Goal: Task Accomplishment & Management: Manage account settings

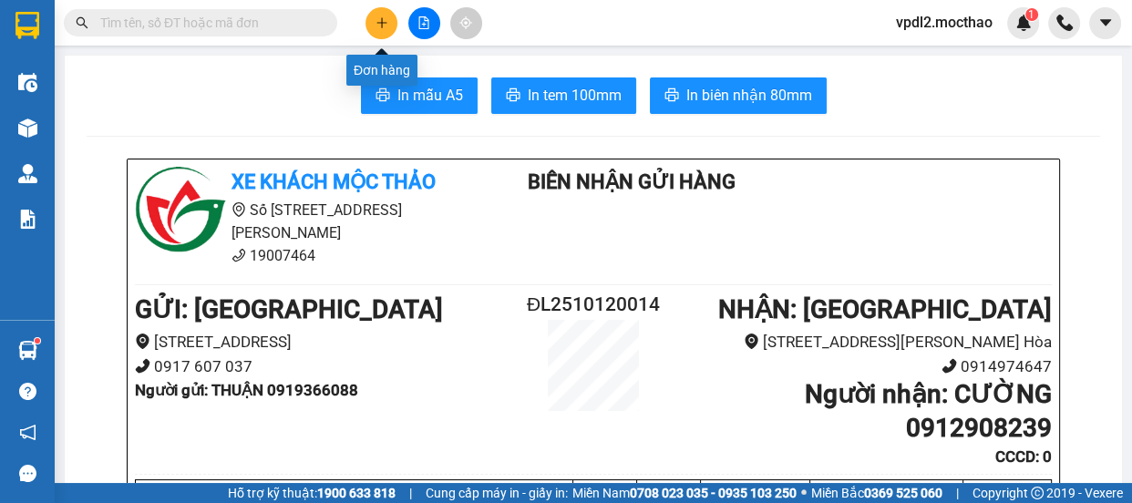
click at [385, 17] on icon "plus" at bounding box center [381, 22] width 13 height 13
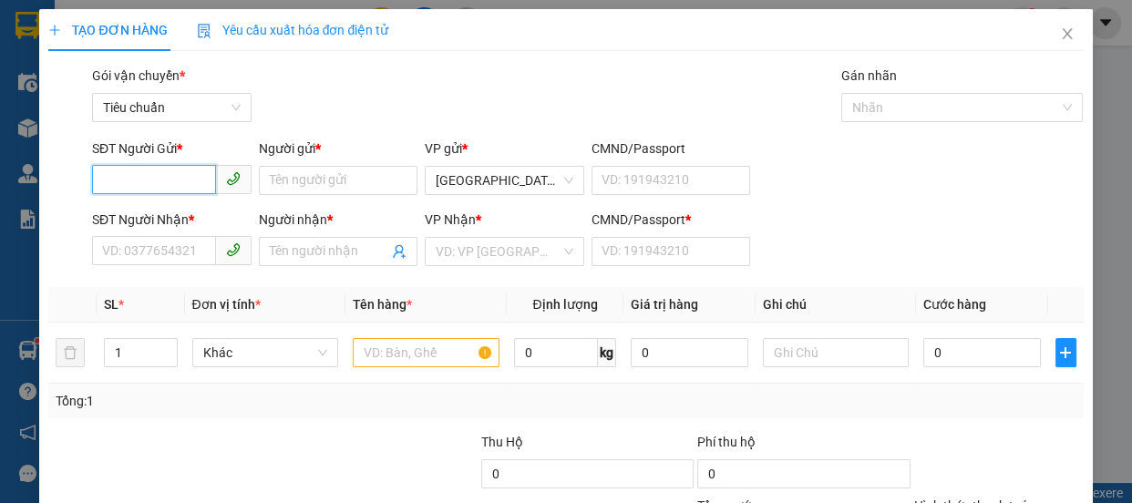
click at [195, 176] on input "SĐT Người Gửi *" at bounding box center [154, 179] width 124 height 29
click at [129, 214] on div "0905935788 - HIỆP" at bounding box center [170, 217] width 136 height 20
type input "0905935788"
type input "HIỆP"
type input "0946967426"
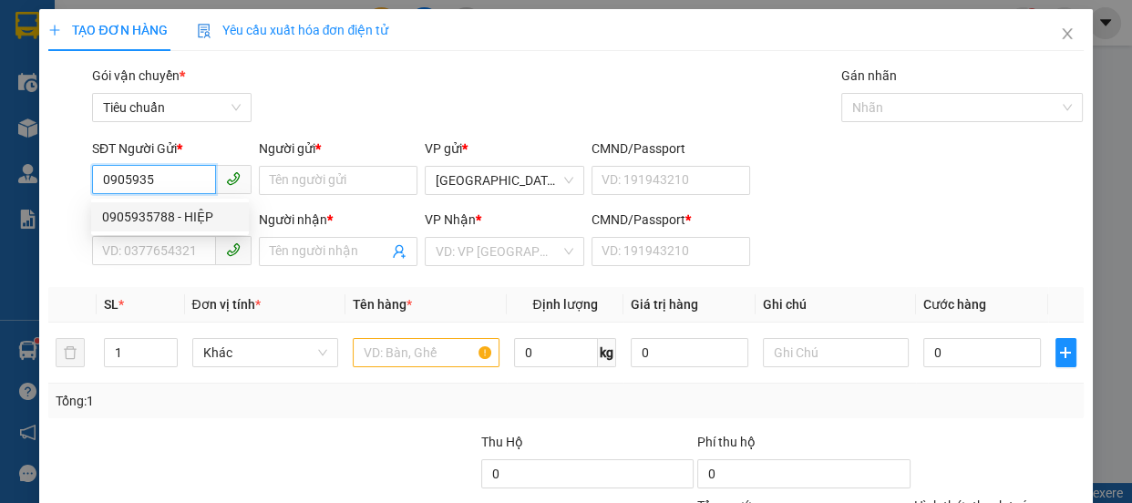
type input "CÔ VÂN"
type input "0"
type input "40.000"
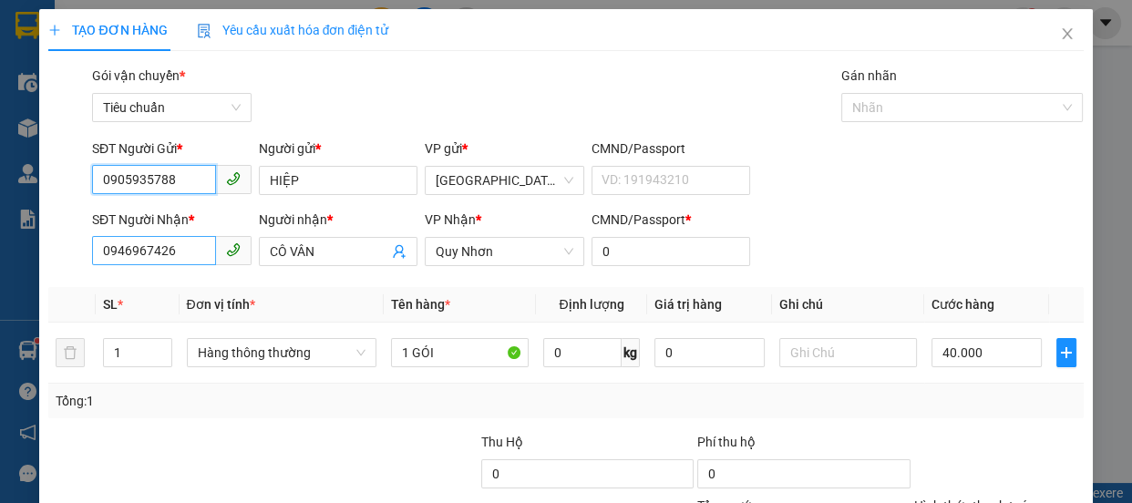
type input "0905935788"
drag, startPoint x: 200, startPoint y: 255, endPoint x: 190, endPoint y: 262, distance: 11.1
click at [200, 255] on input "0946967426" at bounding box center [154, 250] width 124 height 29
type input "0"
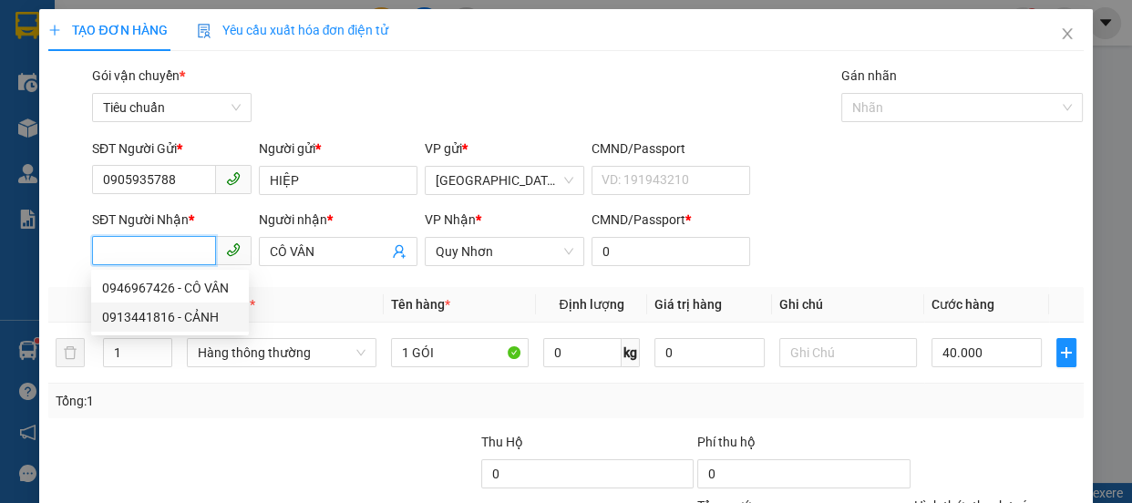
click at [149, 319] on div "0913441816 - CẢNH" at bounding box center [170, 317] width 136 height 20
type input "0913441816"
type input "CẢNH"
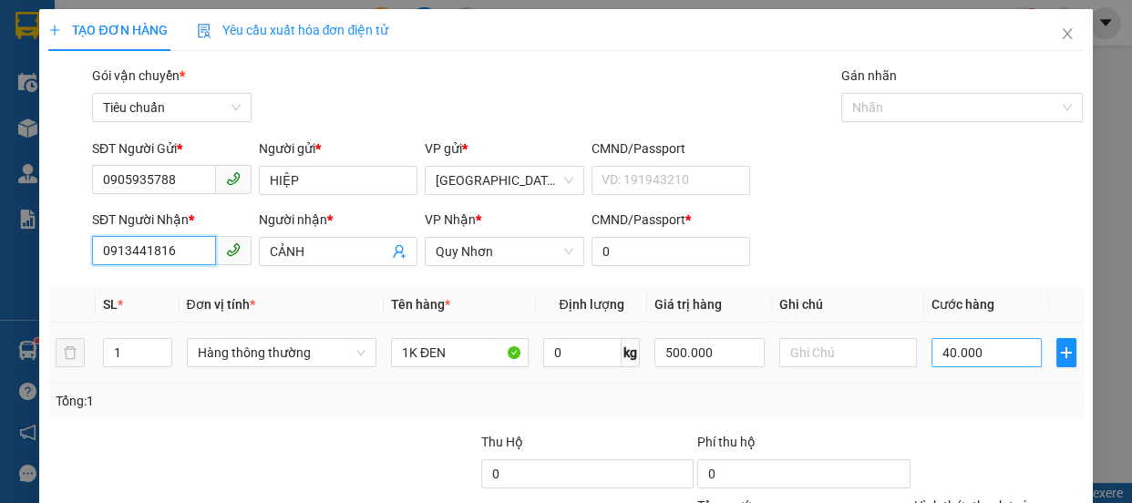
type input "0913441816"
click at [979, 346] on input "40.000" at bounding box center [986, 352] width 110 height 29
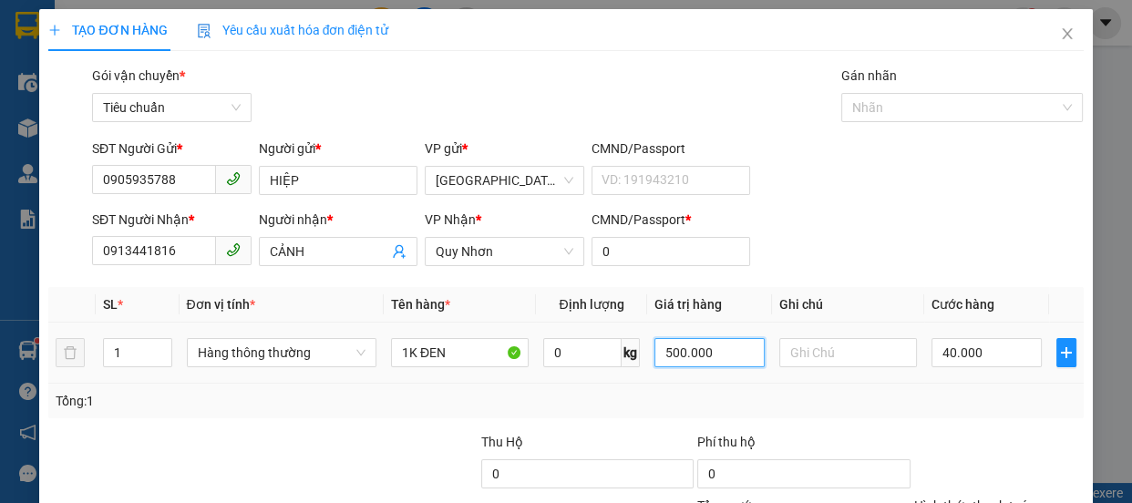
click at [714, 344] on input "500.000" at bounding box center [709, 352] width 110 height 29
type input "2.000.000"
click at [994, 354] on input "40.000" at bounding box center [986, 352] width 110 height 29
type input "0"
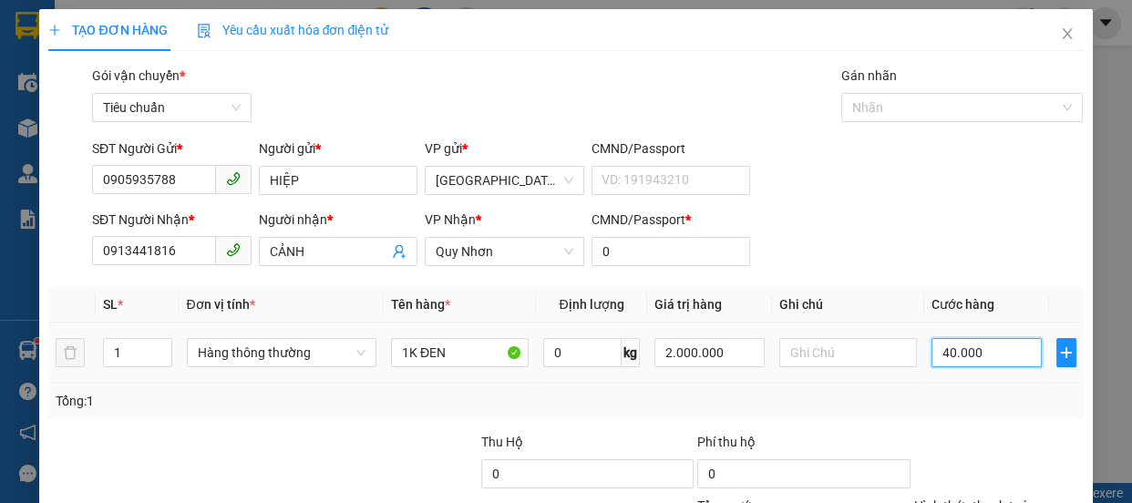
type input "0"
type input "7"
type input "07"
type input "70"
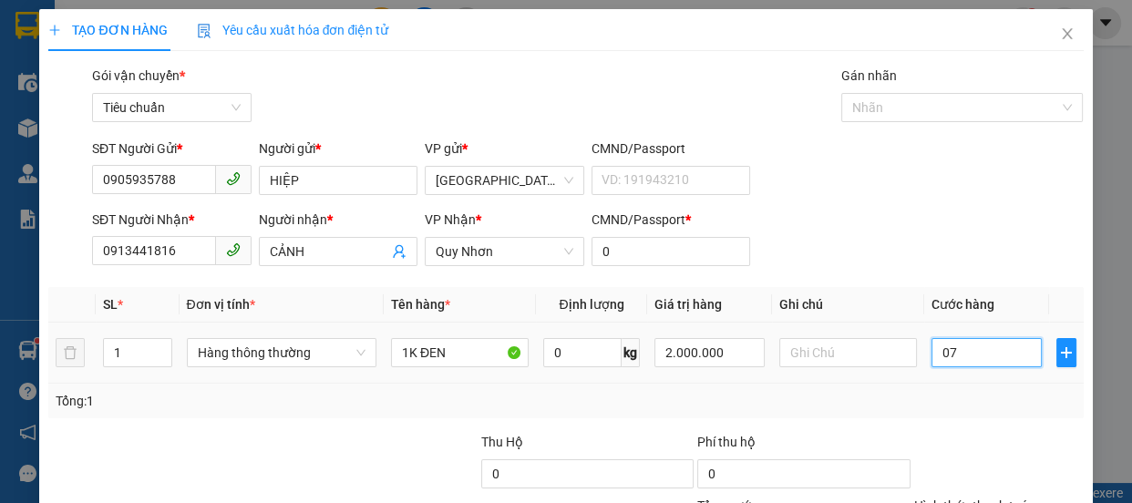
type input "70"
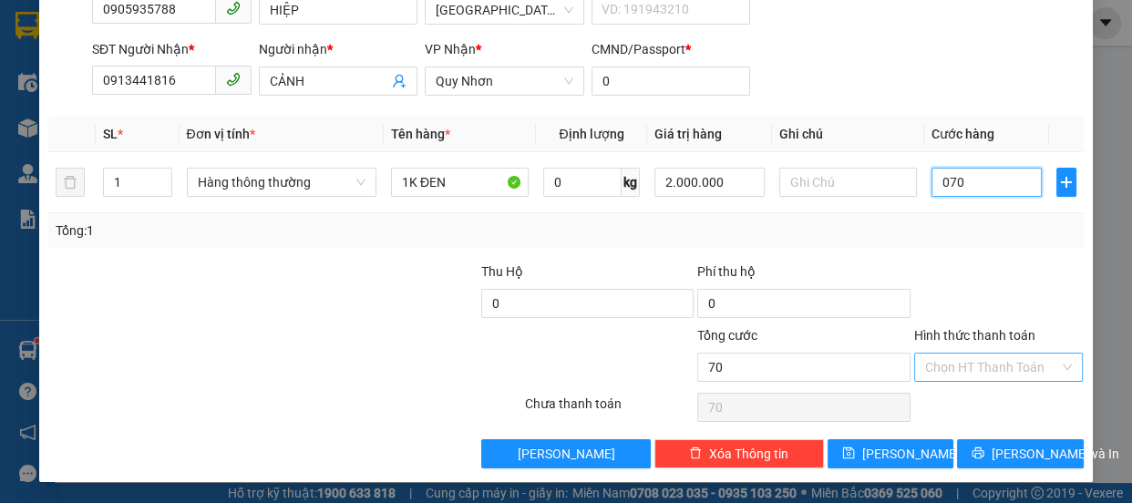
type input "070"
type input "70.000"
click at [975, 364] on input "Hình thức thanh toán" at bounding box center [992, 367] width 135 height 27
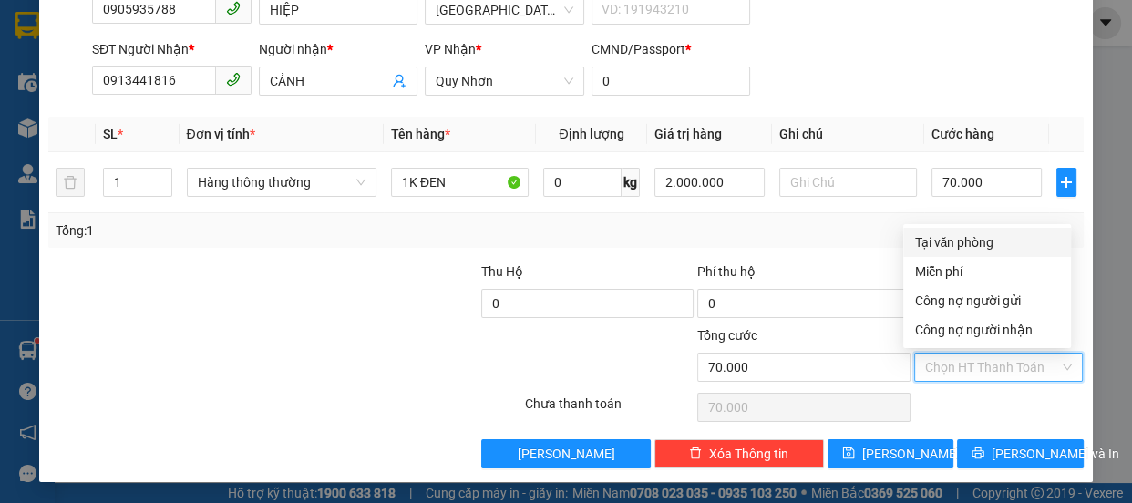
click at [983, 239] on div "Tại văn phòng" at bounding box center [987, 242] width 146 height 20
type input "0"
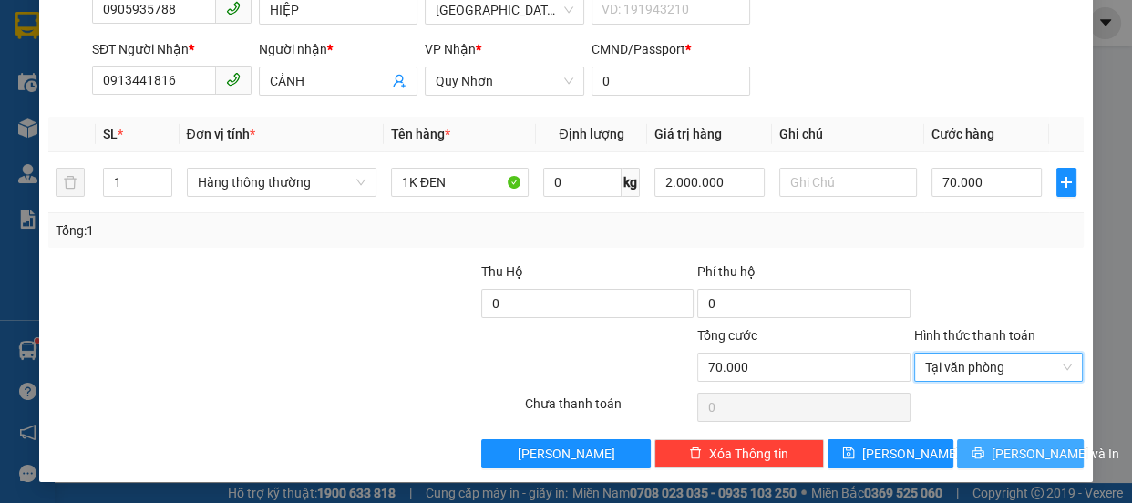
click at [1017, 448] on span "[PERSON_NAME] và In" at bounding box center [1055, 454] width 128 height 20
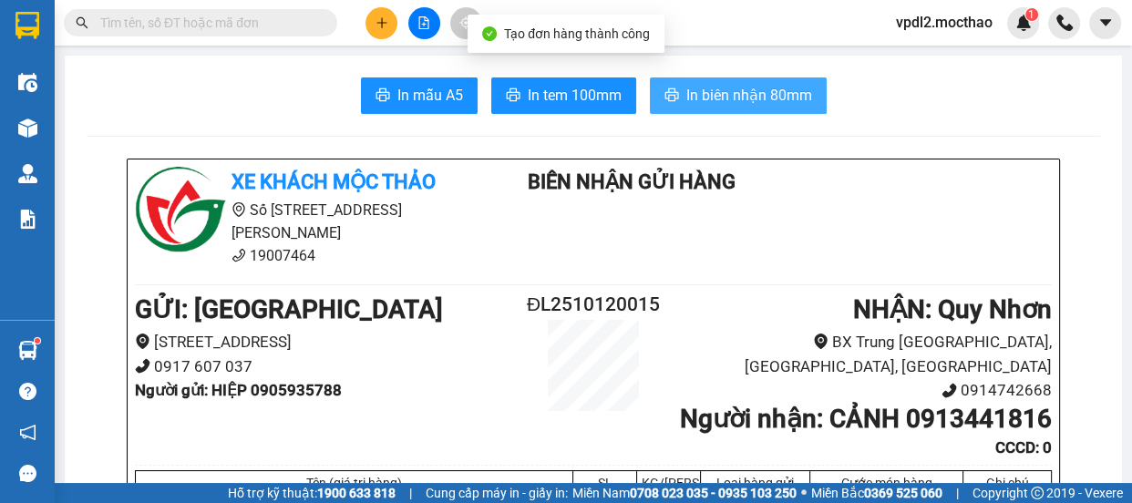
drag, startPoint x: 763, startPoint y: 98, endPoint x: 845, endPoint y: 123, distance: 85.9
click at [764, 98] on span "In biên nhận 80mm" at bounding box center [749, 95] width 126 height 23
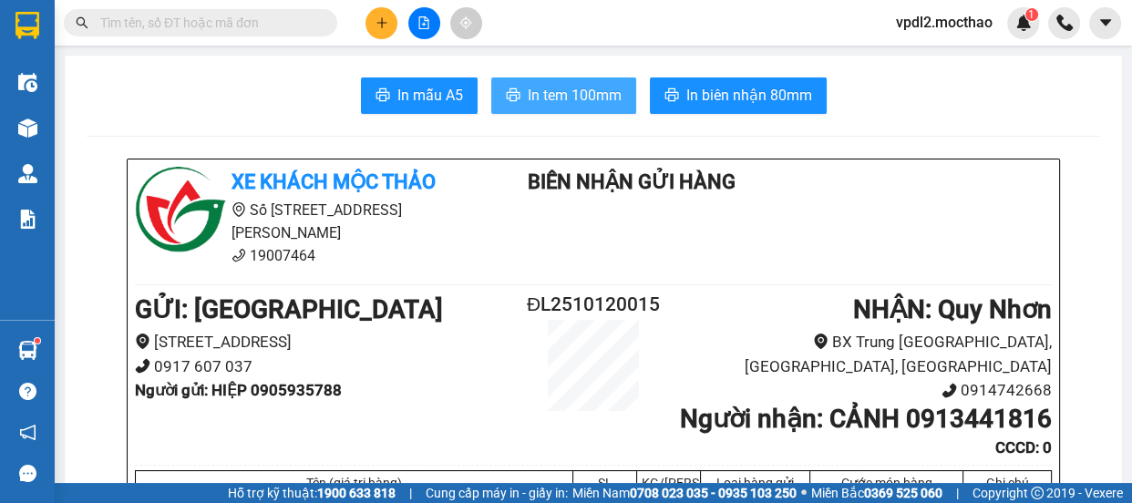
click at [556, 98] on span "In tem 100mm" at bounding box center [575, 95] width 94 height 23
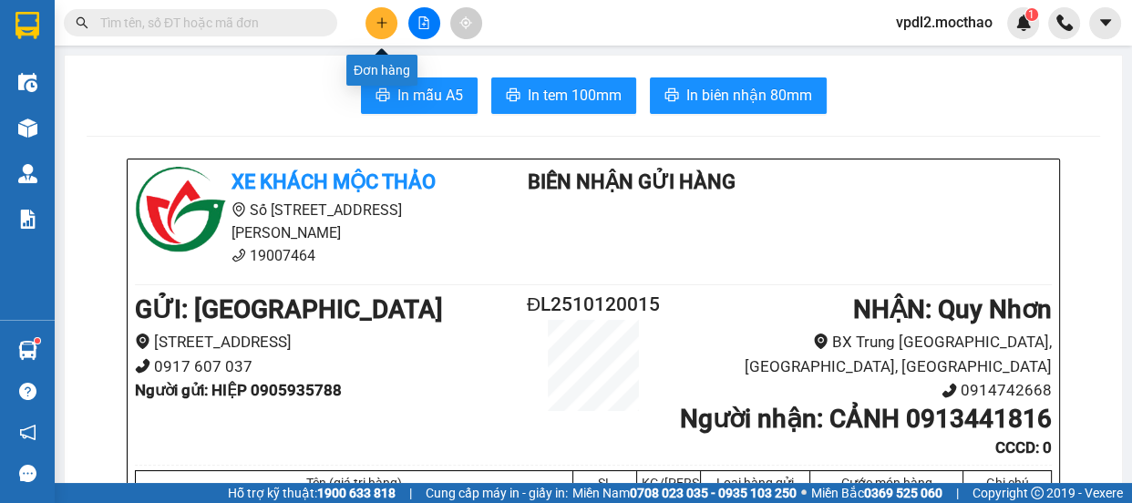
click at [383, 24] on icon "plus" at bounding box center [381, 22] width 13 height 13
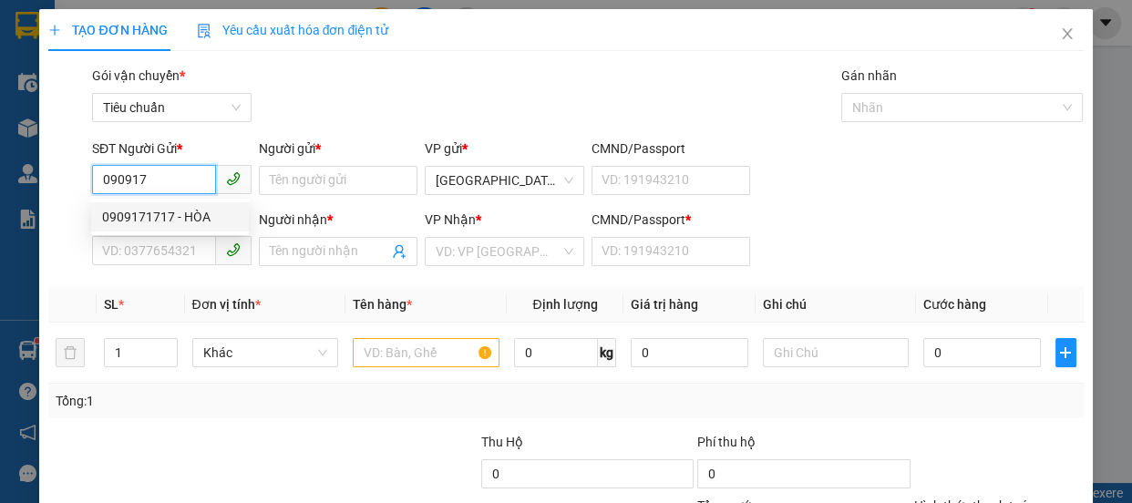
click at [139, 218] on div "0909171717 - HÒA" at bounding box center [170, 217] width 136 height 20
type input "0909171717"
type input "HÒA"
type input "0793757677"
type input "NAM"
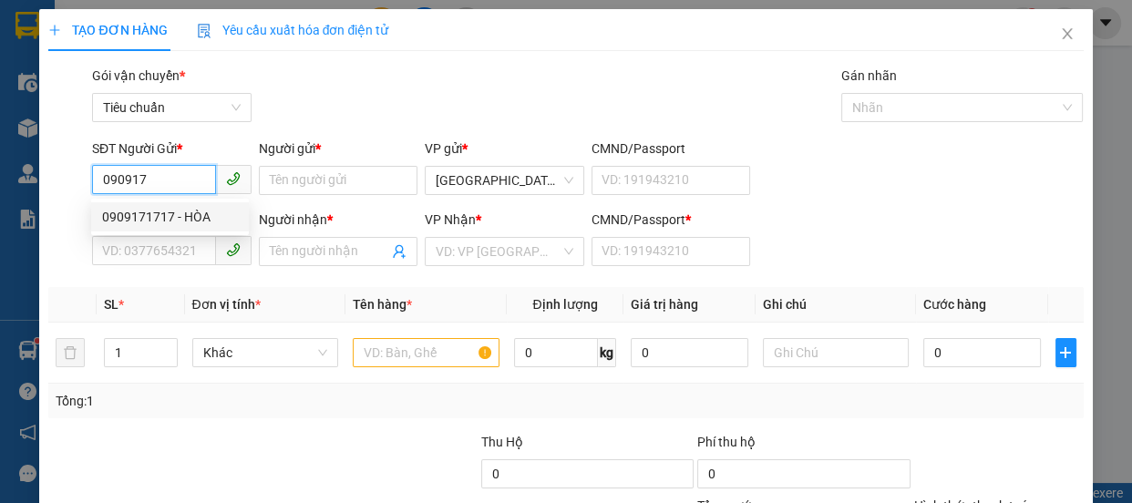
type input "1"
type input "100.000"
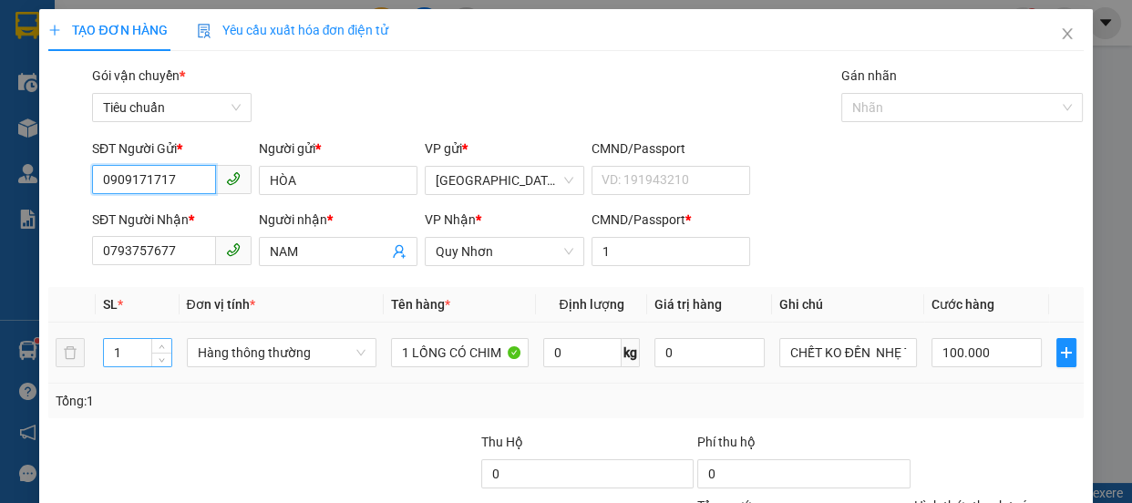
type input "0909171717"
click at [126, 355] on input "1" at bounding box center [137, 352] width 67 height 27
type input "2"
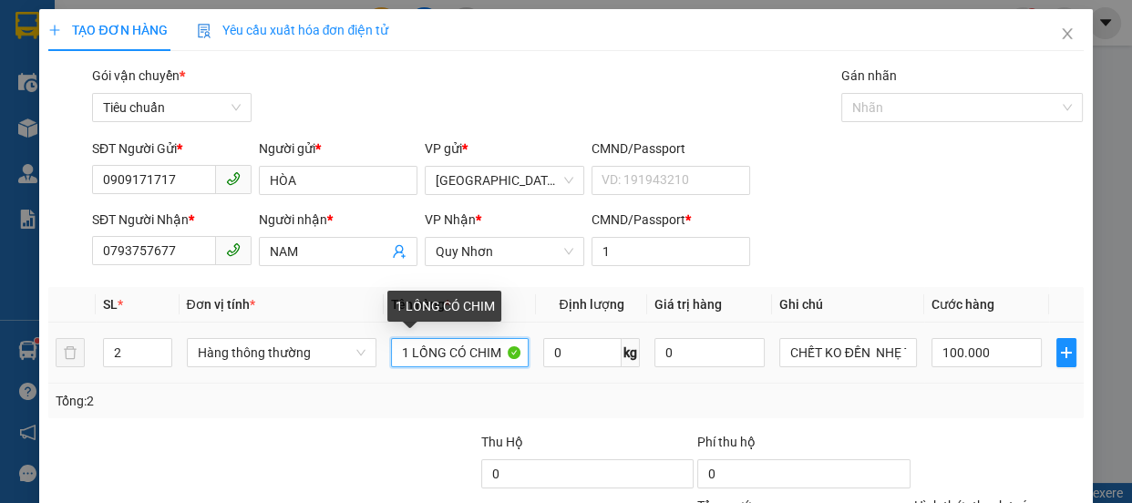
click at [409, 353] on input "1 LỒNG CÓ CHIM" at bounding box center [460, 352] width 138 height 29
type input "0"
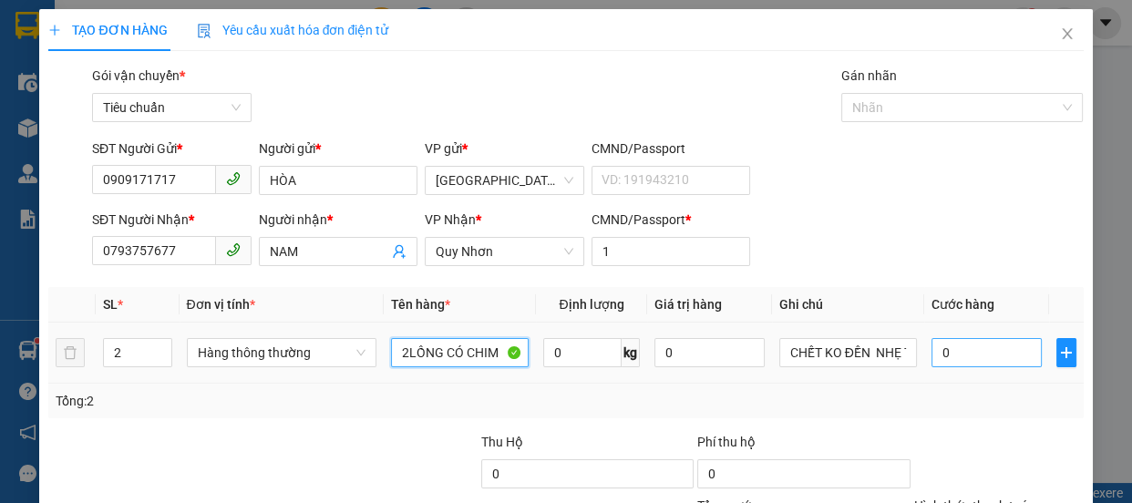
type input "2LỒNG CÓ CHIM"
click at [968, 355] on input "0" at bounding box center [986, 352] width 110 height 29
type input "2"
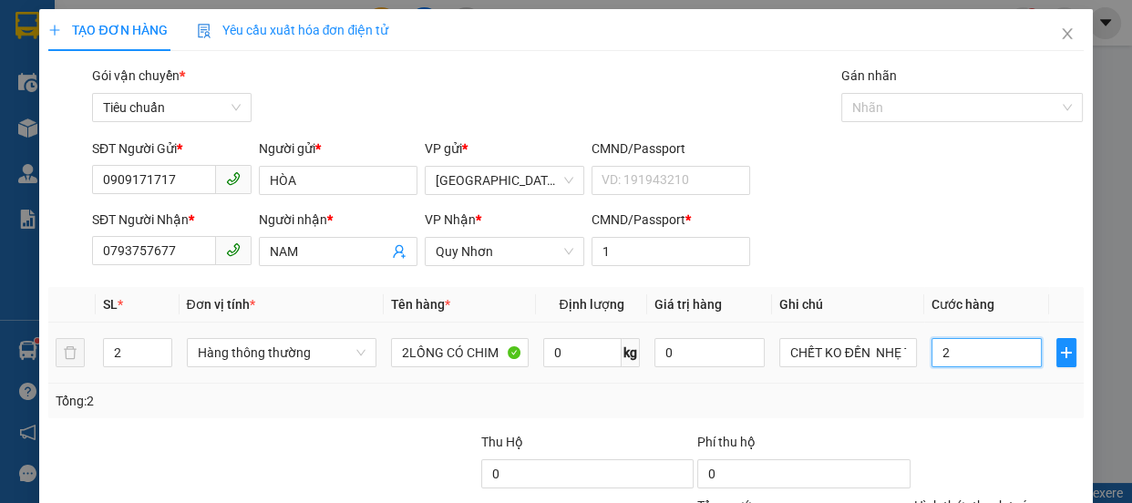
type input "20"
type input "200"
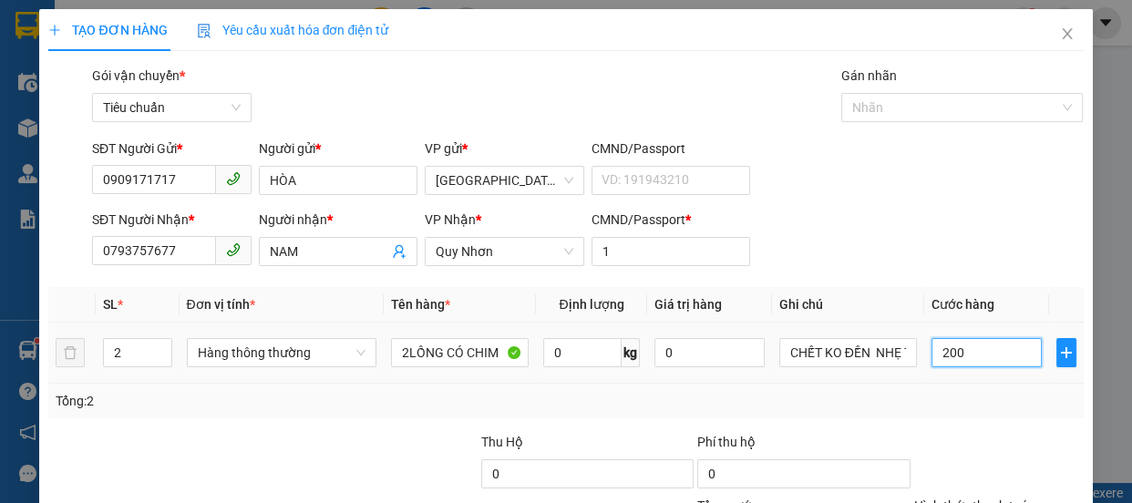
scroll to position [170, 0]
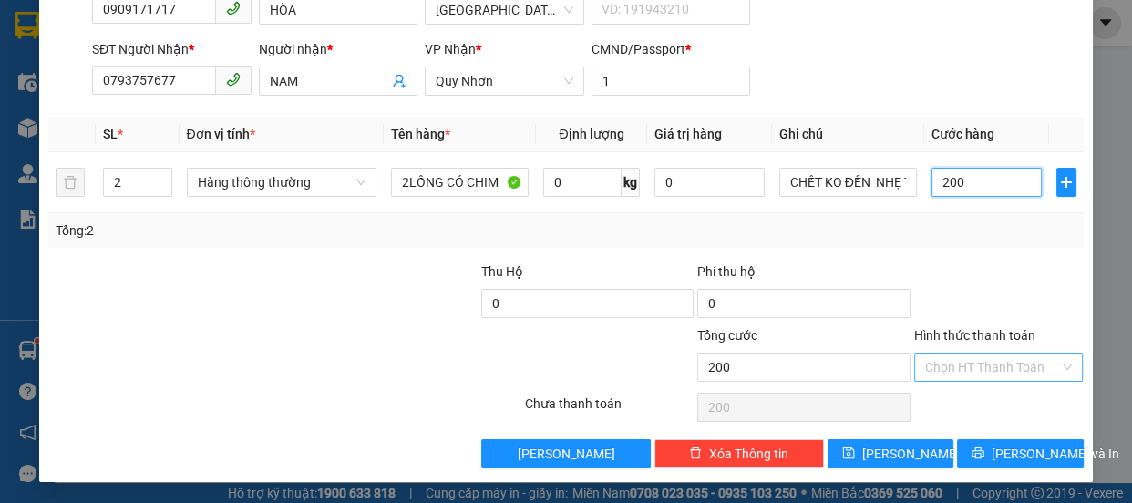
type input "200"
type input "200.000"
click at [975, 364] on input "Hình thức thanh toán" at bounding box center [992, 367] width 135 height 27
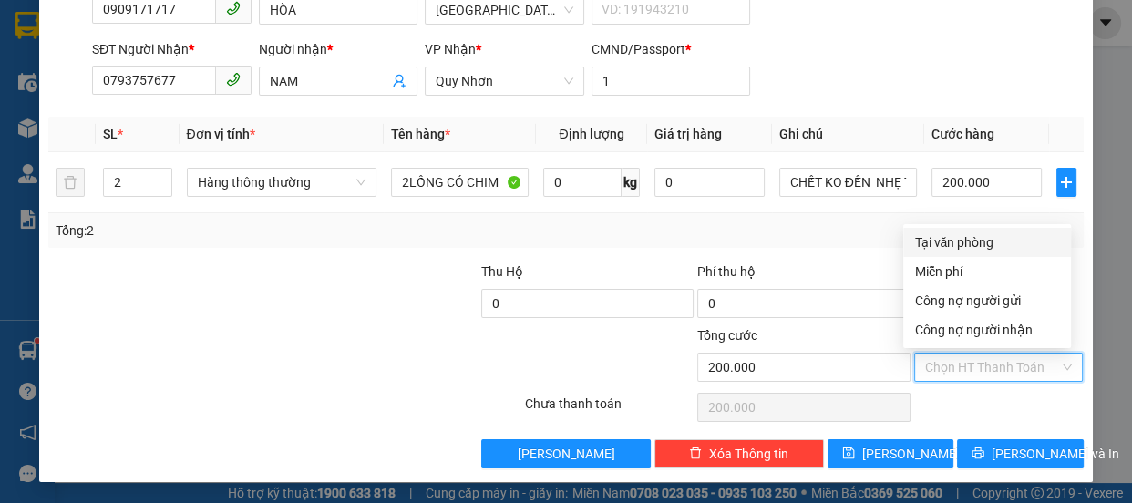
click at [966, 238] on div "Tại văn phòng" at bounding box center [987, 242] width 146 height 20
type input "0"
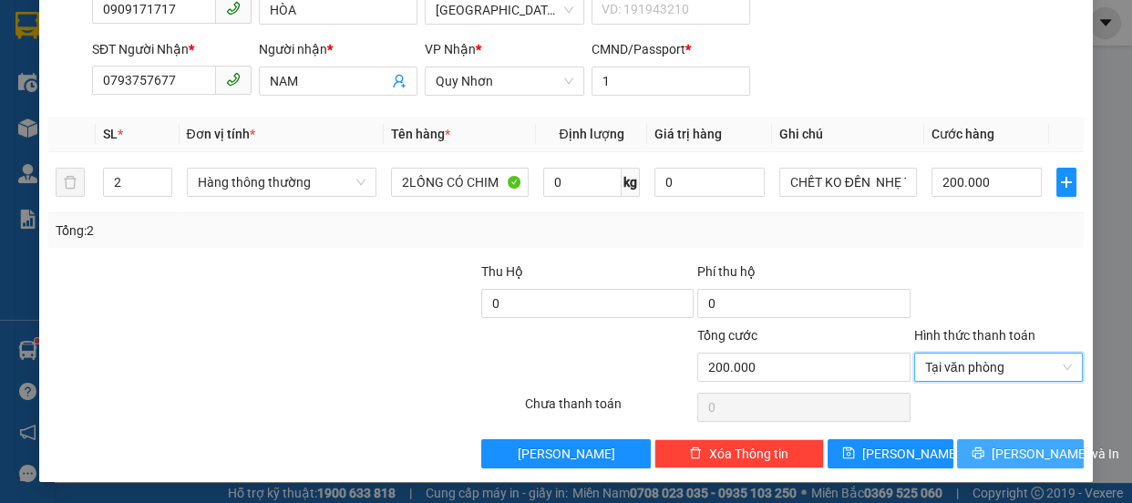
click at [1007, 451] on span "[PERSON_NAME] và In" at bounding box center [1055, 454] width 128 height 20
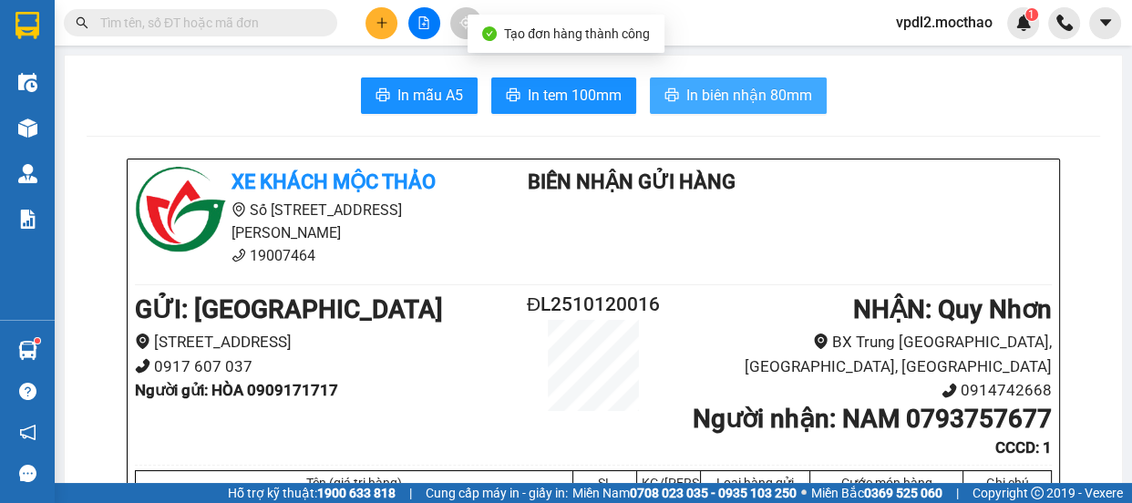
click at [710, 91] on span "In biên nhận 80mm" at bounding box center [749, 95] width 126 height 23
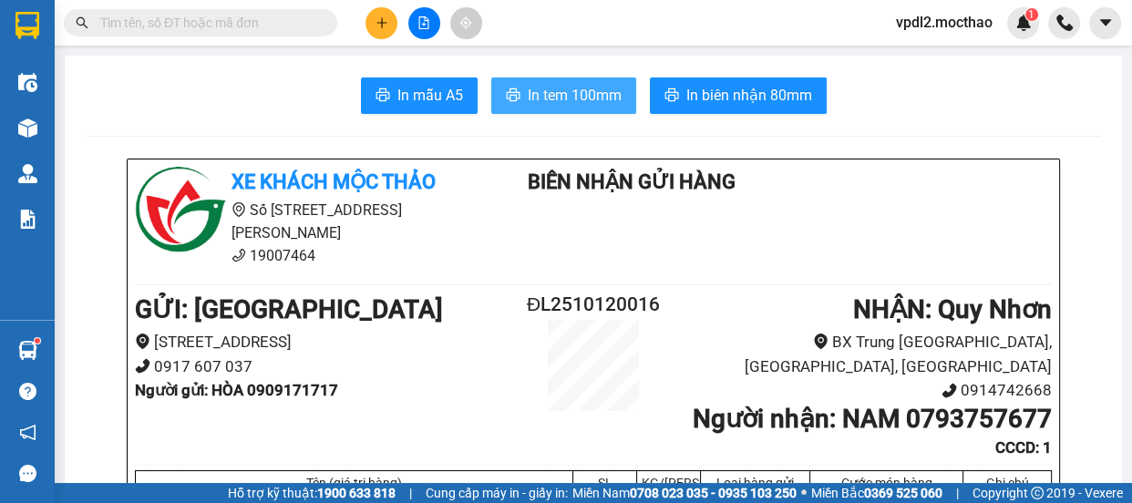
click at [570, 98] on span "In tem 100mm" at bounding box center [575, 95] width 94 height 23
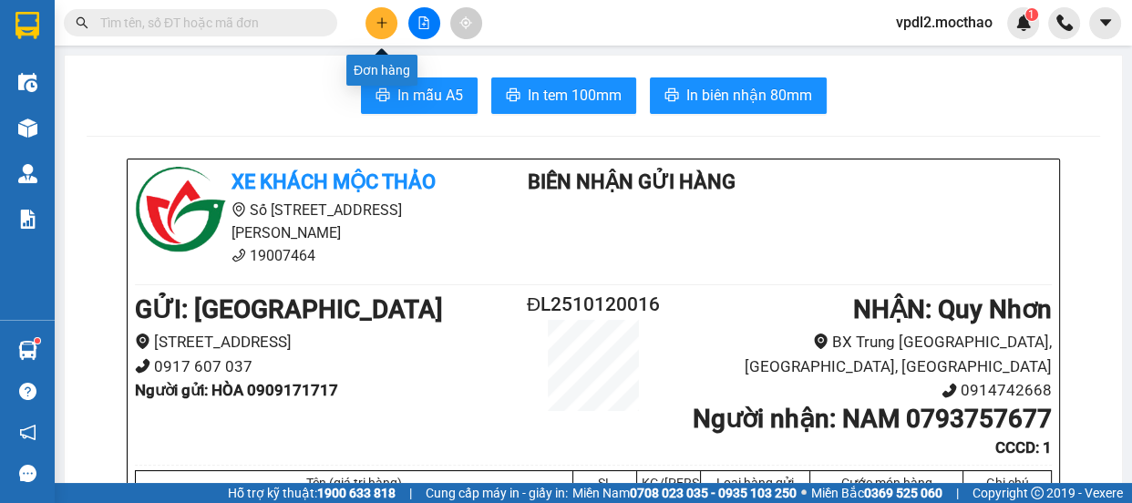
click at [383, 16] on icon "plus" at bounding box center [381, 22] width 13 height 13
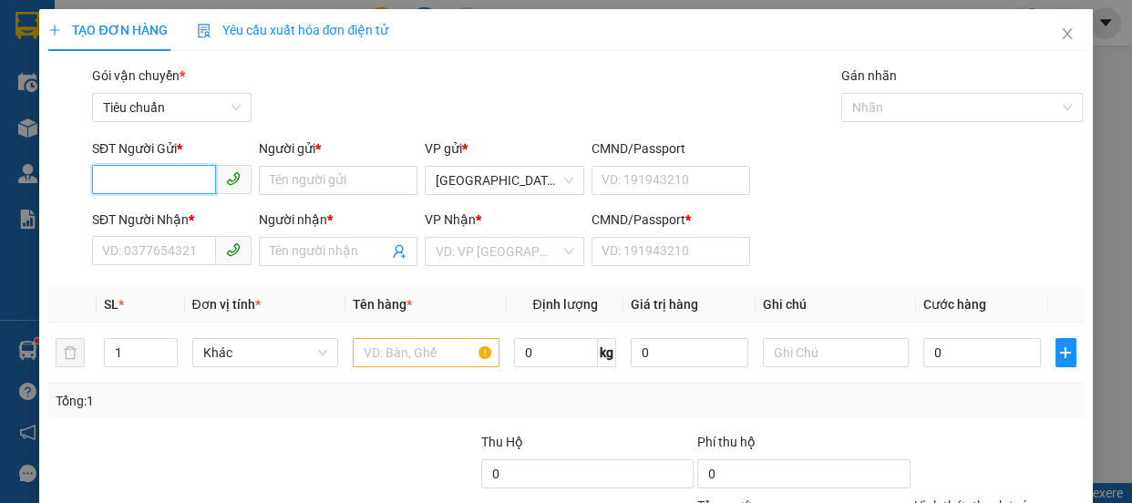
click at [163, 180] on input "SĐT Người Gửi *" at bounding box center [154, 179] width 124 height 29
type input "0367885774"
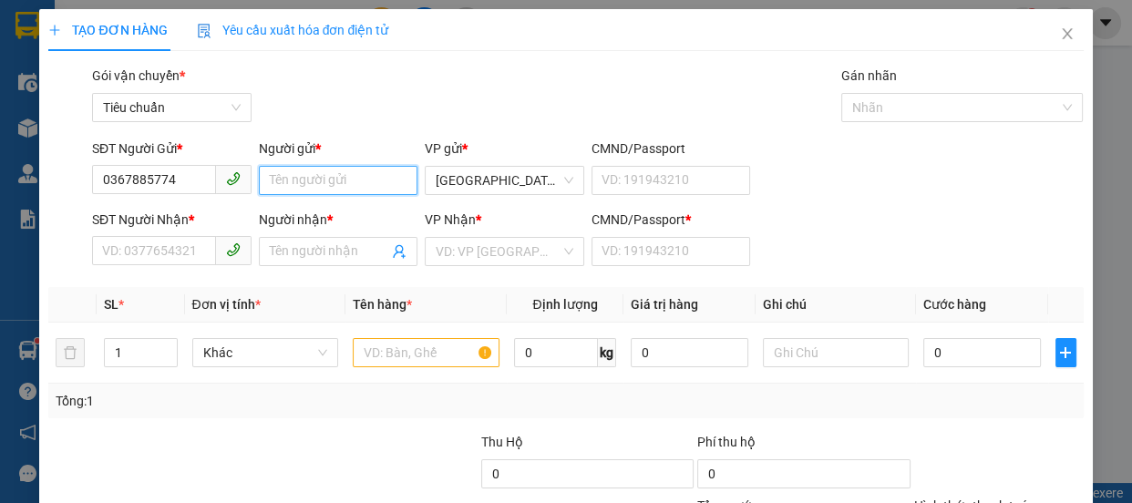
drag, startPoint x: 292, startPoint y: 180, endPoint x: 257, endPoint y: 180, distance: 34.6
click at [293, 180] on input "Người gửi *" at bounding box center [338, 180] width 159 height 29
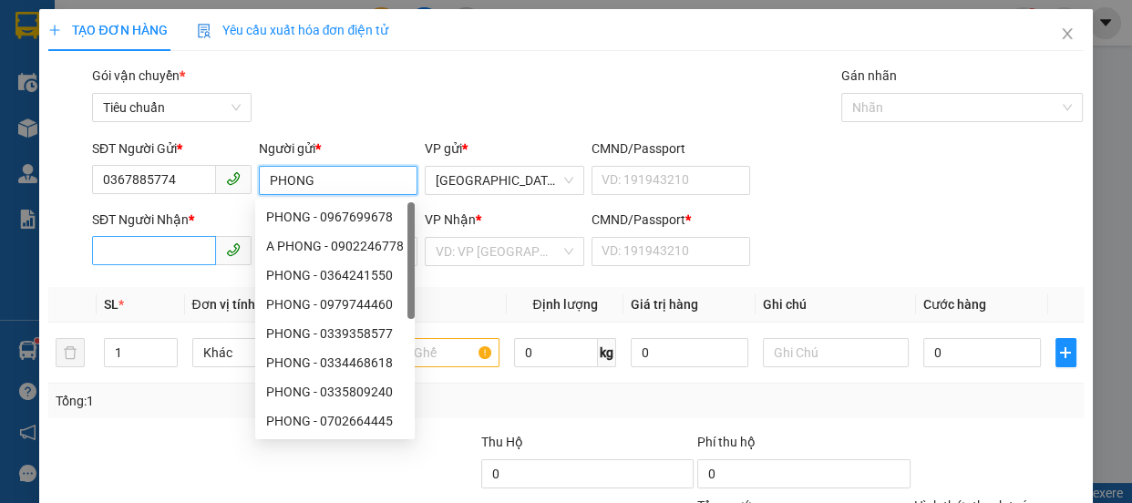
type input "PHONG"
click at [133, 257] on input "SĐT Người Nhận *" at bounding box center [154, 250] width 124 height 29
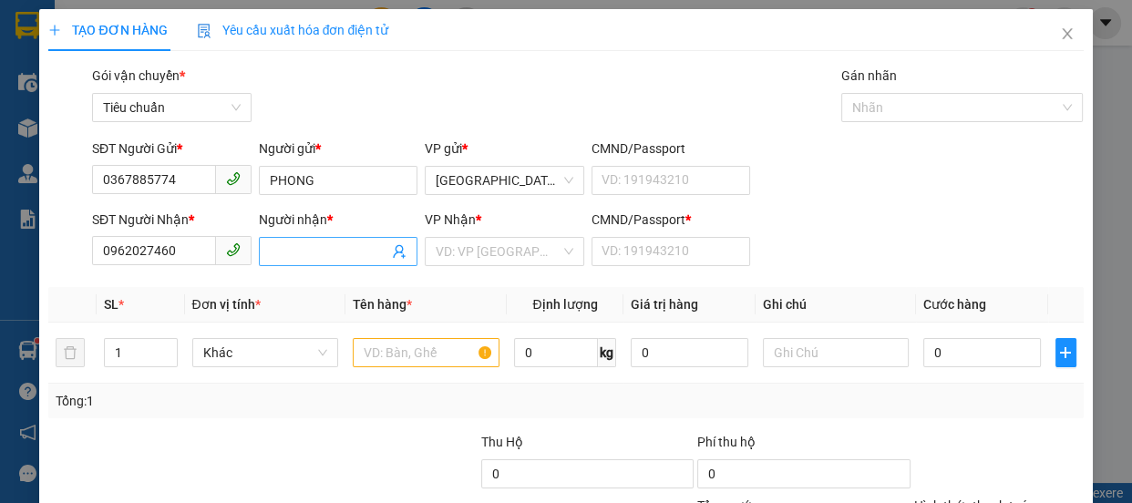
click at [319, 251] on input "Người nhận *" at bounding box center [329, 251] width 119 height 20
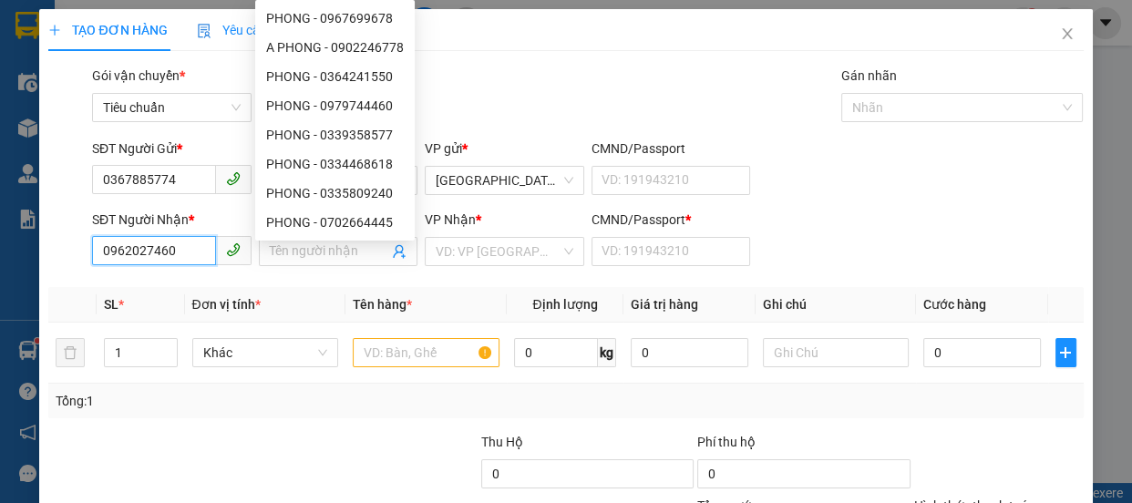
click at [143, 251] on input "0962027460" at bounding box center [154, 250] width 124 height 29
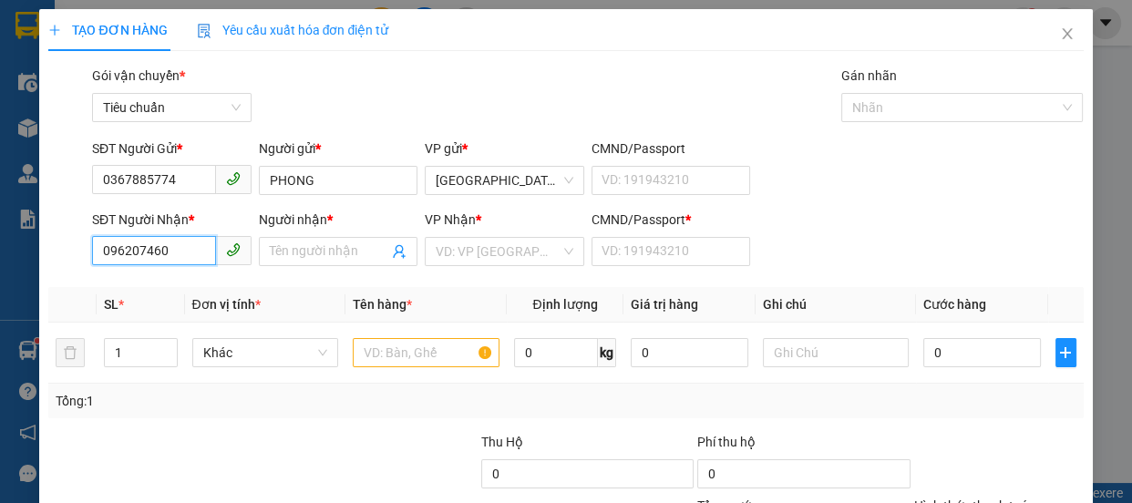
type input "0962097460"
click at [158, 289] on div "0962097460 - SƠN" at bounding box center [170, 288] width 136 height 20
type input "SƠN"
type input "50.000"
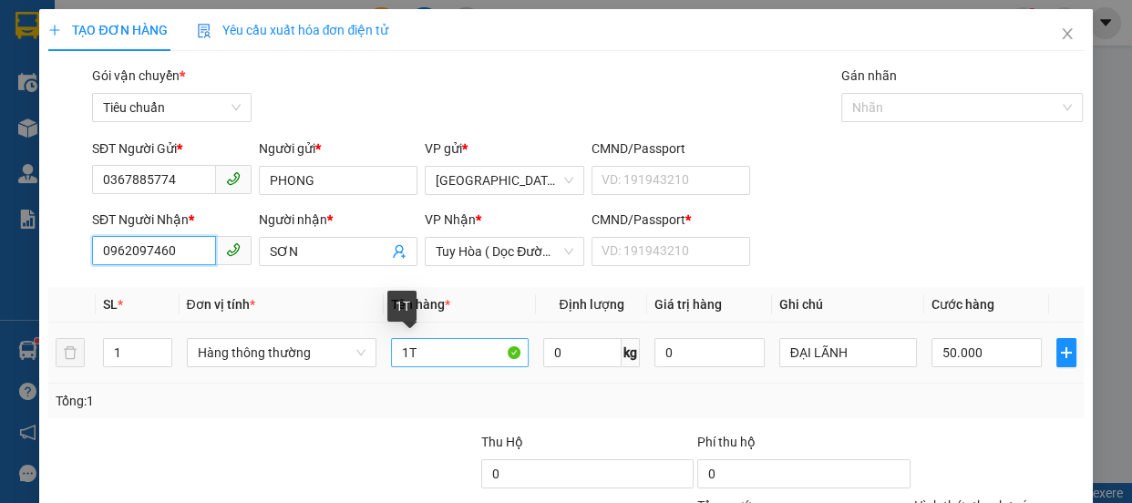
type input "0962097460"
click at [416, 354] on input "1T" at bounding box center [460, 352] width 138 height 29
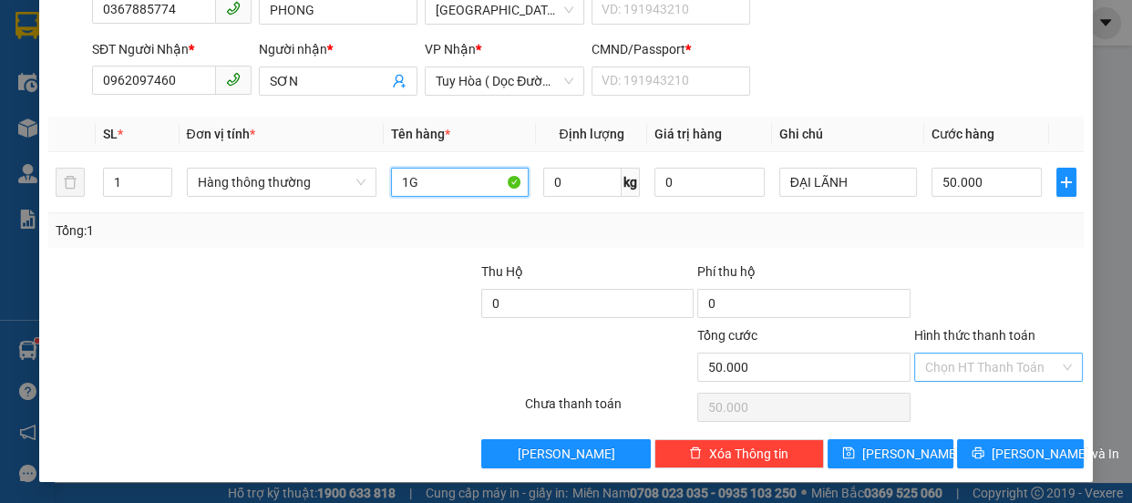
type input "1G"
drag, startPoint x: 948, startPoint y: 359, endPoint x: 956, endPoint y: 349, distance: 13.0
click at [950, 357] on input "Hình thức thanh toán" at bounding box center [992, 367] width 135 height 27
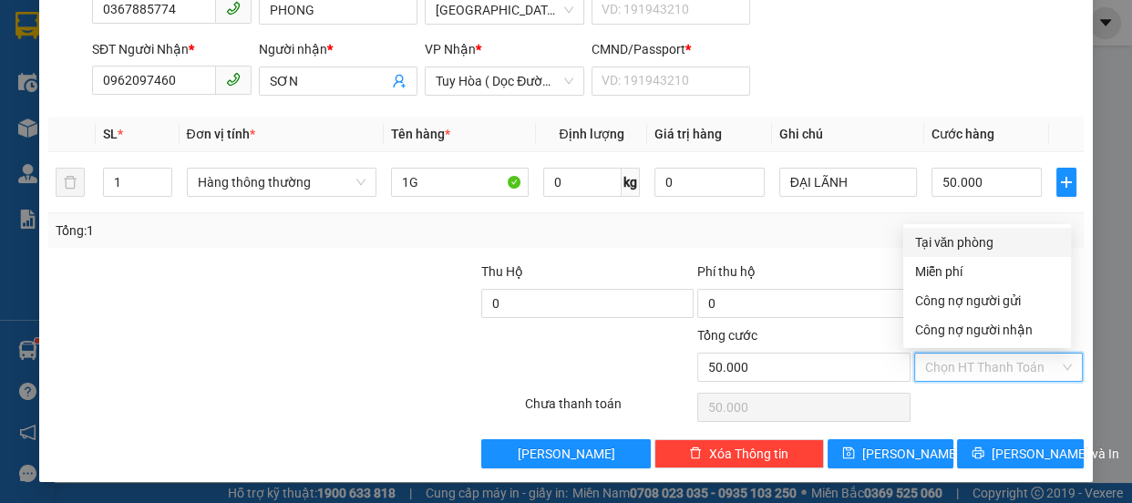
click at [961, 248] on div "Tại văn phòng" at bounding box center [987, 242] width 146 height 20
type input "0"
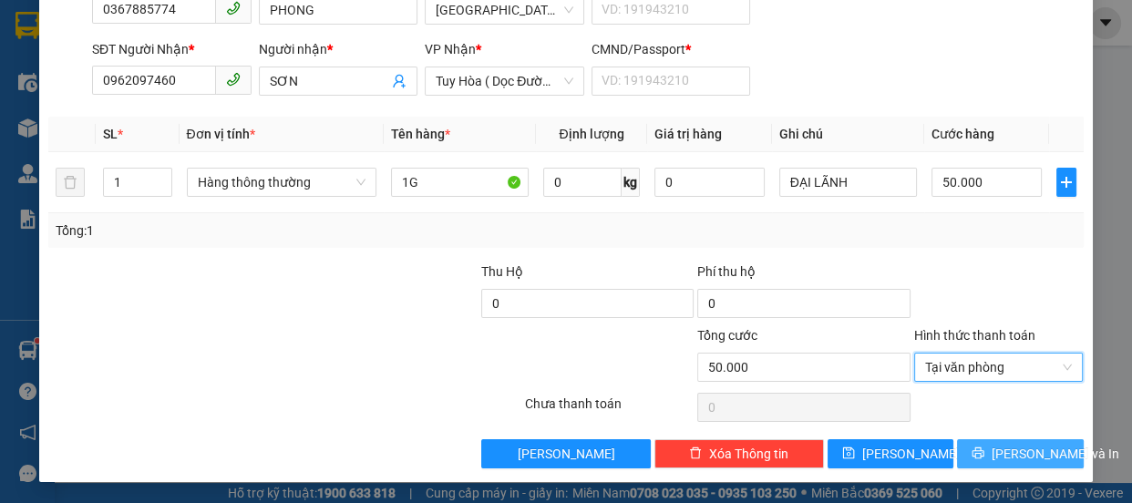
click at [1023, 450] on span "[PERSON_NAME] và In" at bounding box center [1055, 454] width 128 height 20
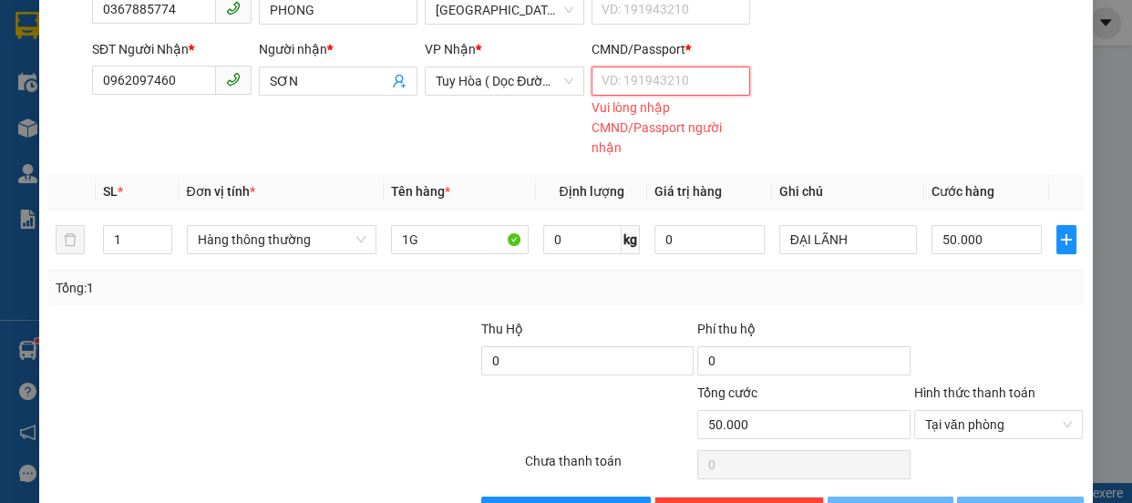
click at [687, 79] on input "CMND/Passport *" at bounding box center [670, 81] width 159 height 29
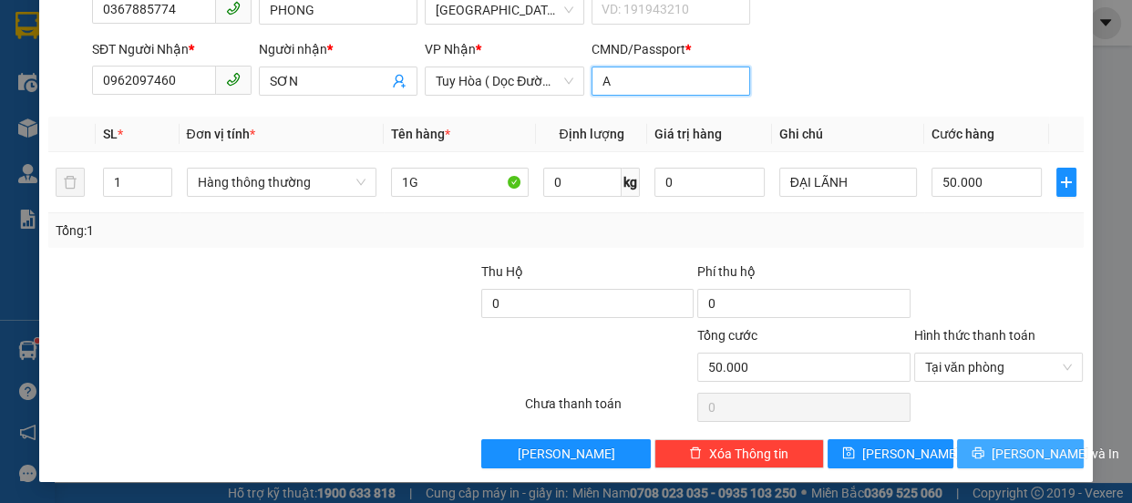
type input "A"
click at [984, 442] on button "[PERSON_NAME] và In" at bounding box center [1020, 453] width 126 height 29
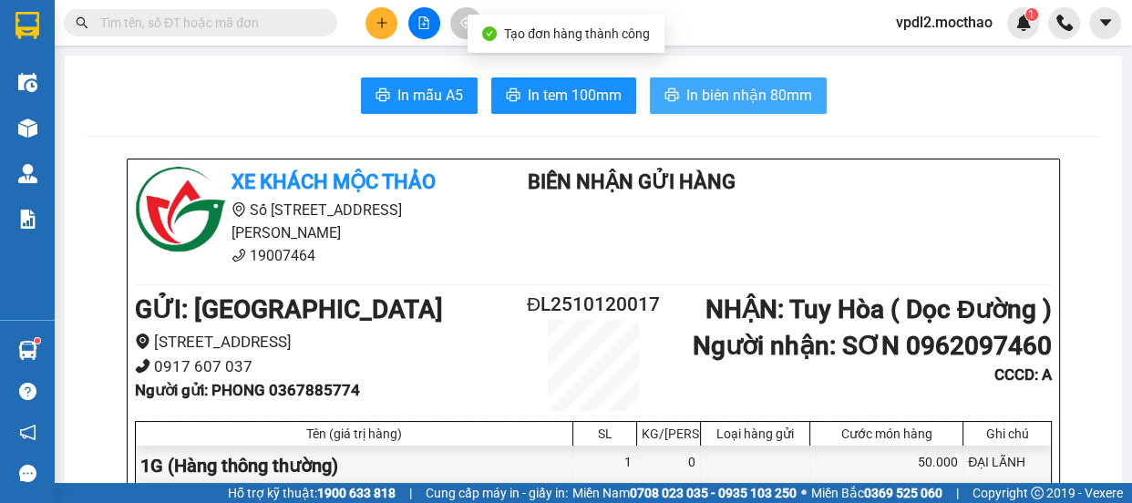
click at [764, 96] on span "In biên nhận 80mm" at bounding box center [749, 95] width 126 height 23
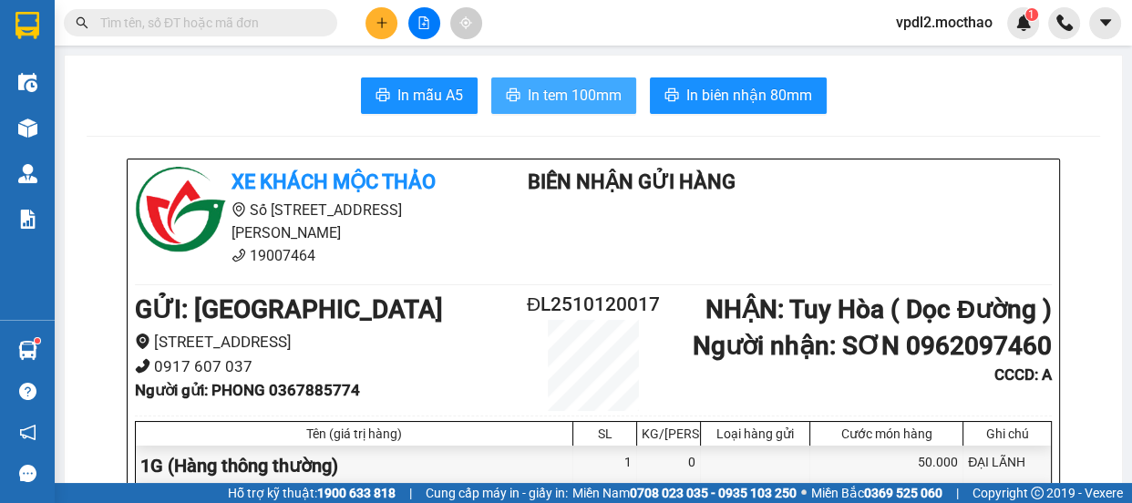
click at [574, 95] on span "In tem 100mm" at bounding box center [575, 95] width 94 height 23
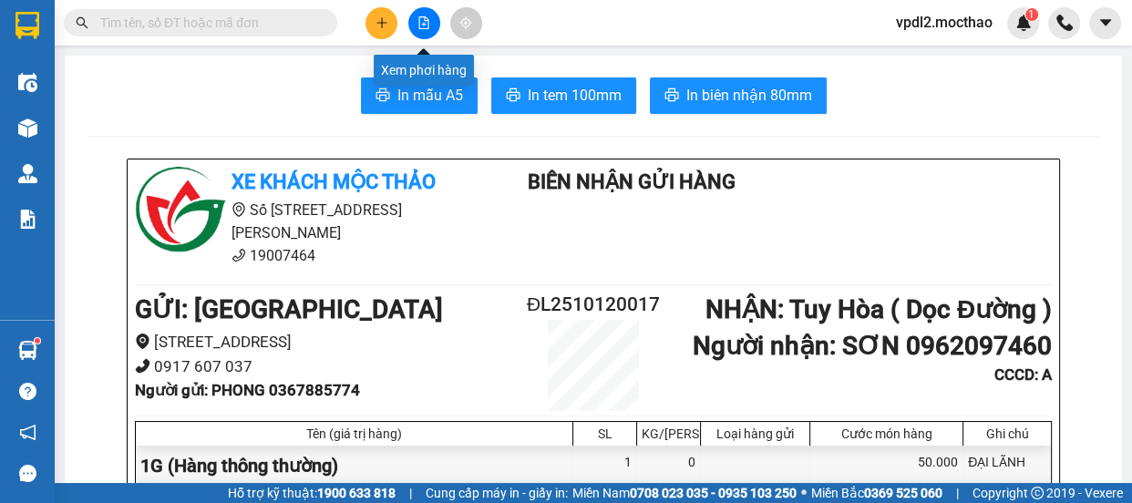
click at [422, 35] on button at bounding box center [424, 23] width 32 height 32
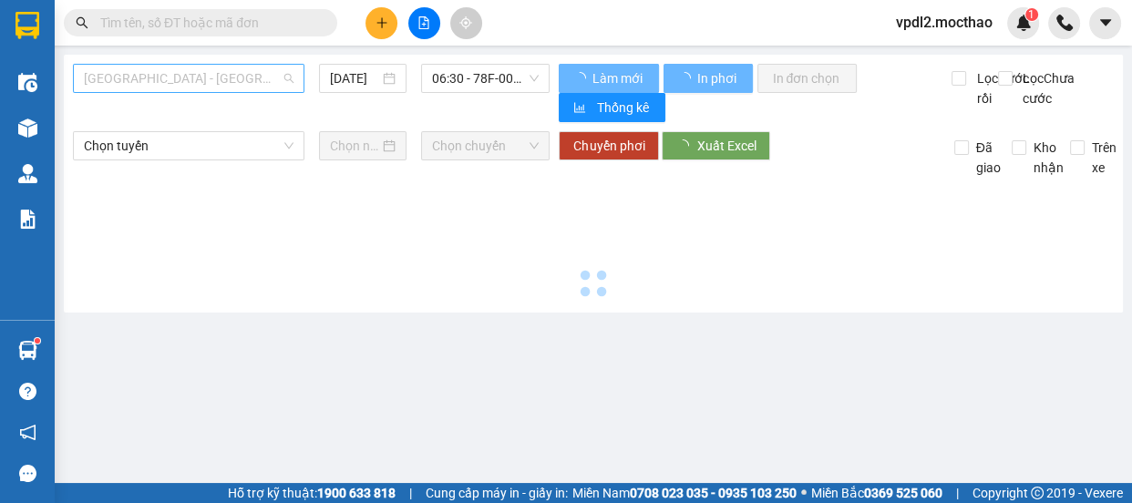
click at [197, 77] on span "[GEOGRAPHIC_DATA] - [GEOGRAPHIC_DATA]" at bounding box center [189, 78] width 210 height 27
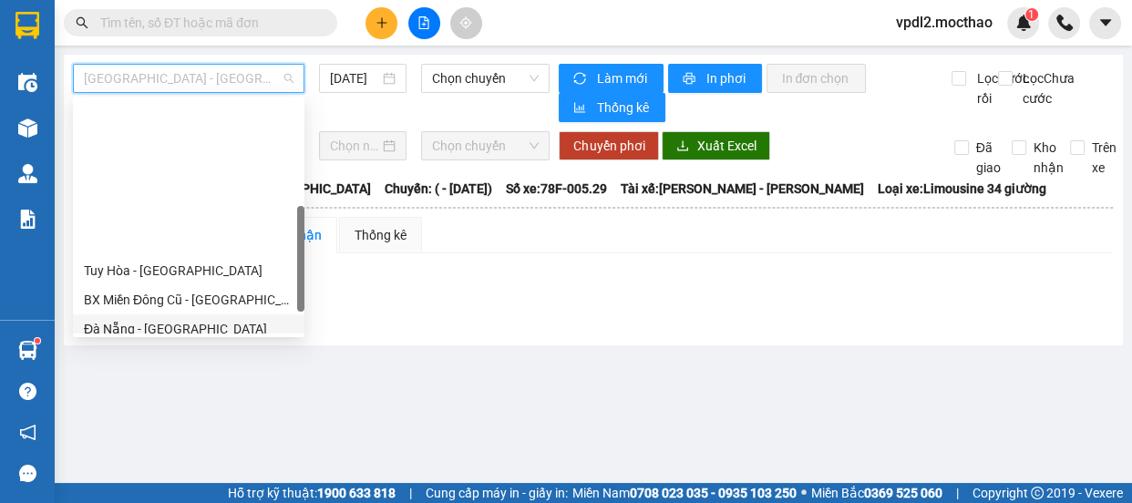
scroll to position [331, 0]
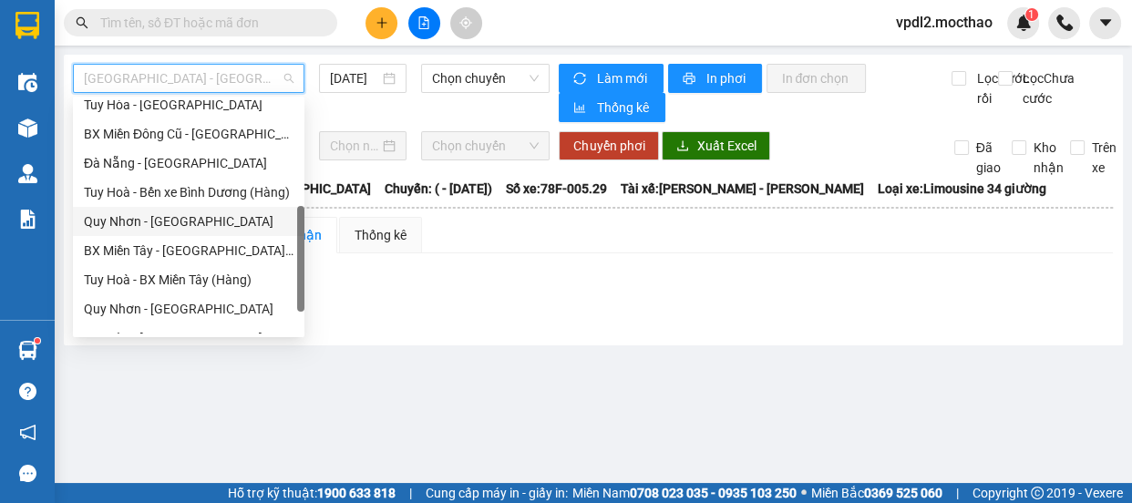
click at [159, 219] on div "Quy Nhơn - [GEOGRAPHIC_DATA]" at bounding box center [189, 221] width 210 height 20
type input "[DATE]"
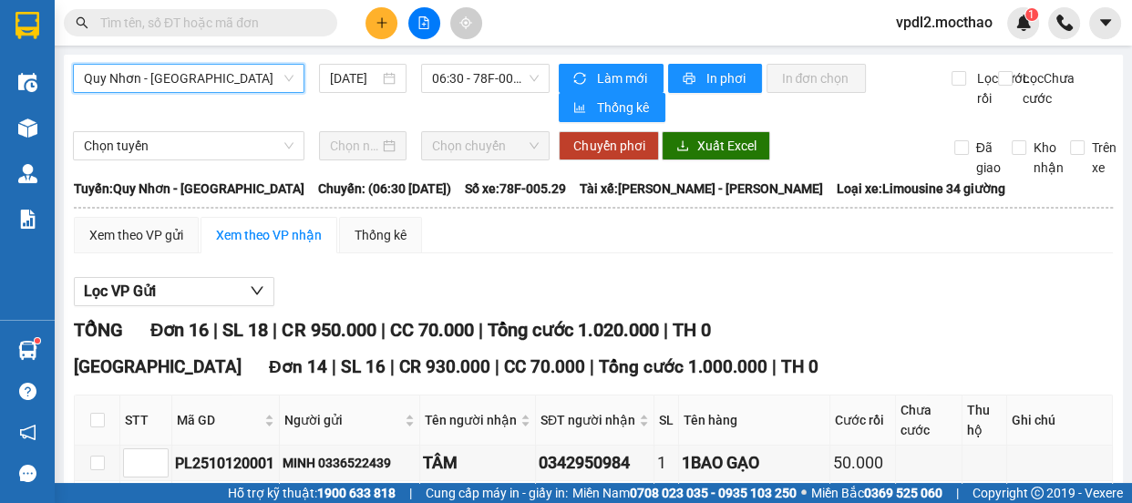
scroll to position [331, 0]
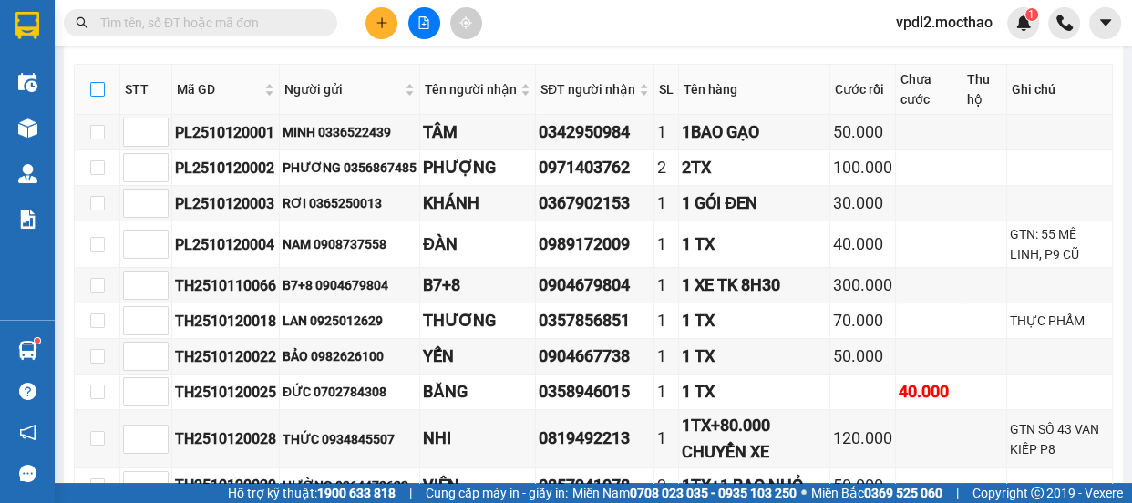
click at [97, 93] on input "checkbox" at bounding box center [97, 89] width 15 height 15
checkbox input "true"
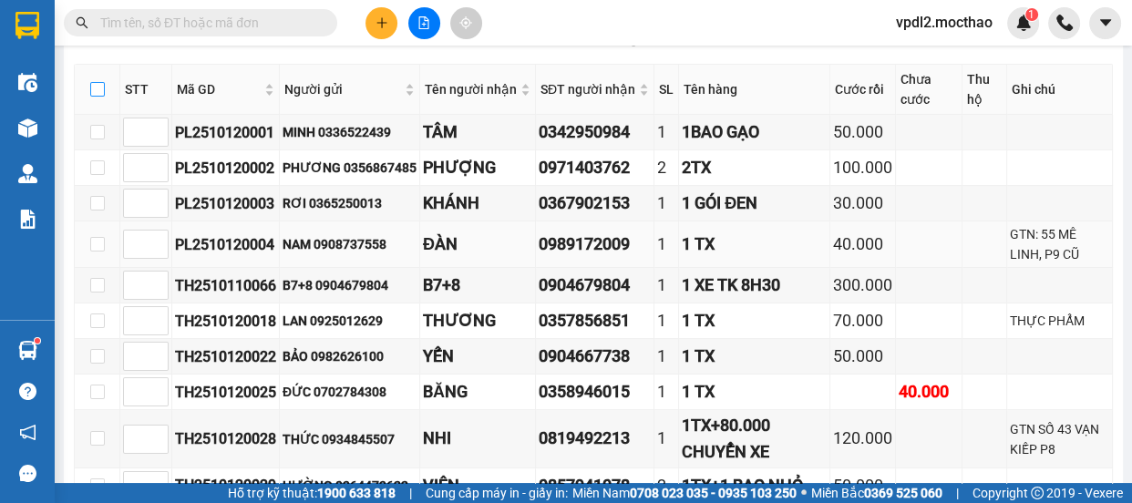
checkbox input "true"
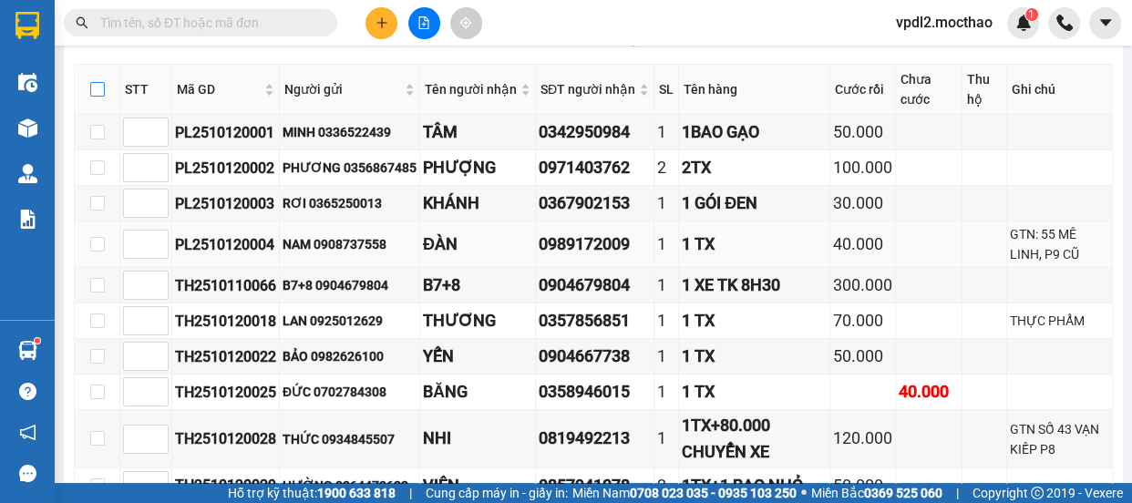
checkbox input "true"
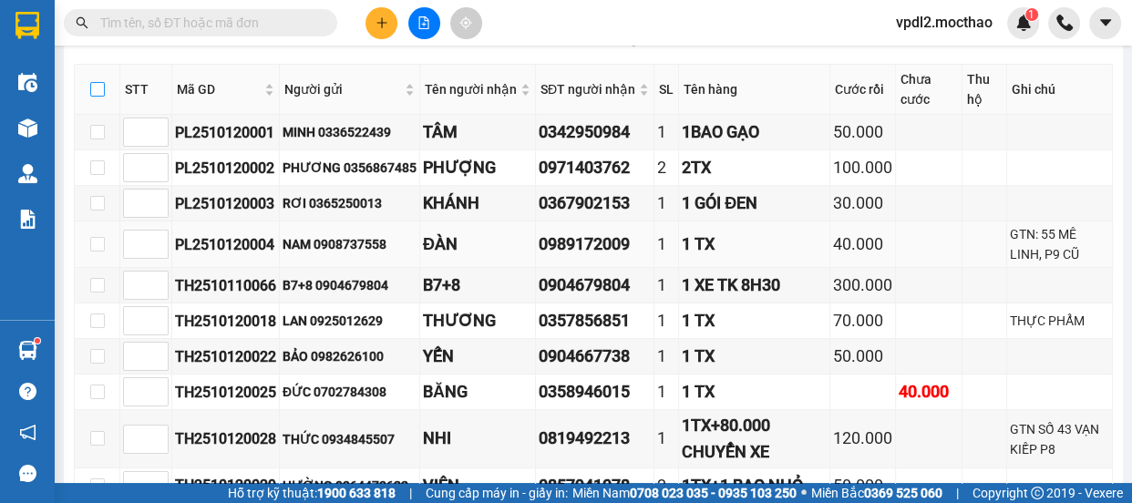
checkbox input "true"
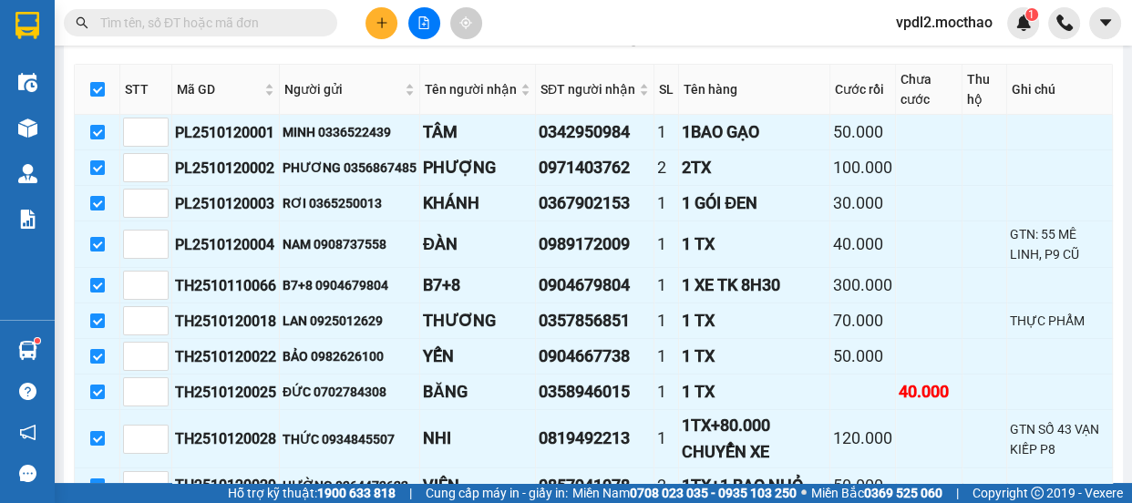
scroll to position [797, 0]
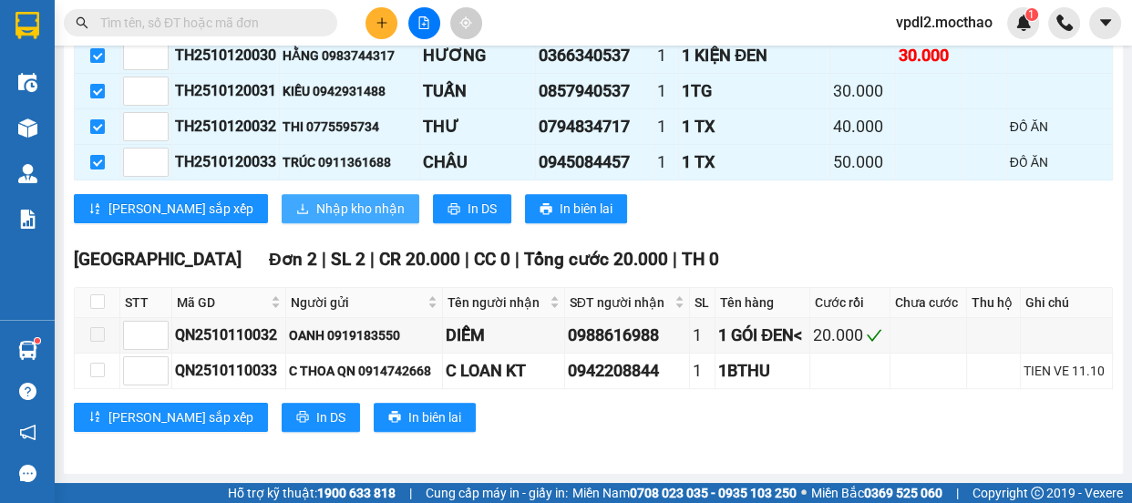
click at [282, 199] on button "Nhập kho nhận" at bounding box center [351, 208] width 138 height 29
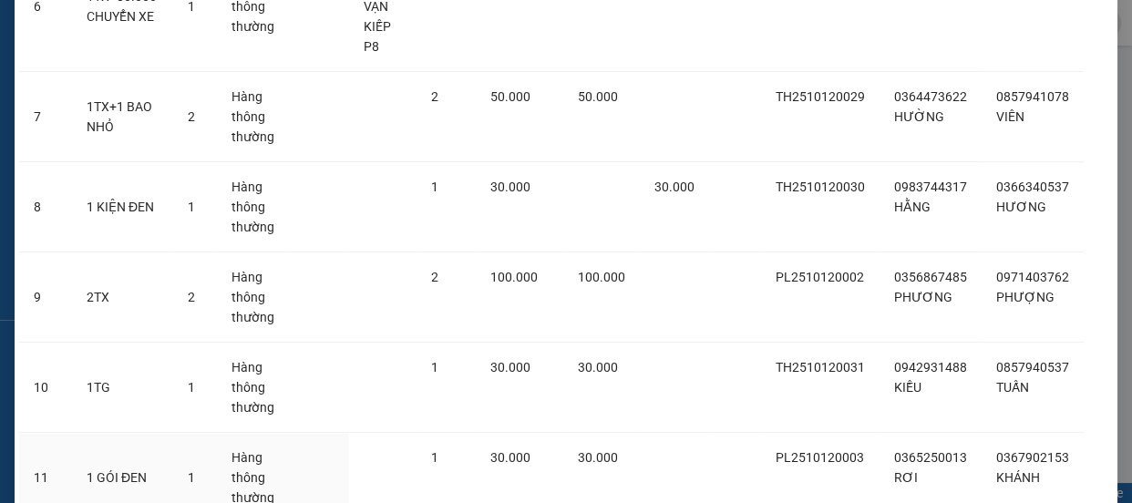
scroll to position [1084, 0]
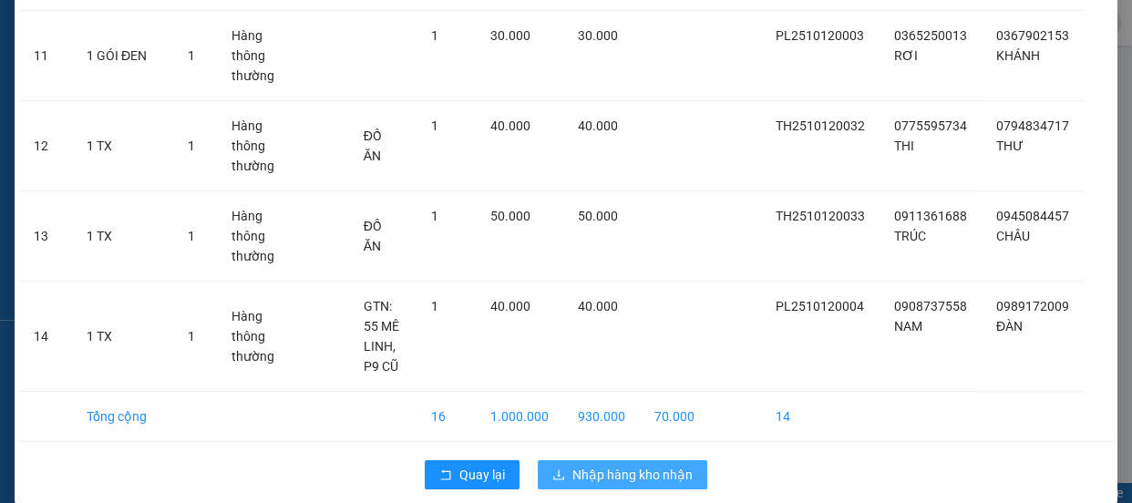
click at [623, 465] on span "Nhập hàng kho nhận" at bounding box center [632, 475] width 120 height 20
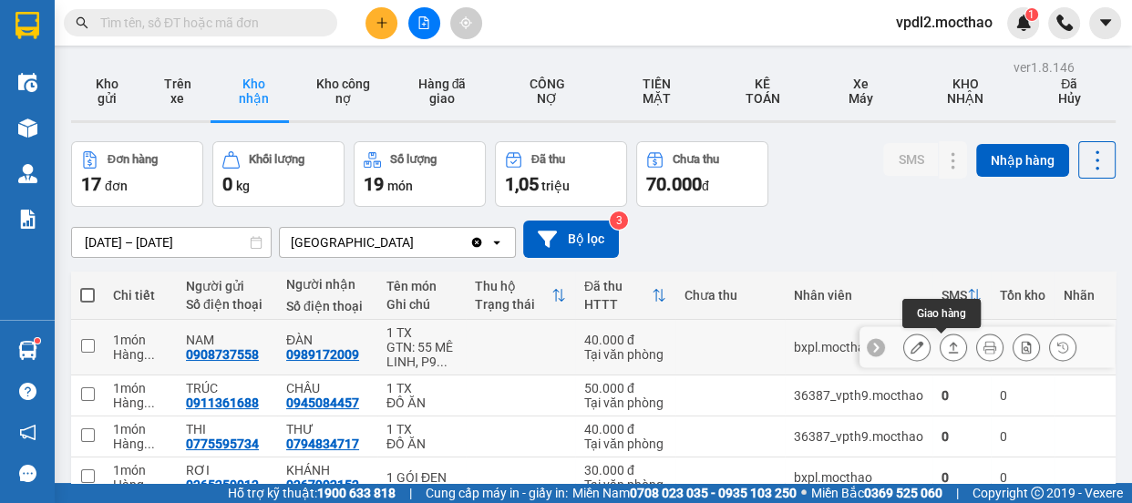
click at [947, 341] on icon at bounding box center [953, 347] width 13 height 13
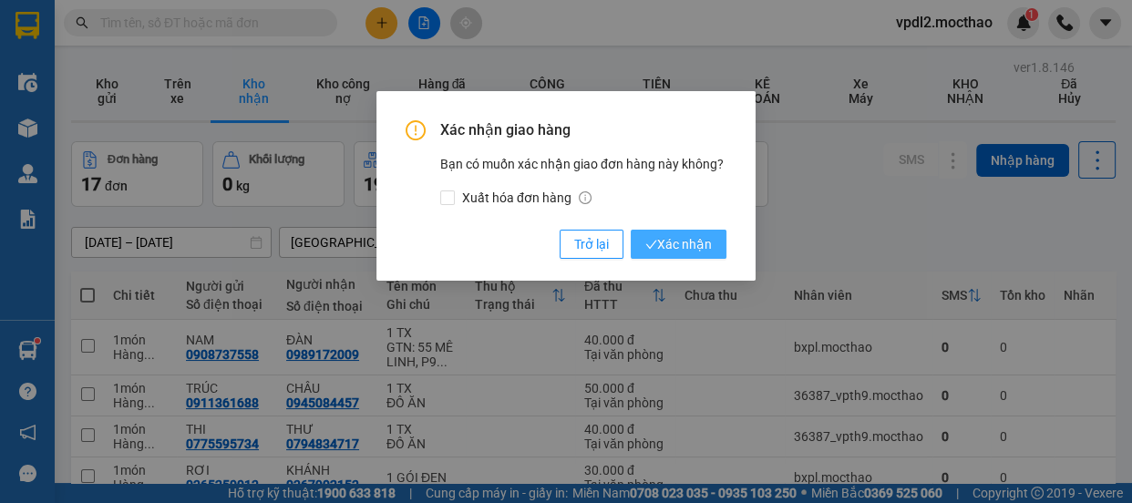
click at [679, 246] on span "Xác nhận" at bounding box center [678, 244] width 67 height 20
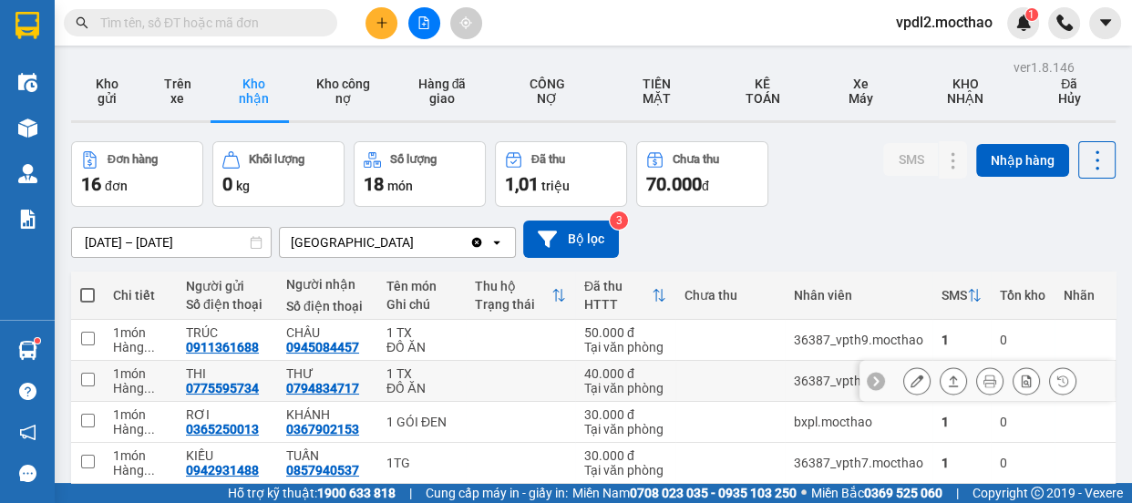
scroll to position [165, 0]
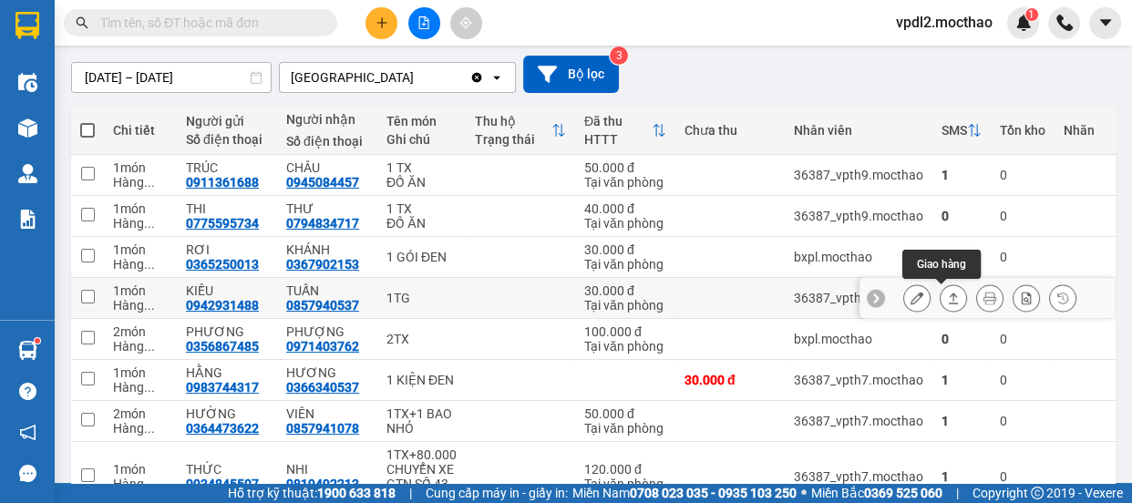
click at [949, 293] on icon at bounding box center [954, 298] width 10 height 11
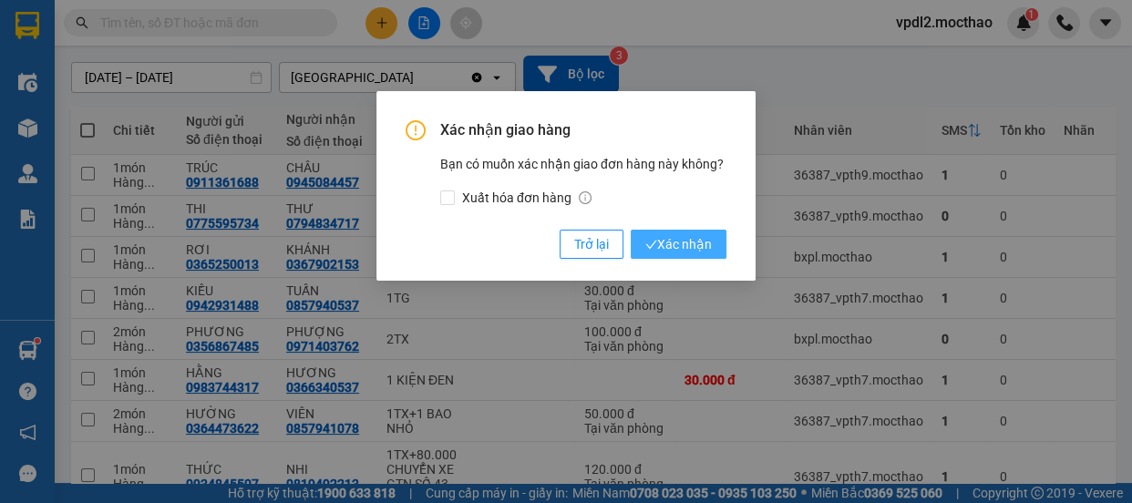
click at [696, 244] on span "Xác nhận" at bounding box center [678, 244] width 67 height 20
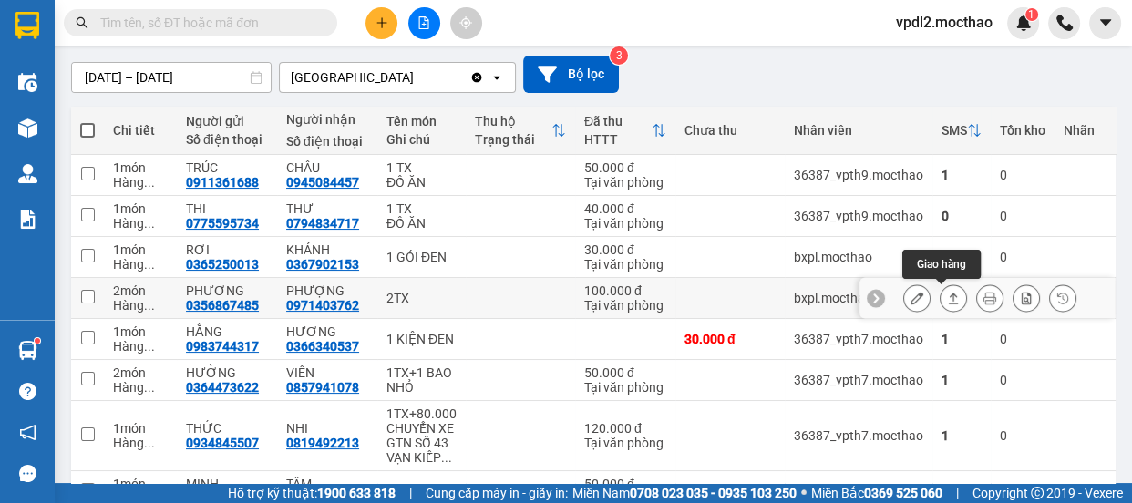
click at [943, 290] on button at bounding box center [953, 298] width 26 height 32
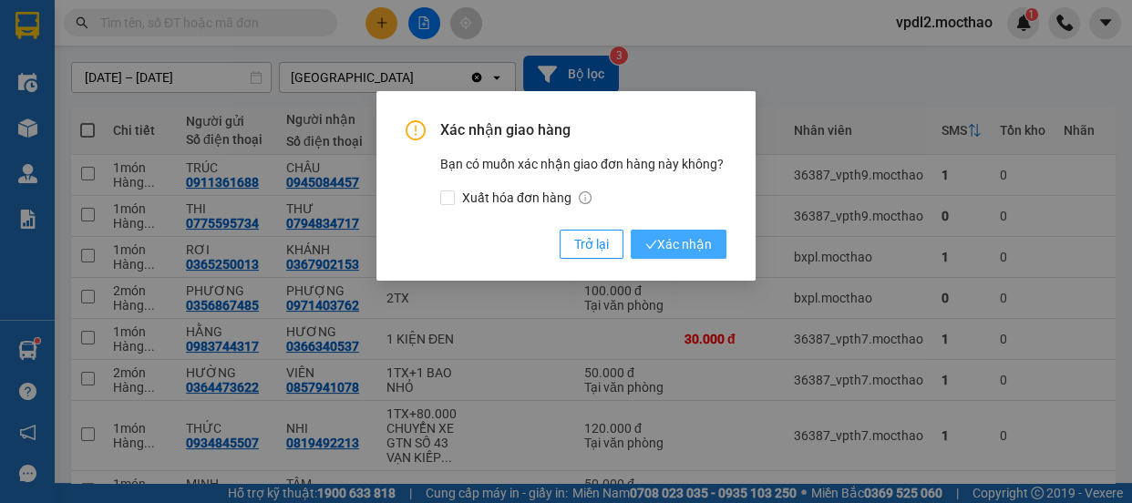
click at [690, 243] on span "Xác nhận" at bounding box center [678, 244] width 67 height 20
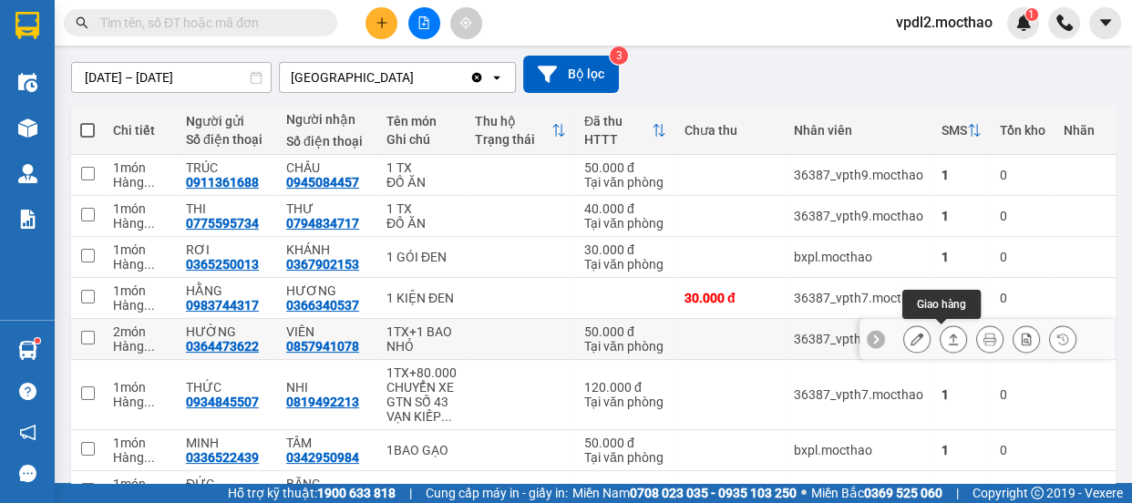
click at [947, 335] on icon at bounding box center [953, 339] width 13 height 13
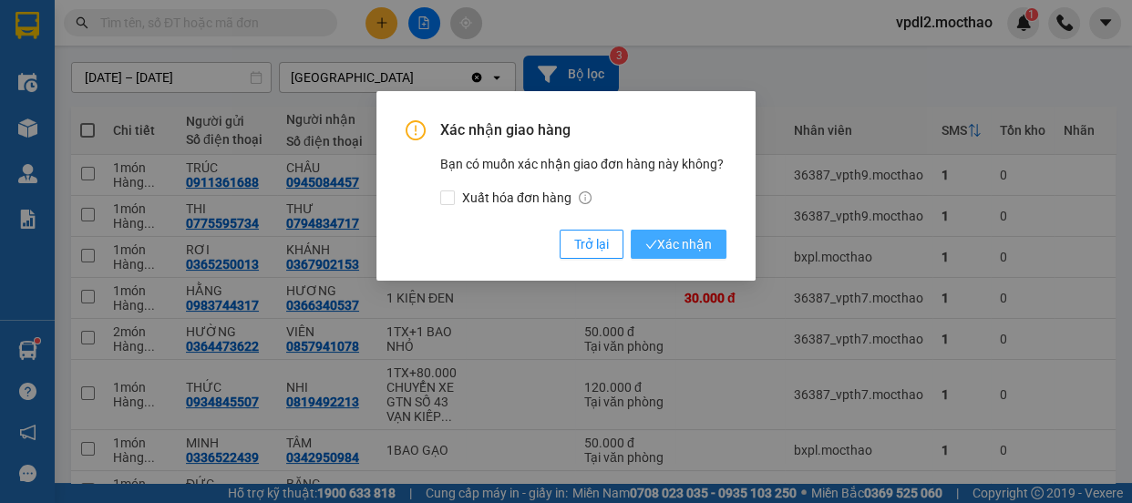
click at [677, 241] on span "Xác nhận" at bounding box center [678, 244] width 67 height 20
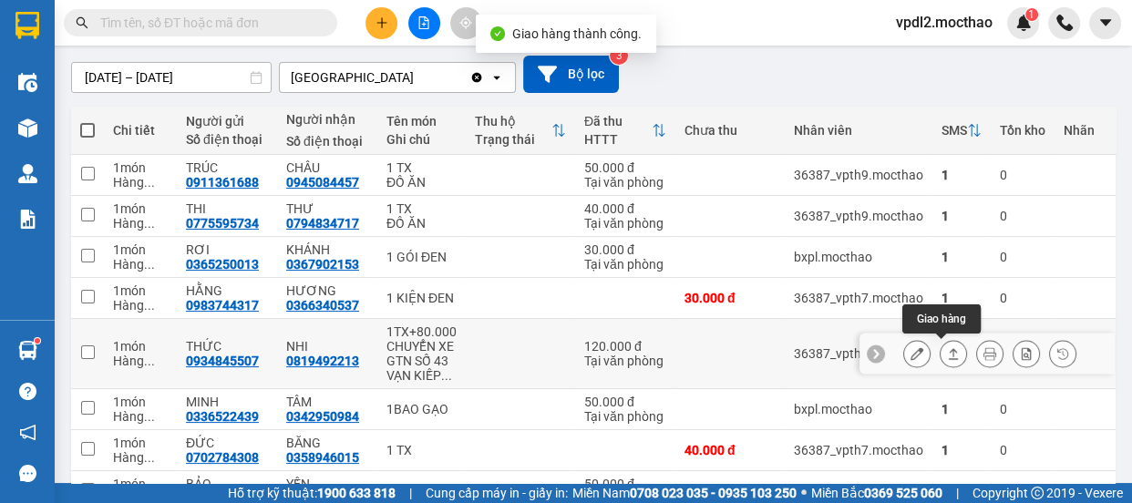
click at [947, 352] on icon at bounding box center [953, 353] width 13 height 13
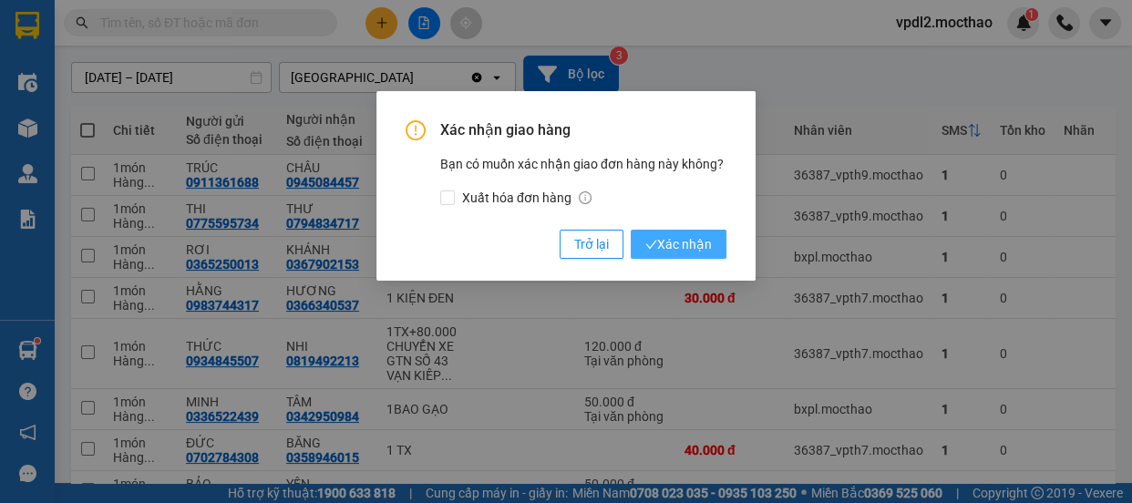
click at [668, 234] on span "Xác nhận" at bounding box center [678, 244] width 67 height 20
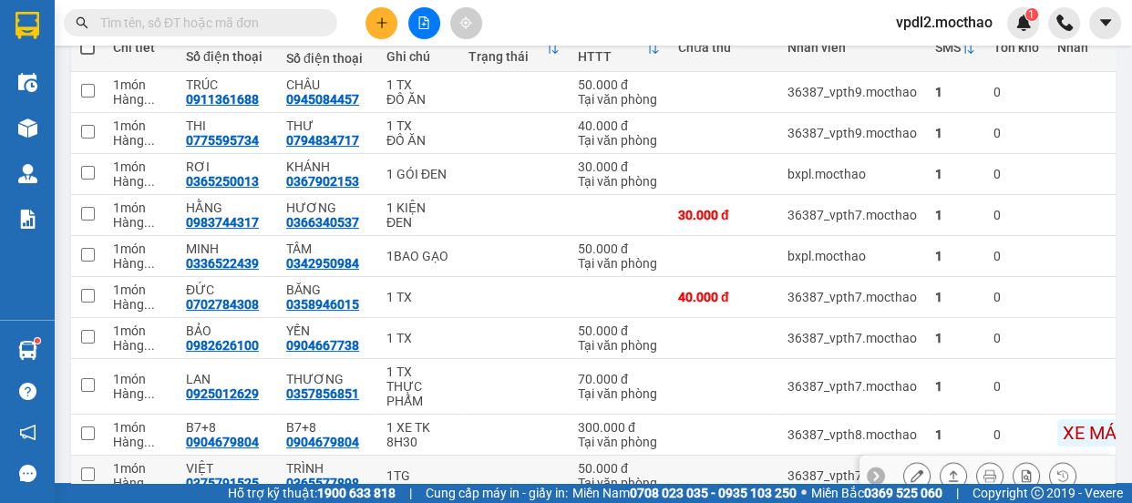
scroll to position [331, 0]
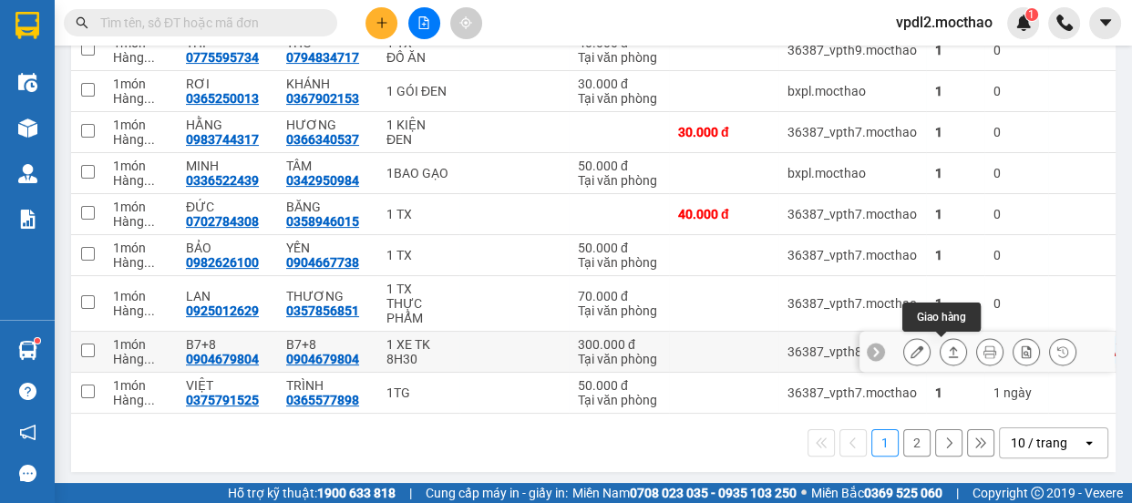
click at [949, 348] on icon at bounding box center [954, 351] width 10 height 11
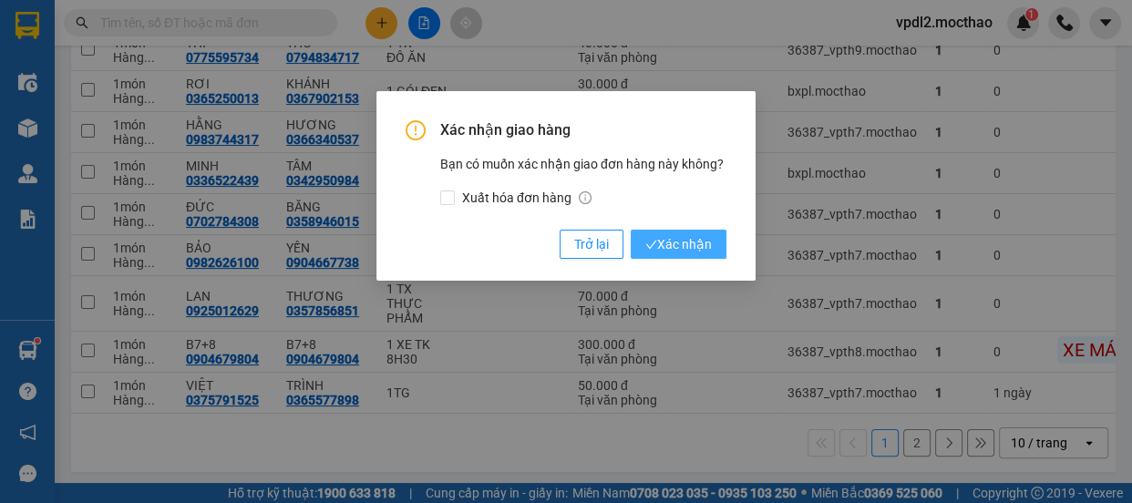
click at [705, 251] on span "Xác nhận" at bounding box center [678, 244] width 67 height 20
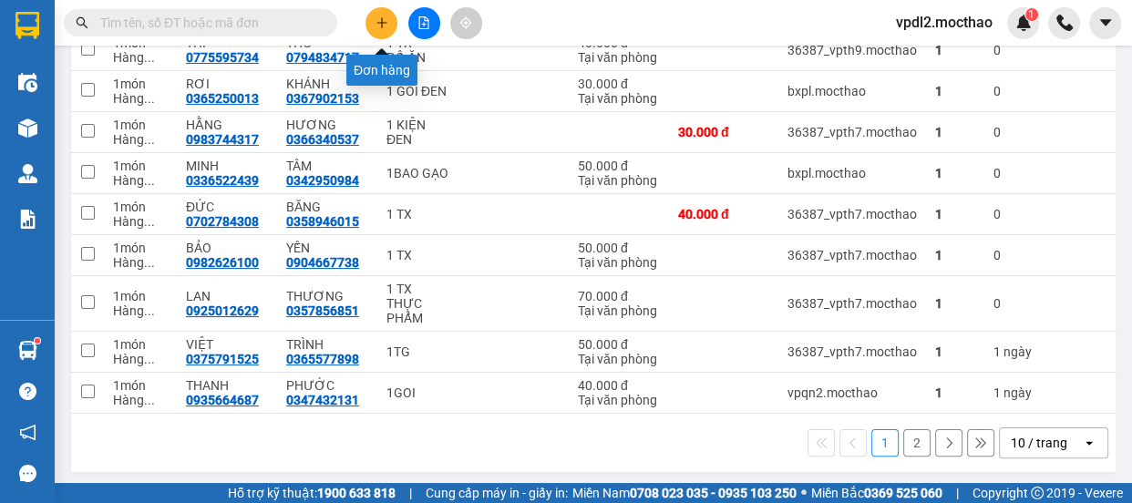
click at [381, 29] on button at bounding box center [381, 23] width 32 height 32
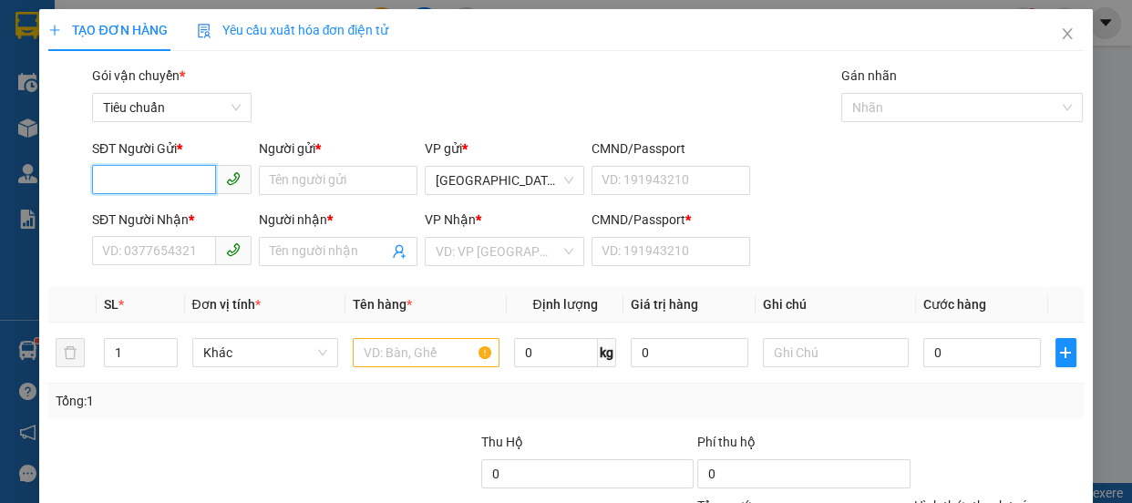
click at [152, 181] on input "SĐT Người Gửi *" at bounding box center [154, 179] width 124 height 29
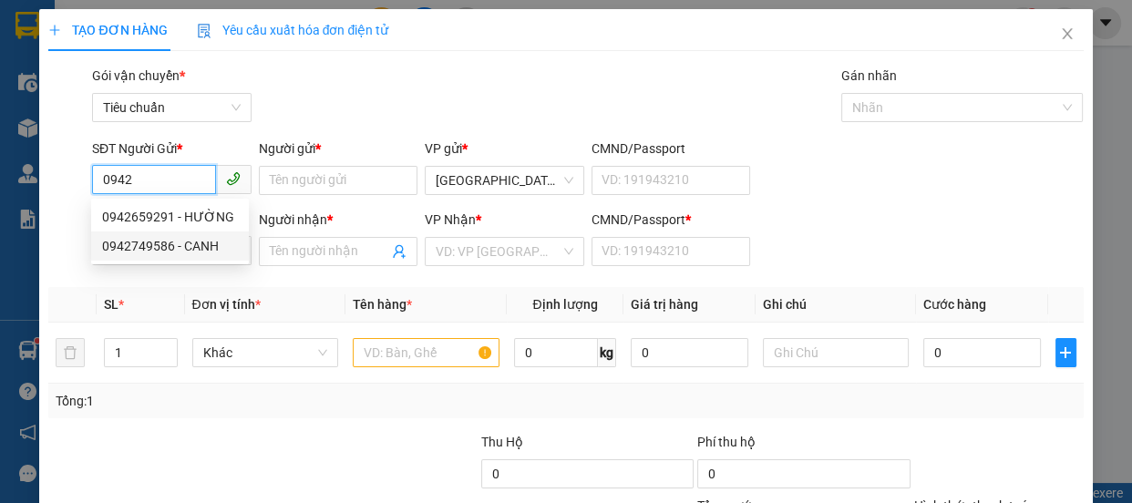
click at [139, 249] on div "0942749586 - CANH" at bounding box center [170, 246] width 136 height 20
type input "0942749586"
type input "CANH"
type input "0983336502"
type input "[PERSON_NAME]"
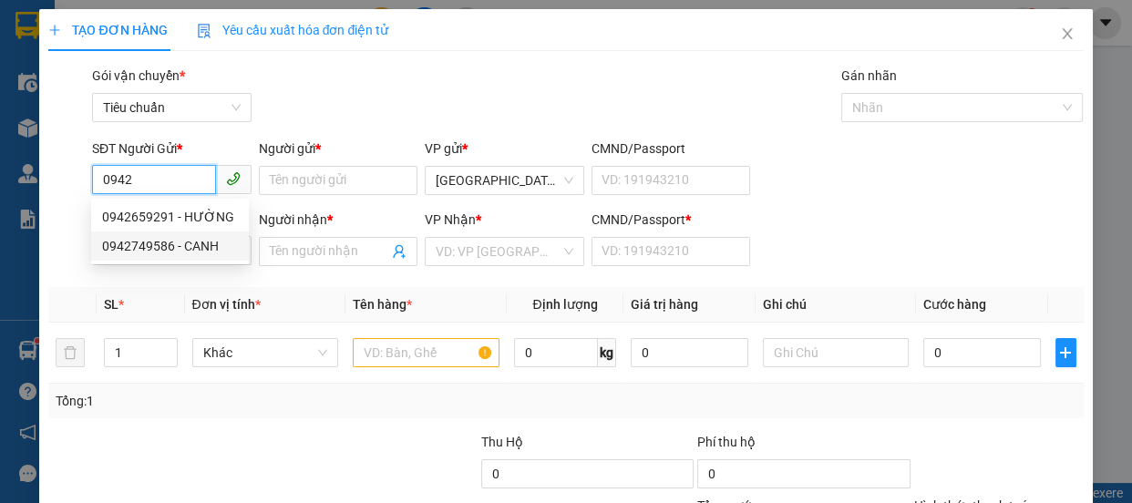
type input "0"
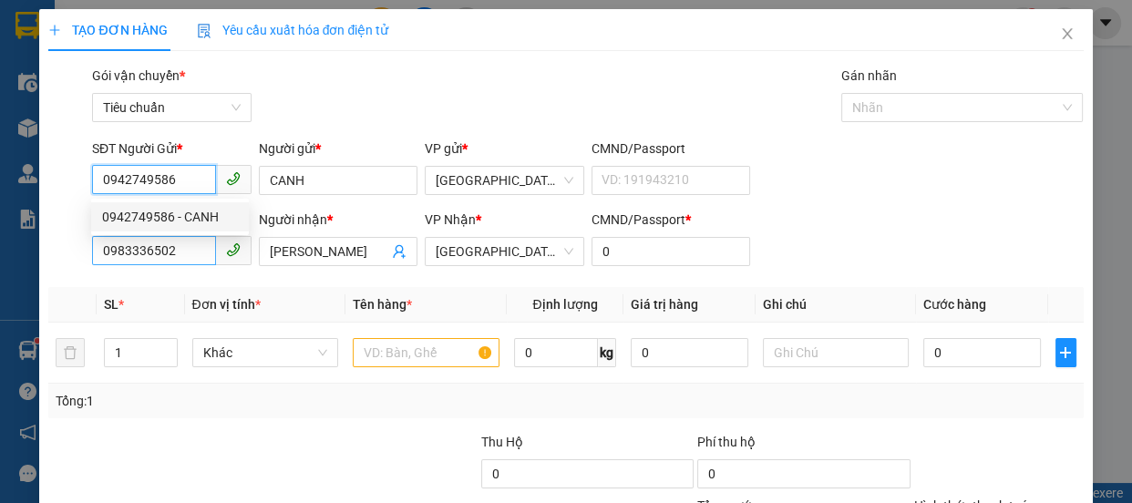
type input "60.000"
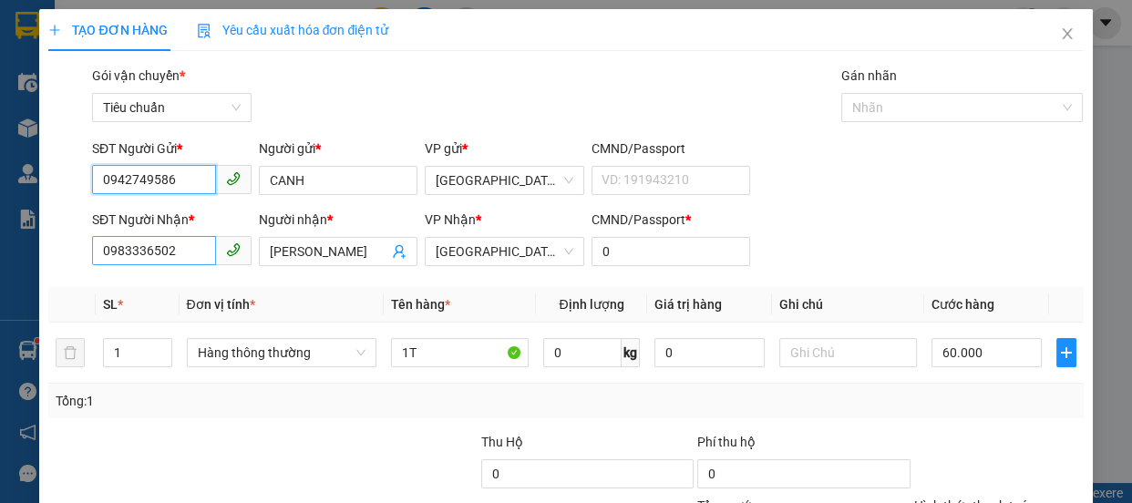
type input "0942749586"
click at [190, 252] on input "0983336502" at bounding box center [154, 250] width 124 height 29
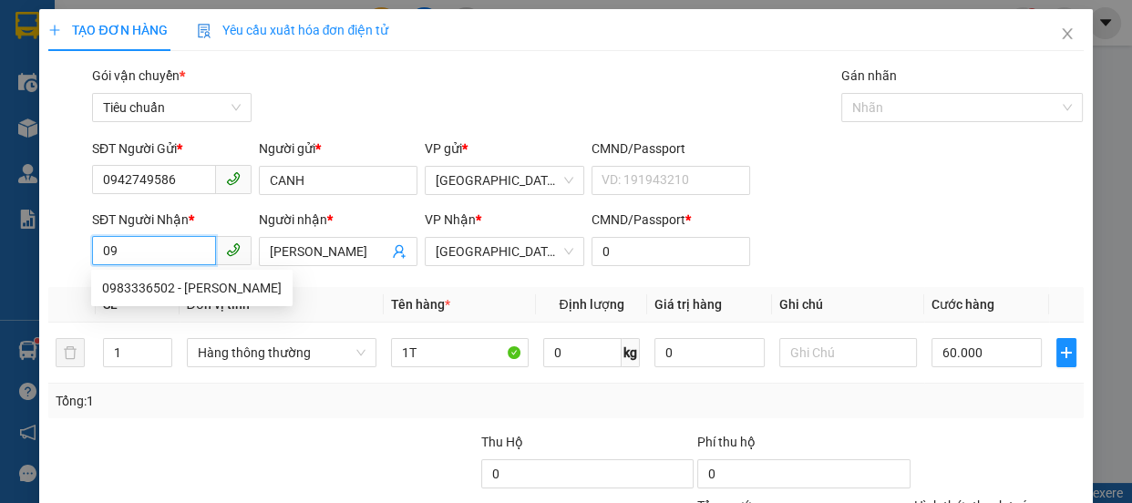
type input "0"
click at [162, 278] on div "0858601179 - [GEOGRAPHIC_DATA]" at bounding box center [204, 288] width 205 height 20
type input "0858601179"
type input "HÀ"
type input "A"
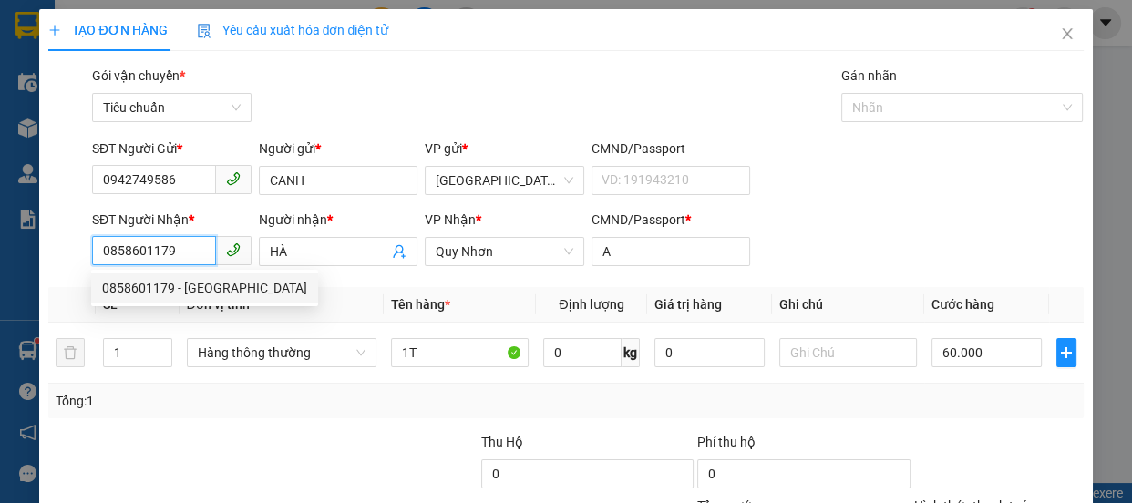
type input "40.000"
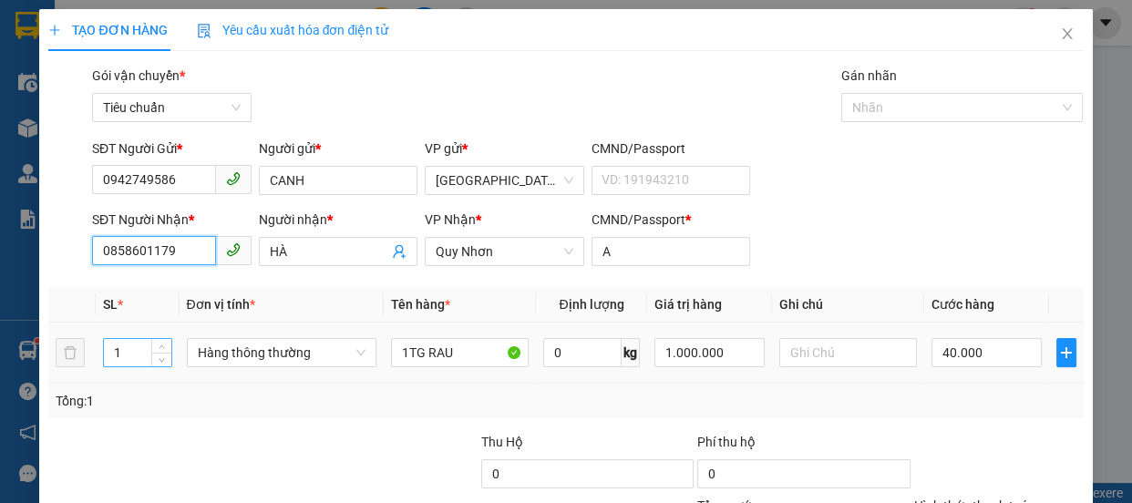
type input "0858601179"
click at [138, 352] on input "1" at bounding box center [137, 352] width 67 height 27
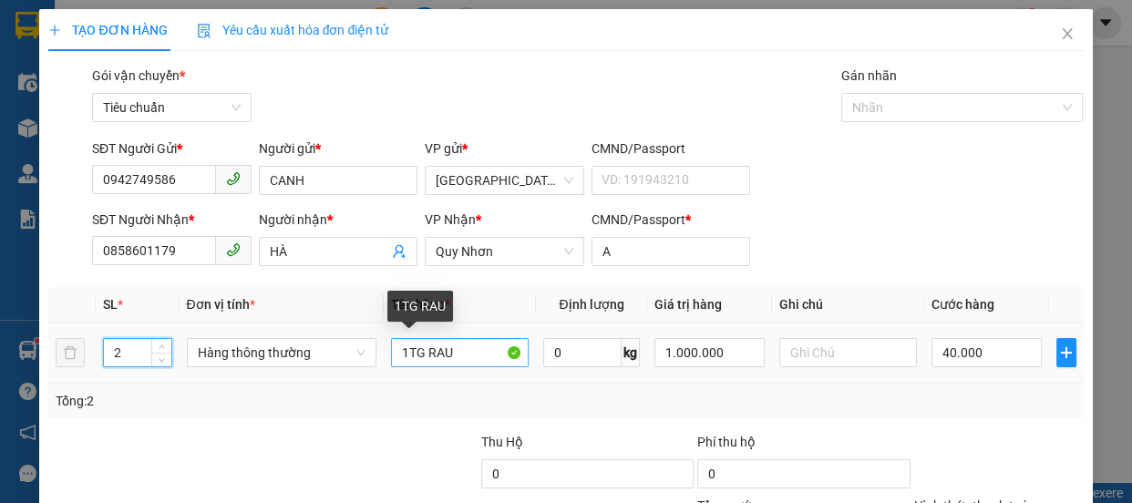
type input "2"
click at [408, 355] on input "1TG RAU" at bounding box center [460, 352] width 138 height 29
type input "0"
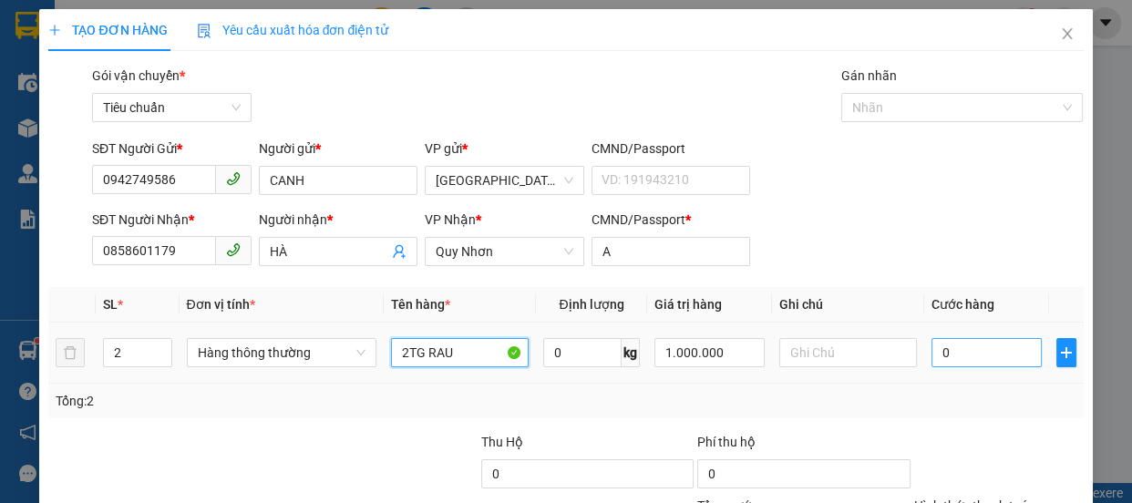
type input "2TG RAU"
click at [991, 350] on input "0" at bounding box center [986, 352] width 110 height 29
type input "1"
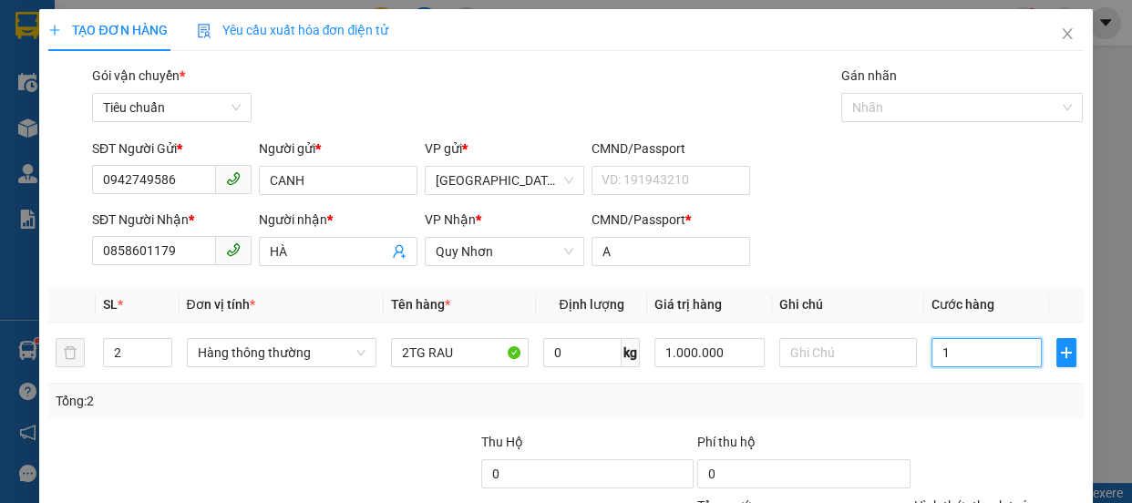
type input "12"
type input "120"
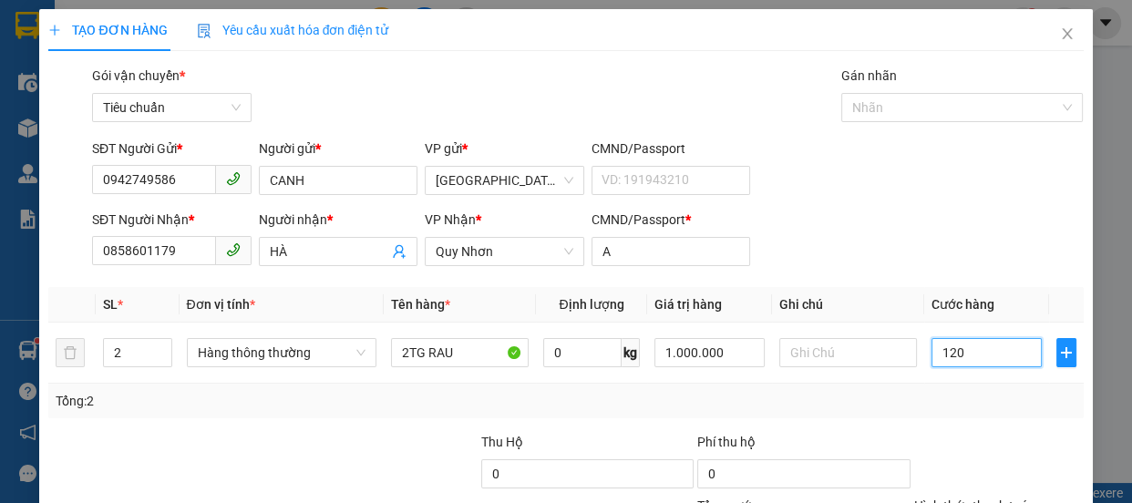
scroll to position [170, 0]
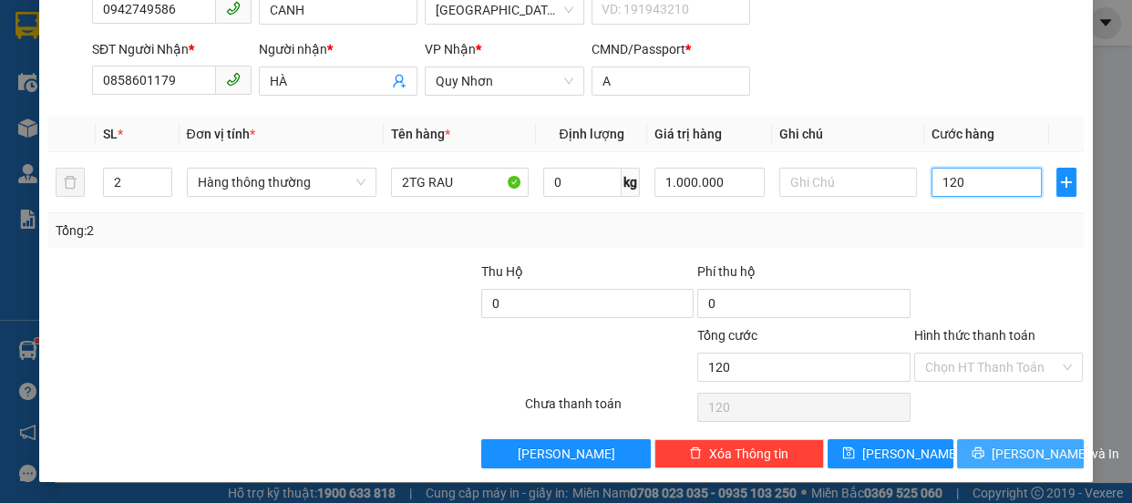
type input "120"
type input "120.000"
click at [994, 451] on span "[PERSON_NAME] và In" at bounding box center [1055, 454] width 128 height 20
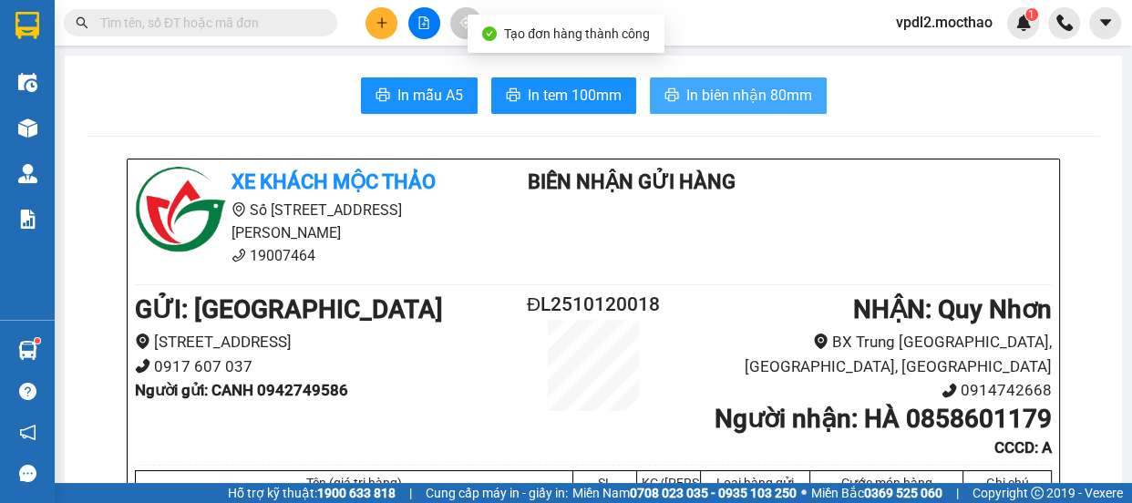
click at [743, 89] on span "In biên nhận 80mm" at bounding box center [749, 95] width 126 height 23
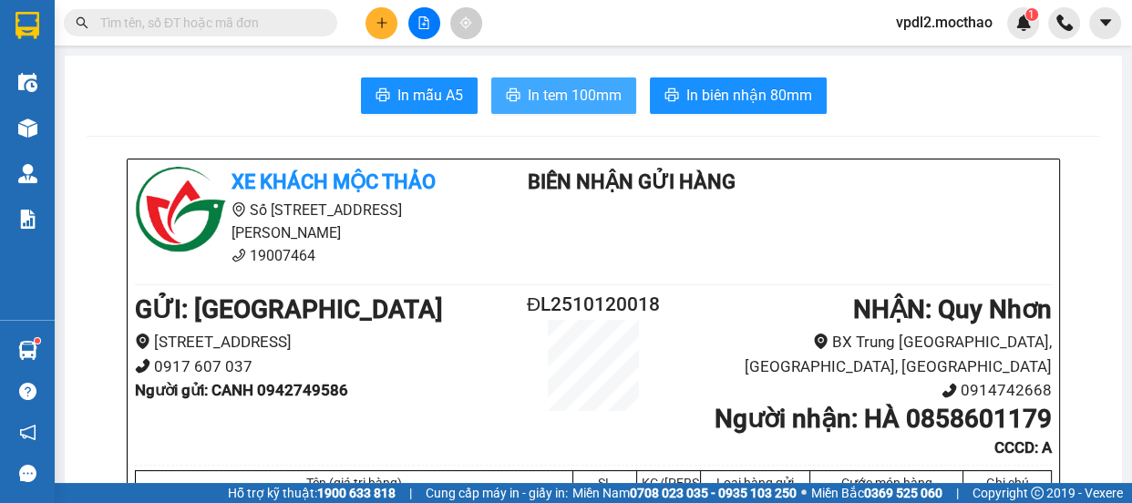
drag, startPoint x: 543, startPoint y: 86, endPoint x: 554, endPoint y: 87, distance: 11.0
click at [544, 87] on span "In tem 100mm" at bounding box center [575, 95] width 94 height 23
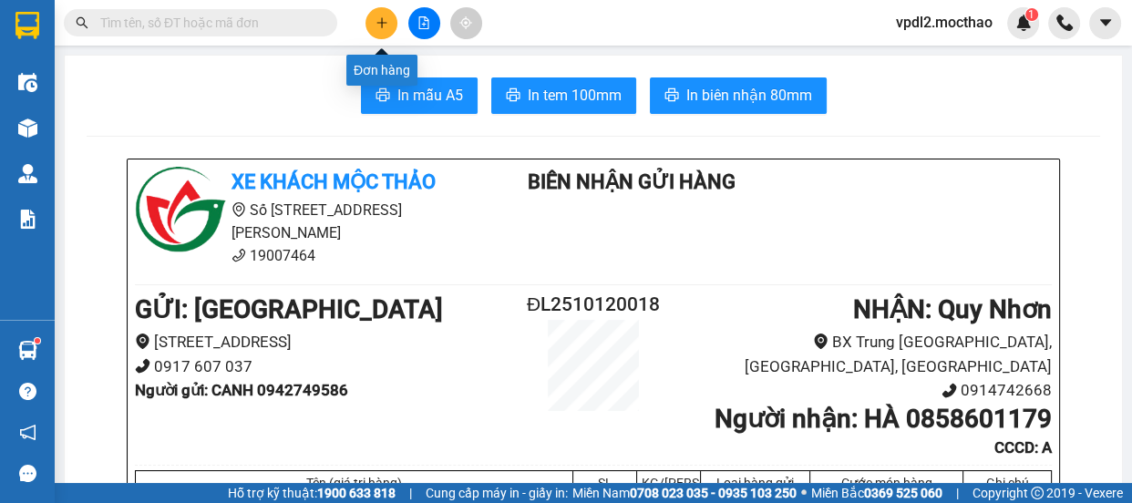
click at [381, 28] on icon "plus" at bounding box center [381, 22] width 13 height 13
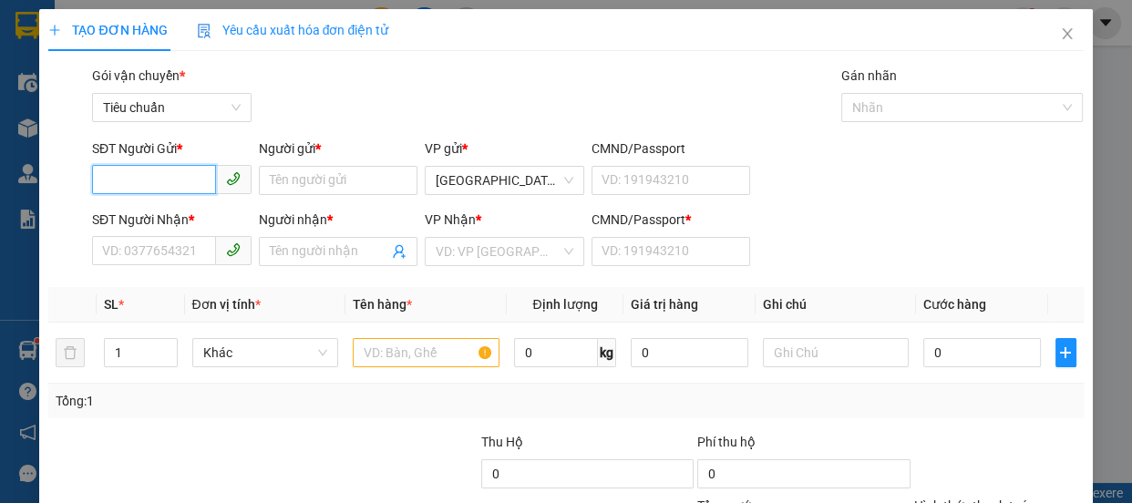
drag, startPoint x: 154, startPoint y: 180, endPoint x: 128, endPoint y: 150, distance: 39.4
click at [153, 180] on input "SĐT Người Gửi *" at bounding box center [154, 179] width 124 height 29
click at [138, 218] on div "0914902324 - BÍCH" at bounding box center [170, 217] width 136 height 20
type input "0914902324"
type input "BÍCH"
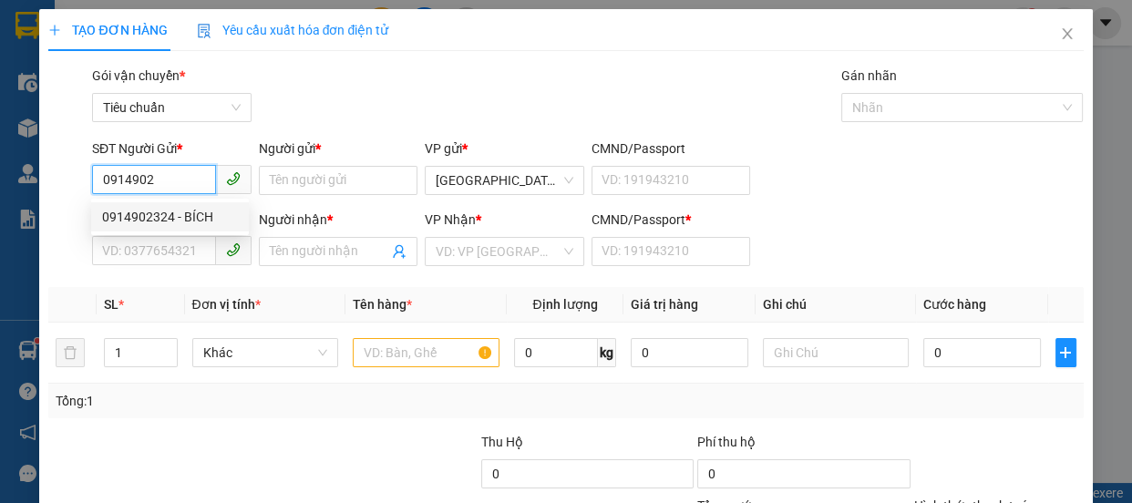
type input "0366868138"
type input "TRINH"
type input "0"
type input "70.000"
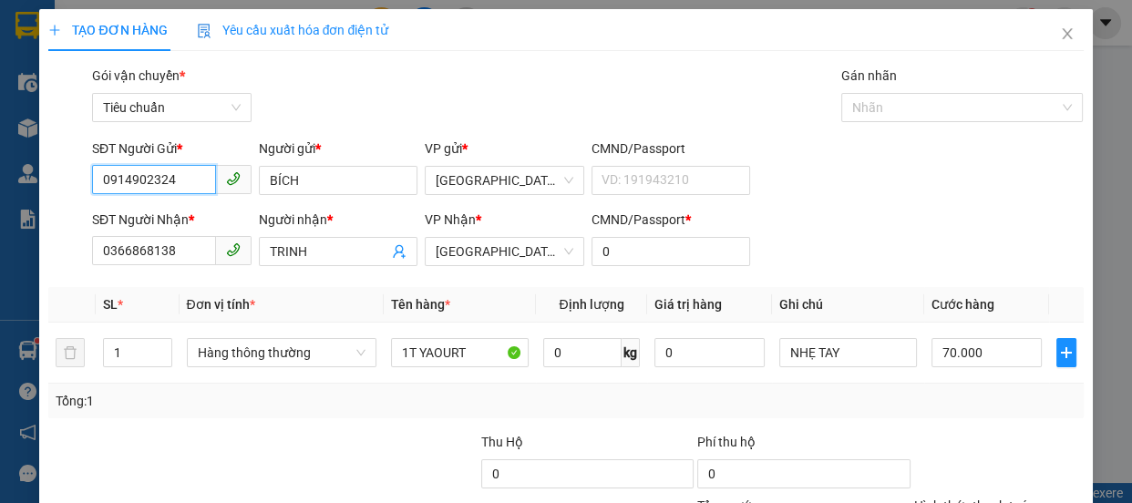
scroll to position [170, 0]
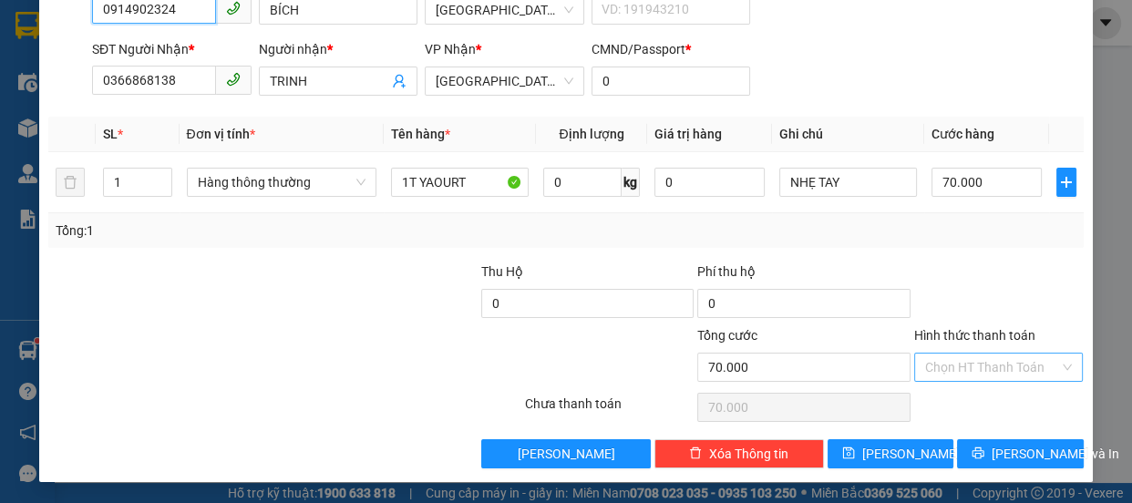
type input "0914902324"
click at [1001, 367] on input "Hình thức thanh toán" at bounding box center [992, 367] width 135 height 27
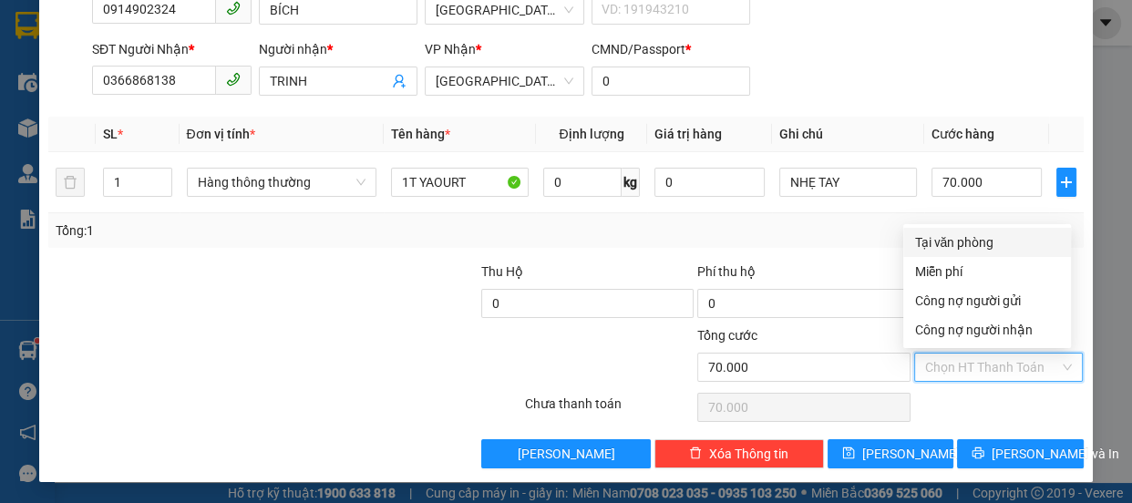
click at [973, 241] on div "Tại văn phòng" at bounding box center [987, 242] width 146 height 20
type input "0"
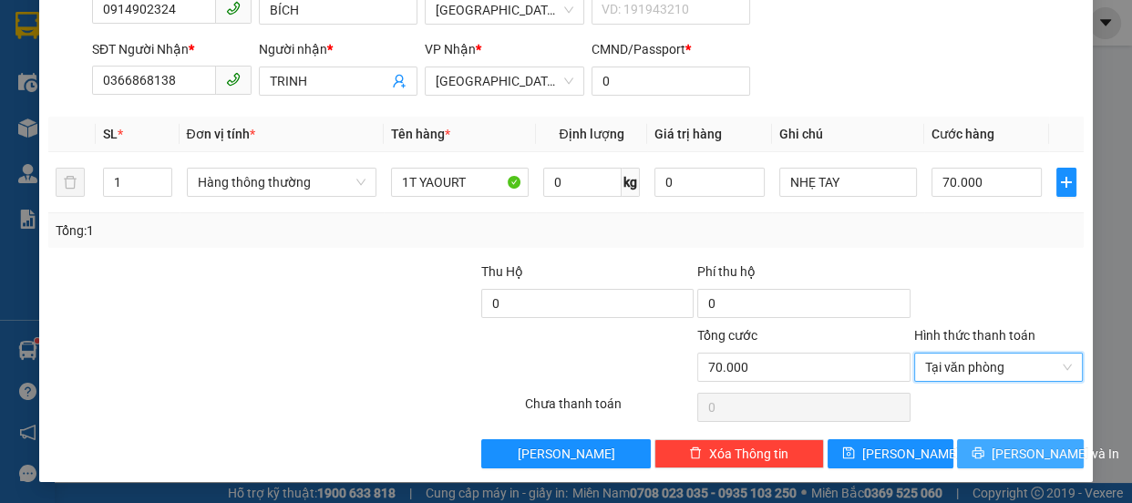
click at [1010, 444] on span "[PERSON_NAME] và In" at bounding box center [1055, 454] width 128 height 20
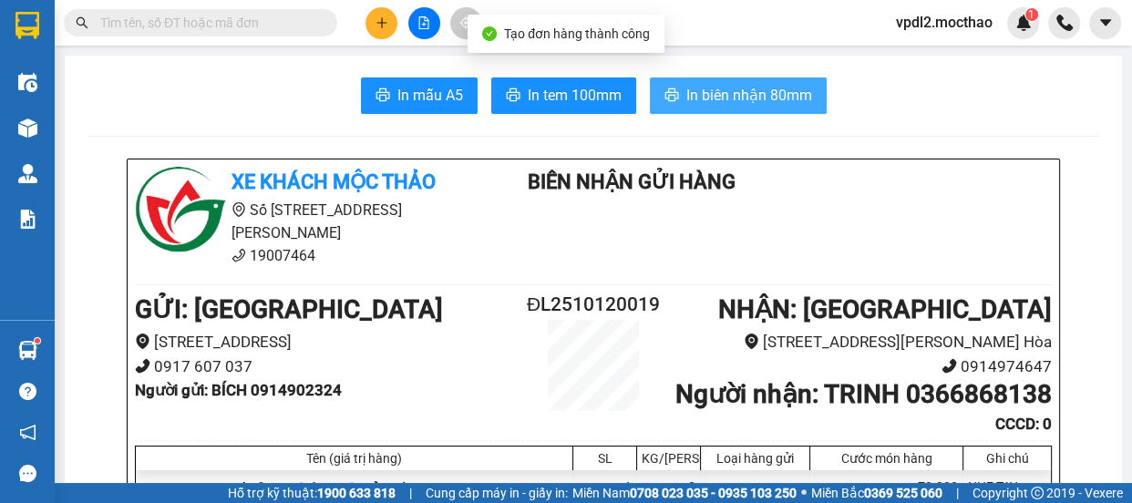
click at [778, 98] on span "In biên nhận 80mm" at bounding box center [749, 95] width 126 height 23
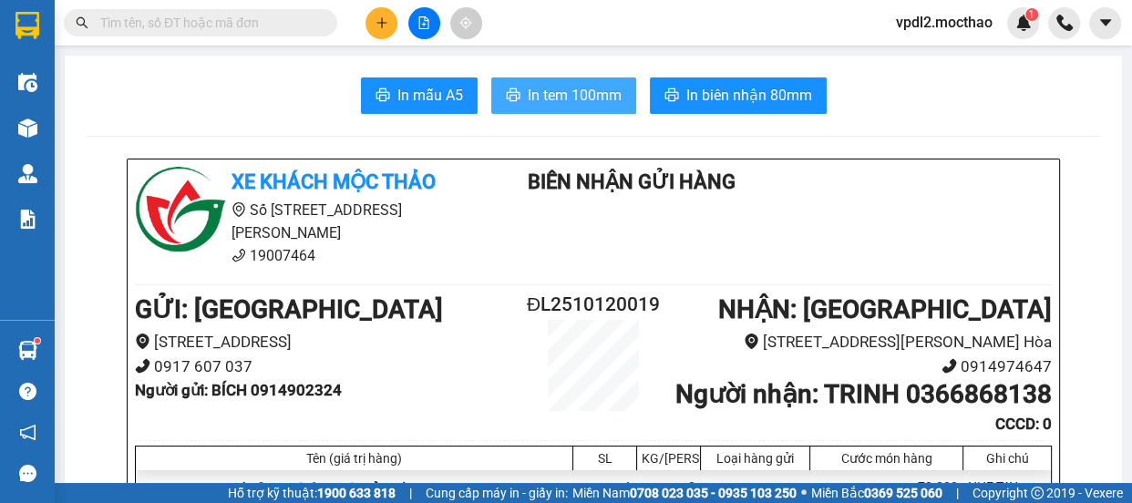
drag, startPoint x: 549, startPoint y: 102, endPoint x: 559, endPoint y: 102, distance: 10.0
click at [549, 102] on span "In tem 100mm" at bounding box center [575, 95] width 94 height 23
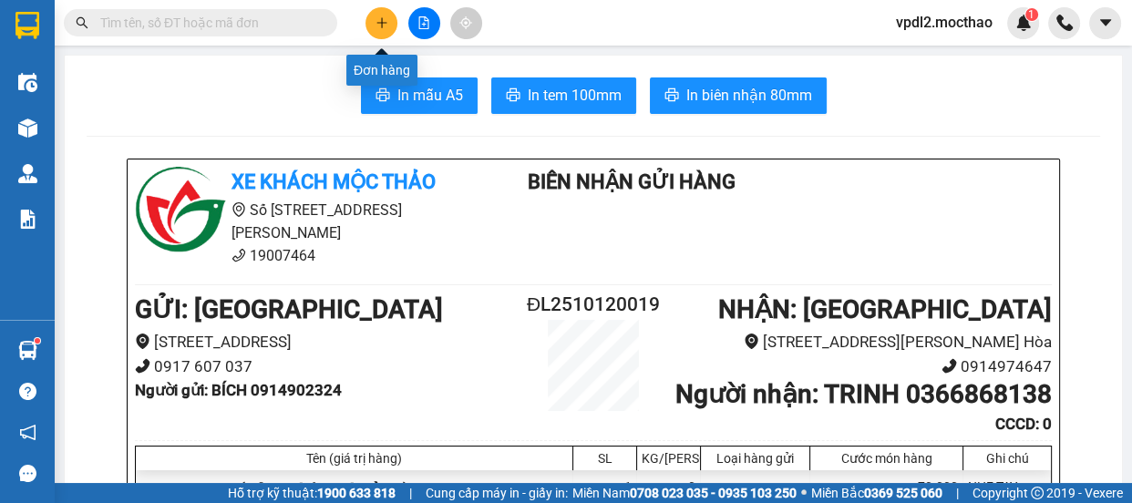
click at [383, 16] on icon "plus" at bounding box center [381, 22] width 13 height 13
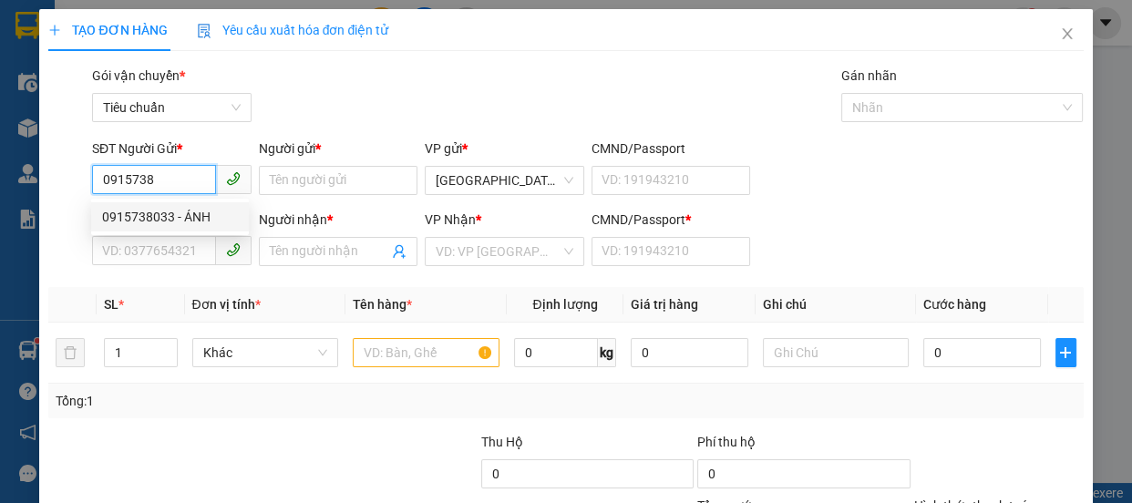
click at [146, 209] on div "0915738033 - ÁNH" at bounding box center [170, 217] width 136 height 20
type input "0915738033"
type input "ÁNH"
type input "0986380657"
type input "THẢO"
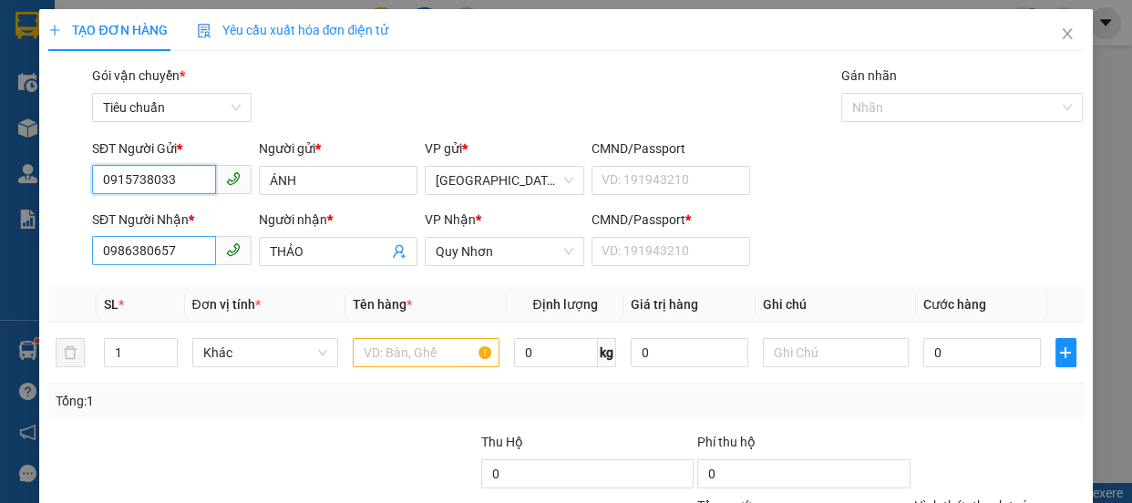
type input "50.000"
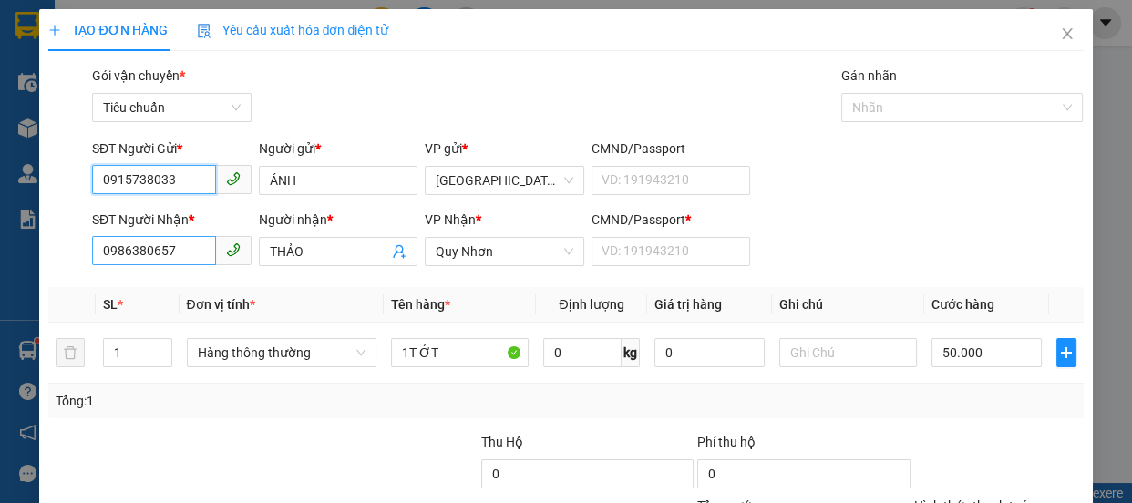
type input "0915738033"
click at [187, 255] on input "0986380657" at bounding box center [154, 250] width 124 height 29
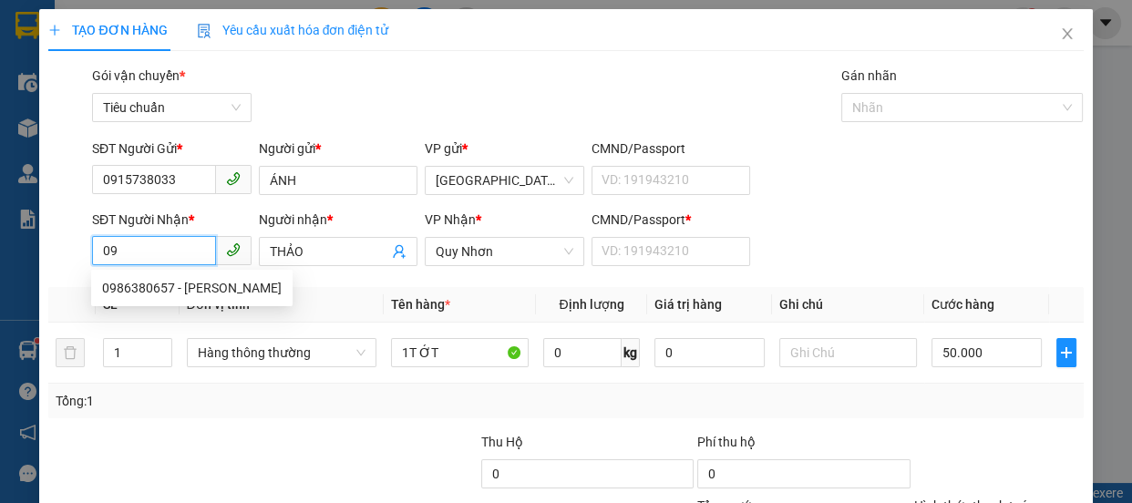
type input "0"
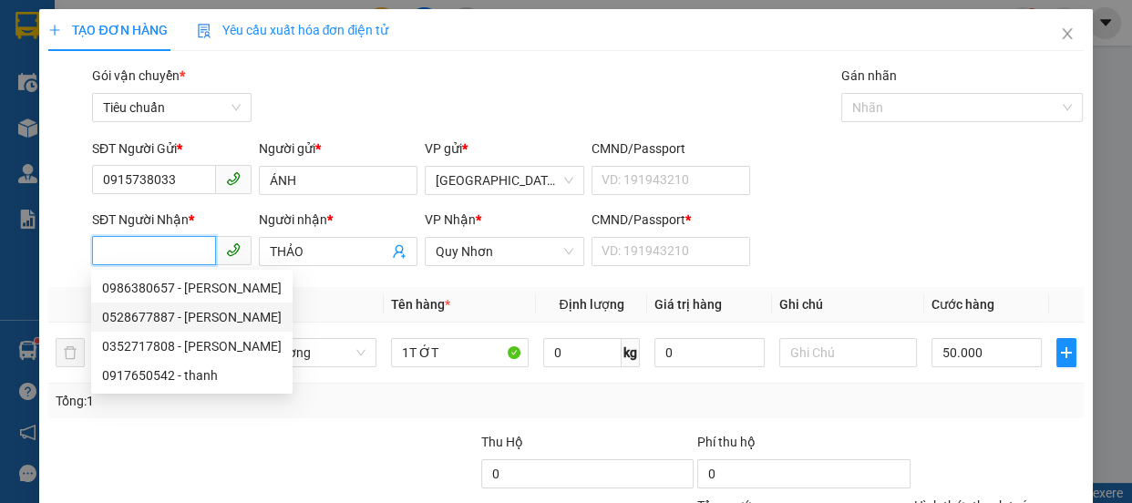
click at [152, 320] on div "0528677887 - [PERSON_NAME]" at bounding box center [192, 317] width 180 height 20
type input "0528677887"
type input "THANH"
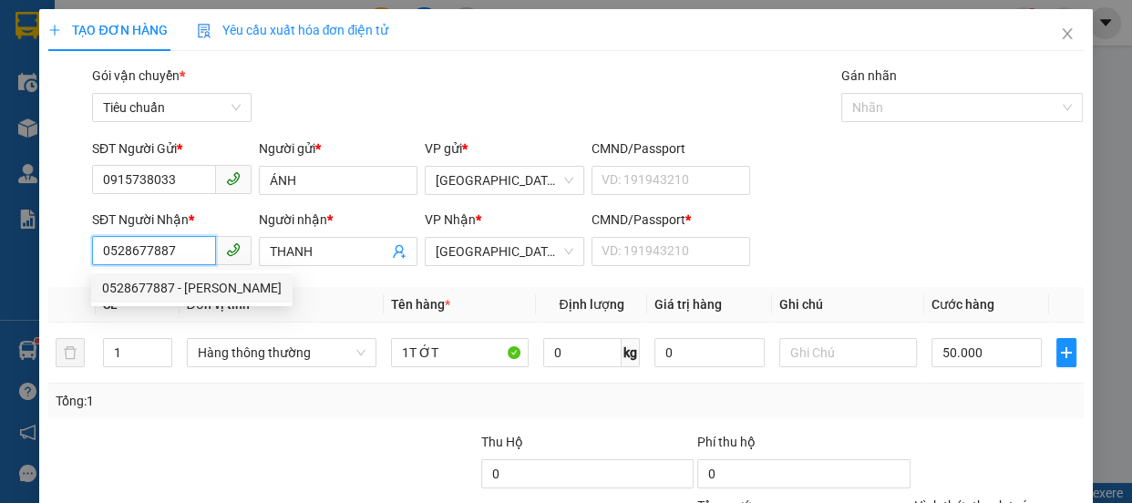
type input "200.000"
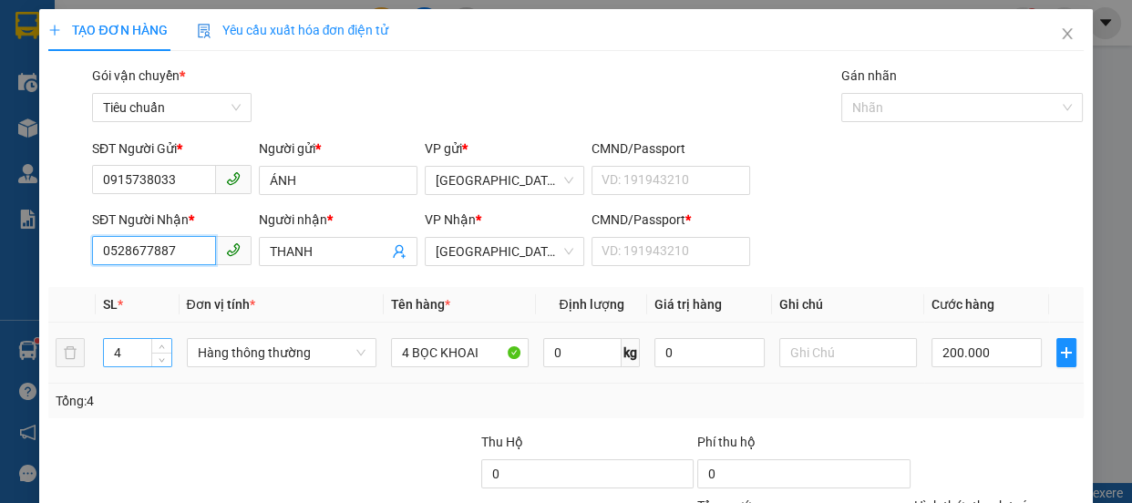
type input "0528677887"
click at [127, 355] on input "4" at bounding box center [137, 352] width 67 height 27
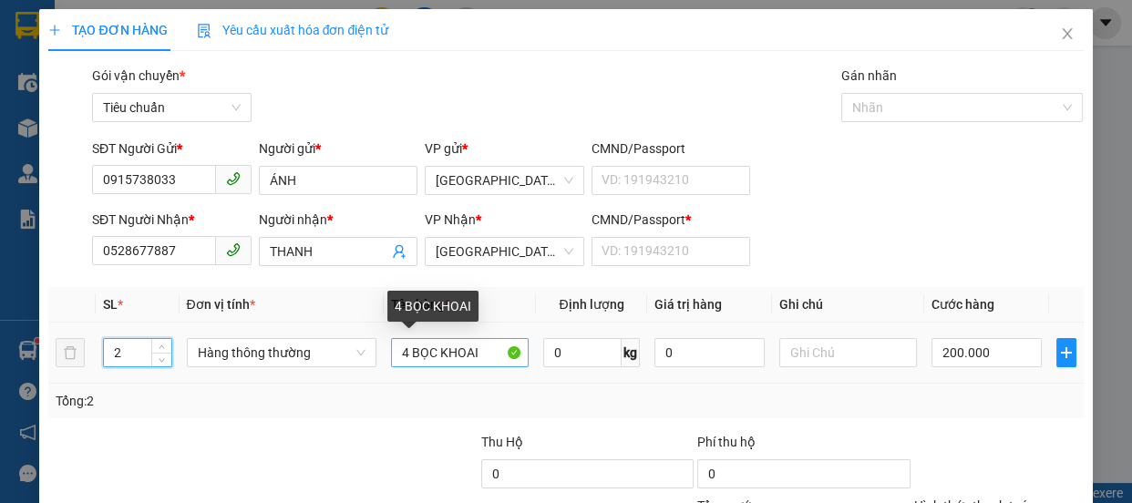
type input "2"
click at [483, 350] on input "4 BỌC KHOAI" at bounding box center [460, 352] width 138 height 29
type input "0"
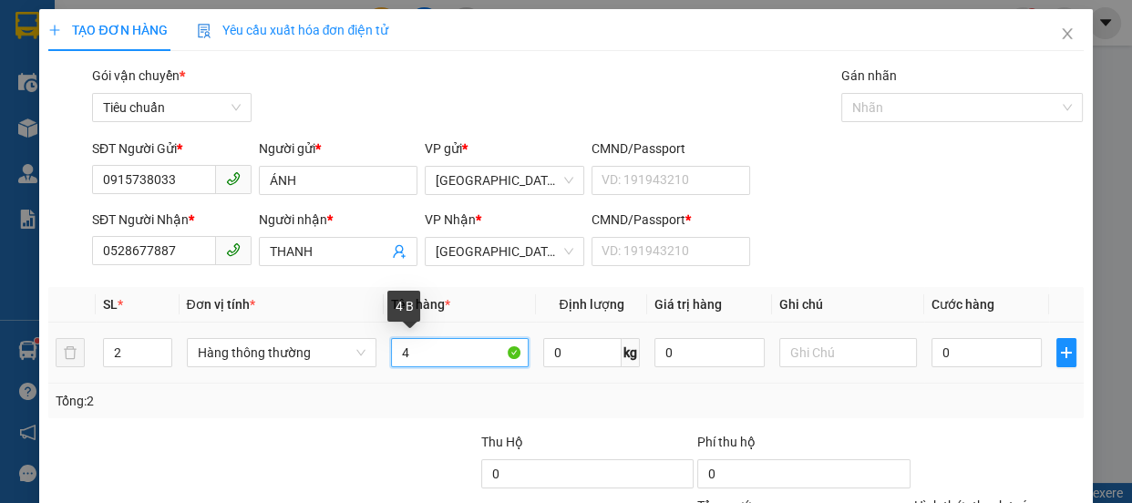
type input "4"
type input "1TG RAU+1K KHOAI"
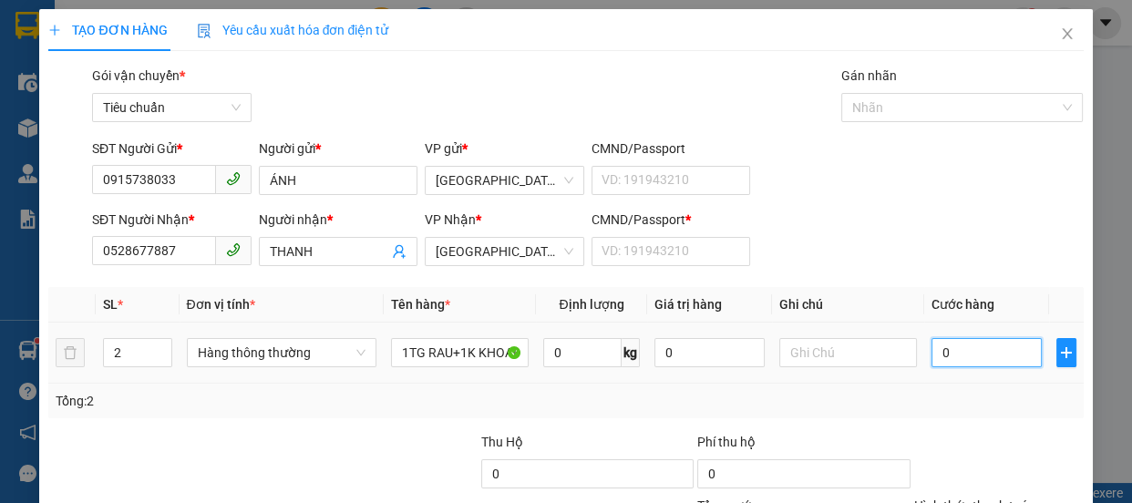
scroll to position [0, 0]
click at [950, 350] on input "0" at bounding box center [986, 352] width 110 height 29
type input "1"
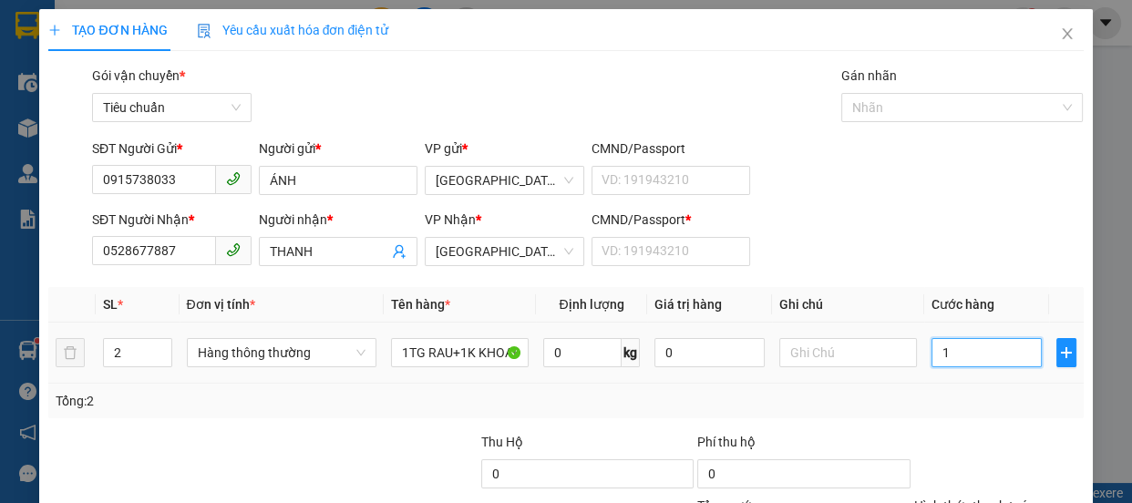
type input "15"
type input "150"
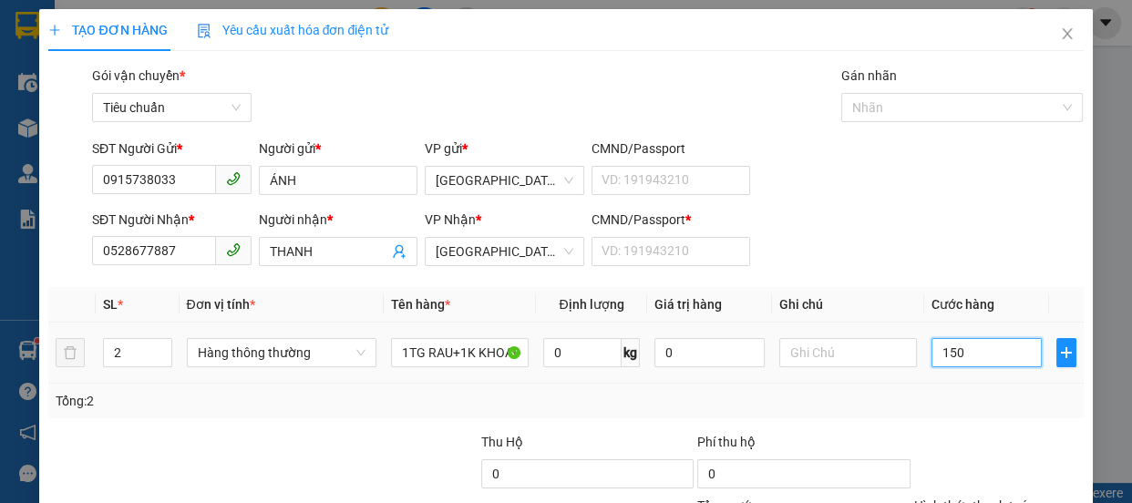
scroll to position [170, 0]
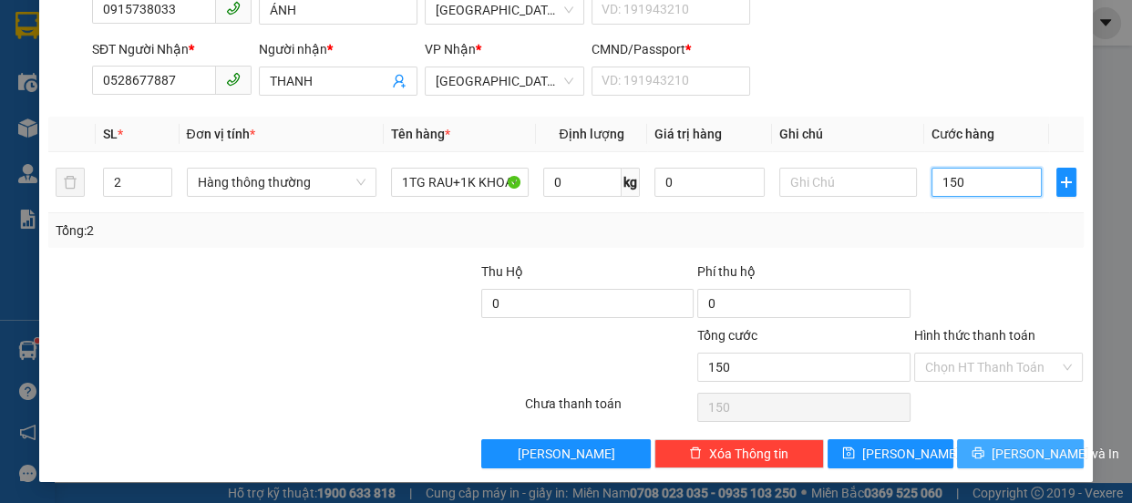
type input "150"
type input "150.000"
click at [1021, 449] on span "[PERSON_NAME] và In" at bounding box center [1055, 454] width 128 height 20
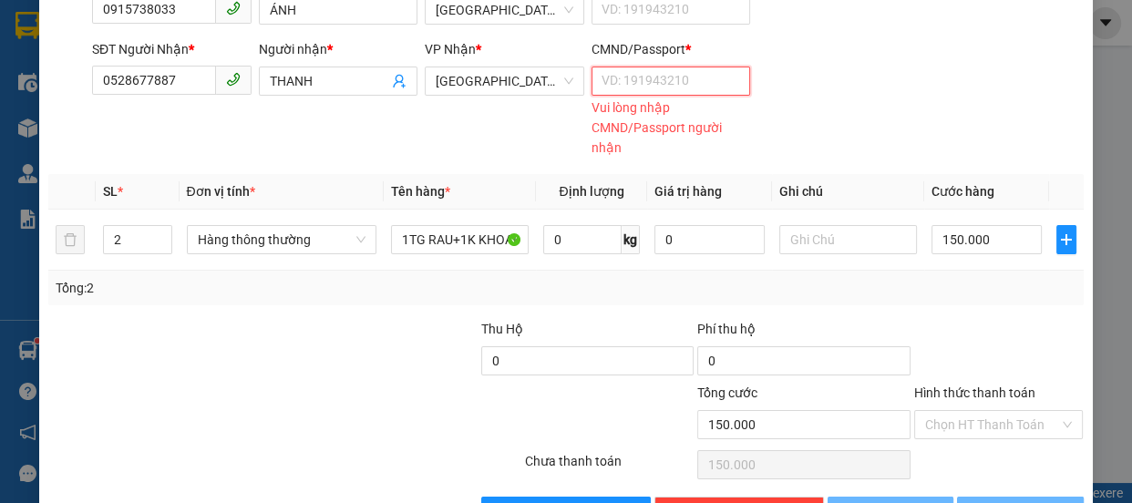
click at [681, 78] on input "CMND/Passport *" at bounding box center [670, 81] width 159 height 29
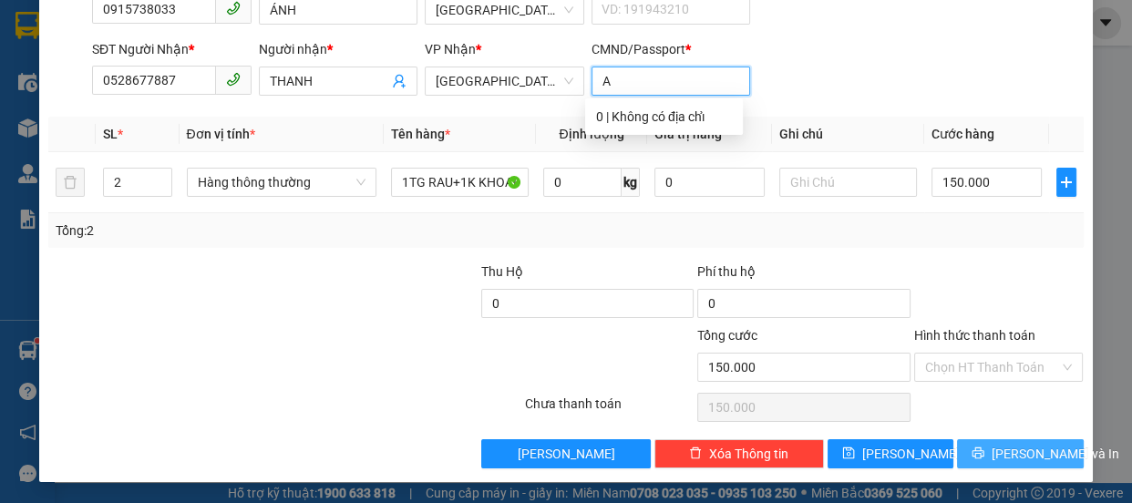
type input "A"
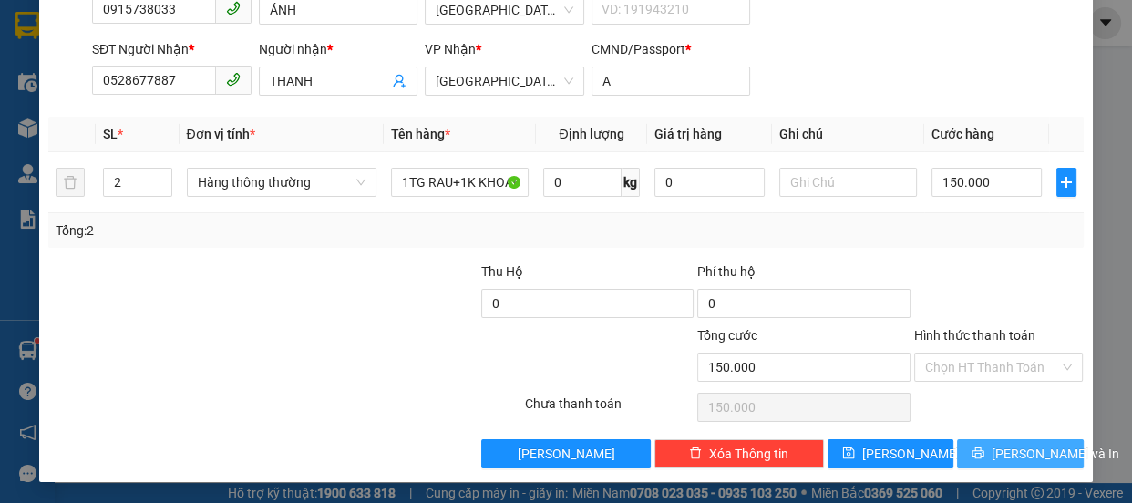
click at [1011, 457] on span "[PERSON_NAME] và In" at bounding box center [1055, 454] width 128 height 20
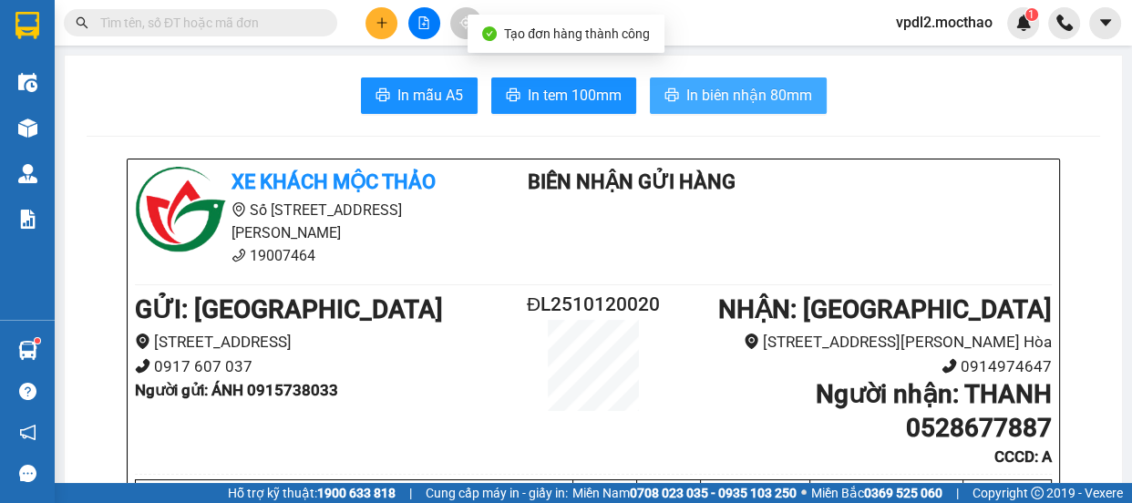
click at [759, 99] on span "In biên nhận 80mm" at bounding box center [749, 95] width 126 height 23
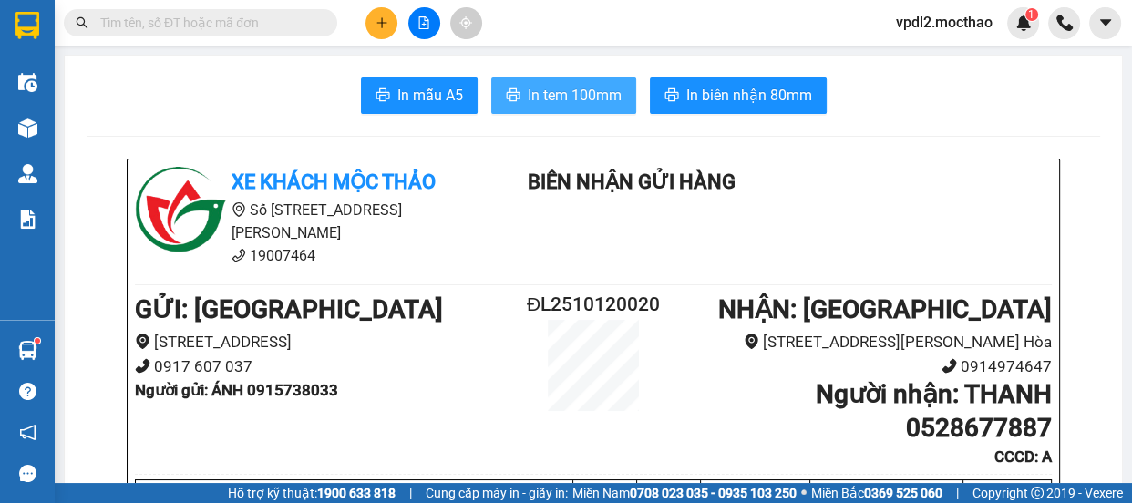
click at [605, 97] on span "In tem 100mm" at bounding box center [575, 95] width 94 height 23
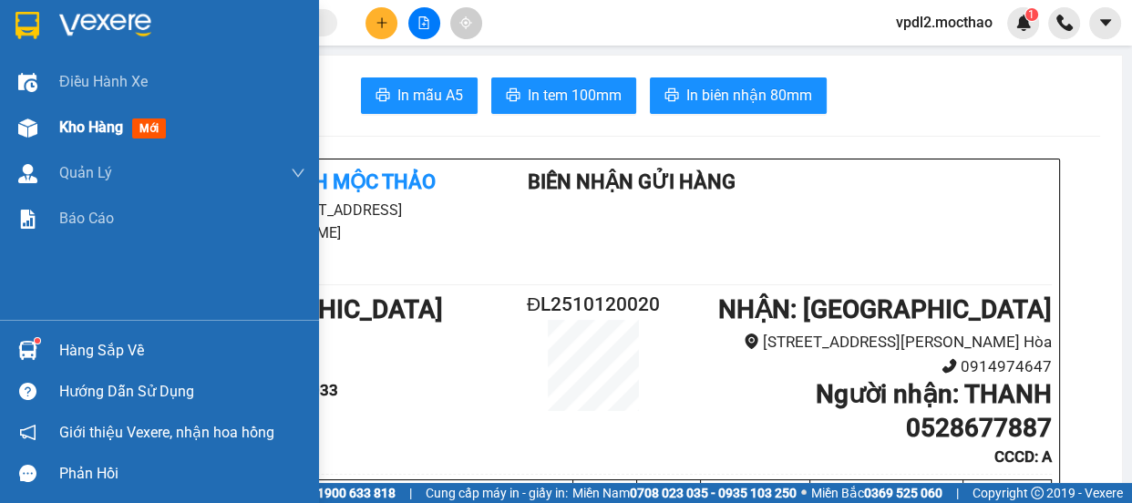
click at [74, 126] on span "Kho hàng" at bounding box center [91, 126] width 64 height 17
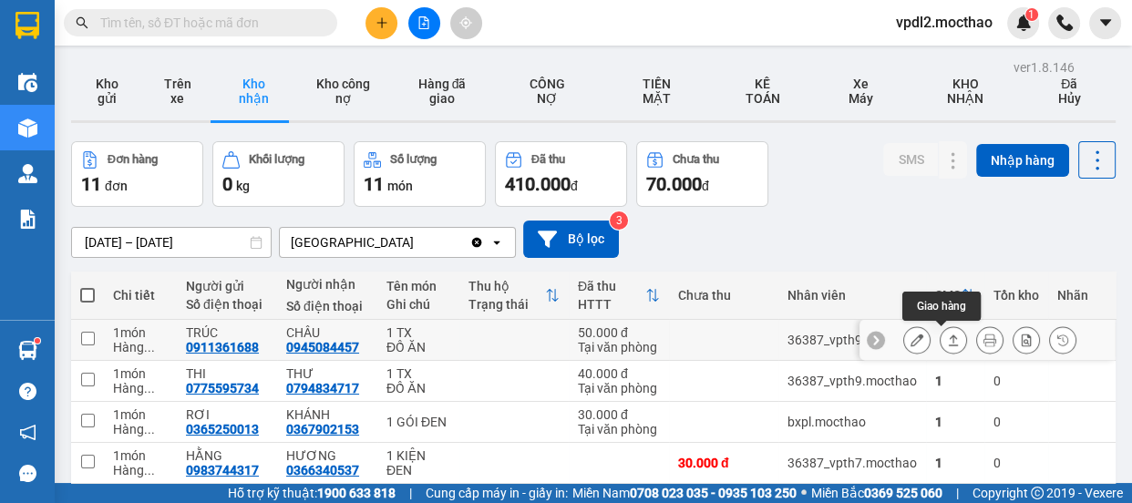
click at [947, 334] on icon at bounding box center [953, 340] width 13 height 13
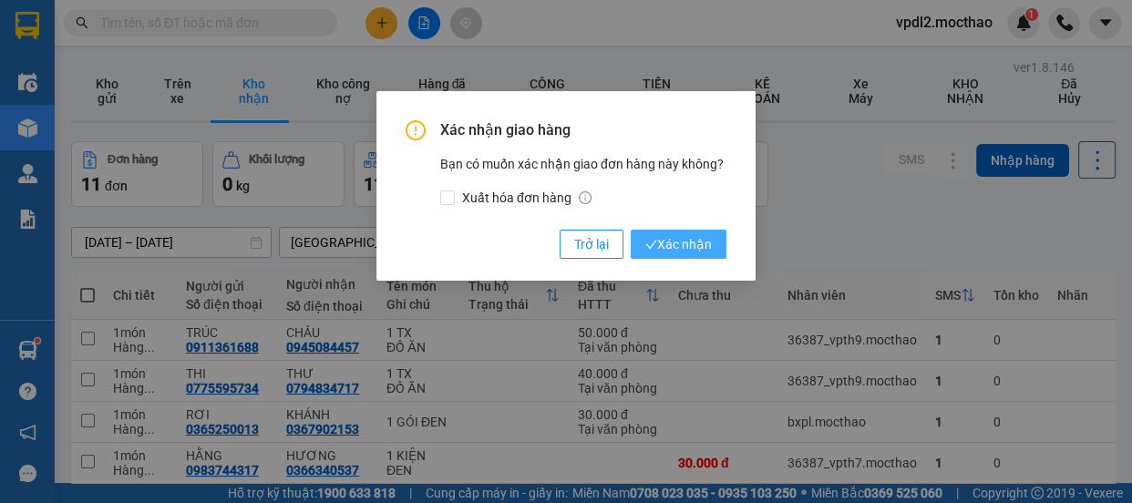
click at [702, 241] on span "Xác nhận" at bounding box center [678, 244] width 67 height 20
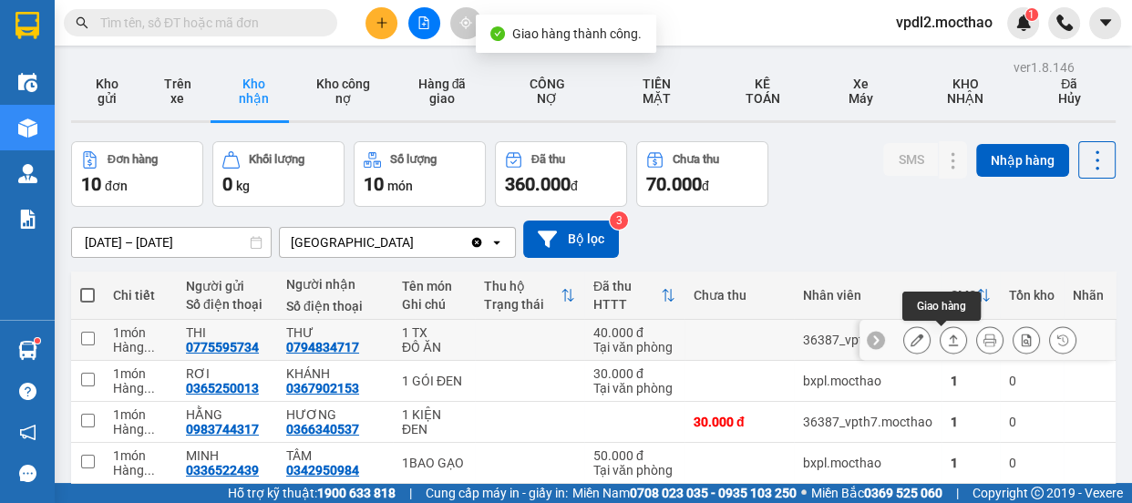
click at [949, 337] on icon at bounding box center [954, 339] width 10 height 11
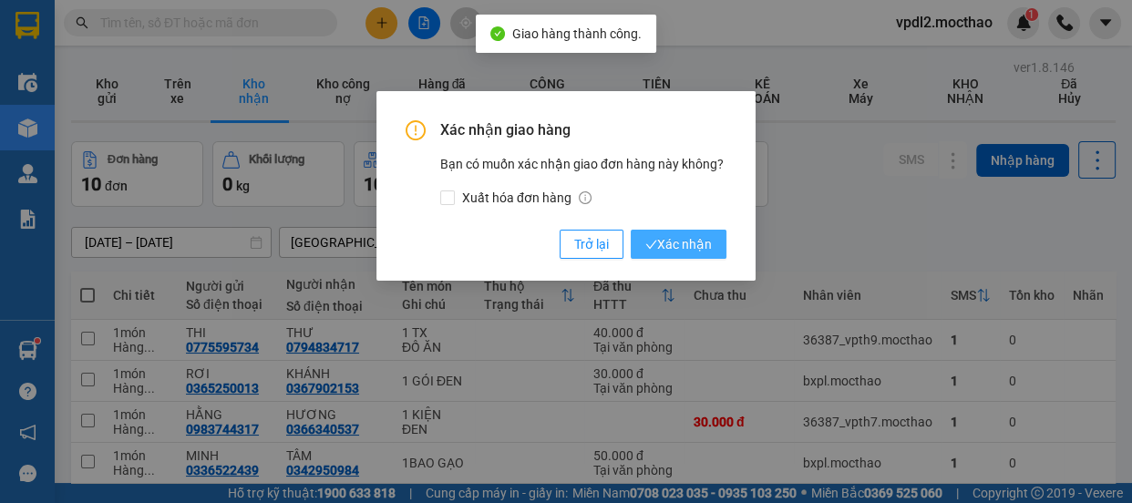
click at [684, 243] on span "Xác nhận" at bounding box center [678, 244] width 67 height 20
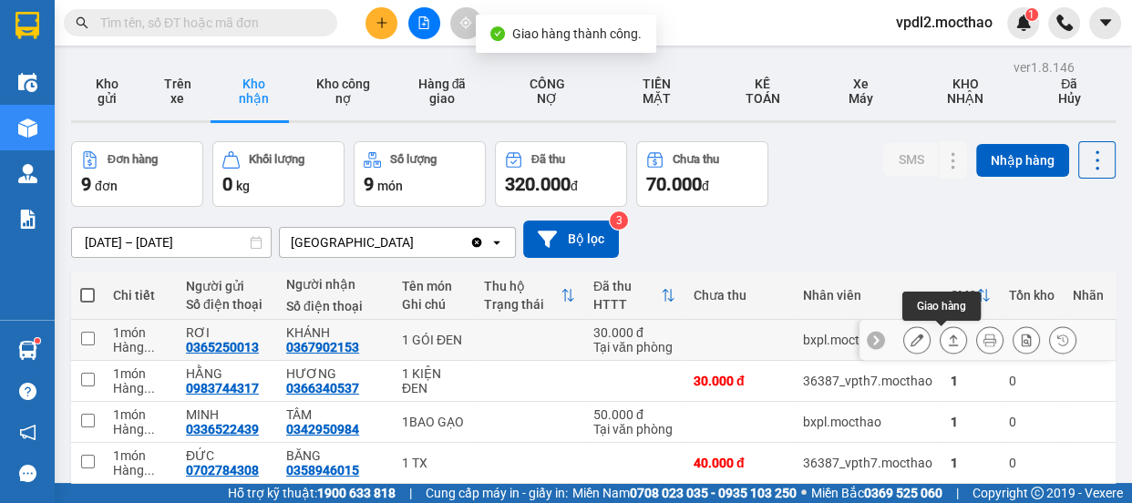
click at [948, 334] on button at bounding box center [953, 340] width 26 height 32
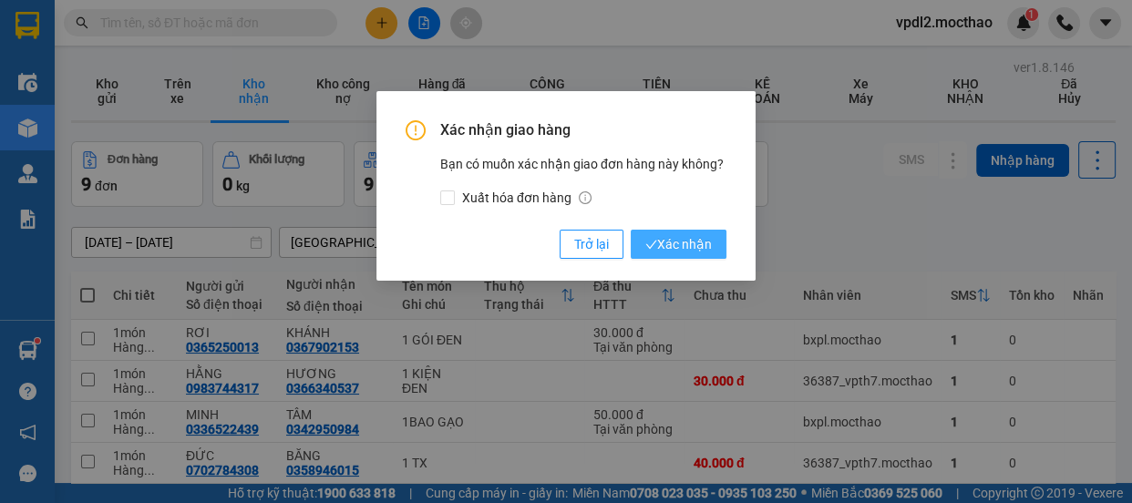
click at [703, 245] on span "Xác nhận" at bounding box center [678, 244] width 67 height 20
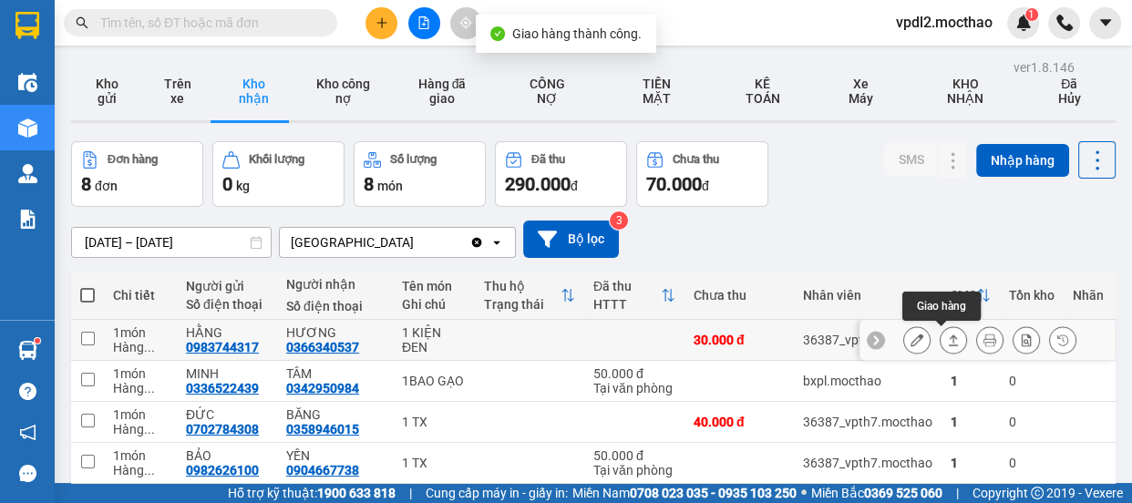
click at [947, 334] on icon at bounding box center [953, 340] width 13 height 13
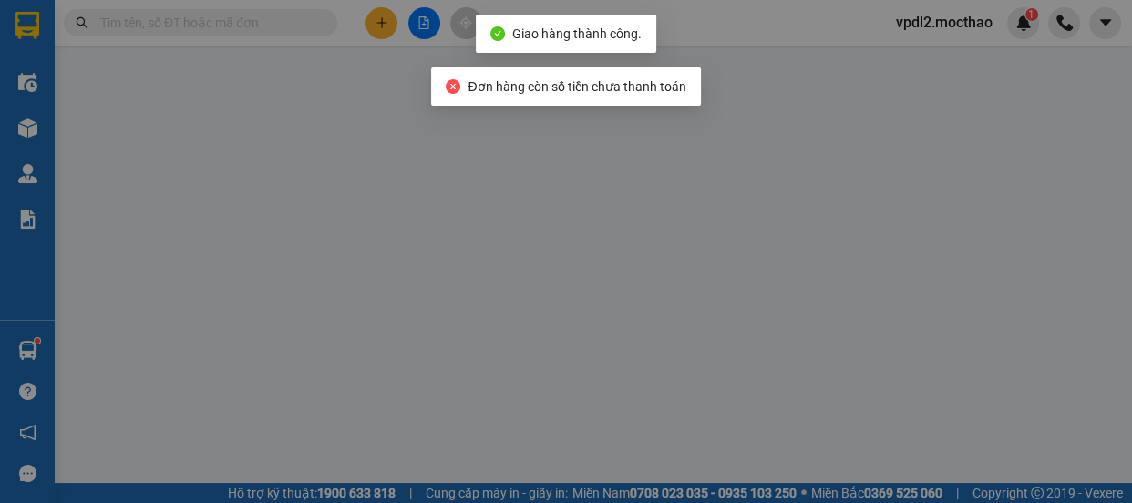
type input "0983744317"
type input "HẰNG"
type input "0366340537"
type input "HƯƠNG"
type input "1"
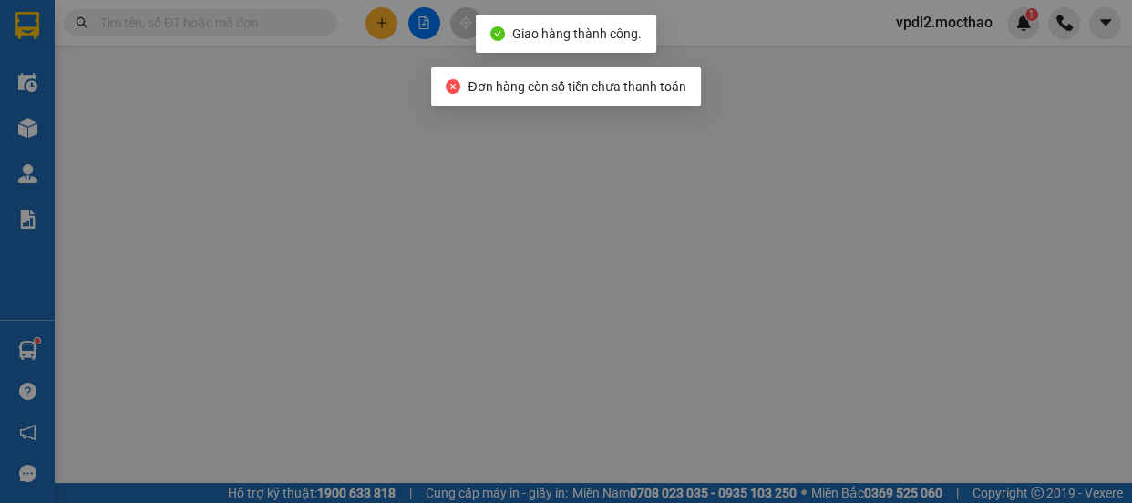
type input "0"
type input "30.000"
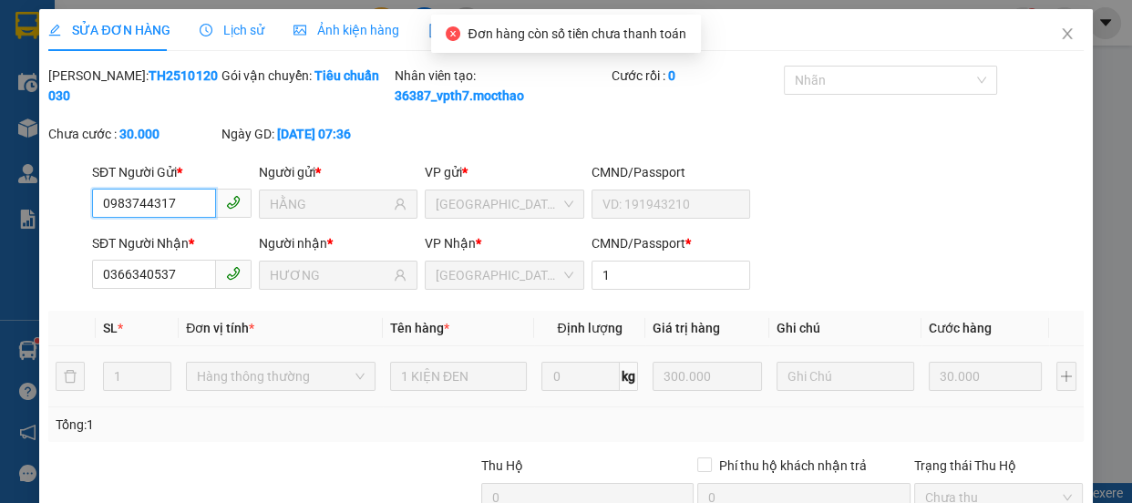
scroll to position [214, 0]
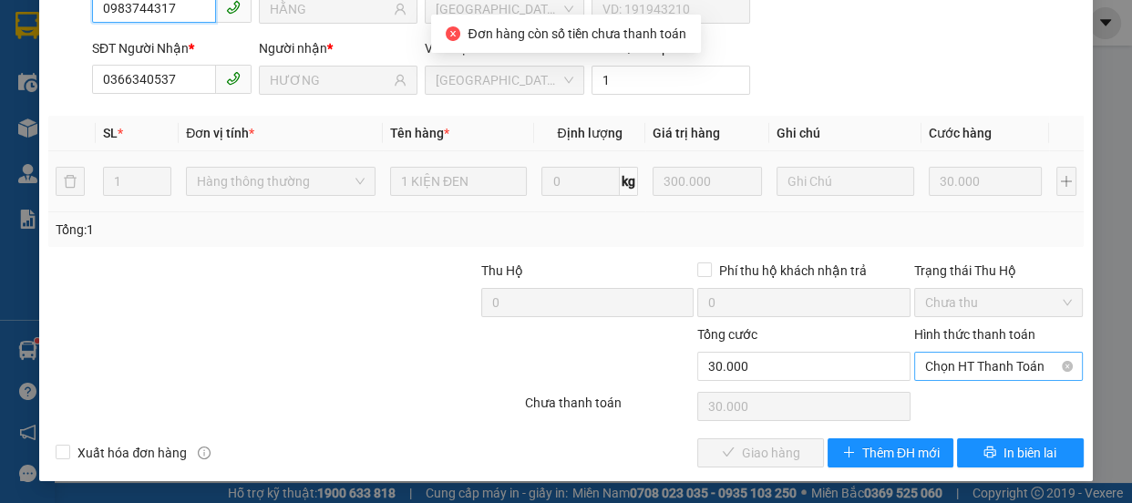
click at [942, 367] on span "Chọn HT Thanh Toán" at bounding box center [999, 366] width 148 height 27
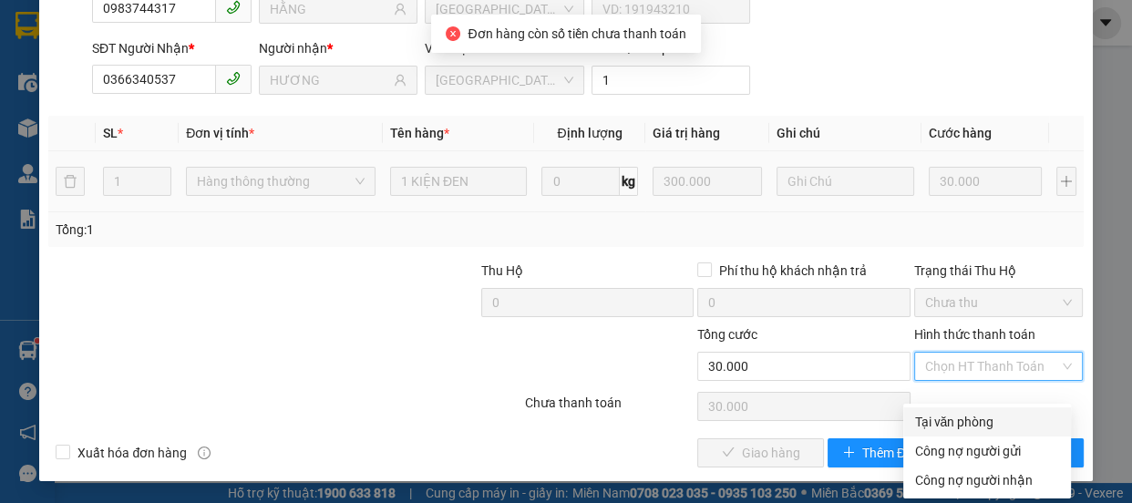
click at [958, 412] on div "Tại văn phòng" at bounding box center [987, 422] width 146 height 20
type input "0"
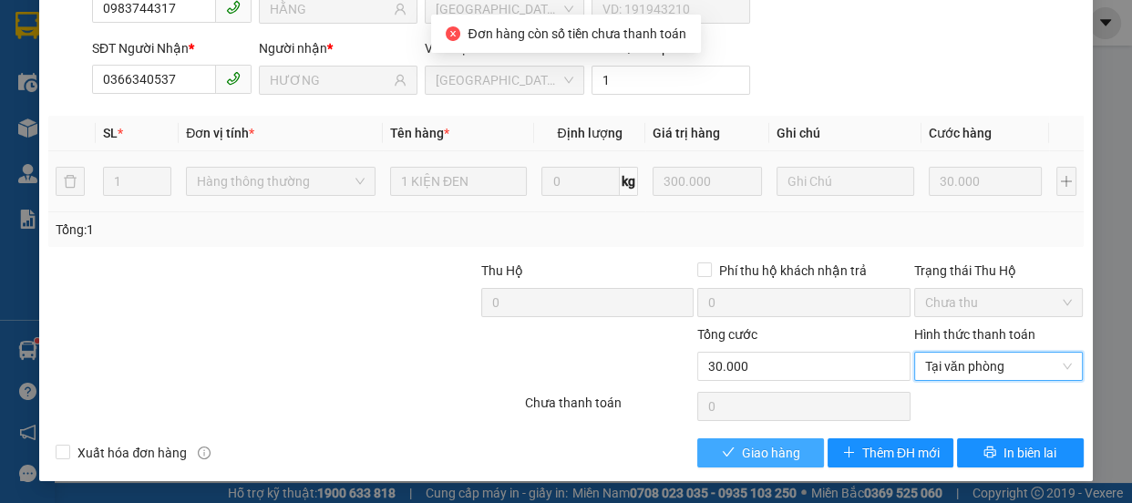
click at [796, 446] on button "Giao hàng" at bounding box center [760, 452] width 126 height 29
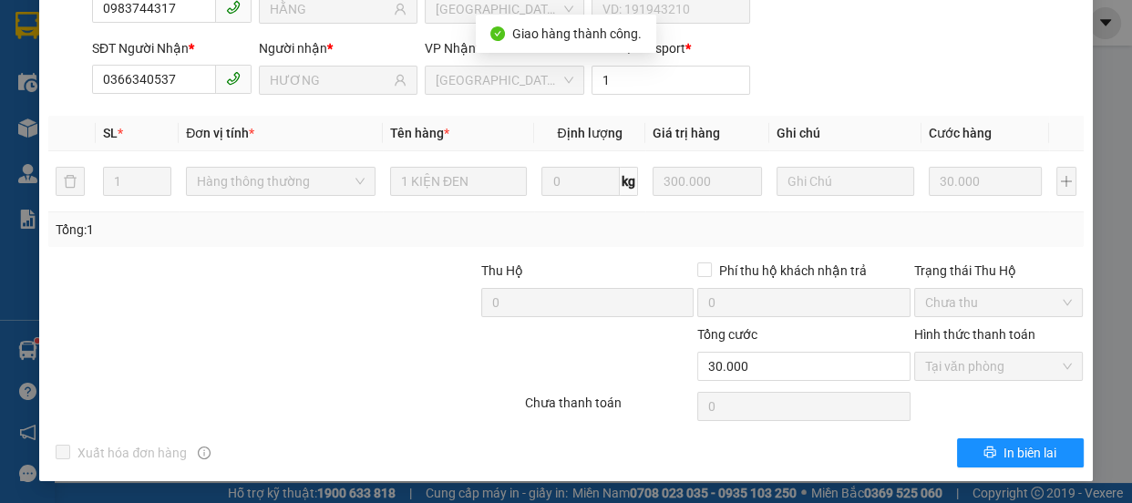
scroll to position [0, 0]
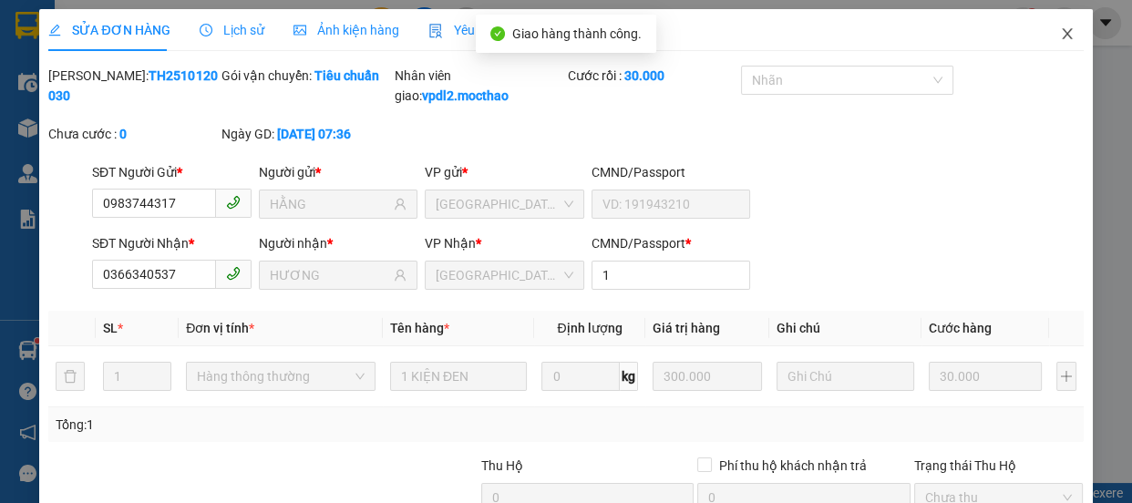
click at [1060, 32] on icon "close" at bounding box center [1067, 33] width 15 height 15
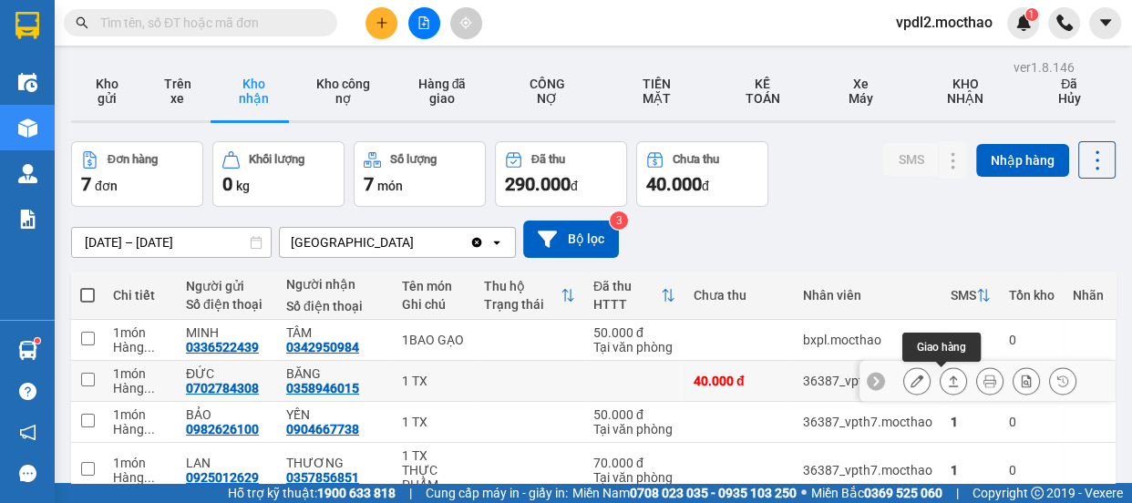
click at [940, 374] on button at bounding box center [953, 381] width 26 height 32
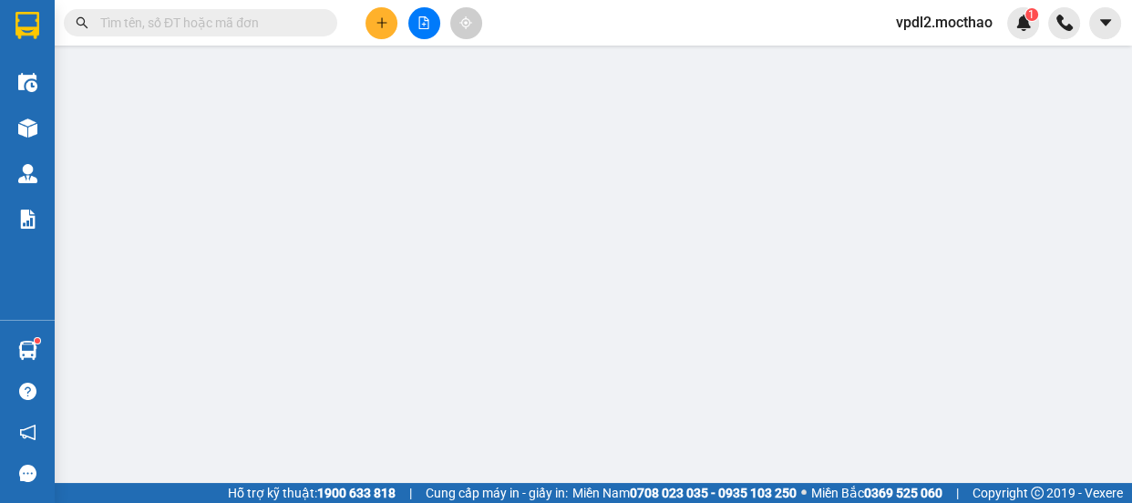
type input "0702784308"
type input "ĐỨC"
type input "0358946015"
type input "BĂNG"
type input "1"
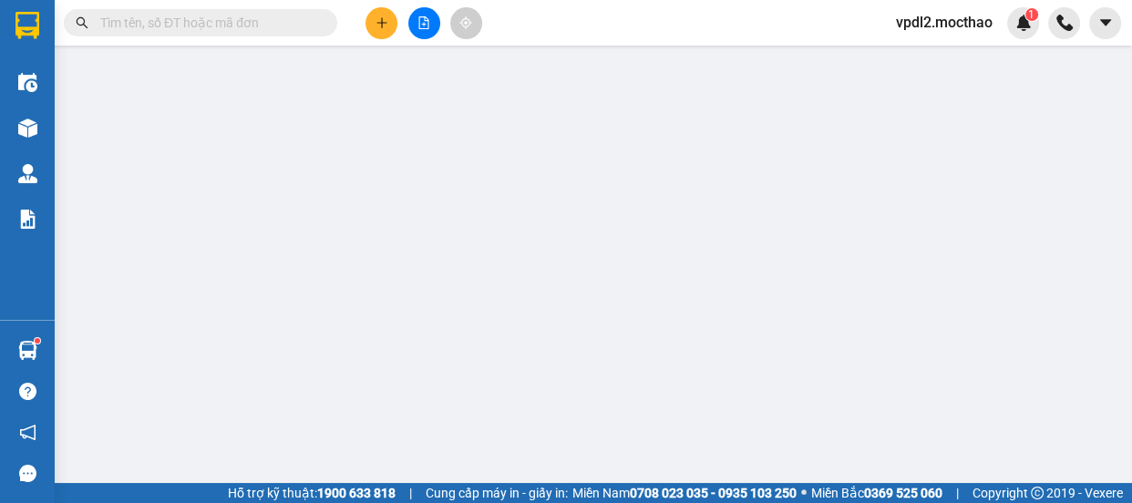
type input "0"
type input "40.000"
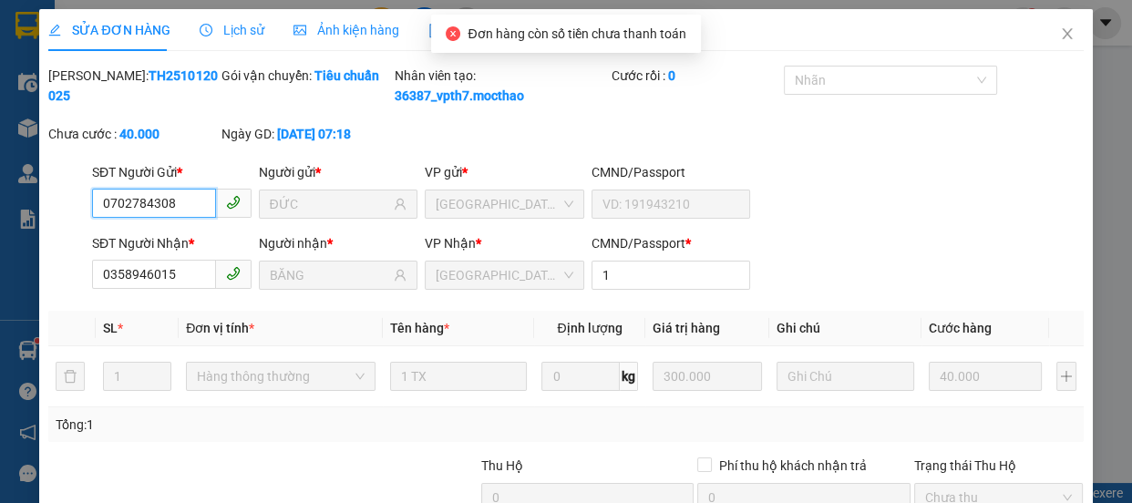
scroll to position [214, 0]
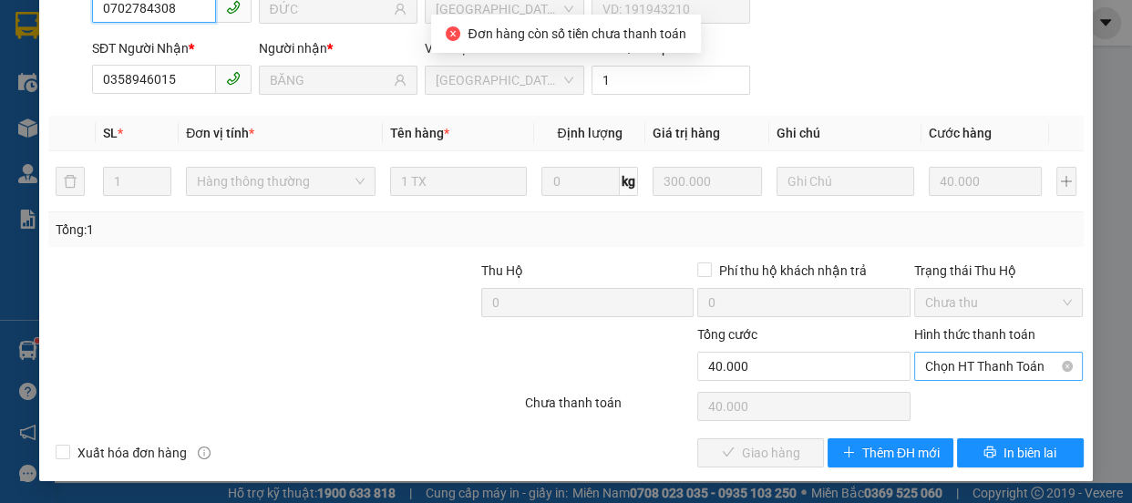
click at [925, 368] on span "Chọn HT Thanh Toán" at bounding box center [999, 366] width 148 height 27
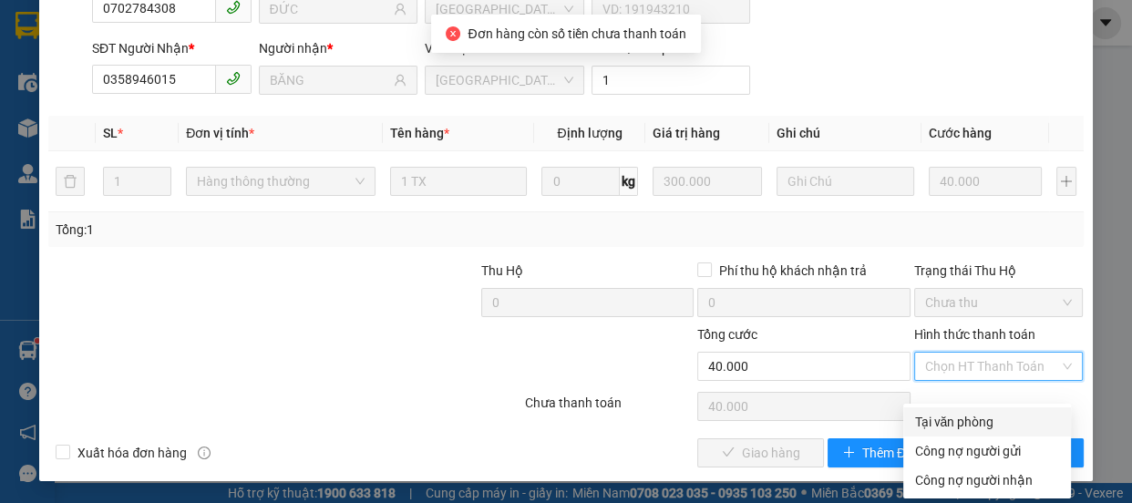
click at [951, 412] on div "Tại văn phòng" at bounding box center [987, 422] width 146 height 20
type input "0"
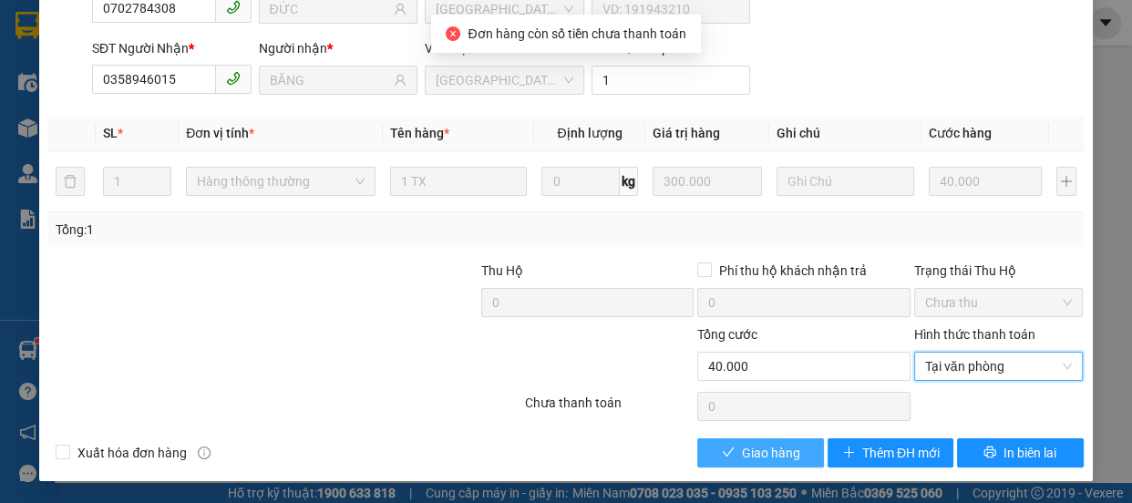
click at [756, 453] on span "Giao hàng" at bounding box center [771, 453] width 58 height 20
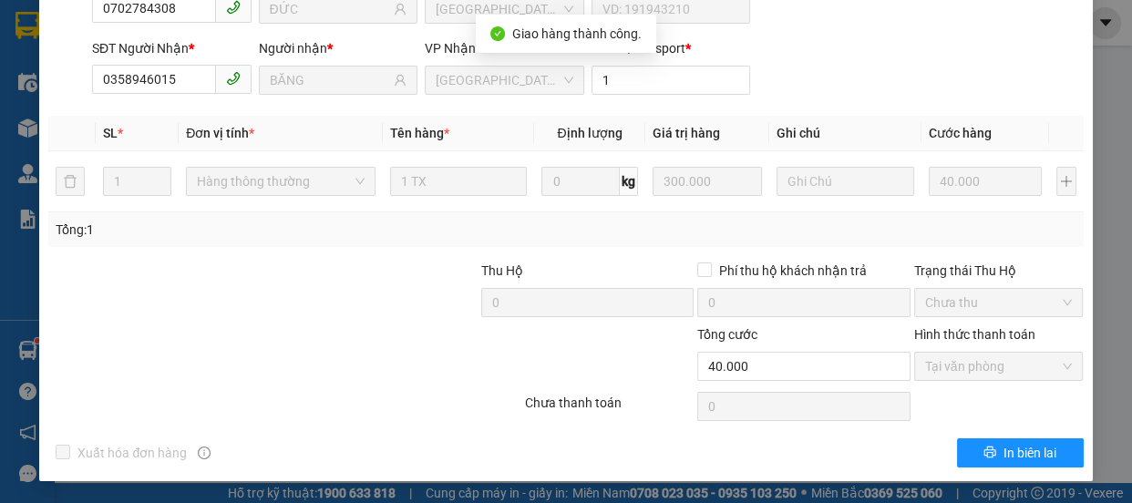
scroll to position [0, 0]
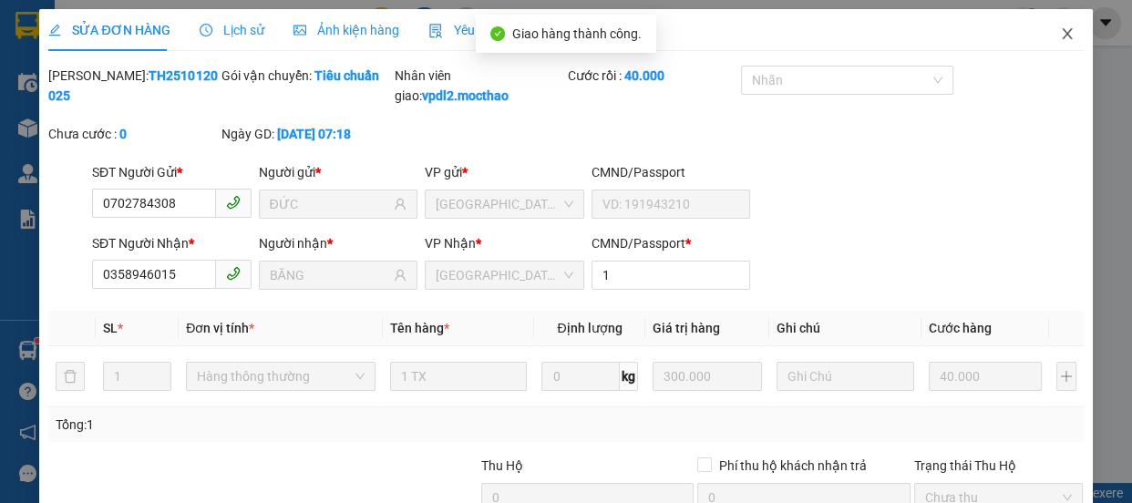
click at [1060, 32] on icon "close" at bounding box center [1067, 33] width 15 height 15
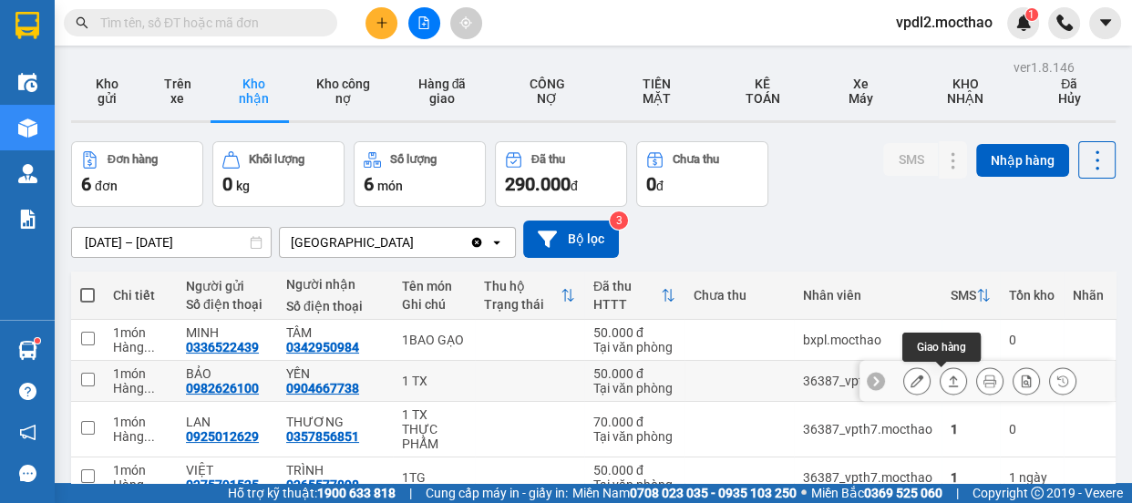
click at [947, 377] on icon at bounding box center [953, 381] width 13 height 13
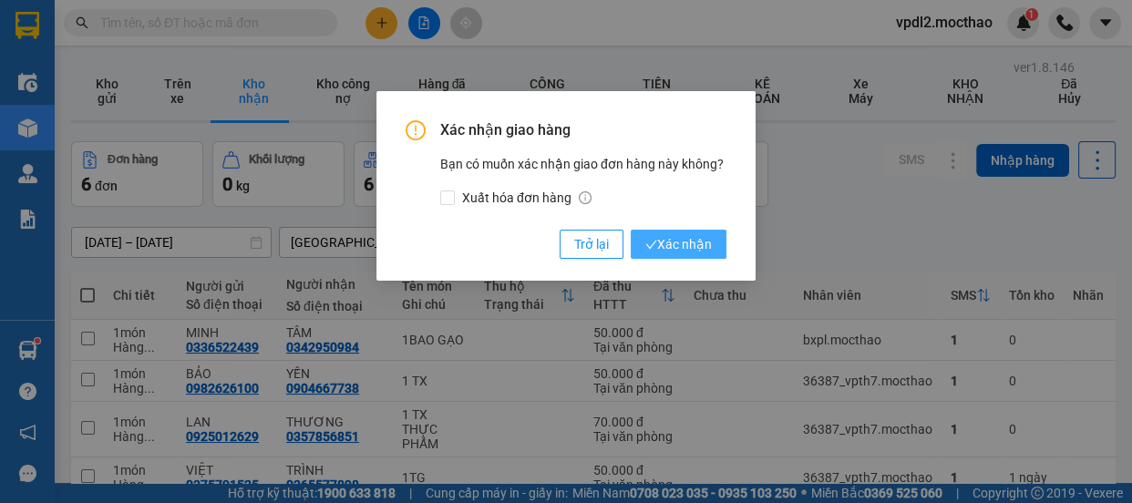
click at [674, 241] on span "Xác nhận" at bounding box center [678, 244] width 67 height 20
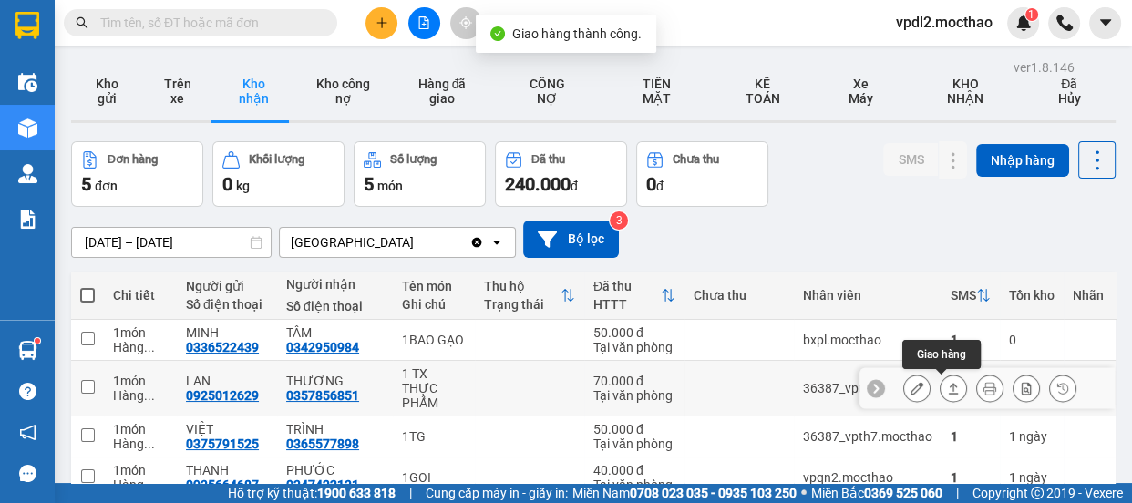
click at [947, 385] on icon at bounding box center [953, 388] width 13 height 13
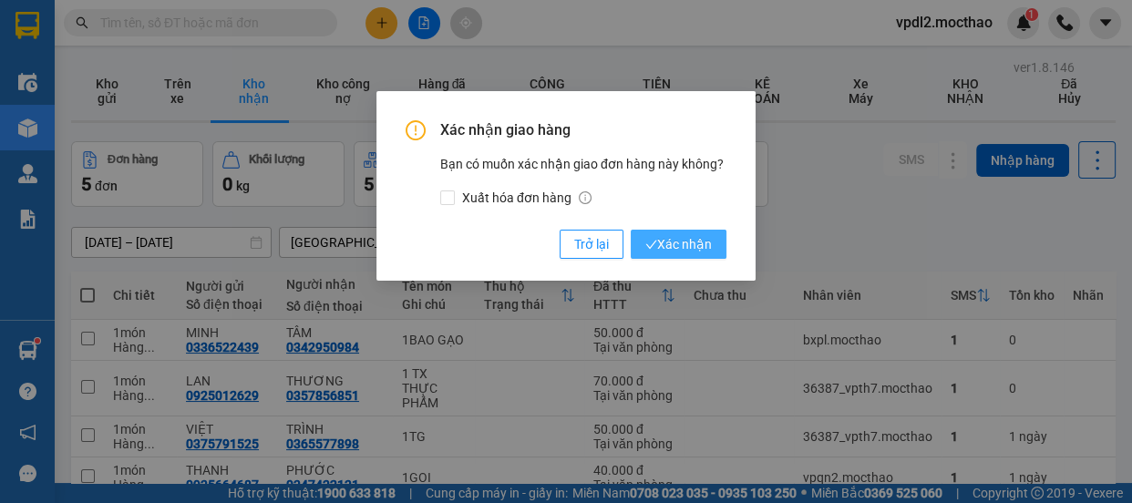
click at [706, 242] on span "Xác nhận" at bounding box center [678, 244] width 67 height 20
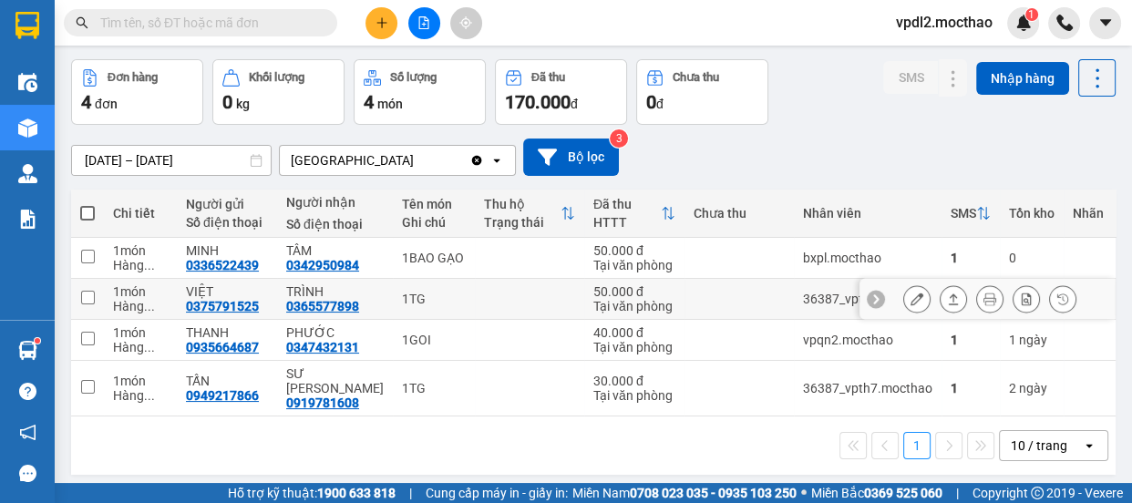
scroll to position [83, 0]
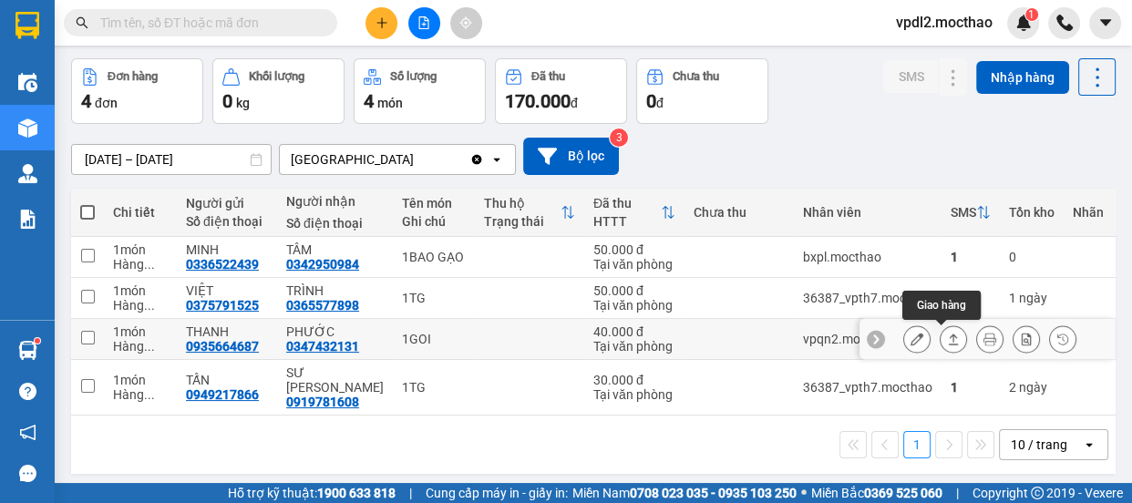
click at [947, 333] on icon at bounding box center [953, 339] width 13 height 13
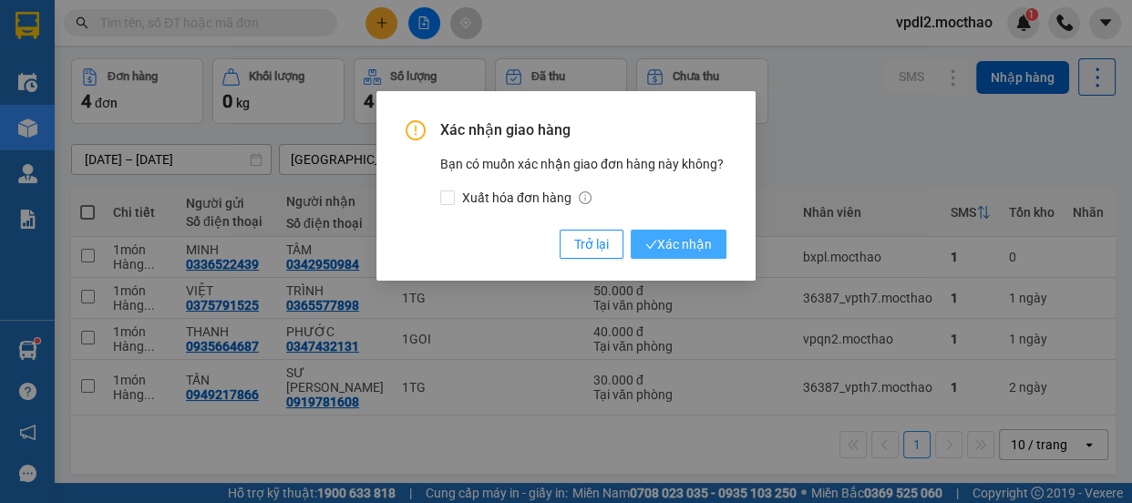
drag, startPoint x: 692, startPoint y: 235, endPoint x: 701, endPoint y: 239, distance: 9.8
click at [696, 235] on span "Xác nhận" at bounding box center [678, 244] width 67 height 20
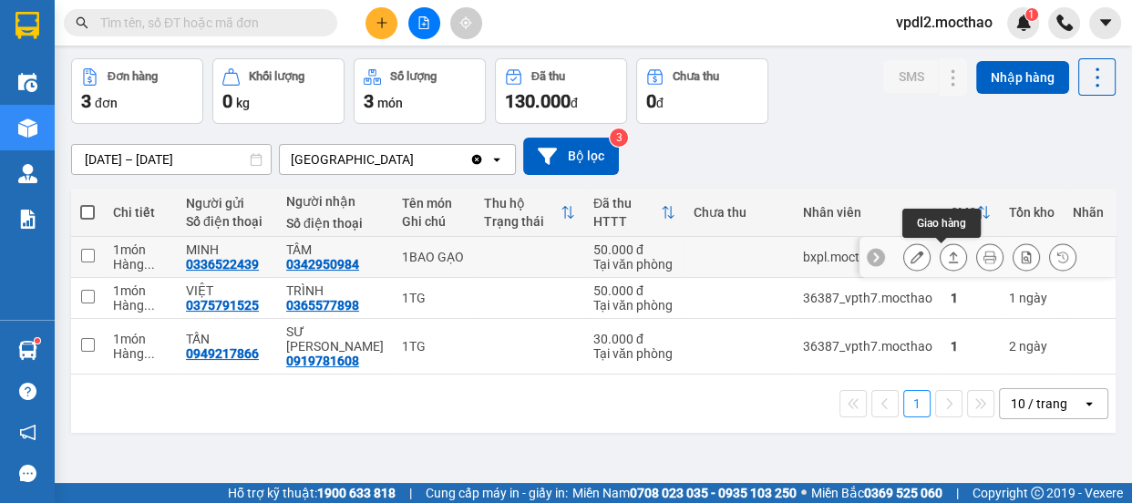
click at [947, 251] on icon at bounding box center [953, 257] width 13 height 13
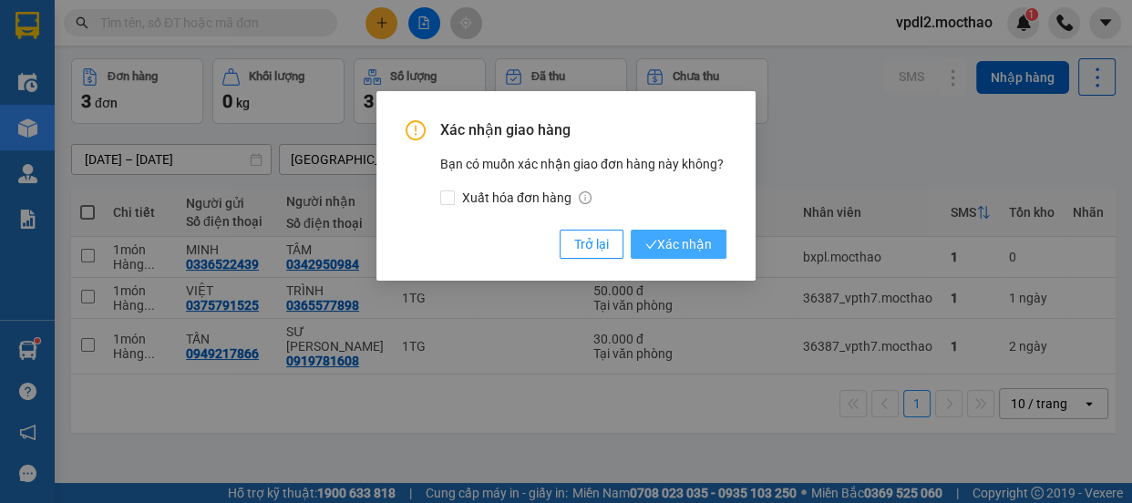
click at [698, 239] on span "Xác nhận" at bounding box center [678, 244] width 67 height 20
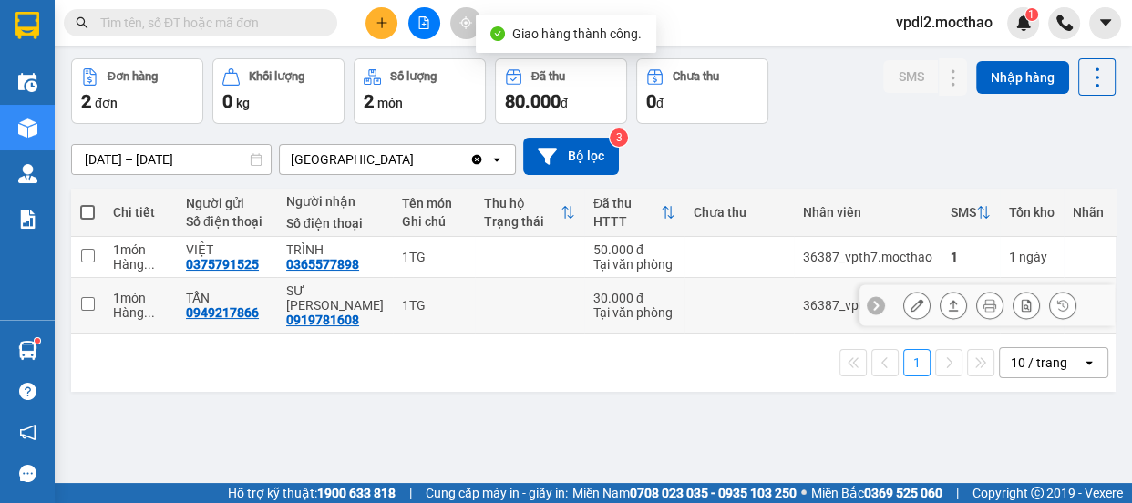
scroll to position [0, 0]
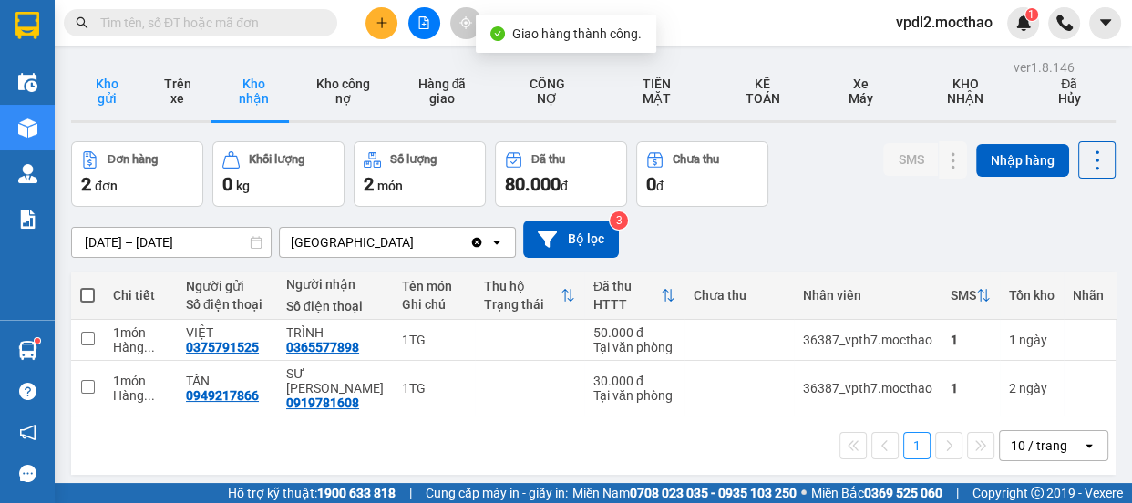
drag, startPoint x: 105, startPoint y: 90, endPoint x: 140, endPoint y: 100, distance: 36.9
click at [106, 90] on button "Kho gửi" at bounding box center [106, 91] width 71 height 58
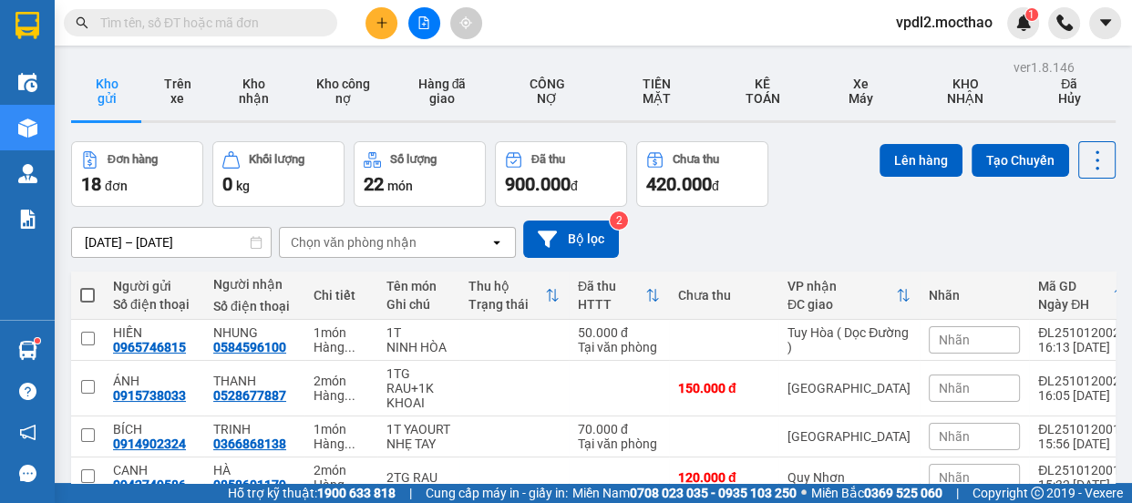
scroll to position [385, 0]
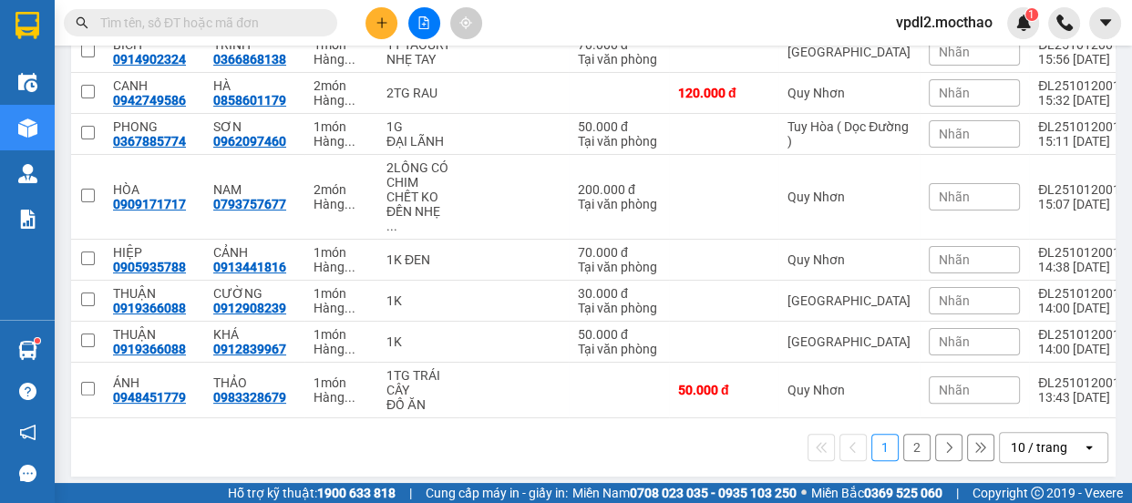
click at [1051, 435] on div "10 / trang" at bounding box center [1041, 447] width 82 height 29
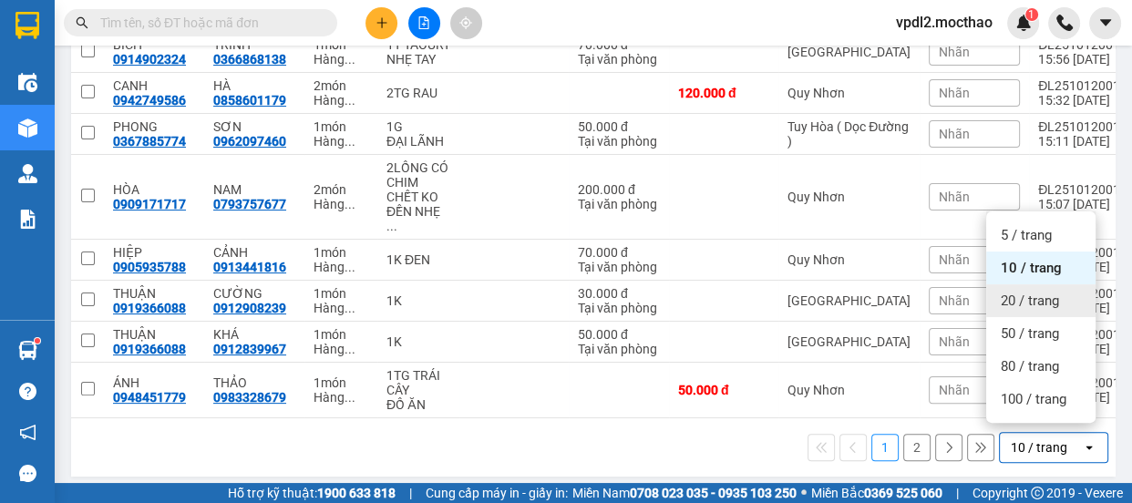
click at [1021, 300] on span "20 / trang" at bounding box center [1030, 301] width 58 height 18
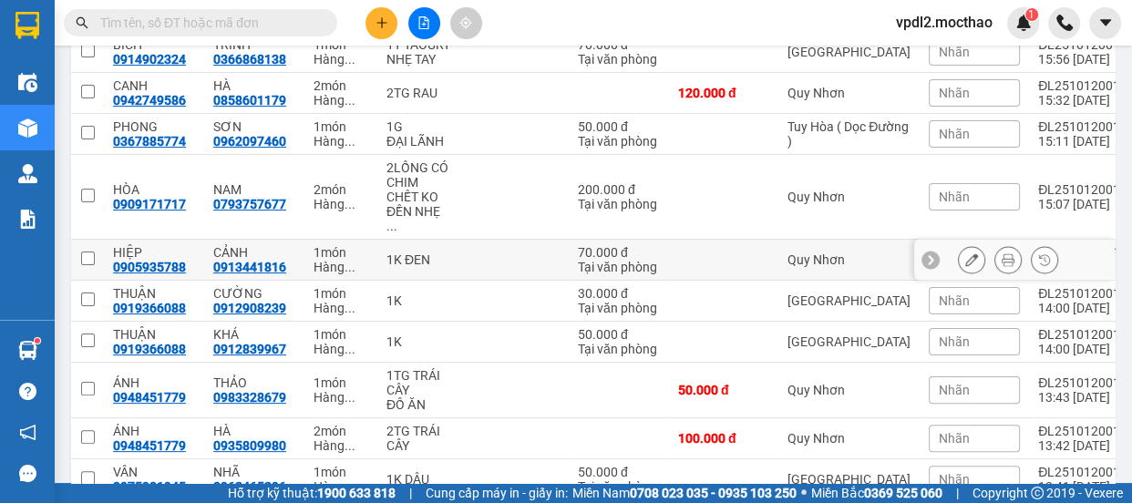
scroll to position [54, 0]
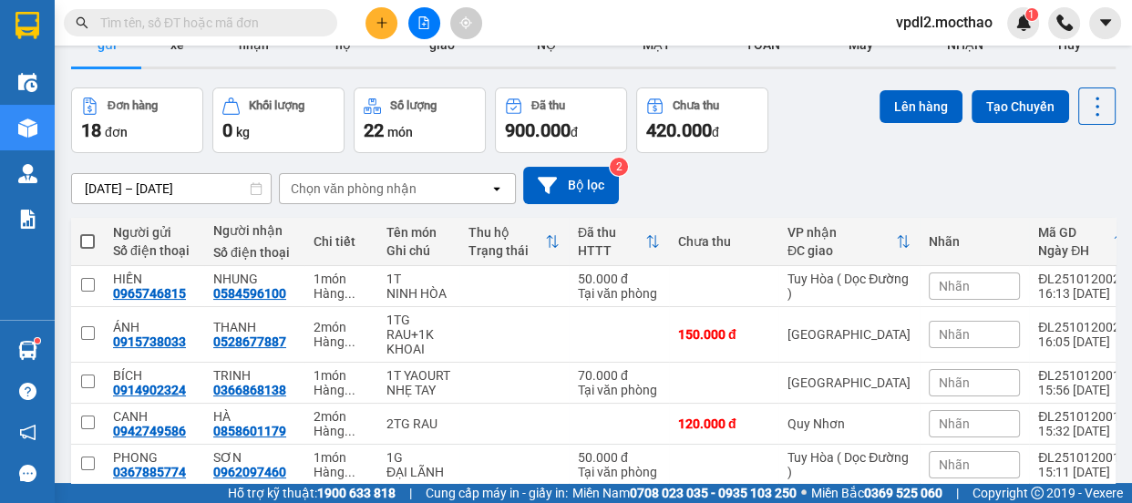
click at [88, 234] on span at bounding box center [87, 241] width 15 height 15
click at [87, 232] on input "checkbox" at bounding box center [87, 232] width 0 height 0
checkbox input "true"
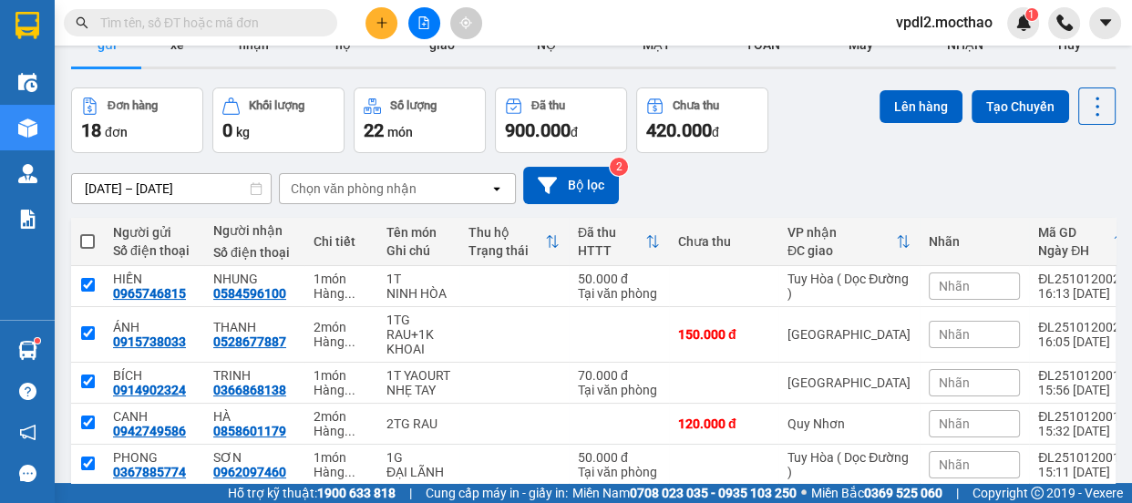
checkbox input "true"
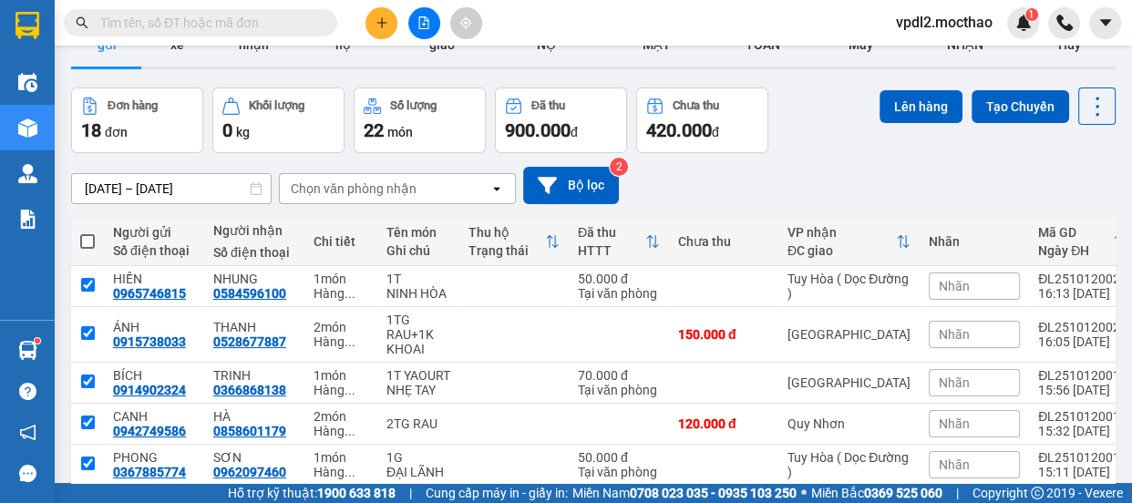
checkbox input "true"
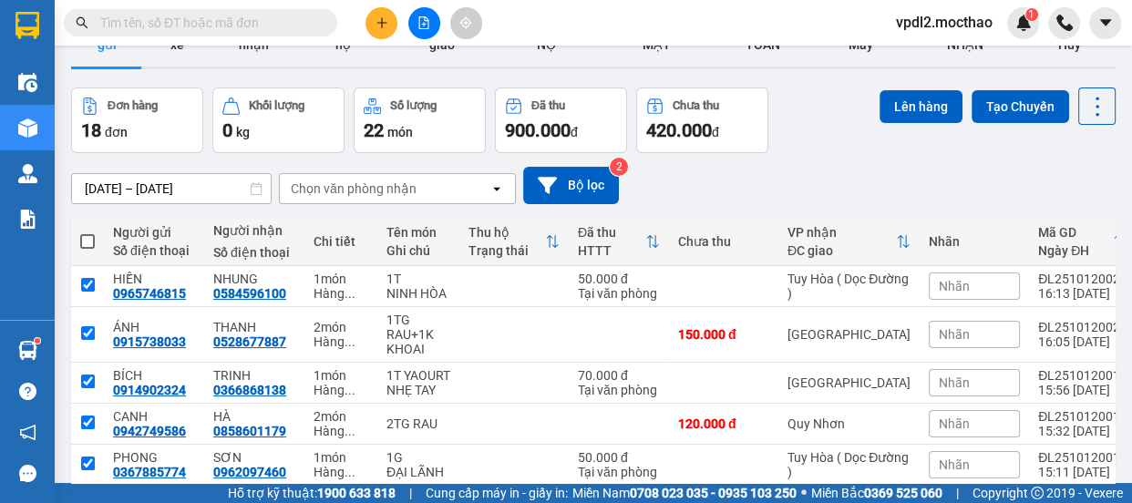
checkbox input "true"
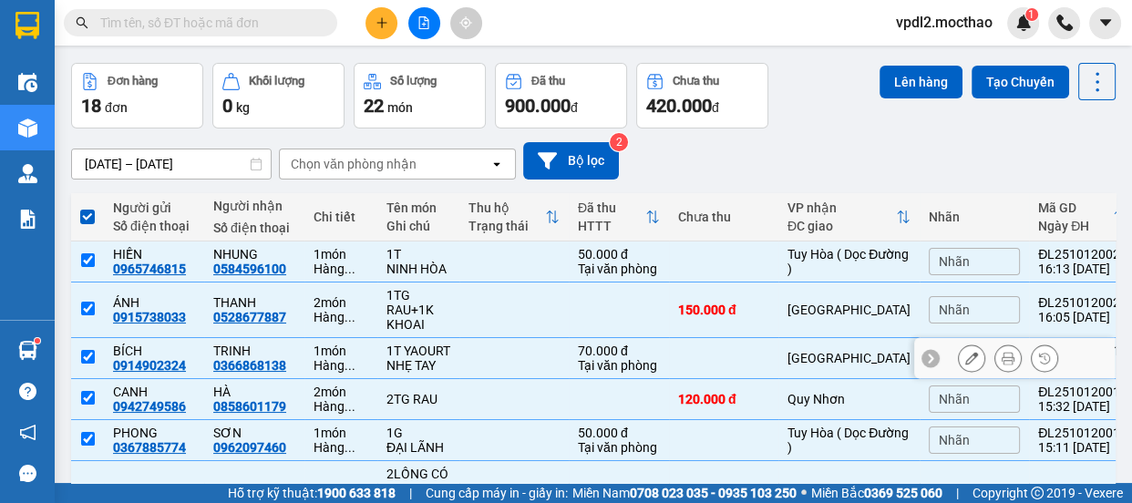
scroll to position [0, 0]
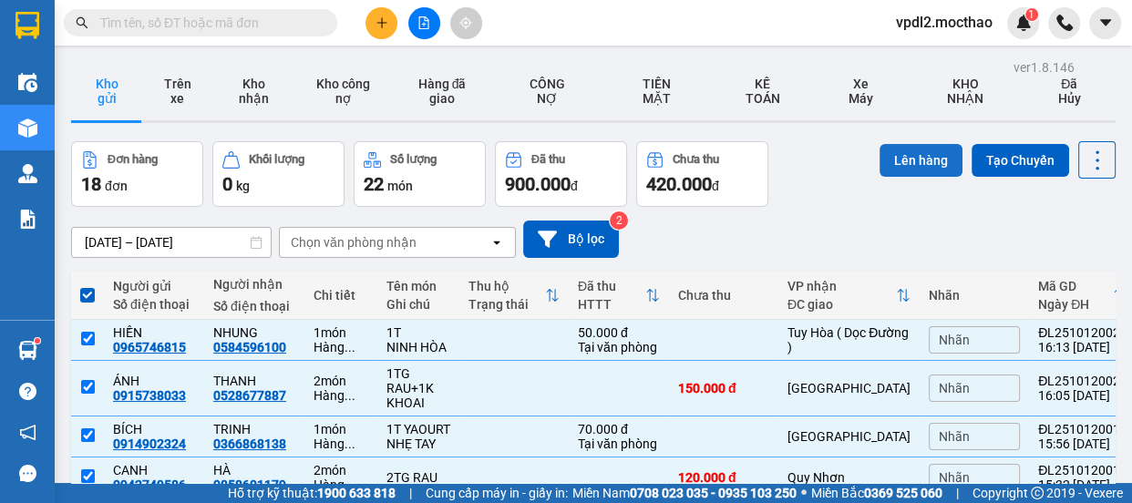
click at [893, 153] on button "Lên hàng" at bounding box center [920, 160] width 83 height 33
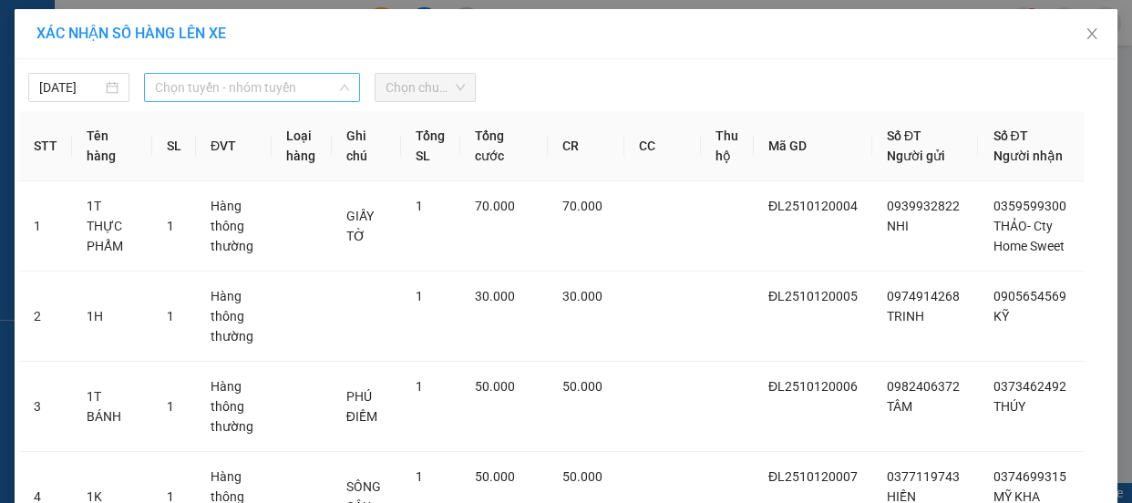
click at [217, 85] on span "Chọn tuyến - nhóm tuyến" at bounding box center [252, 87] width 194 height 27
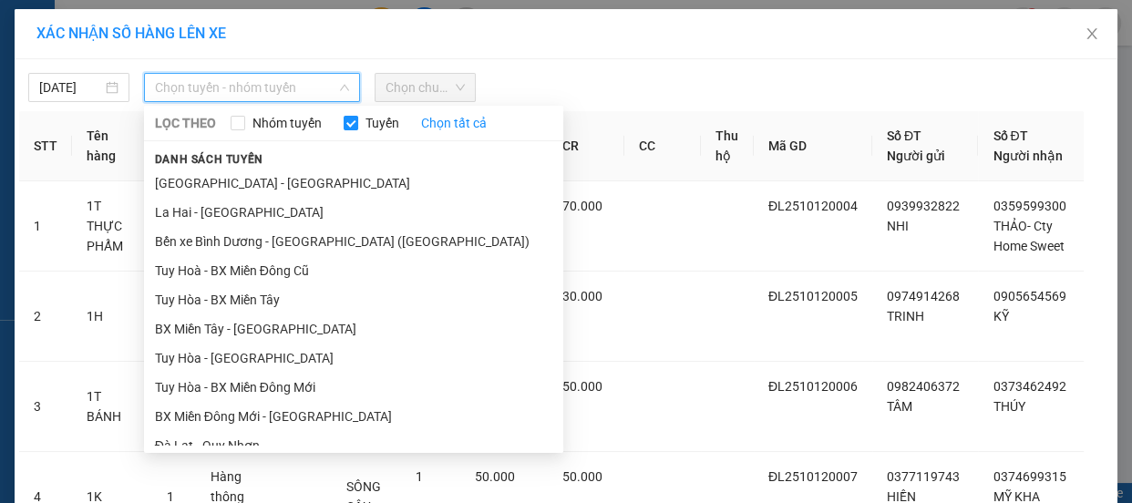
scroll to position [248, 0]
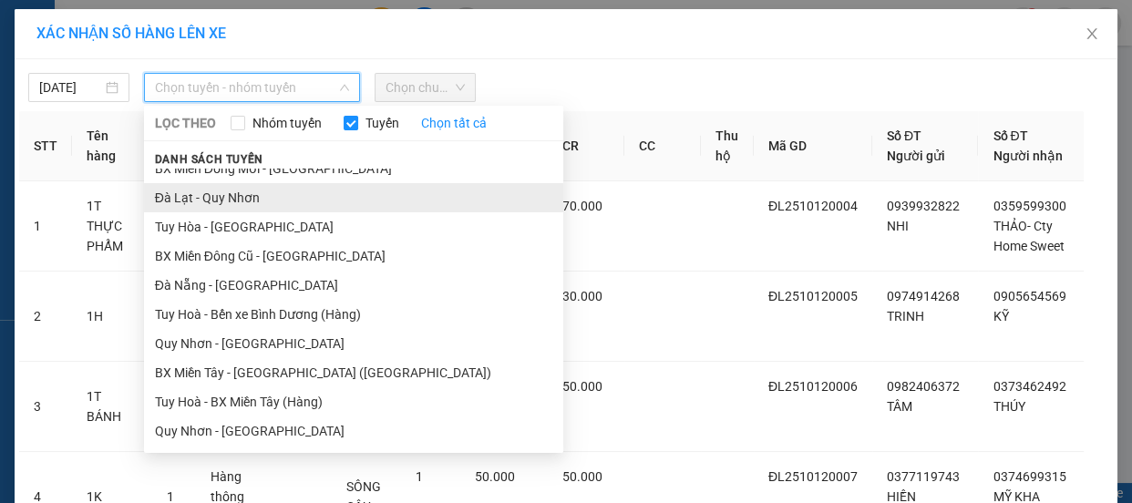
click at [232, 201] on li "Đà Lạt - Quy Nhơn" at bounding box center [353, 197] width 419 height 29
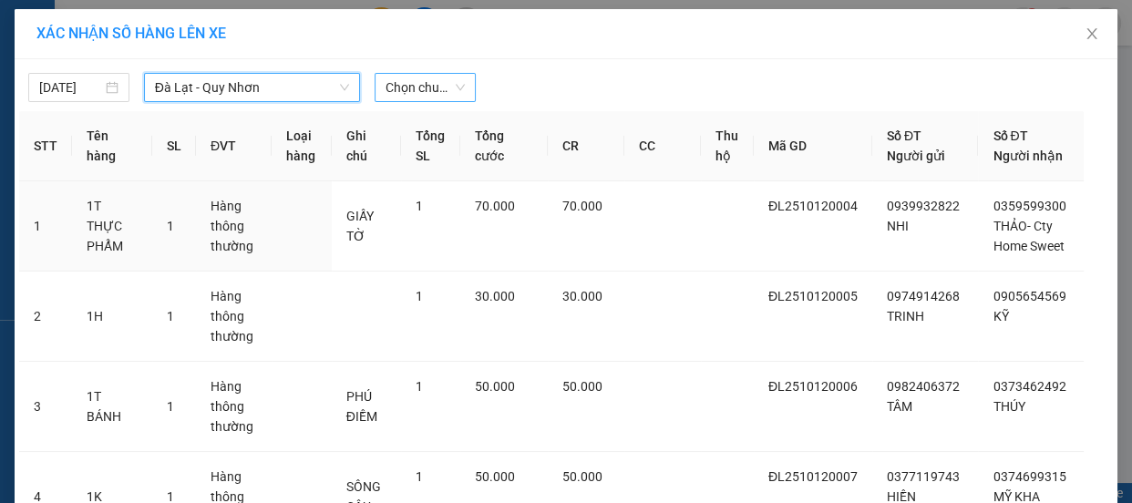
click at [408, 87] on span "Chọn chuyến" at bounding box center [424, 87] width 79 height 27
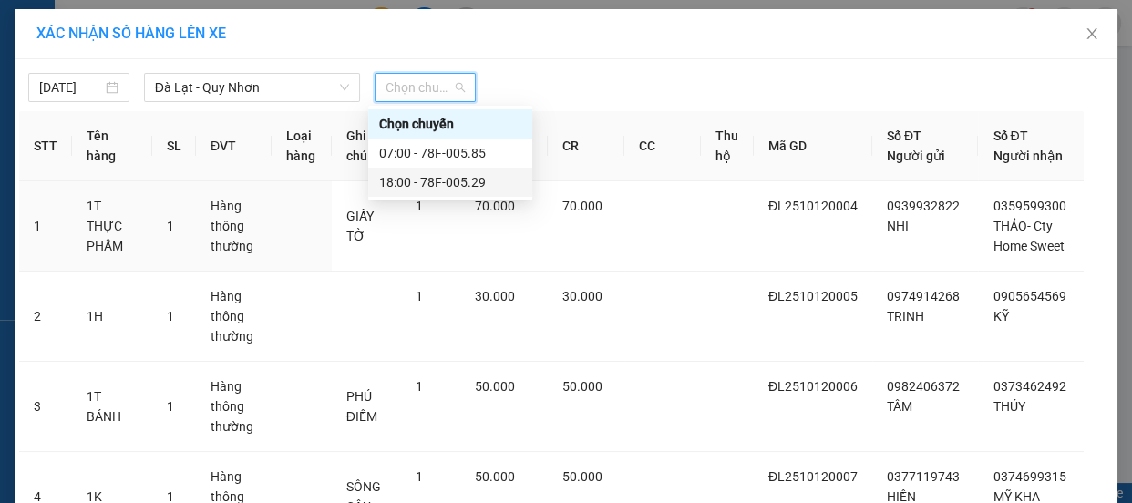
click at [467, 179] on div "18:00 - 78F-005.29" at bounding box center [450, 182] width 142 height 20
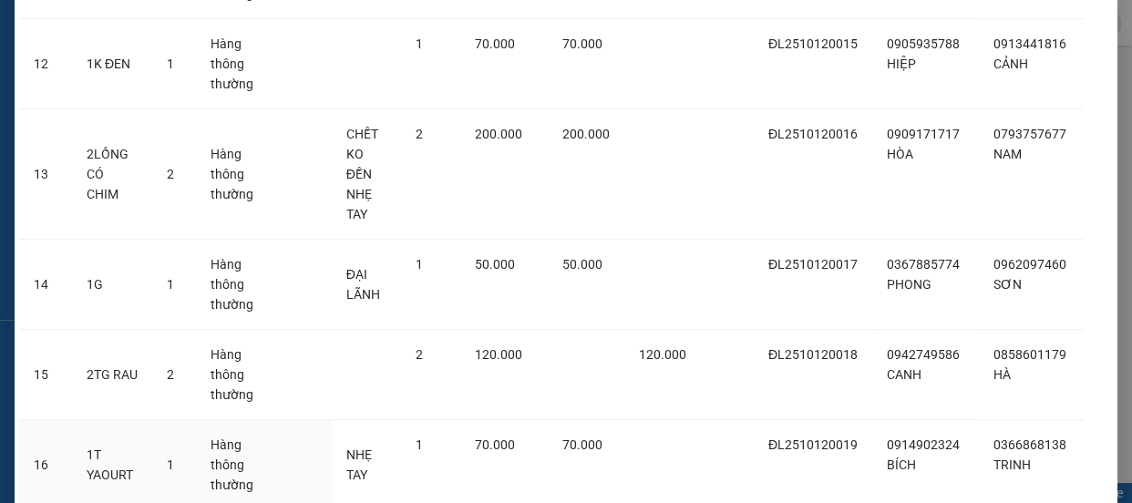
scroll to position [1560, 0]
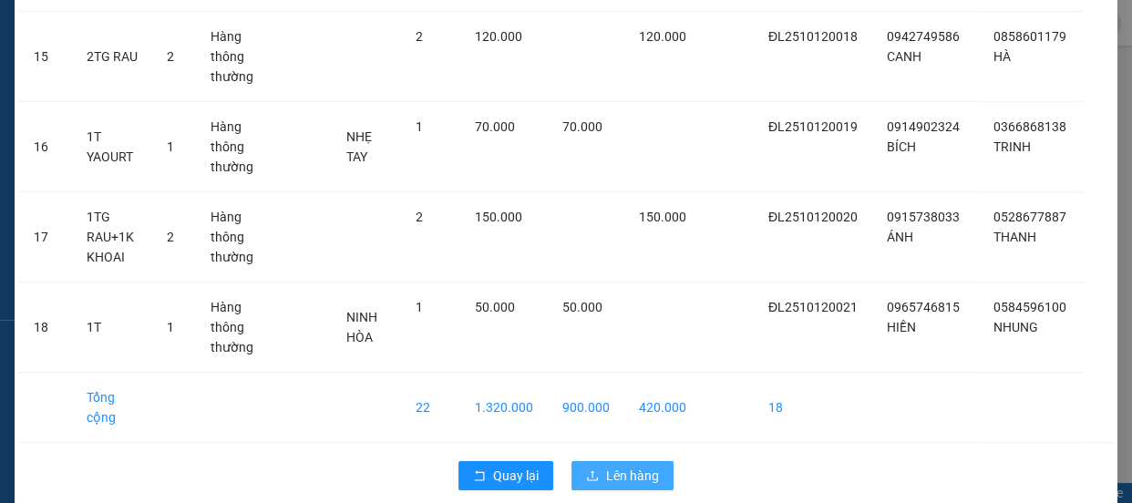
click at [611, 466] on span "Lên hàng" at bounding box center [632, 476] width 53 height 20
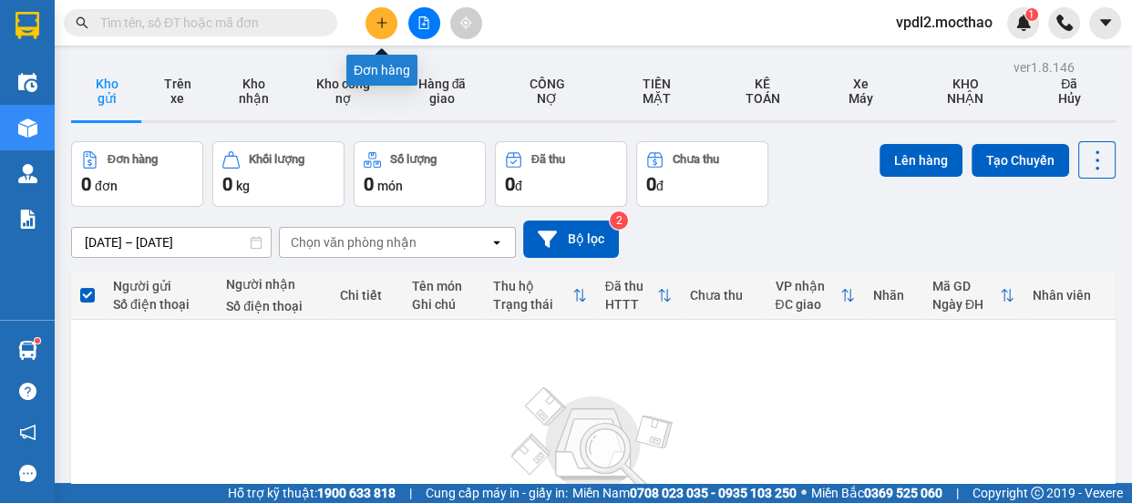
click at [383, 30] on button at bounding box center [381, 23] width 32 height 32
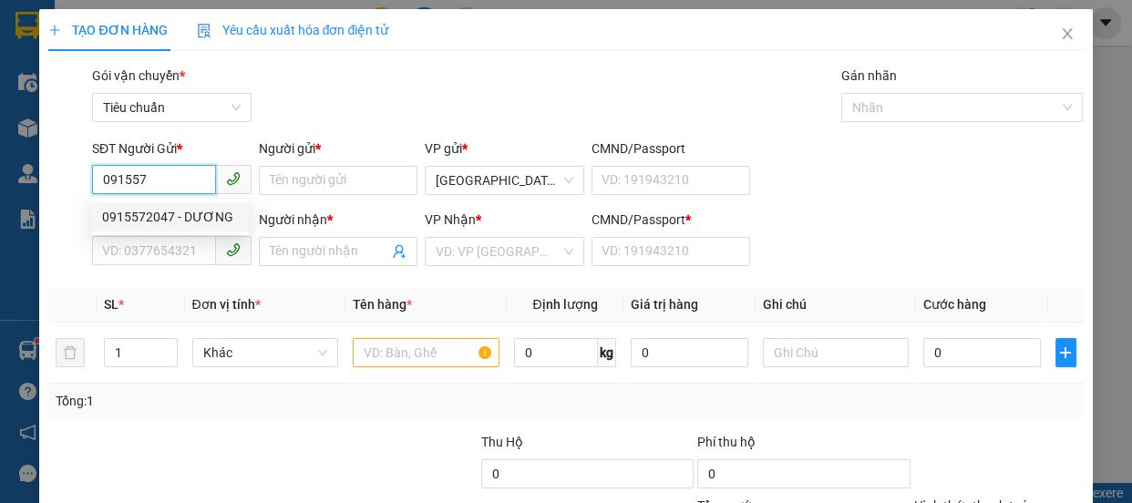
click at [135, 220] on div "0915572047 - DƯƠNG" at bounding box center [170, 217] width 136 height 20
type input "0915572047"
type input "DƯƠNG"
type input "0983336502"
type input "[PERSON_NAME]"
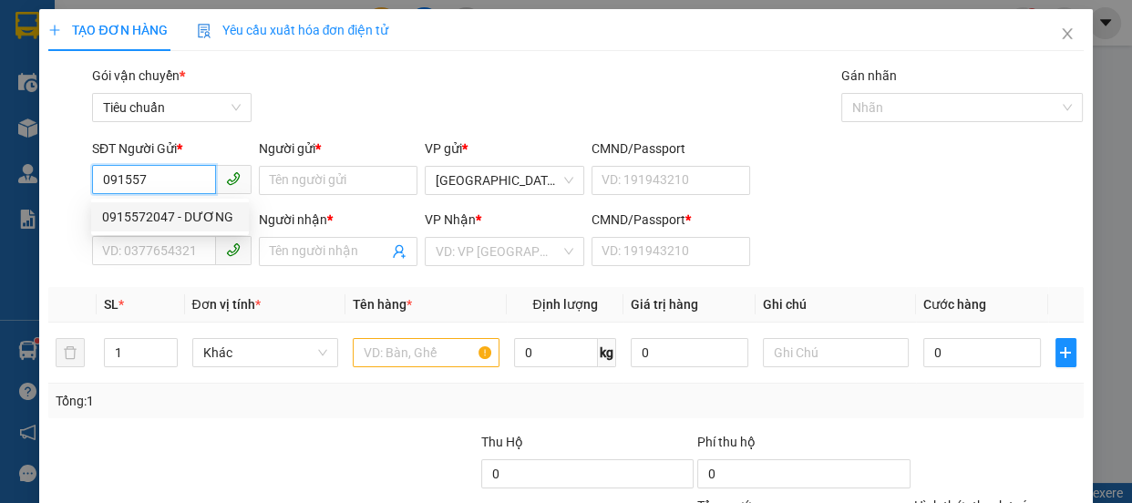
type input "0"
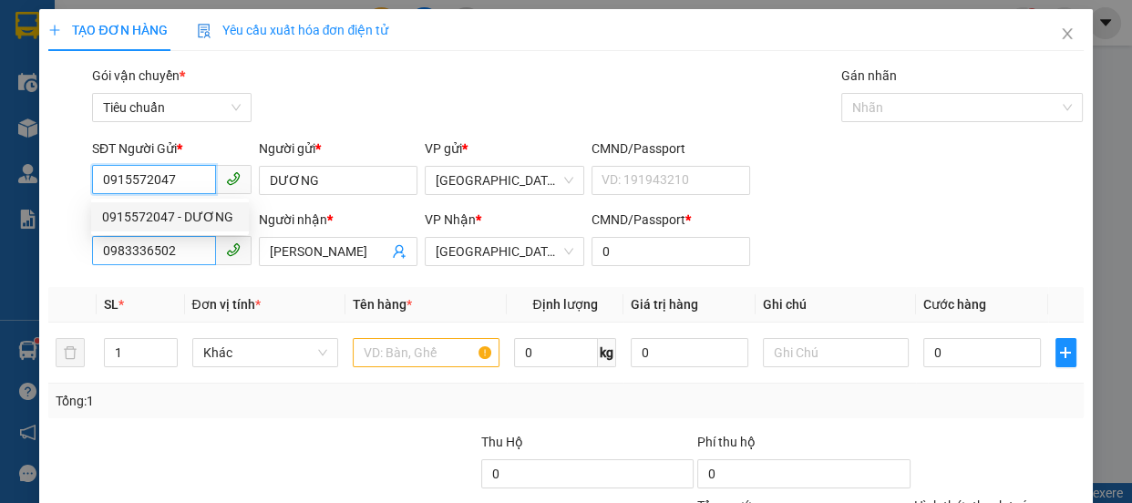
type input "60.000"
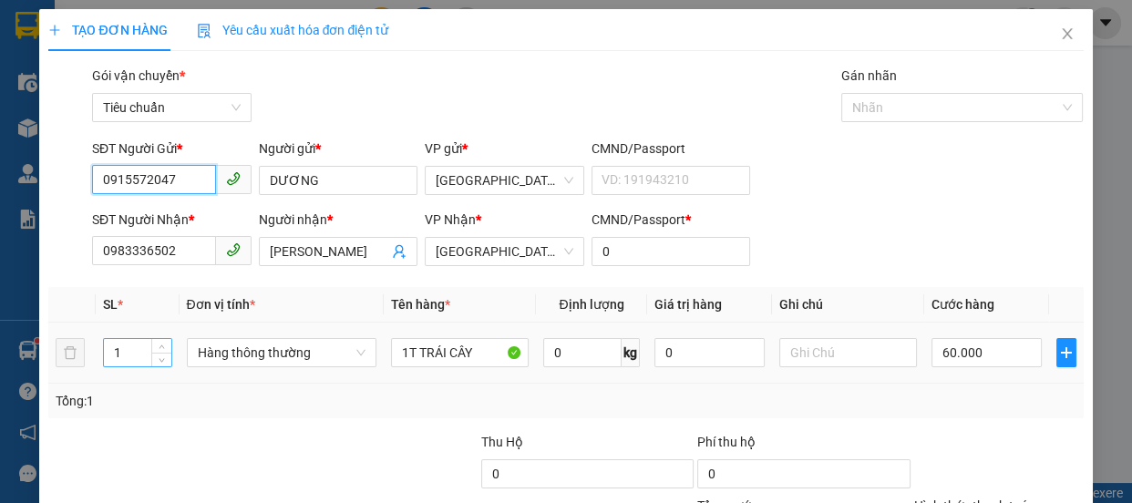
type input "0915572047"
click at [129, 353] on input "1" at bounding box center [137, 352] width 67 height 27
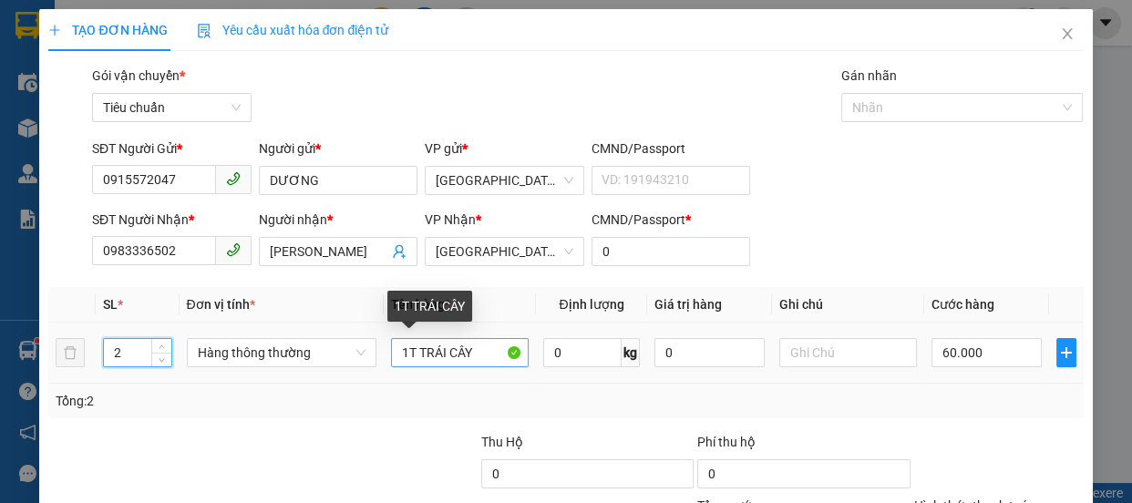
type input "2"
click at [407, 354] on input "1T TRÁI CÂY" at bounding box center [460, 352] width 138 height 29
type input "0"
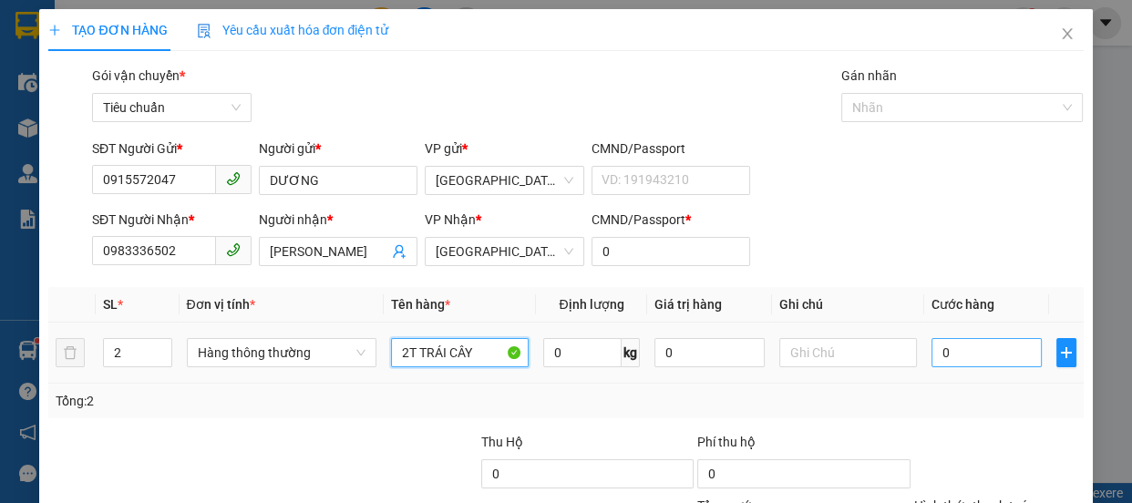
type input "2T TRÁI CÂY"
click at [968, 358] on input "0" at bounding box center [986, 352] width 110 height 29
type input "1"
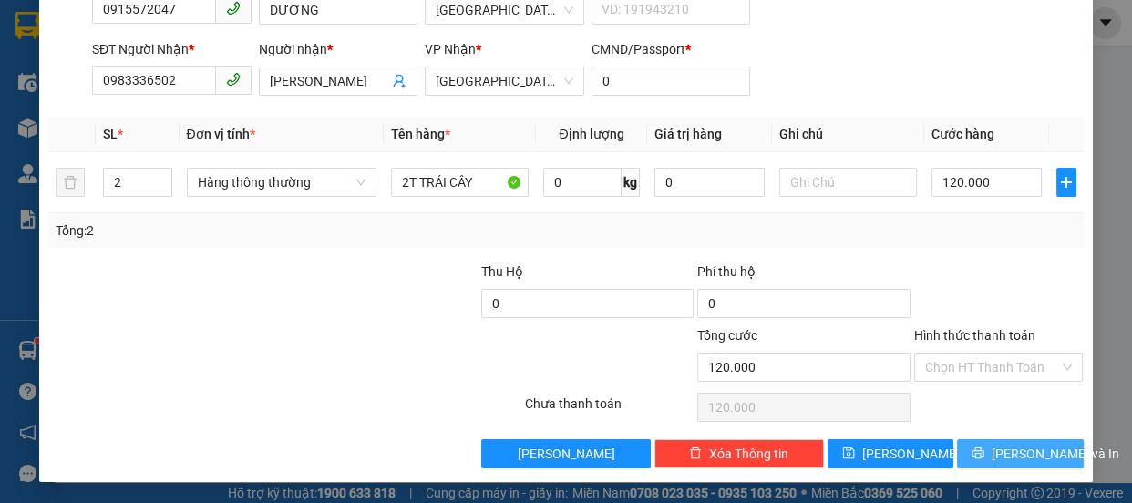
click at [993, 444] on span "[PERSON_NAME] và In" at bounding box center [1055, 454] width 128 height 20
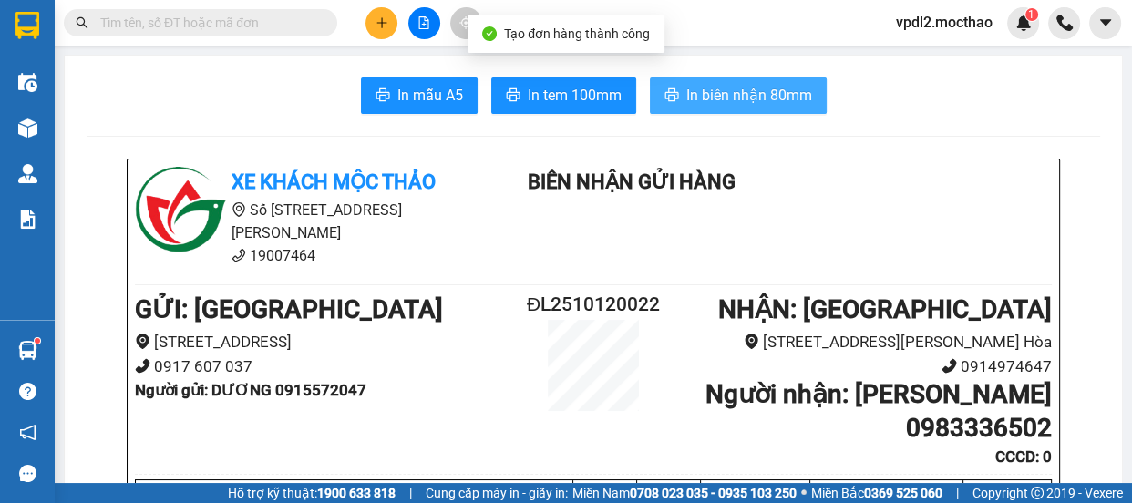
click at [702, 91] on span "In biên nhận 80mm" at bounding box center [749, 95] width 126 height 23
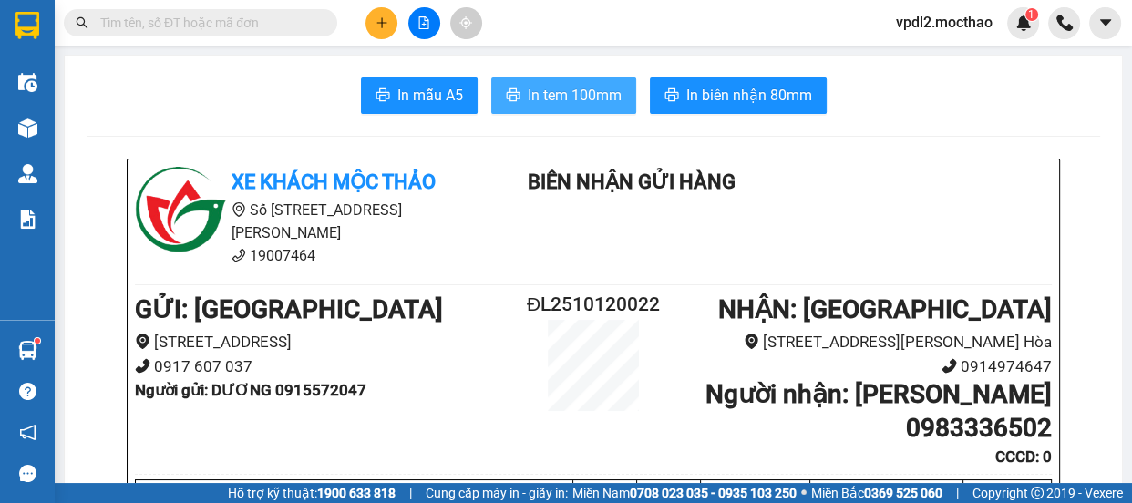
click at [556, 94] on span "In tem 100mm" at bounding box center [575, 95] width 94 height 23
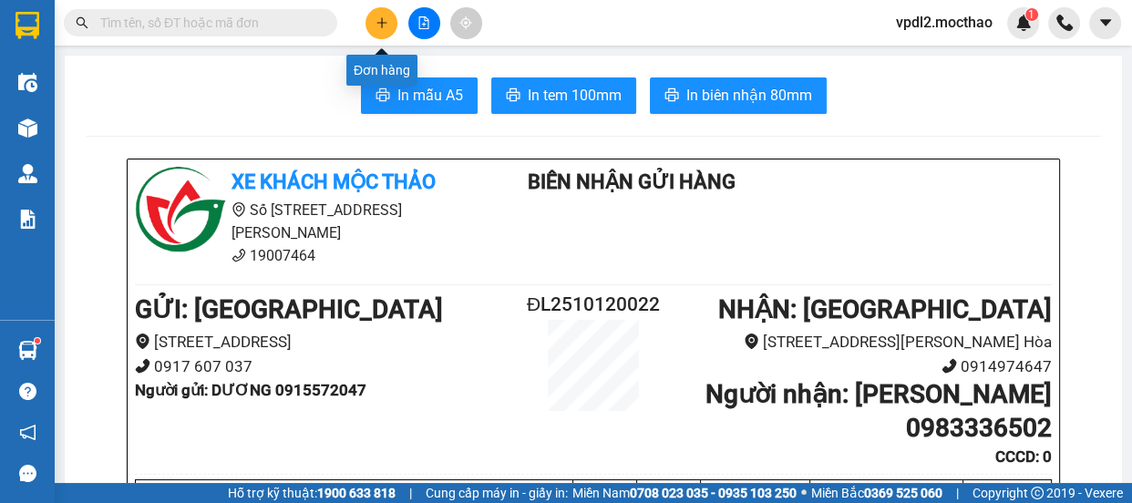
click at [375, 26] on icon "plus" at bounding box center [381, 22] width 13 height 13
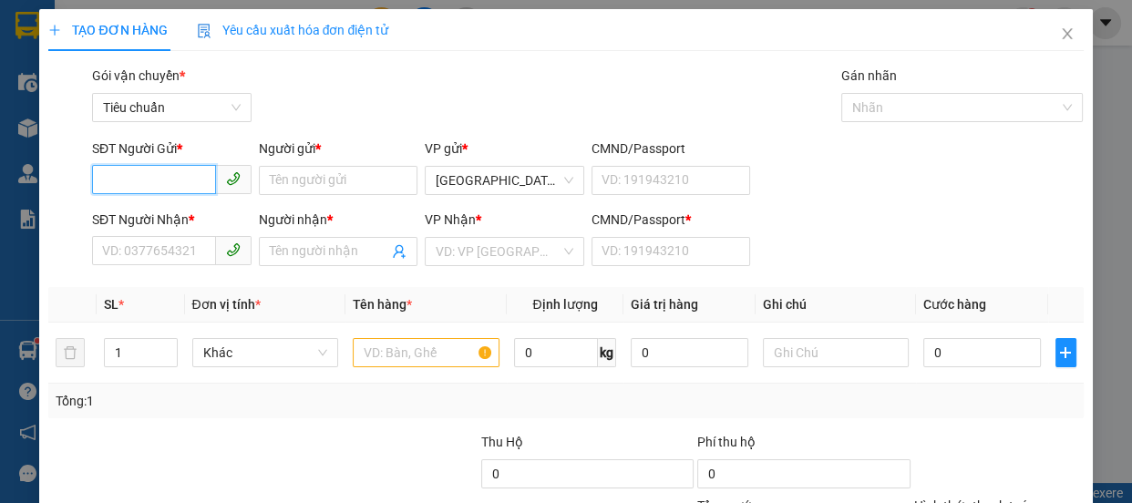
click at [173, 172] on input "SĐT Người Gửi *" at bounding box center [154, 179] width 124 height 29
click at [131, 220] on div "0918186485 - LÂM" at bounding box center [170, 217] width 136 height 20
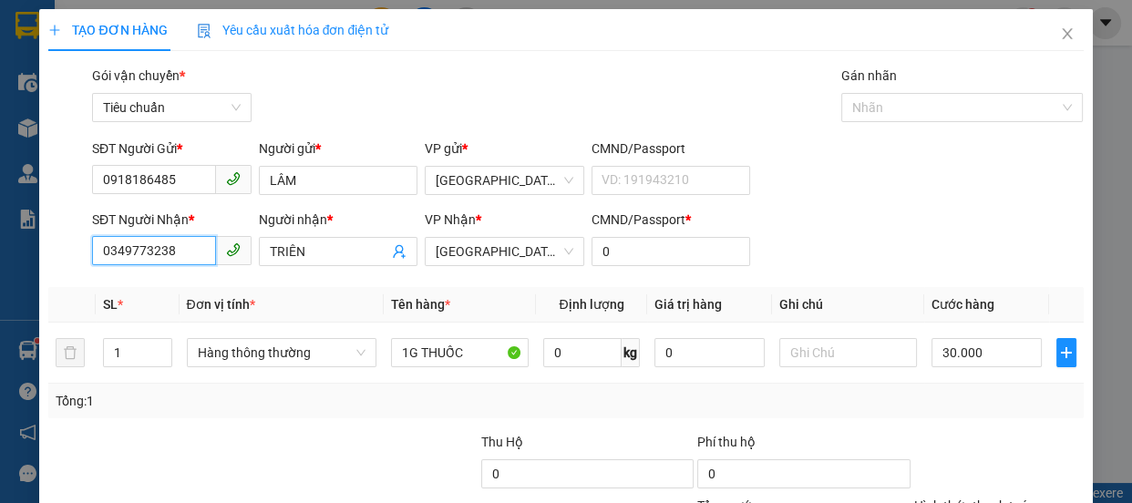
click at [180, 251] on input "0349773238" at bounding box center [154, 250] width 124 height 29
click at [331, 251] on input "TRIÊN" at bounding box center [329, 251] width 119 height 20
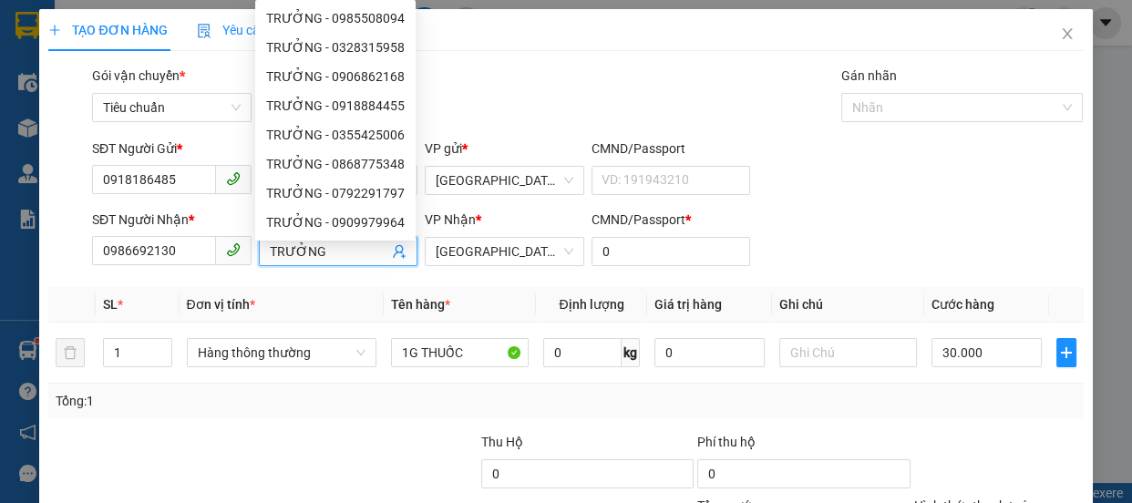
scroll to position [170, 0]
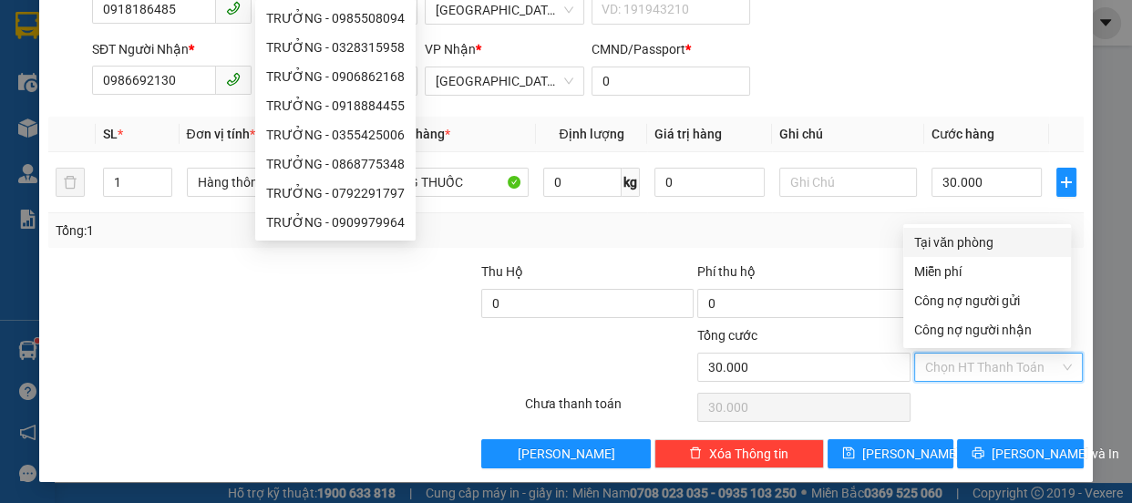
click at [966, 365] on input "Hình thức thanh toán" at bounding box center [992, 367] width 135 height 27
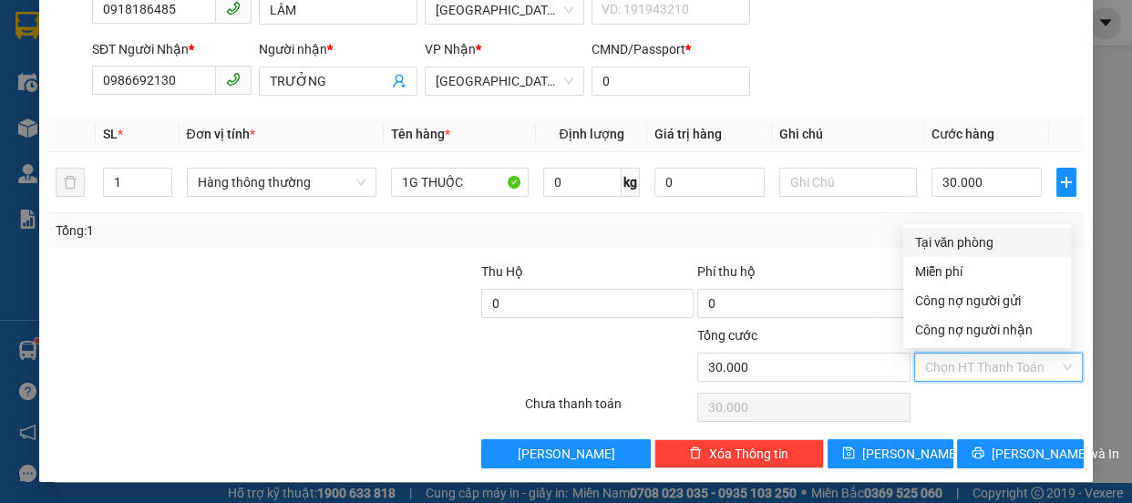
click at [950, 237] on div "Tại văn phòng" at bounding box center [987, 242] width 146 height 20
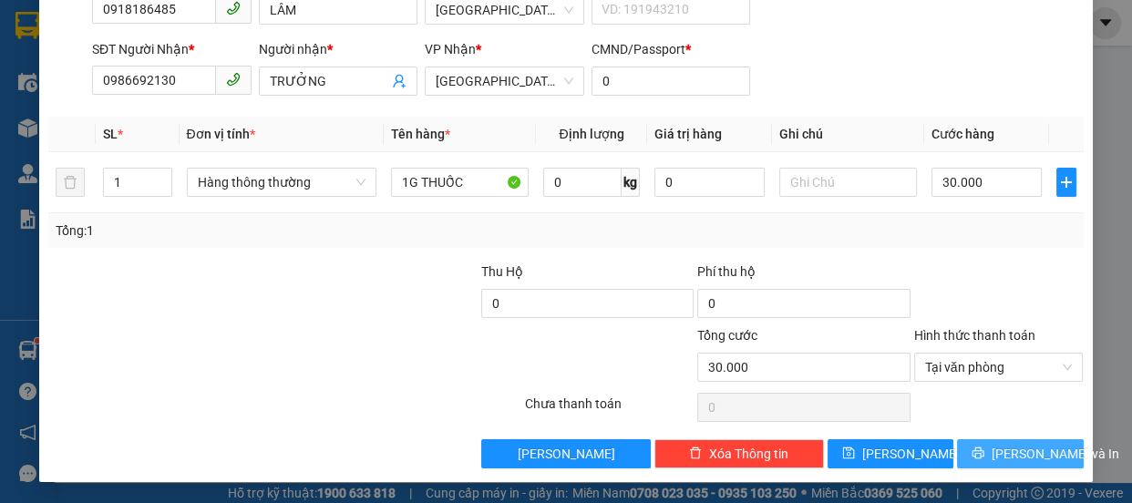
click at [993, 456] on span "[PERSON_NAME] và In" at bounding box center [1055, 454] width 128 height 20
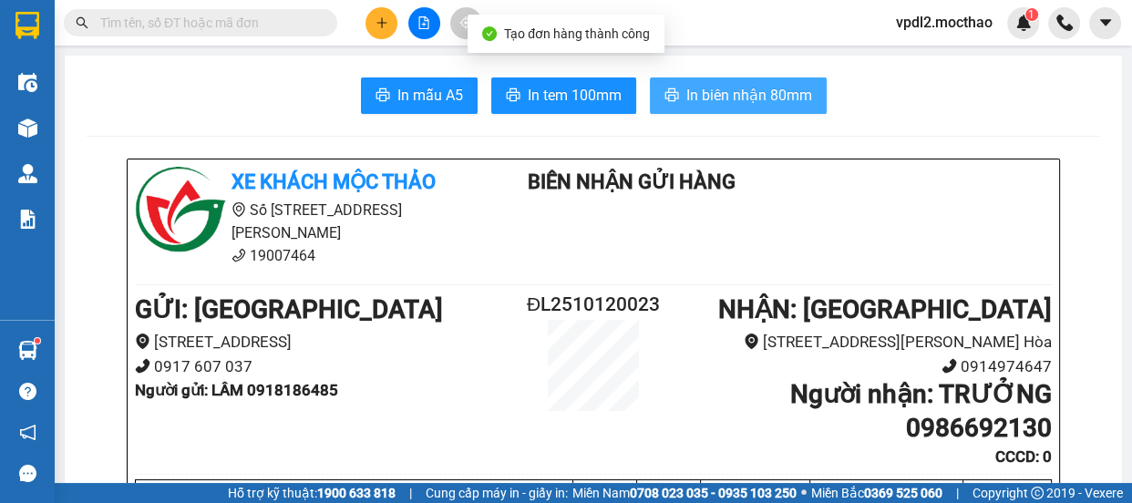
click at [692, 87] on span "In biên nhận 80mm" at bounding box center [749, 95] width 126 height 23
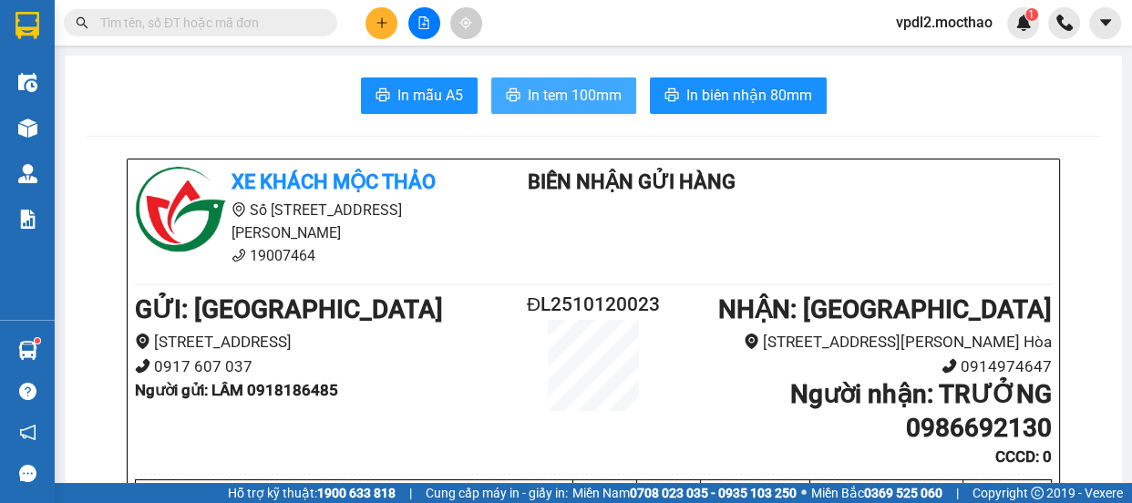
click at [590, 89] on span "In tem 100mm" at bounding box center [575, 95] width 94 height 23
click at [384, 26] on icon "plus" at bounding box center [381, 22] width 13 height 13
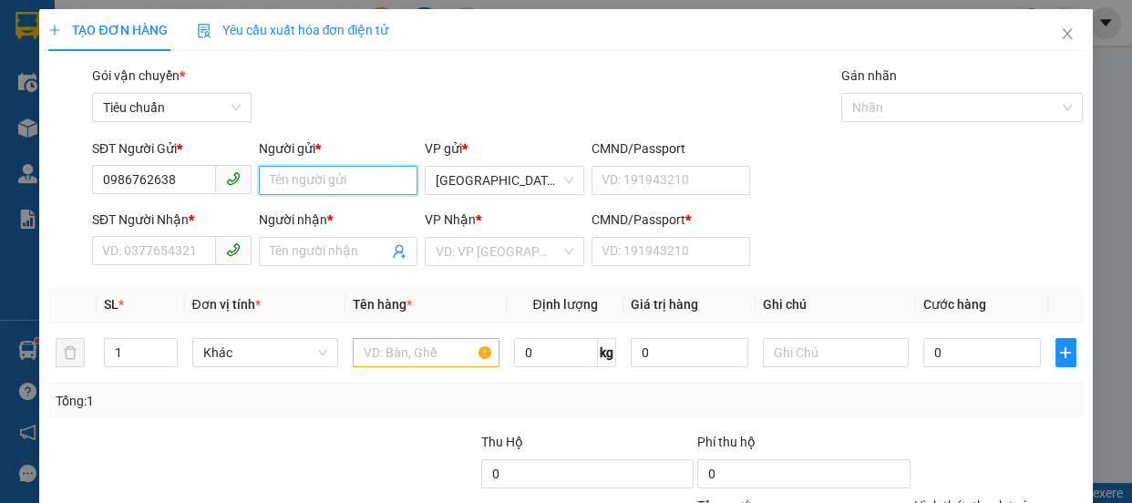
click at [361, 174] on input "Người gửi *" at bounding box center [338, 180] width 159 height 29
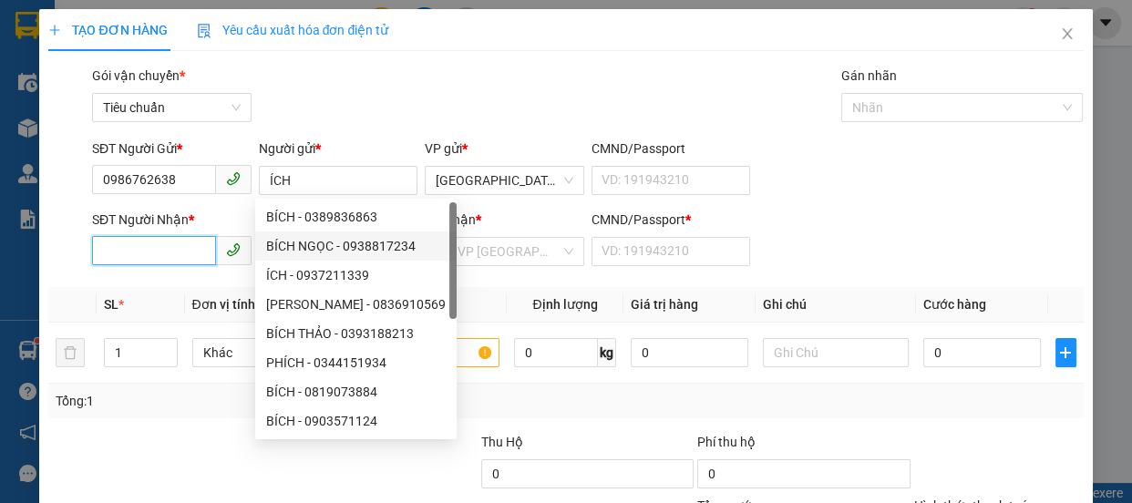
click at [178, 256] on input "SĐT Người Nhận *" at bounding box center [154, 250] width 124 height 29
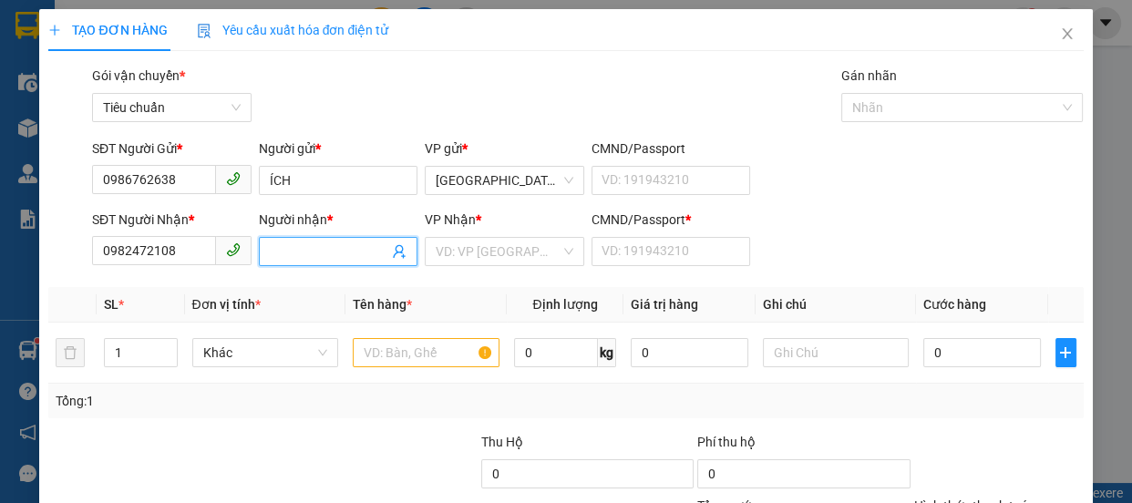
click at [306, 255] on input "Người nhận *" at bounding box center [329, 251] width 119 height 20
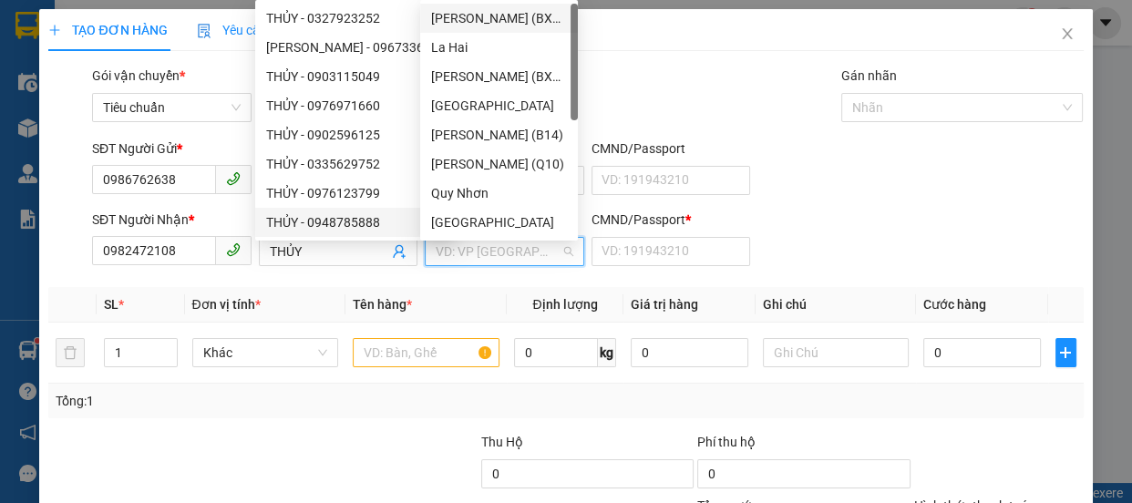
drag, startPoint x: 492, startPoint y: 255, endPoint x: 519, endPoint y: 281, distance: 37.4
click at [504, 270] on div "VP Nhận * VD: VP [GEOGRAPHIC_DATA]" at bounding box center [504, 242] width 159 height 64
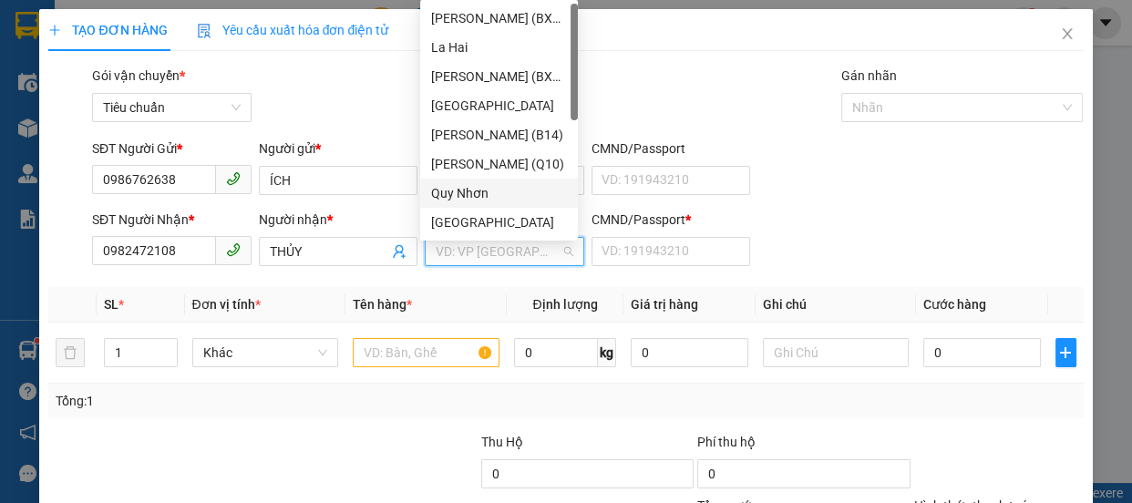
click at [482, 197] on div "Quy Nhơn" at bounding box center [499, 193] width 136 height 20
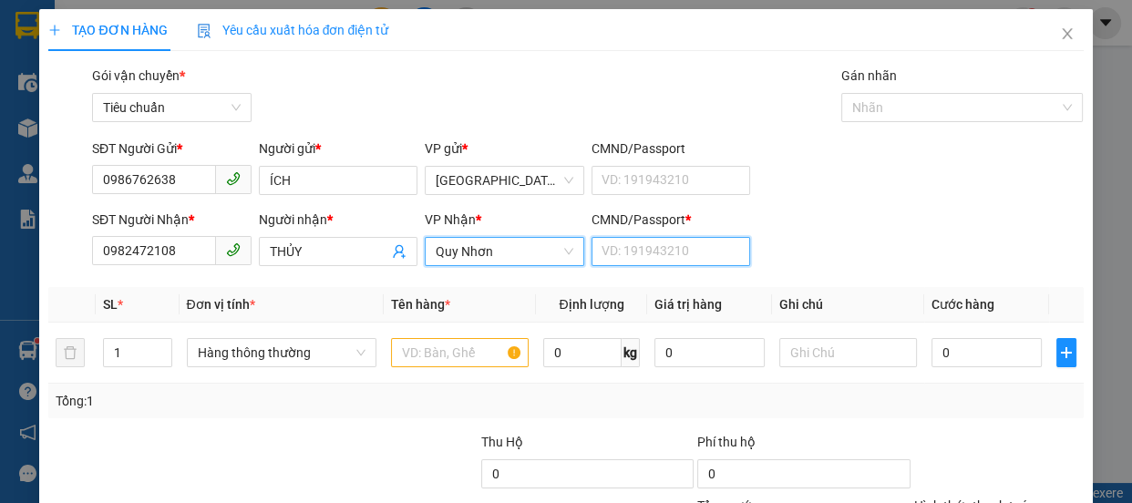
click at [601, 252] on input "CMND/Passport *" at bounding box center [670, 251] width 159 height 29
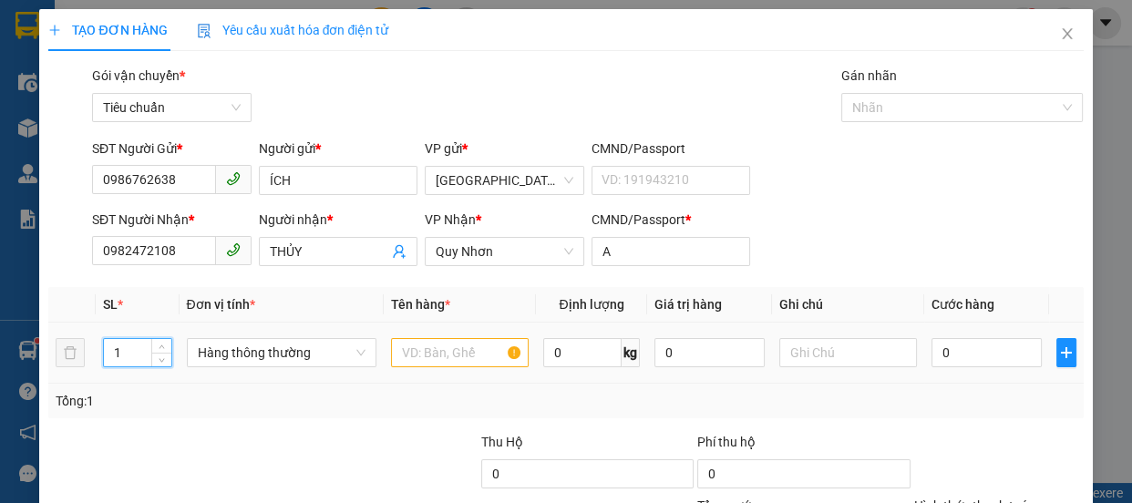
click at [139, 358] on input "1" at bounding box center [137, 352] width 67 height 27
click at [435, 355] on input "text" at bounding box center [460, 352] width 138 height 29
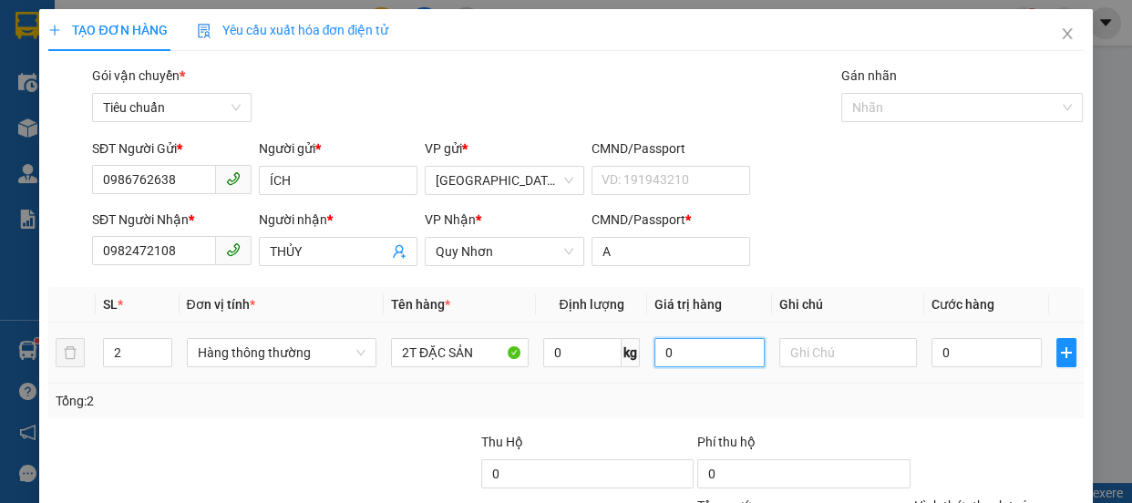
click at [691, 346] on input "0" at bounding box center [709, 352] width 110 height 29
drag, startPoint x: 975, startPoint y: 346, endPoint x: 994, endPoint y: 336, distance: 21.6
click at [976, 346] on input "0" at bounding box center [986, 352] width 110 height 29
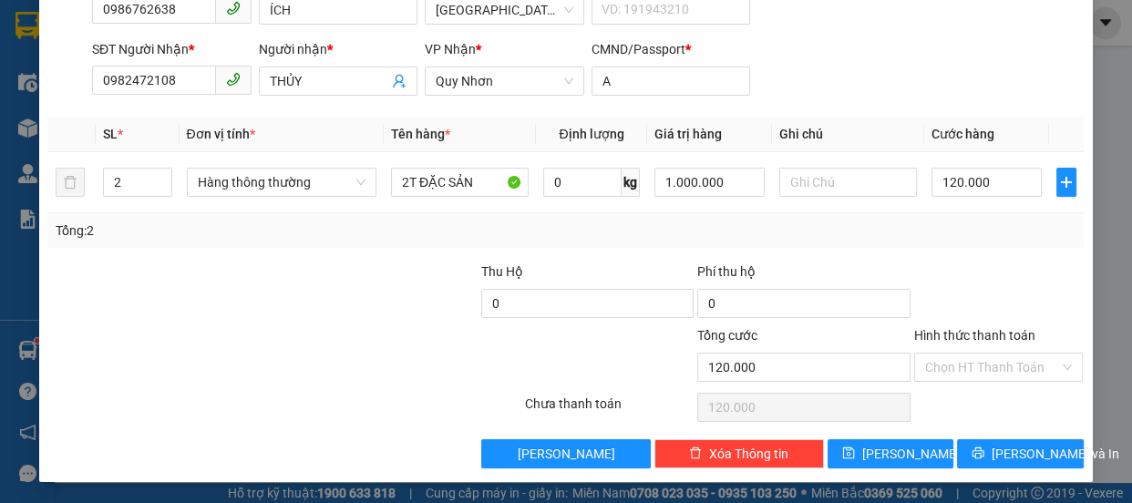
click at [1003, 348] on div "Hình thức thanh toán" at bounding box center [998, 338] width 169 height 27
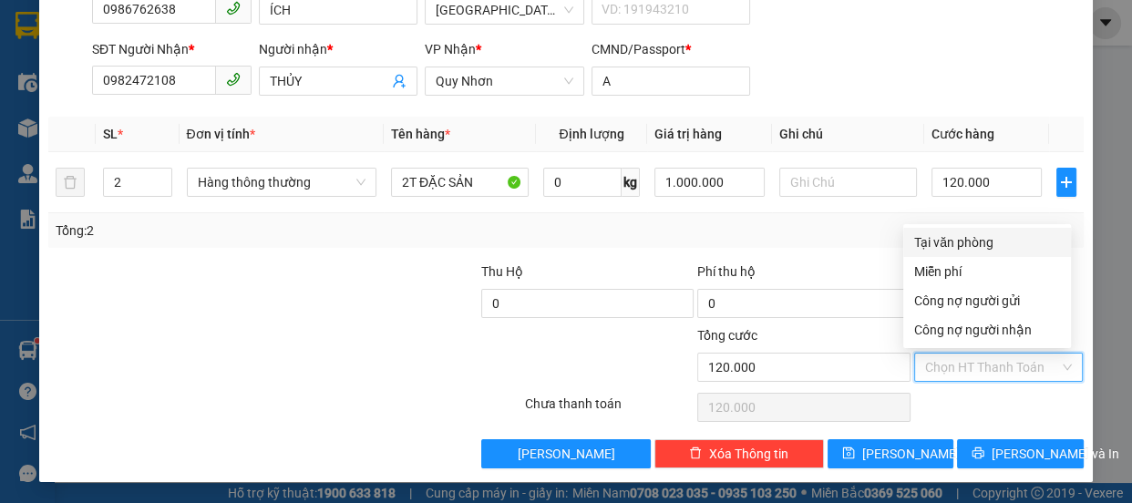
click at [1022, 362] on input "Hình thức thanh toán" at bounding box center [992, 367] width 135 height 27
click at [984, 237] on div "Tại văn phòng" at bounding box center [987, 242] width 146 height 20
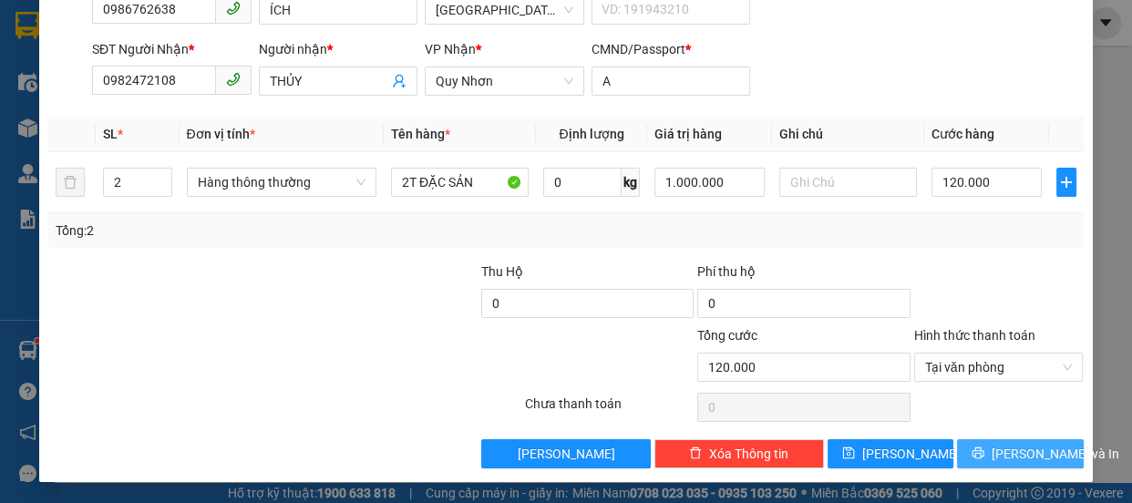
click at [1002, 446] on span "[PERSON_NAME] và In" at bounding box center [1055, 454] width 128 height 20
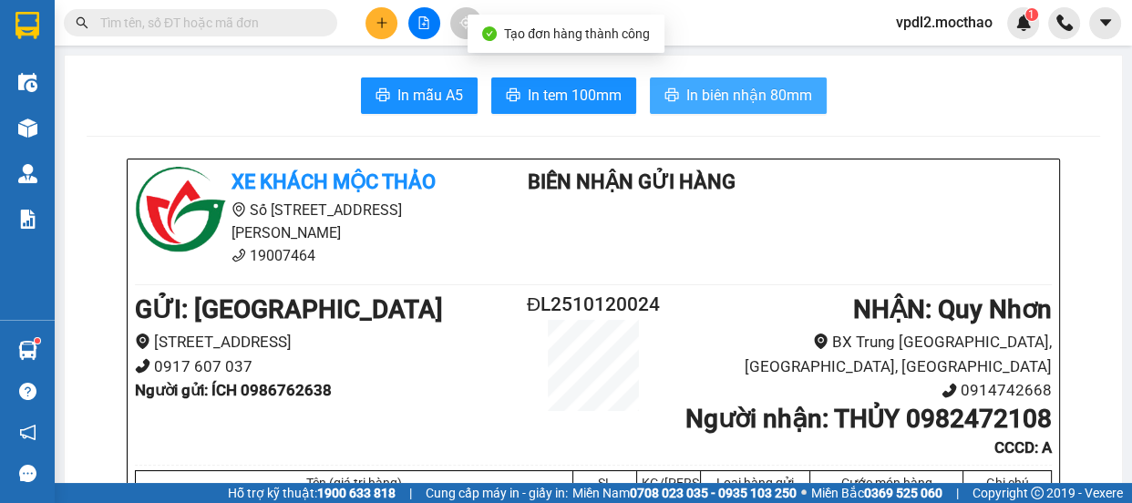
click at [768, 95] on span "In biên nhận 80mm" at bounding box center [749, 95] width 126 height 23
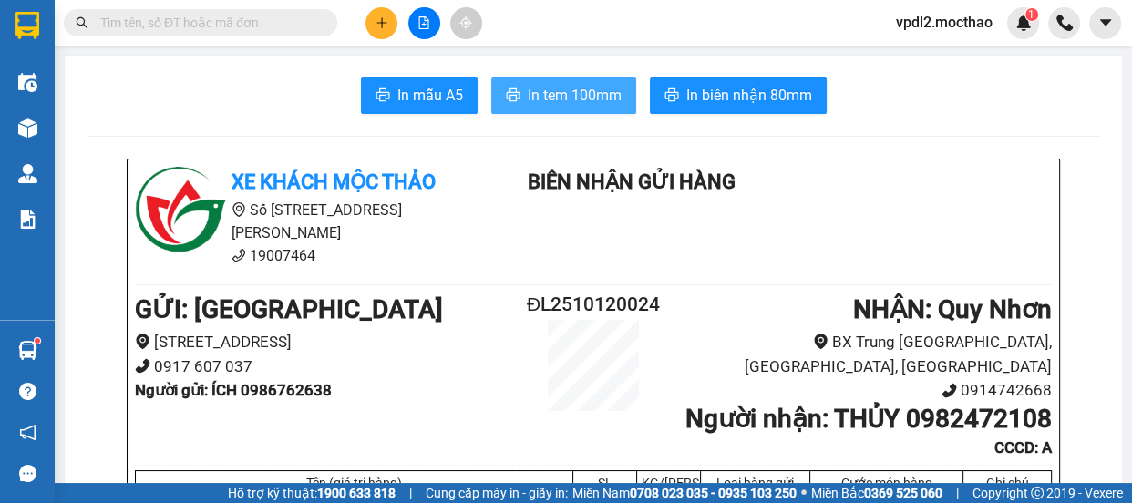
click at [607, 88] on span "In tem 100mm" at bounding box center [575, 95] width 94 height 23
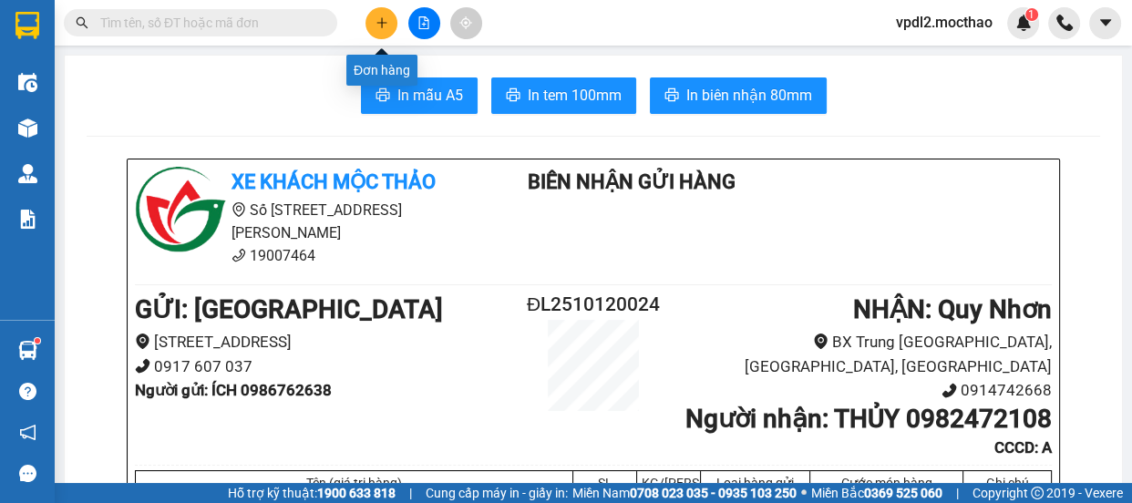
click at [385, 24] on icon "plus" at bounding box center [381, 22] width 13 height 13
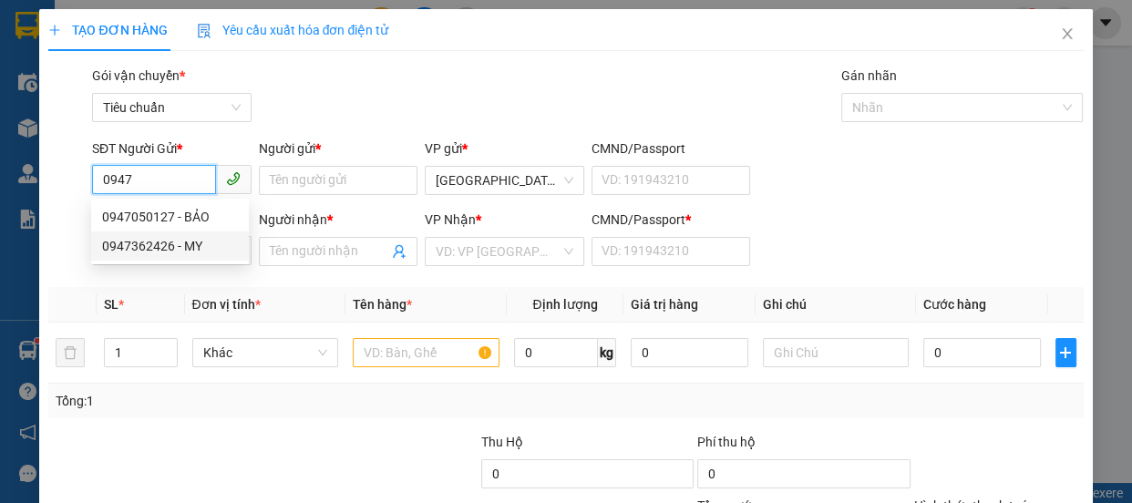
click at [163, 248] on div "0947362426 - MY" at bounding box center [170, 246] width 136 height 20
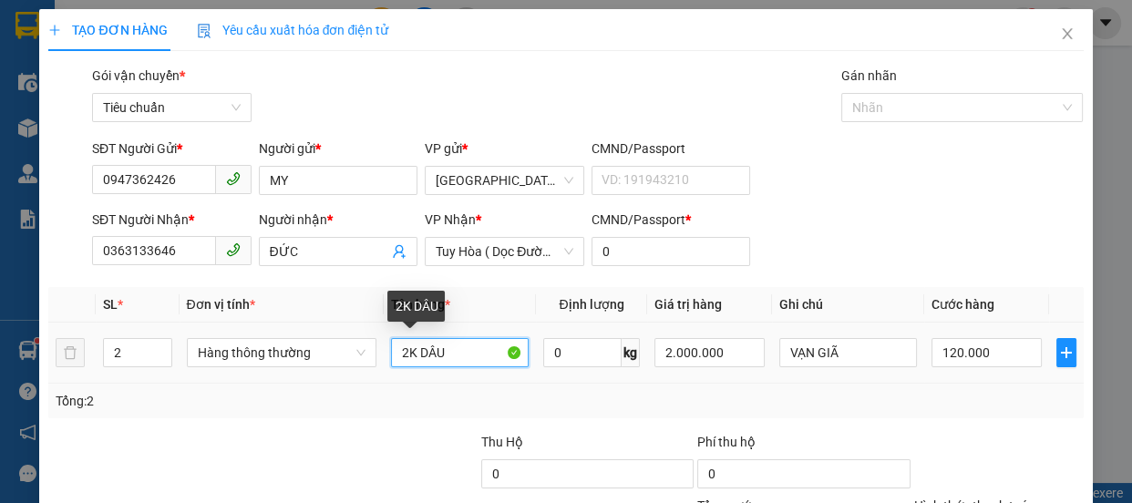
click at [407, 350] on input "2K DÂU" at bounding box center [460, 352] width 138 height 29
click at [468, 358] on input "1K DÂU" at bounding box center [460, 352] width 138 height 29
click at [483, 354] on input "1K DÂU" at bounding box center [460, 352] width 138 height 29
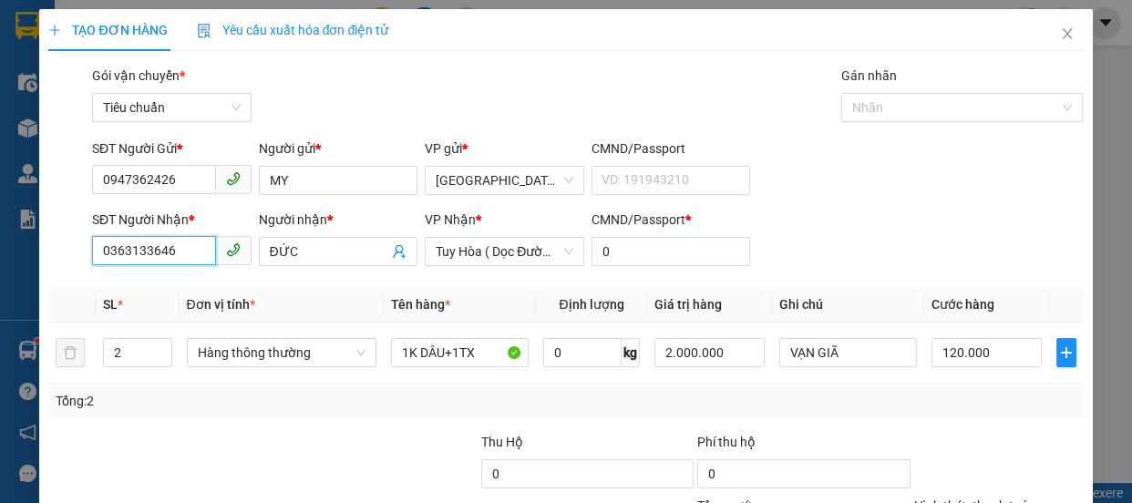
click at [180, 248] on input "0363133646" at bounding box center [154, 250] width 124 height 29
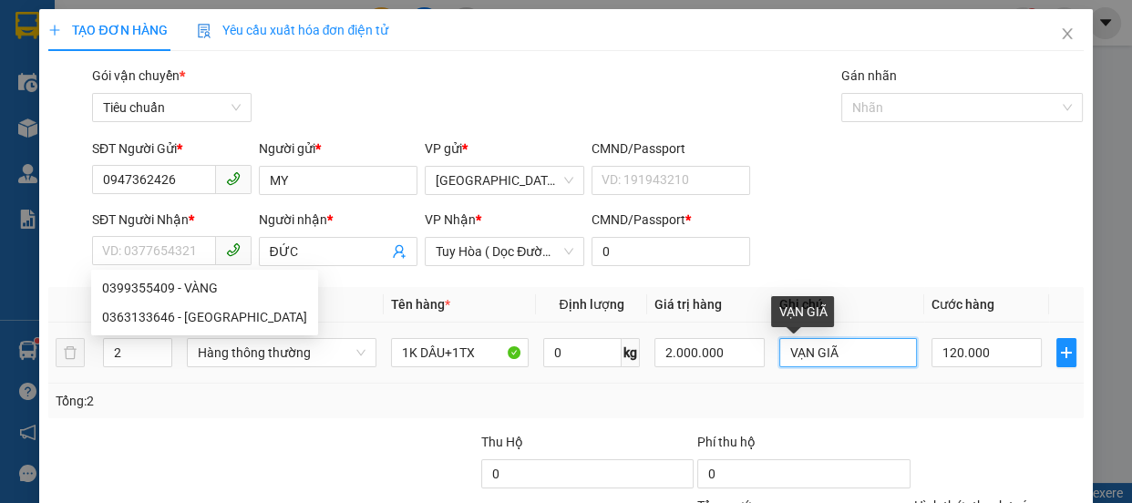
click at [856, 357] on input "VẠN GIÃ" at bounding box center [848, 352] width 138 height 29
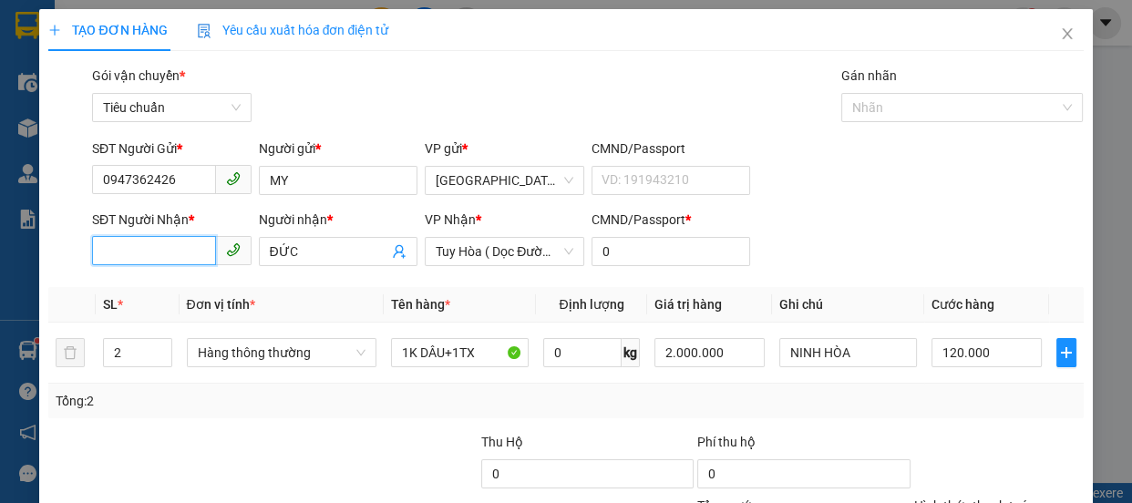
drag, startPoint x: 149, startPoint y: 238, endPoint x: 237, endPoint y: 202, distance: 95.3
click at [155, 238] on input "SĐT Người Nhận *" at bounding box center [154, 250] width 124 height 29
click at [155, 287] on div "0918739897 - TRẦM" at bounding box center [170, 288] width 136 height 20
click at [143, 360] on input "1" at bounding box center [137, 352] width 67 height 27
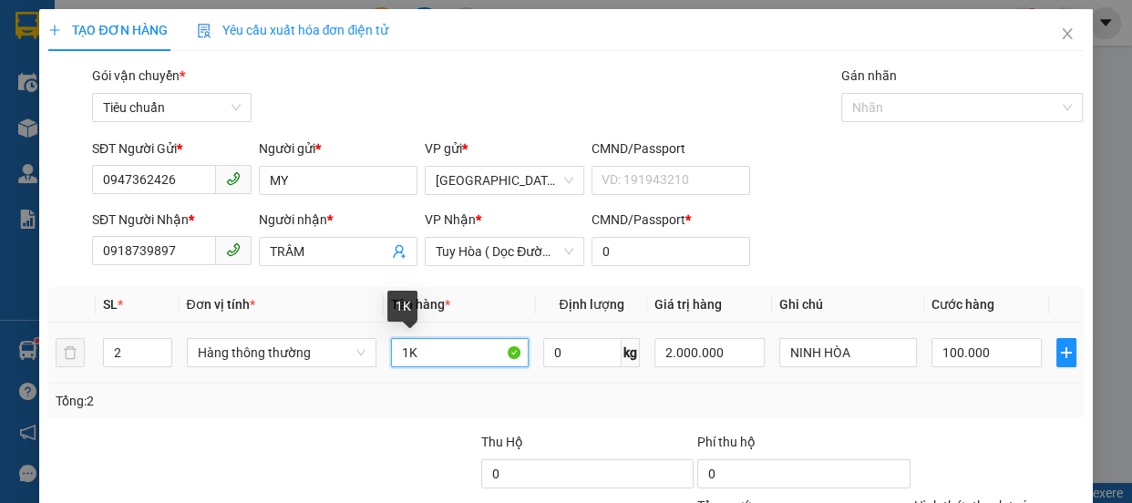
click at [444, 355] on input "1K" at bounding box center [460, 352] width 138 height 29
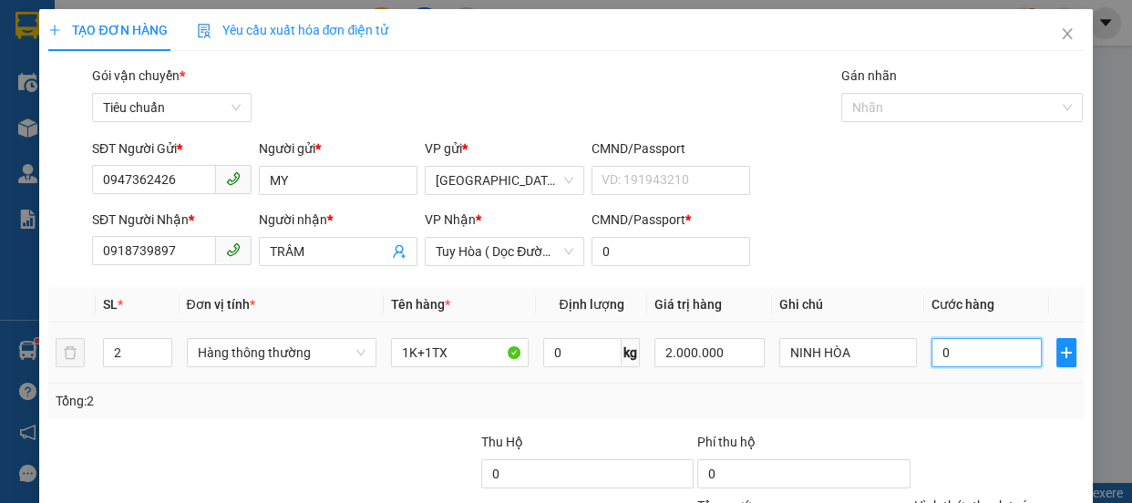
click at [957, 363] on input "0" at bounding box center [986, 352] width 110 height 29
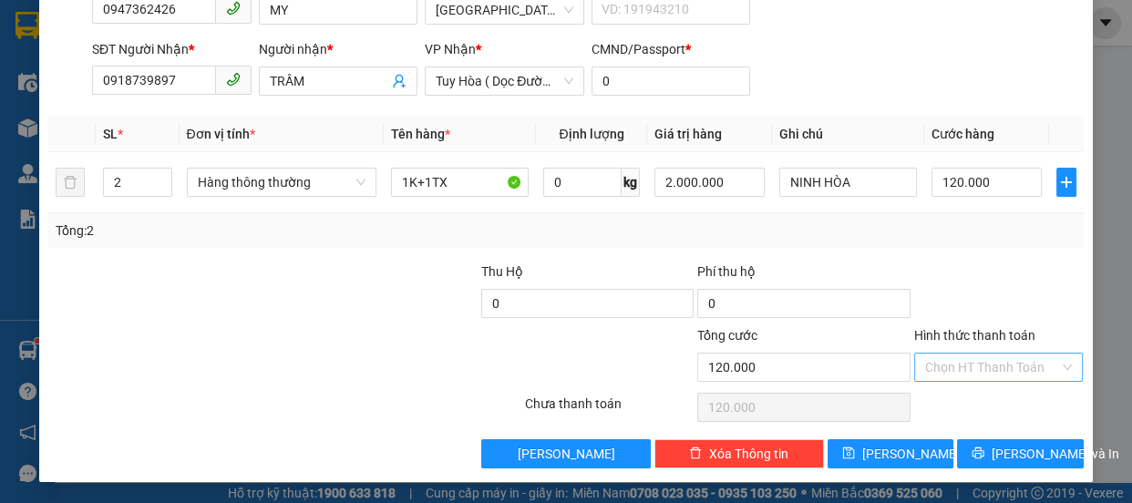
click at [979, 364] on input "Hình thức thanh toán" at bounding box center [992, 367] width 135 height 27
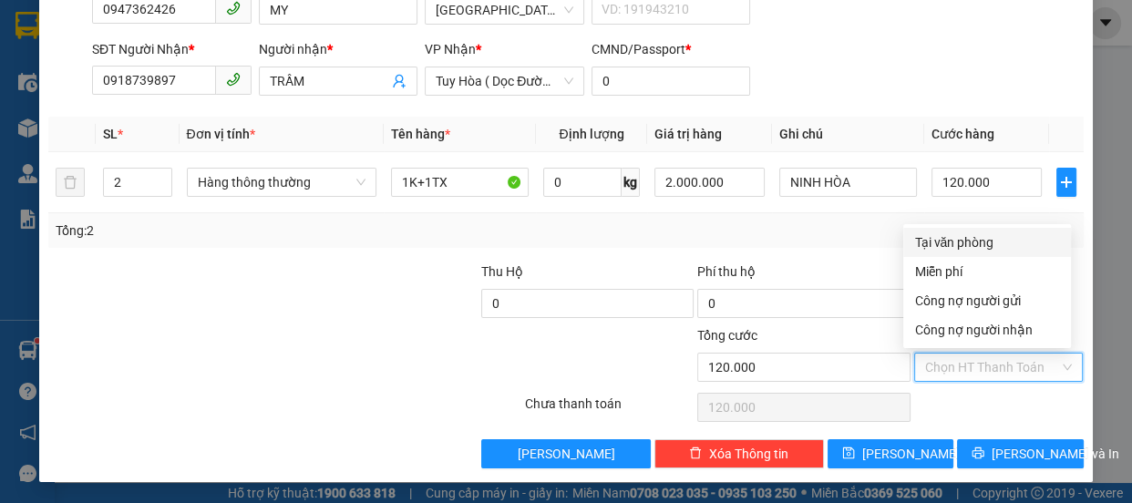
click at [969, 238] on div "Tại văn phòng" at bounding box center [987, 242] width 146 height 20
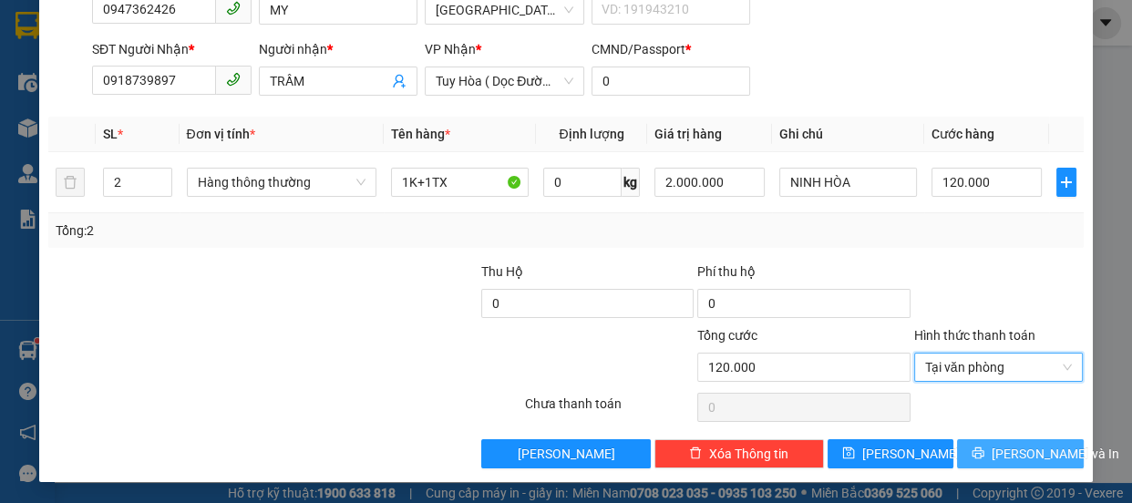
click at [1009, 448] on span "[PERSON_NAME] và In" at bounding box center [1055, 454] width 128 height 20
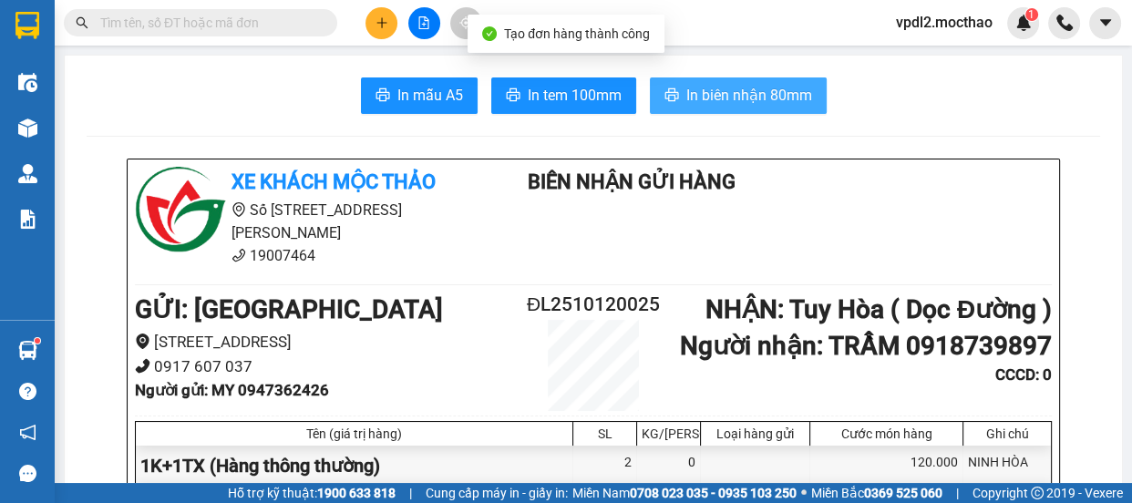
click at [790, 97] on span "In biên nhận 80mm" at bounding box center [749, 95] width 126 height 23
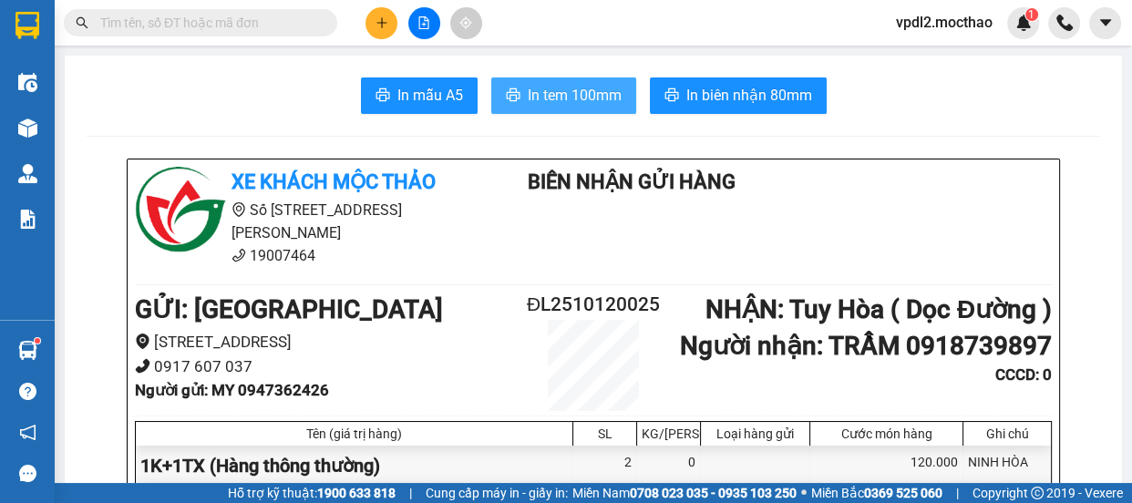
click at [592, 101] on span "In tem 100mm" at bounding box center [575, 95] width 94 height 23
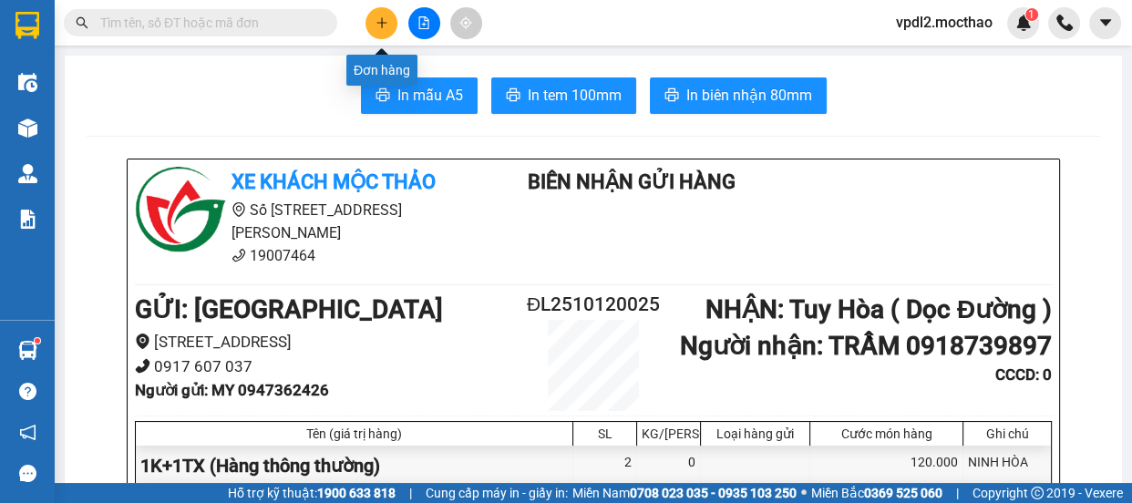
click at [383, 16] on icon "plus" at bounding box center [381, 22] width 13 height 13
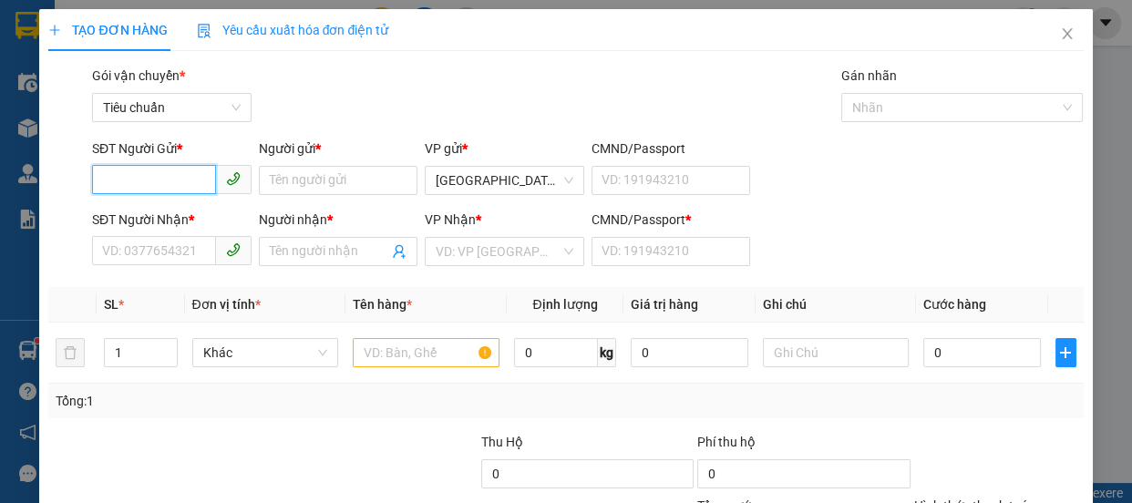
click at [168, 180] on input "SĐT Người Gửi *" at bounding box center [154, 179] width 124 height 29
click at [139, 223] on div "0839711040 - LONG" at bounding box center [170, 217] width 136 height 20
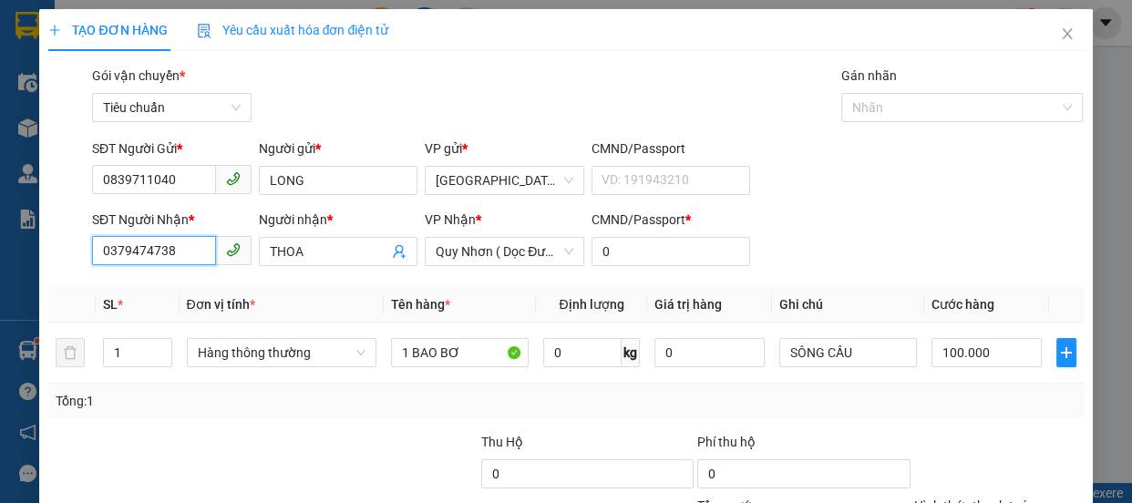
click at [182, 256] on input "0379474738" at bounding box center [154, 250] width 124 height 29
click at [338, 257] on input "THOA" at bounding box center [329, 251] width 119 height 20
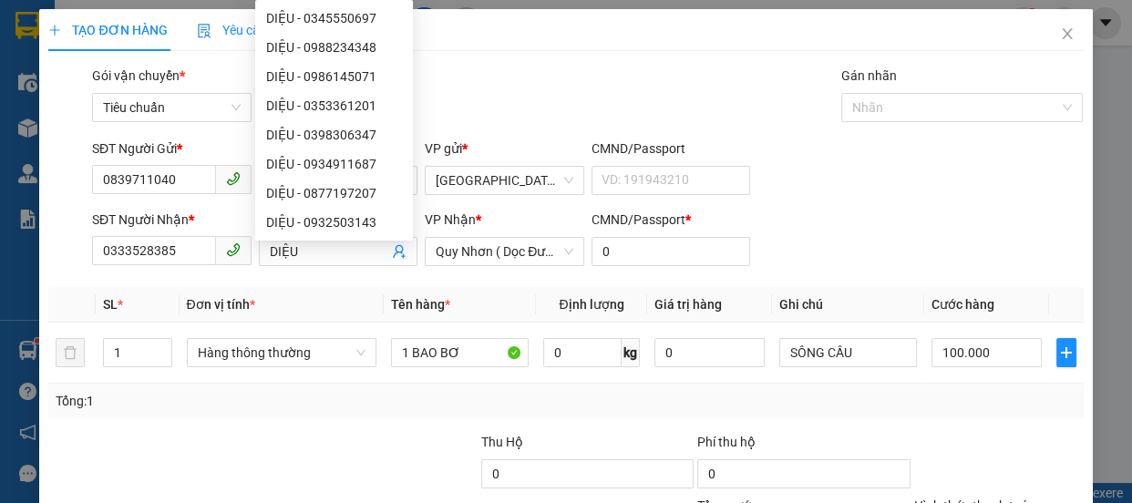
click at [576, 399] on div "Tổng: 1" at bounding box center [566, 401] width 1020 height 20
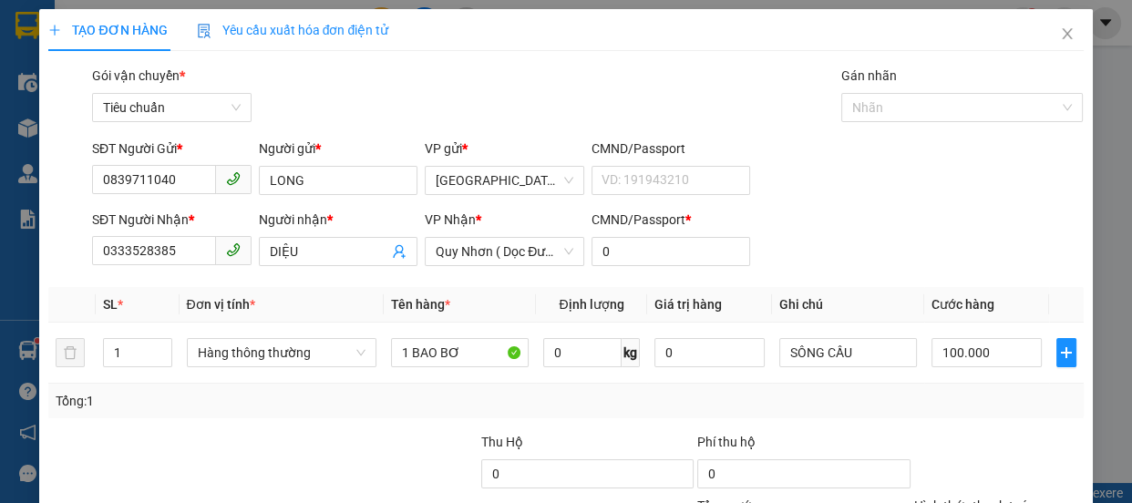
scroll to position [170, 0]
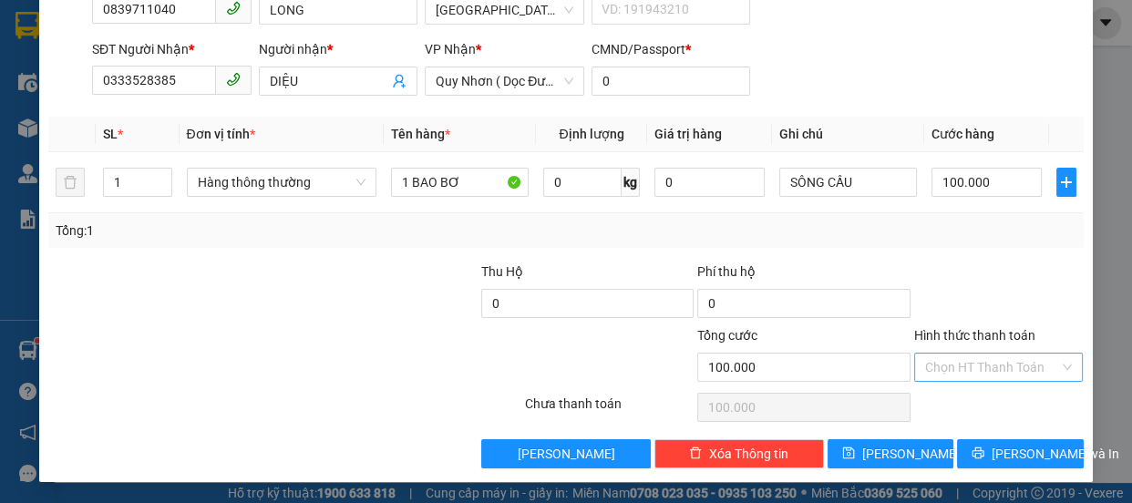
click at [999, 364] on input "Hình thức thanh toán" at bounding box center [992, 367] width 135 height 27
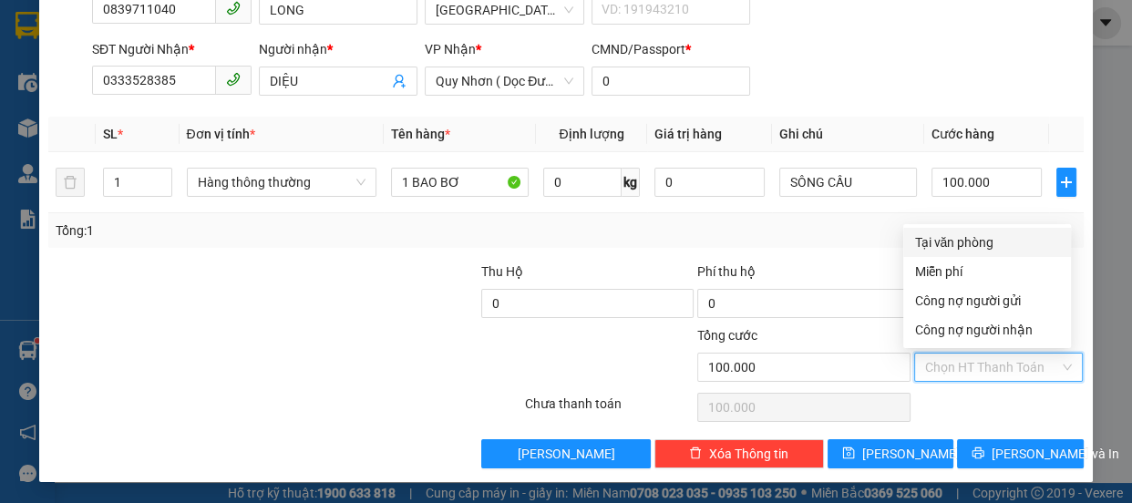
click at [980, 245] on div "Tại văn phòng" at bounding box center [987, 242] width 146 height 20
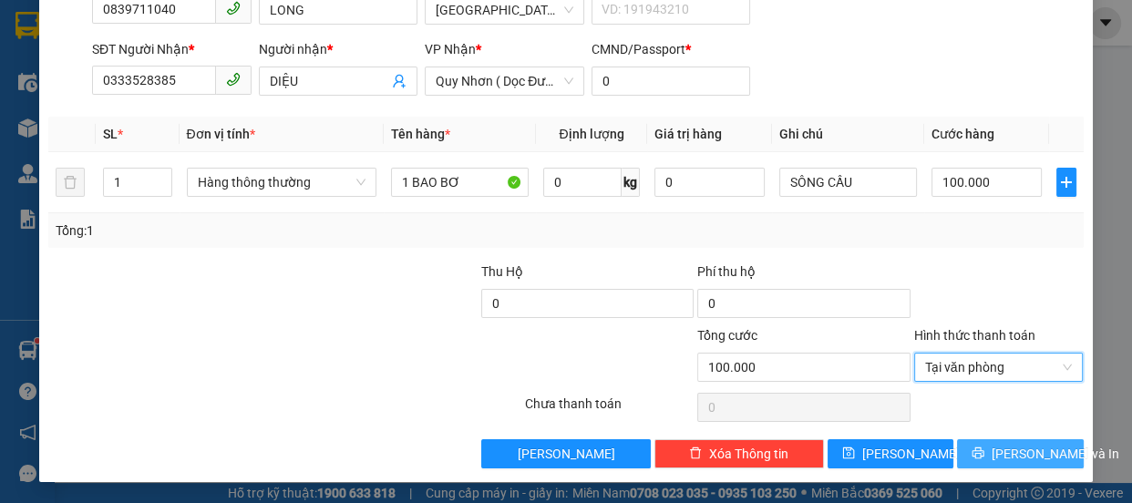
click at [1044, 446] on button "[PERSON_NAME] và In" at bounding box center [1020, 453] width 126 height 29
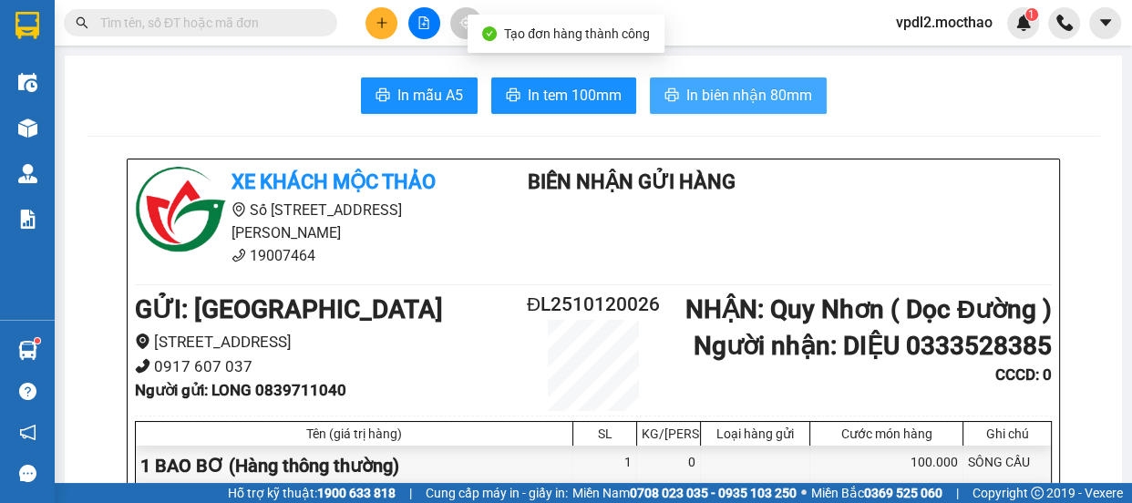
click at [734, 98] on span "In biên nhận 80mm" at bounding box center [749, 95] width 126 height 23
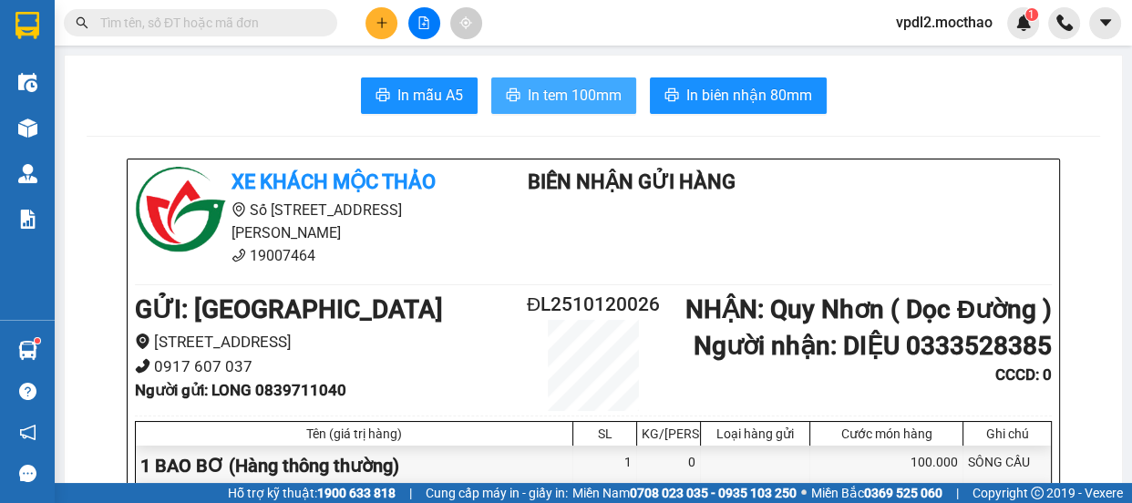
click at [530, 86] on span "In tem 100mm" at bounding box center [575, 95] width 94 height 23
click at [397, 18] on div at bounding box center [423, 23] width 137 height 32
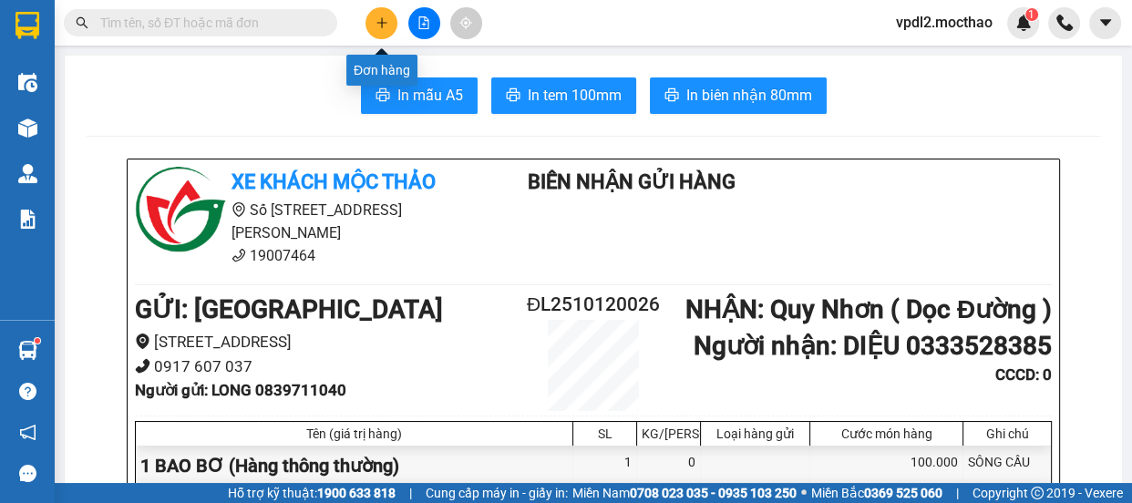
click at [377, 9] on button at bounding box center [381, 23] width 32 height 32
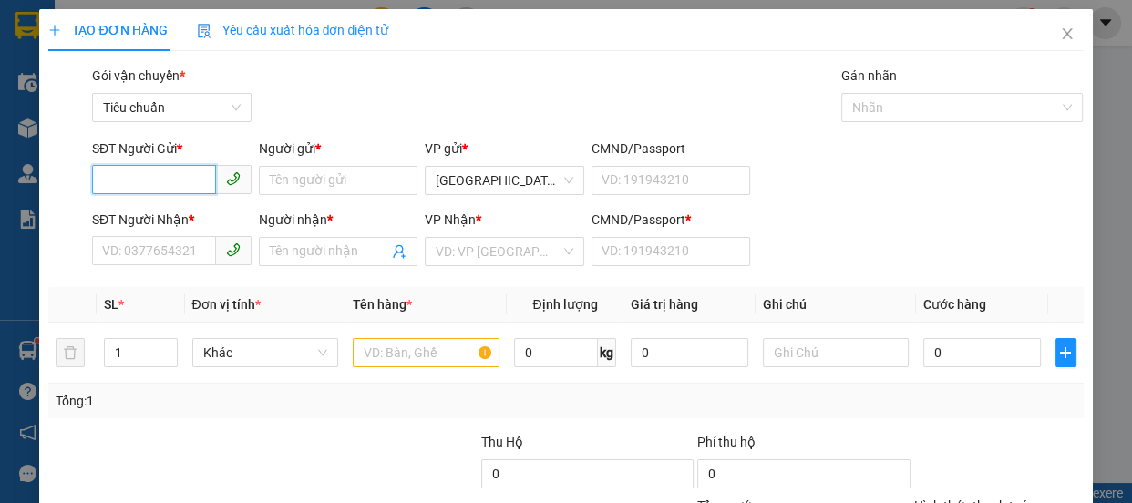
drag, startPoint x: 151, startPoint y: 171, endPoint x: 163, endPoint y: 171, distance: 11.8
click at [160, 171] on input "SĐT Người Gửi *" at bounding box center [154, 179] width 124 height 29
click at [158, 216] on div "0888943973 - TRÂM" at bounding box center [170, 217] width 136 height 20
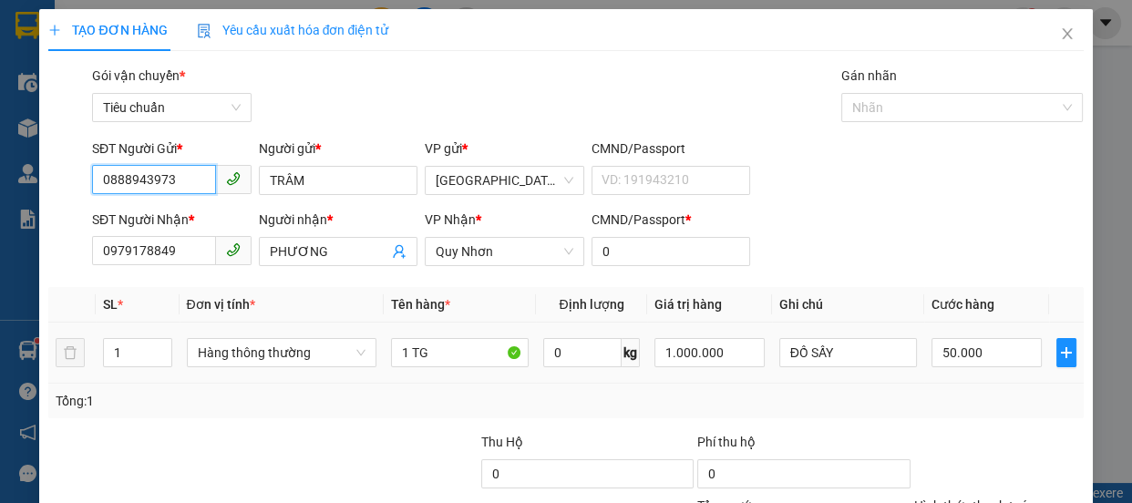
scroll to position [170, 0]
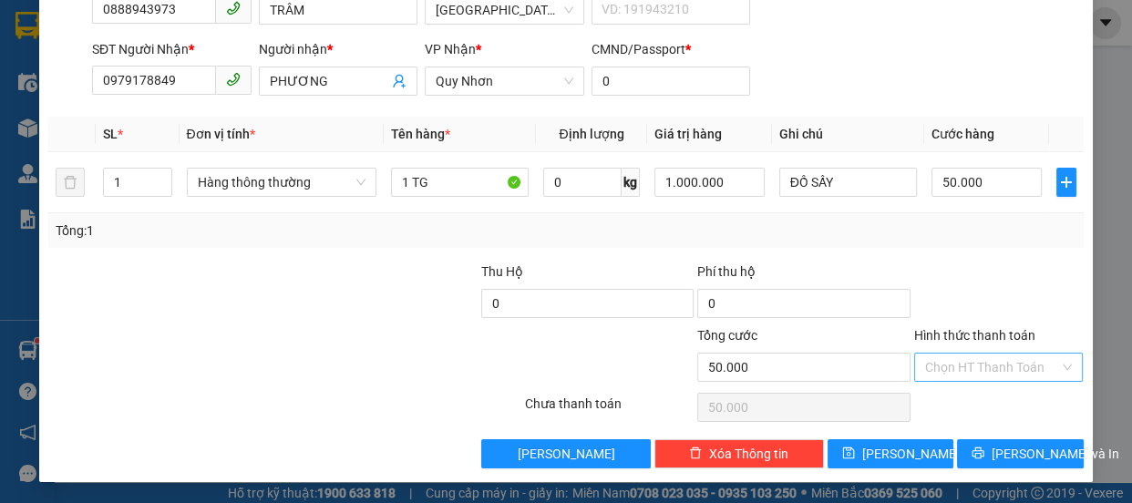
click at [966, 366] on input "Hình thức thanh toán" at bounding box center [992, 367] width 135 height 27
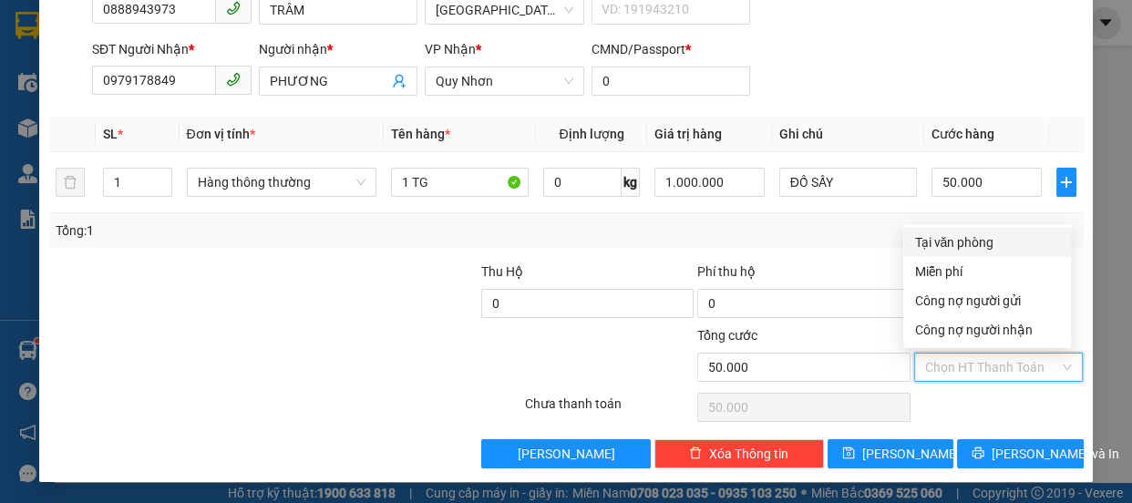
click at [949, 247] on div "Tại văn phòng" at bounding box center [987, 242] width 146 height 20
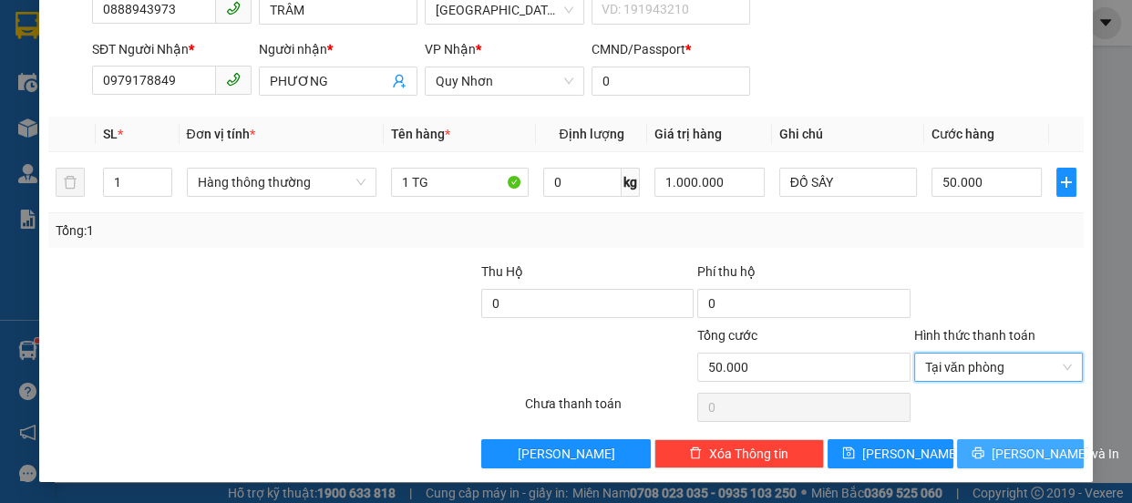
click at [1009, 455] on span "[PERSON_NAME] và In" at bounding box center [1055, 454] width 128 height 20
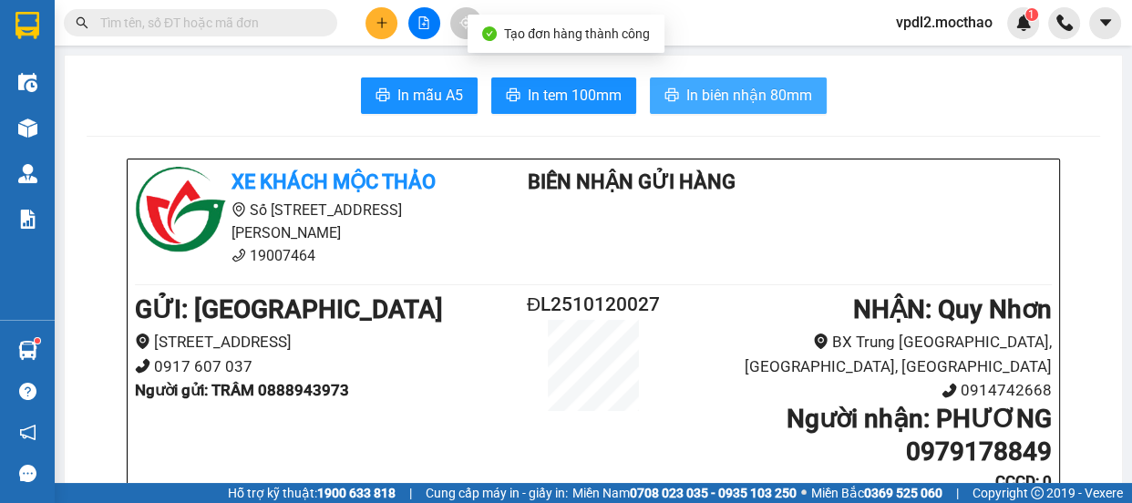
click at [711, 91] on span "In biên nhận 80mm" at bounding box center [749, 95] width 126 height 23
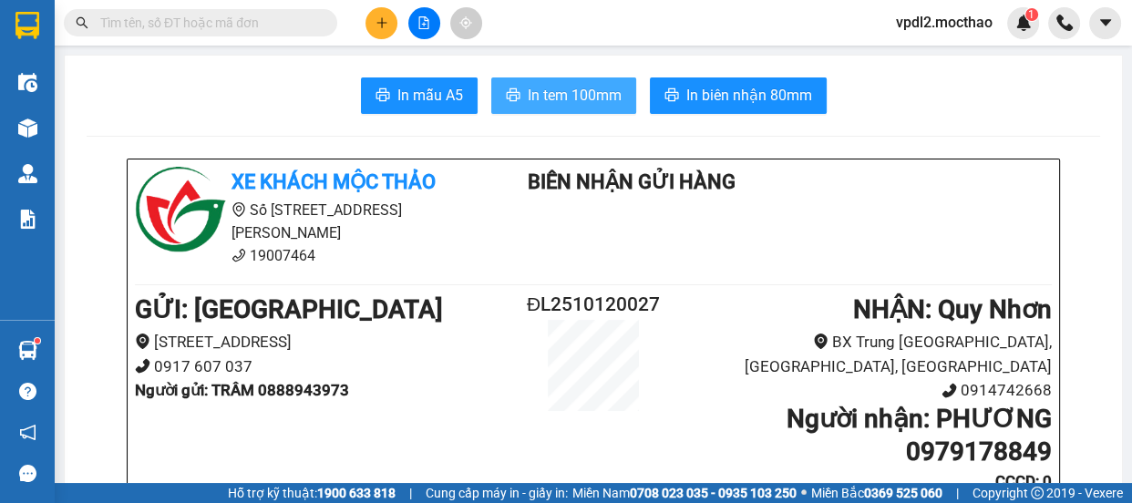
click at [563, 95] on span "In tem 100mm" at bounding box center [575, 95] width 94 height 23
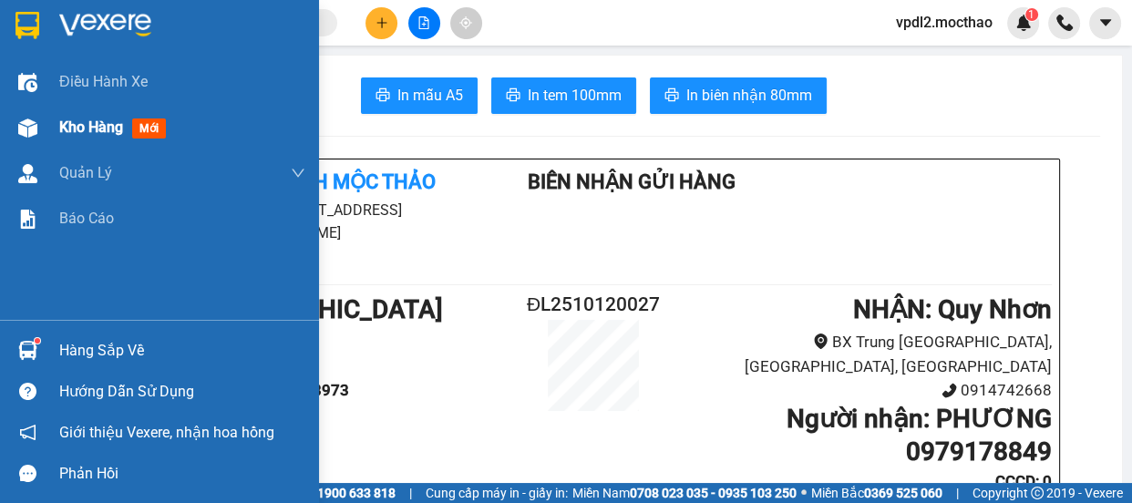
click at [106, 128] on span "Kho hàng" at bounding box center [91, 126] width 64 height 17
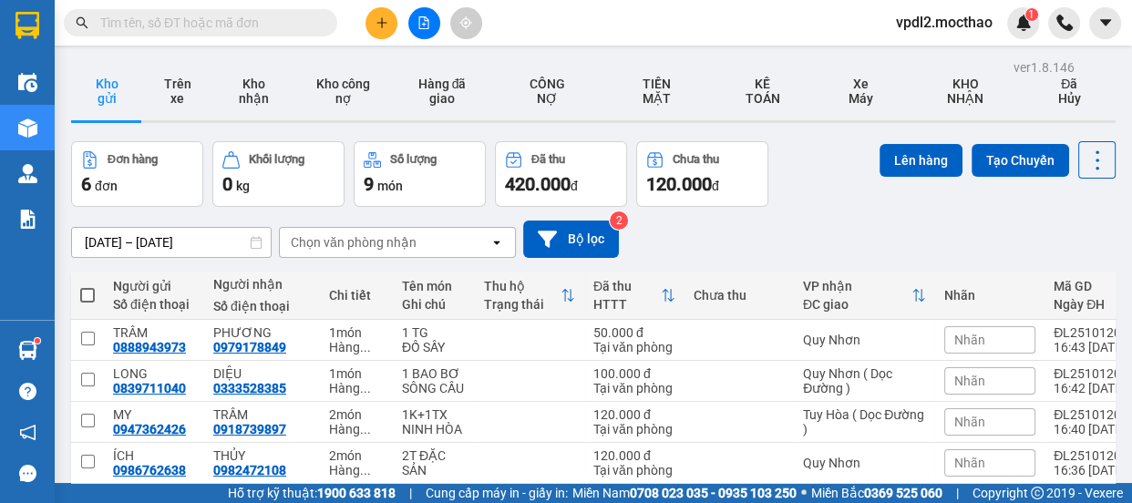
click at [88, 296] on span at bounding box center [87, 295] width 15 height 15
click at [87, 286] on input "checkbox" at bounding box center [87, 286] width 0 height 0
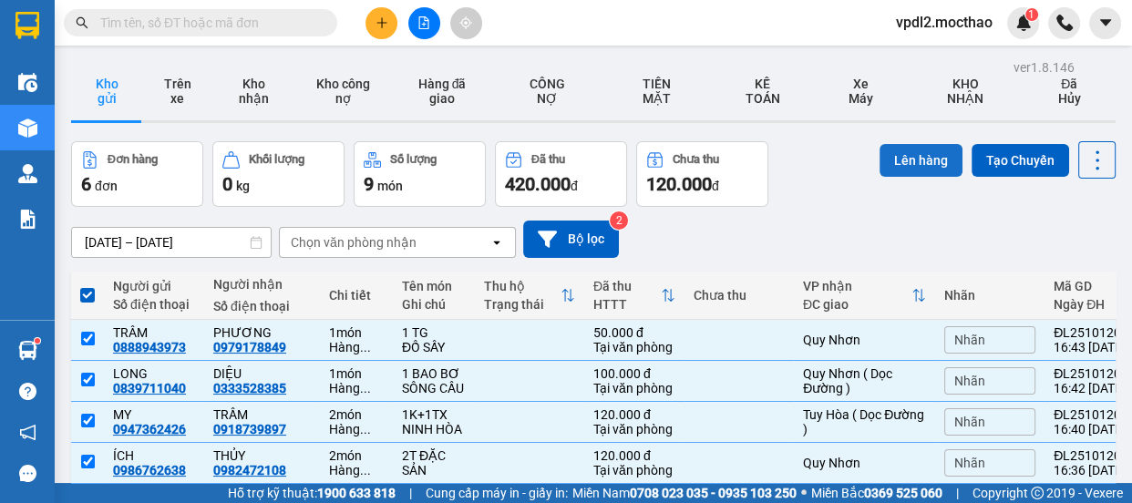
click at [913, 147] on button "Lên hàng" at bounding box center [920, 160] width 83 height 33
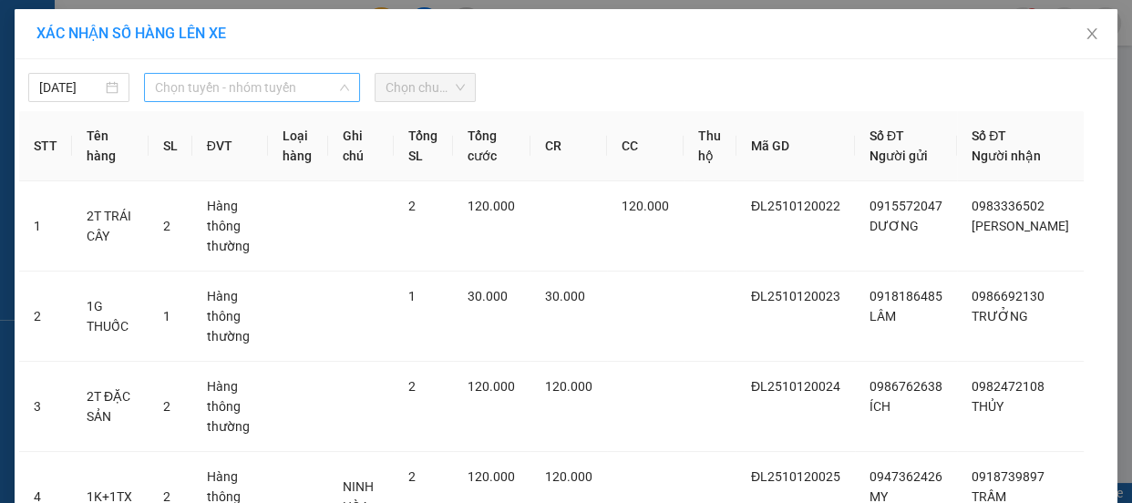
click at [205, 87] on span "Chọn tuyến - nhóm tuyến" at bounding box center [252, 87] width 194 height 27
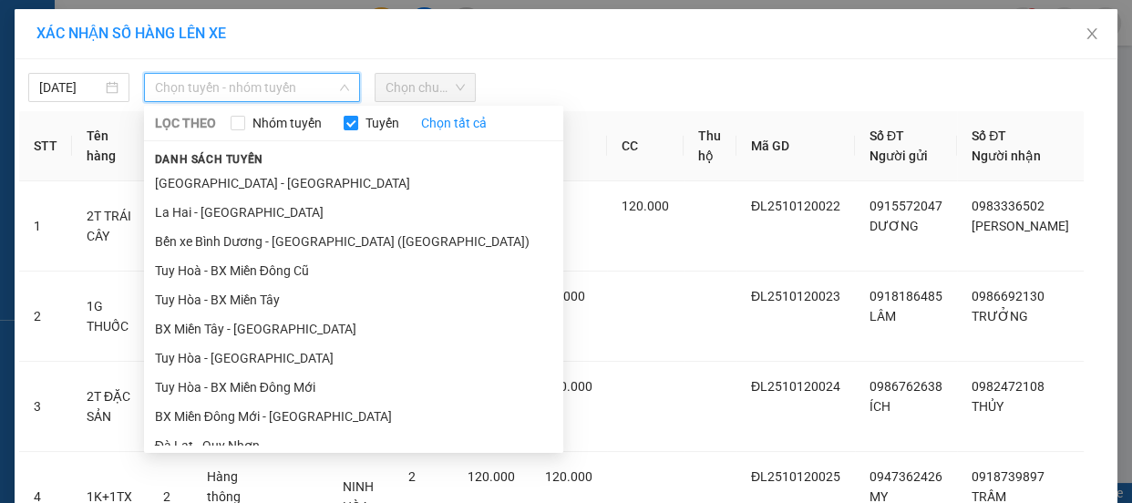
click at [223, 431] on li "Đà Lạt - Quy Nhơn" at bounding box center [353, 445] width 419 height 29
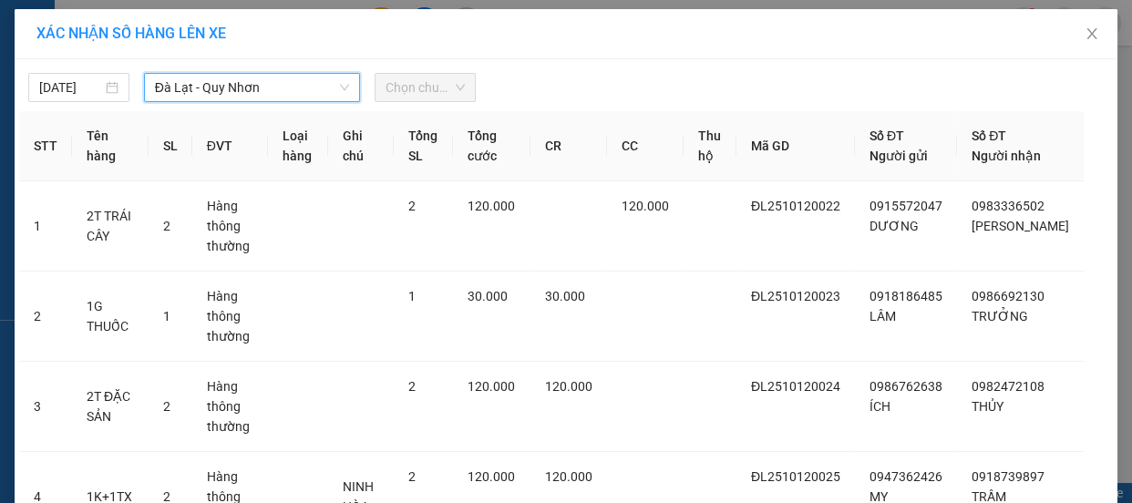
click at [427, 86] on span "Chọn chuyến" at bounding box center [424, 87] width 79 height 27
click at [427, 95] on span "Chọn chuyến" at bounding box center [424, 87] width 79 height 27
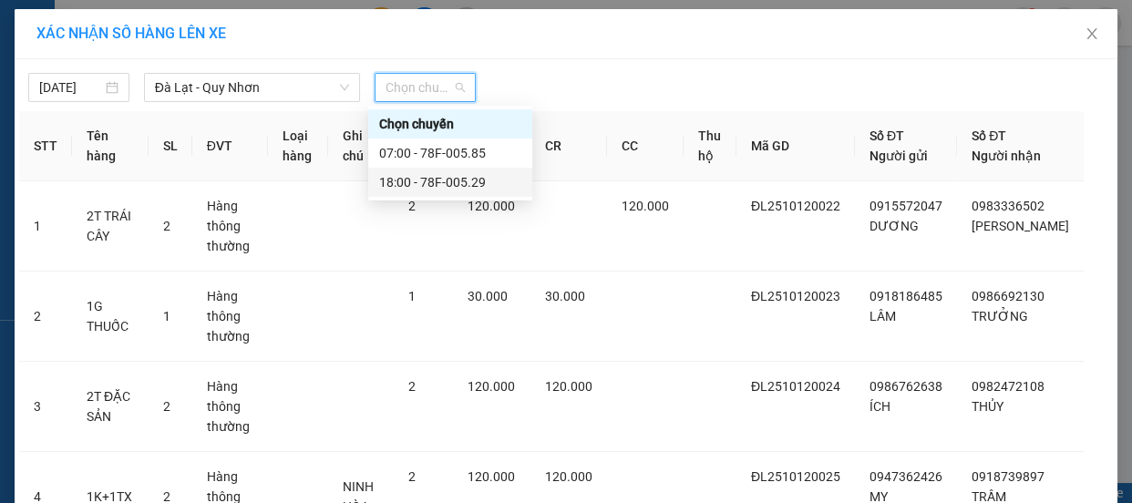
click at [456, 179] on div "18:00 - 78F-005.29" at bounding box center [450, 182] width 142 height 20
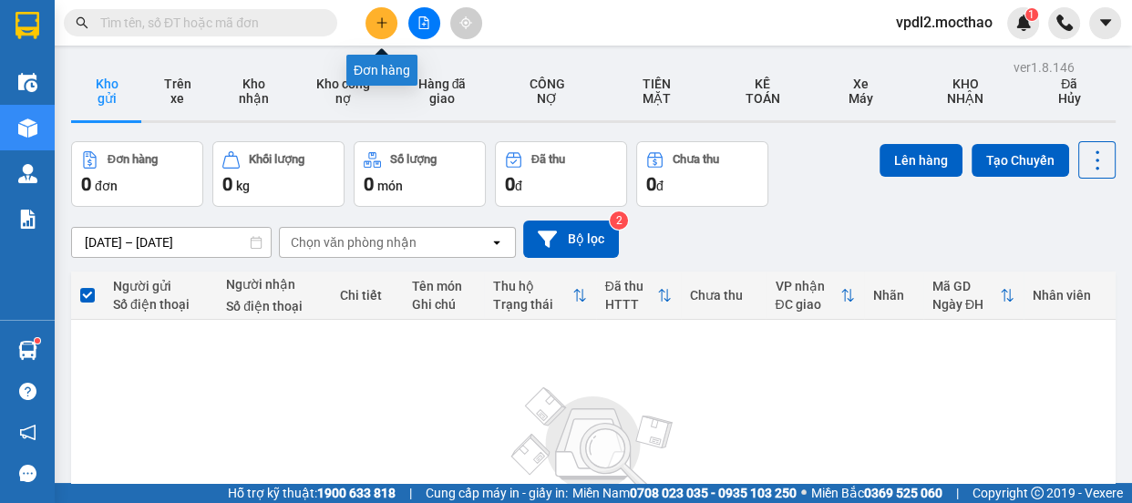
click at [377, 26] on icon "plus" at bounding box center [381, 22] width 13 height 13
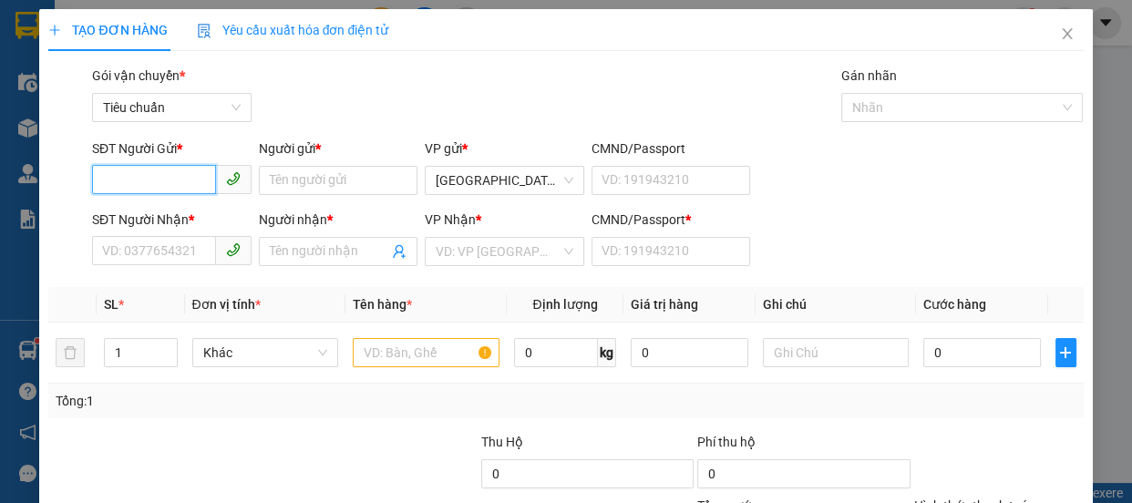
click at [147, 173] on input "SĐT Người Gửi *" at bounding box center [154, 179] width 124 height 29
click at [153, 213] on div "0988391809 - TÚ" at bounding box center [170, 217] width 136 height 20
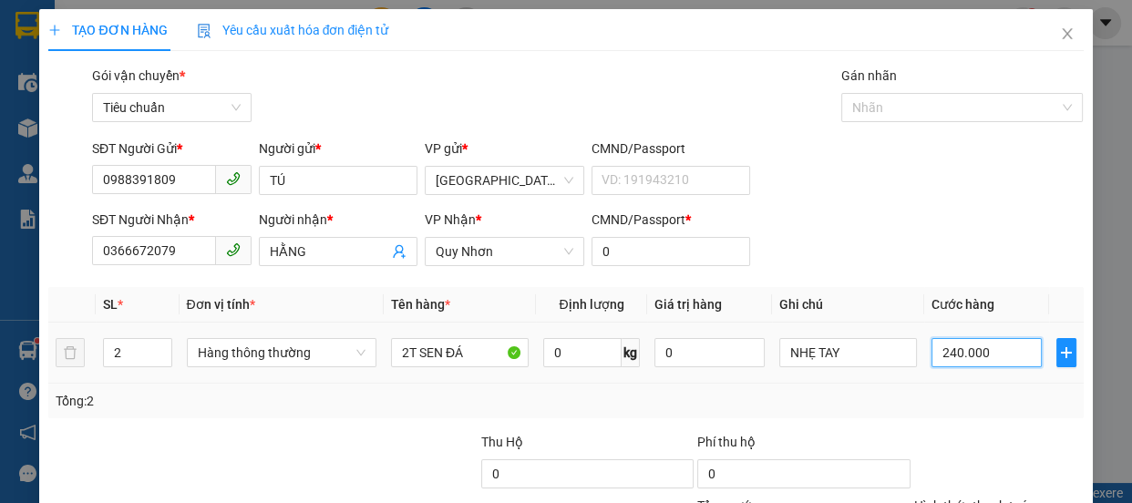
click at [960, 355] on input "240.000" at bounding box center [986, 352] width 110 height 29
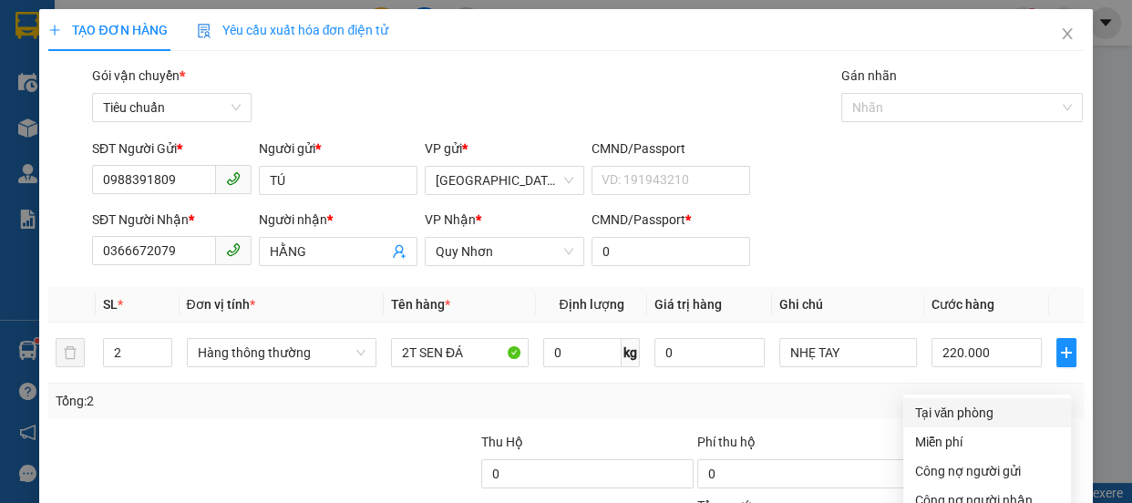
click at [974, 403] on div "Tại văn phòng" at bounding box center [987, 413] width 146 height 20
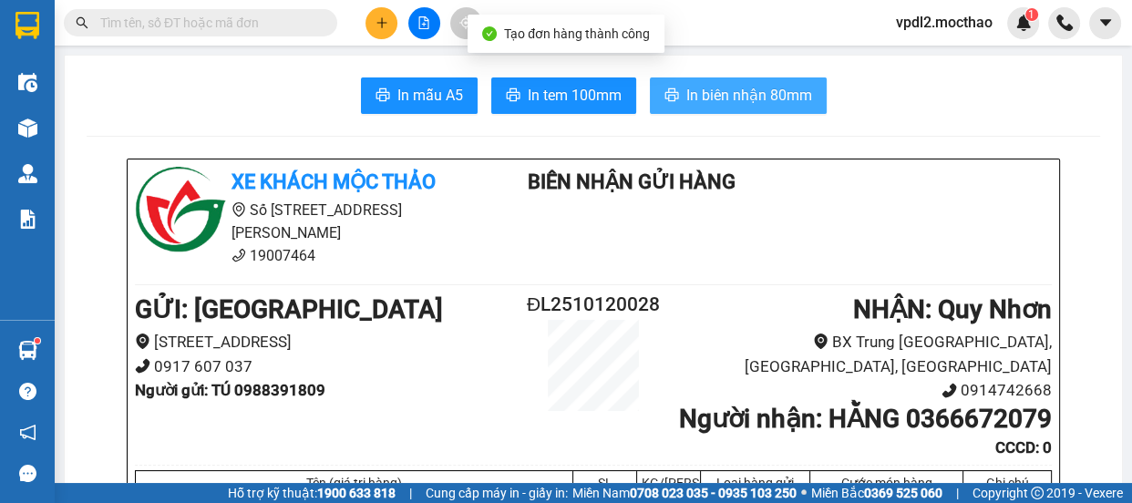
click at [737, 94] on span "In biên nhận 80mm" at bounding box center [749, 95] width 126 height 23
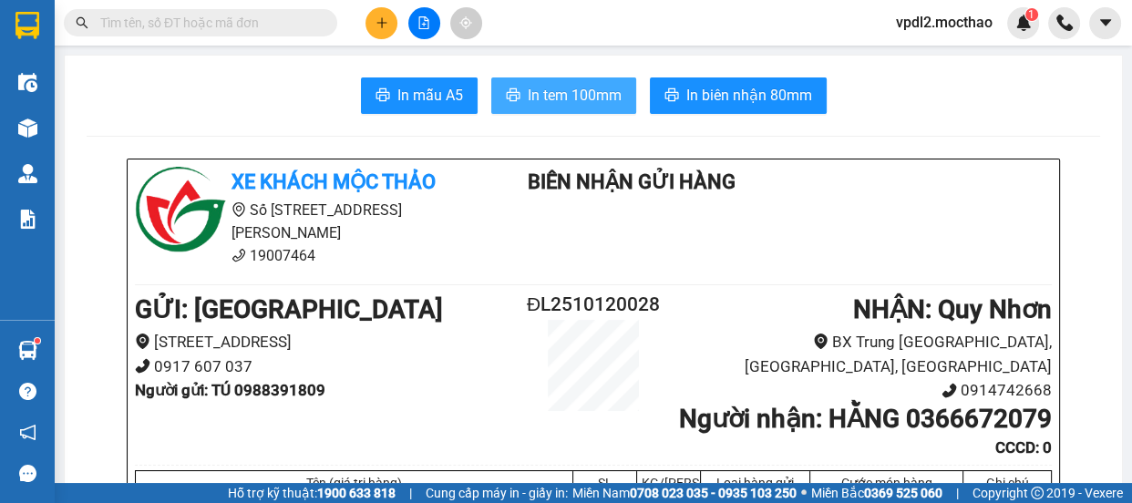
click at [602, 96] on span "In tem 100mm" at bounding box center [575, 95] width 94 height 23
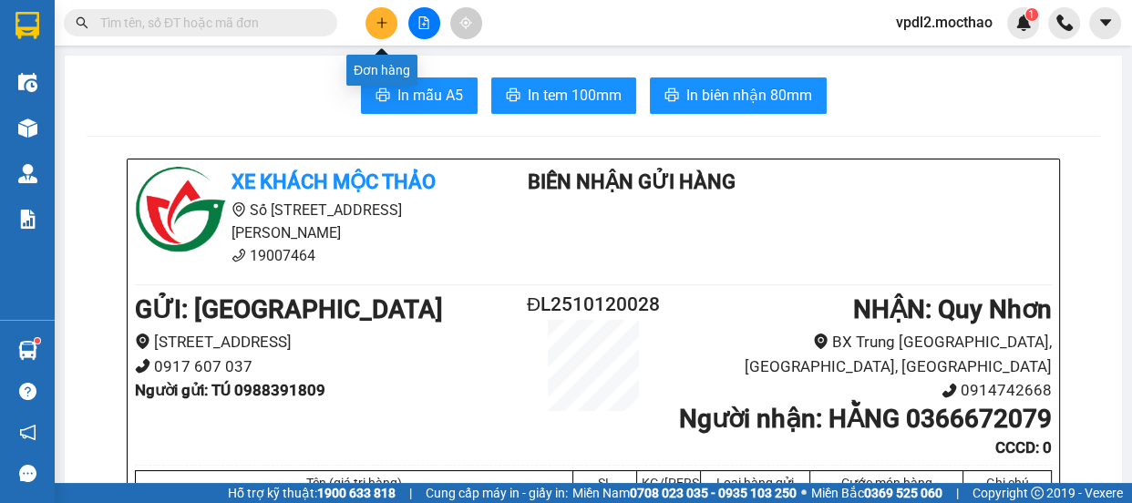
click at [383, 24] on icon "plus" at bounding box center [381, 22] width 13 height 13
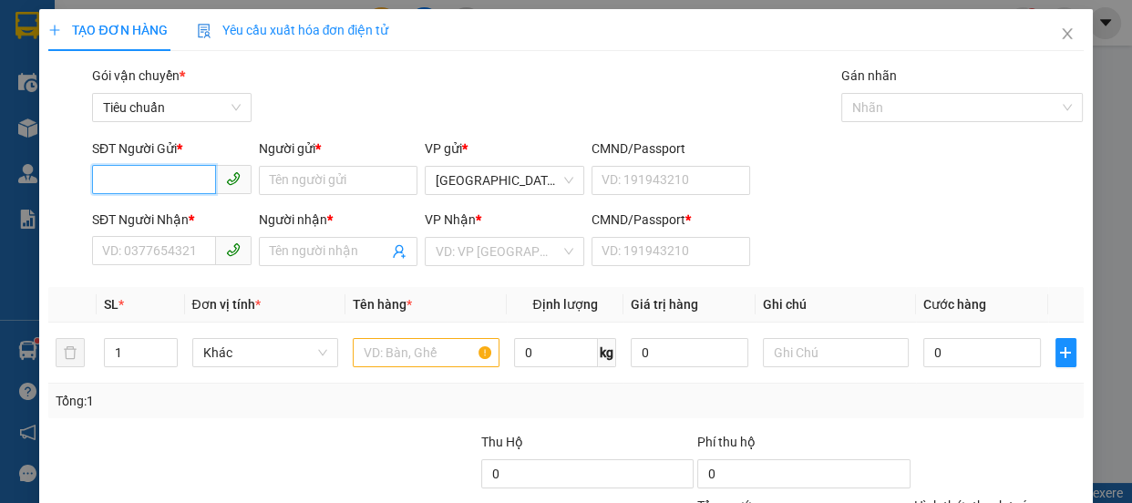
click at [170, 182] on input "SĐT Người Gửi *" at bounding box center [154, 179] width 124 height 29
click at [145, 212] on div "0988391809 - TÚ" at bounding box center [170, 217] width 136 height 20
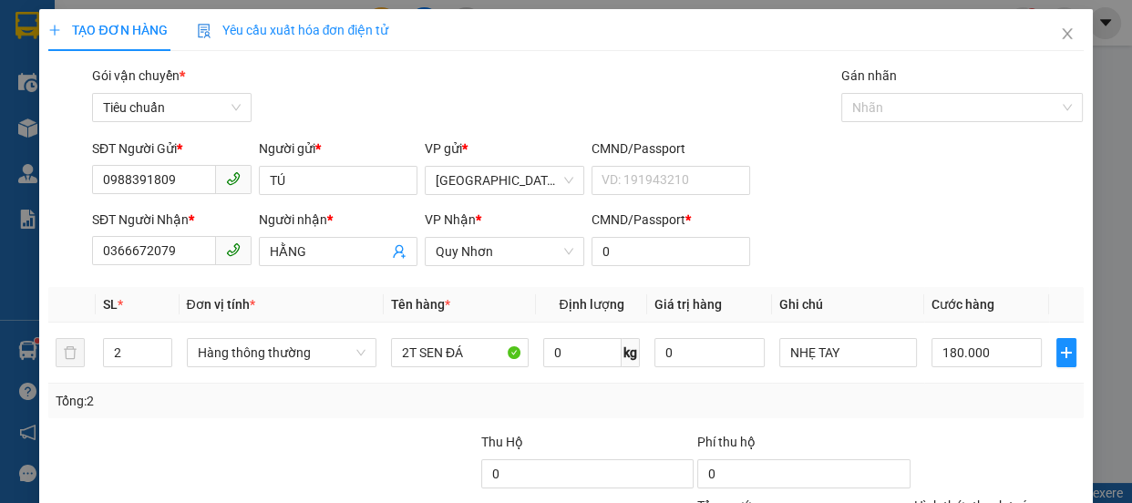
drag, startPoint x: 1000, startPoint y: 364, endPoint x: 996, endPoint y: 304, distance: 59.3
click at [973, 403] on div "Tại văn phòng" at bounding box center [987, 413] width 146 height 20
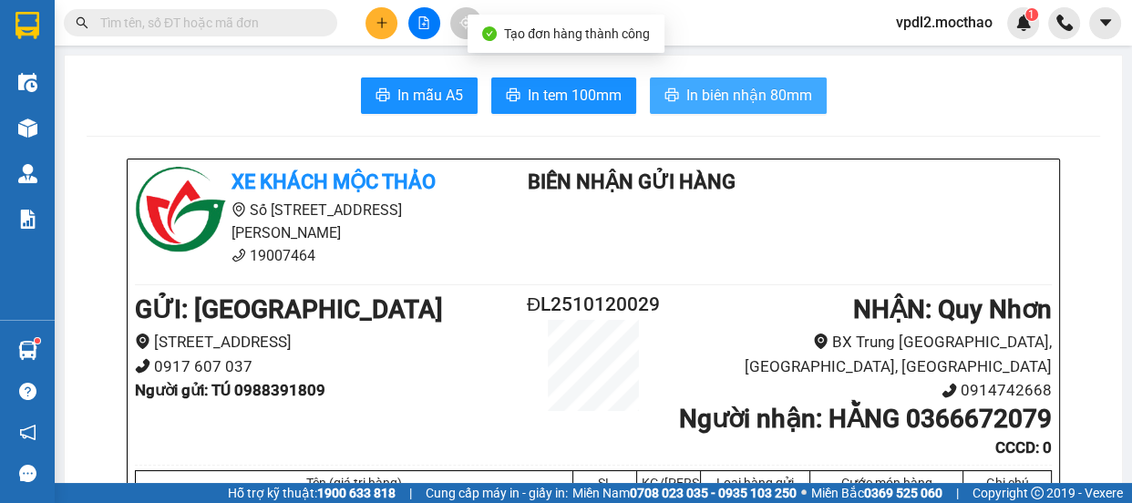
click at [777, 87] on span "In biên nhận 80mm" at bounding box center [749, 95] width 126 height 23
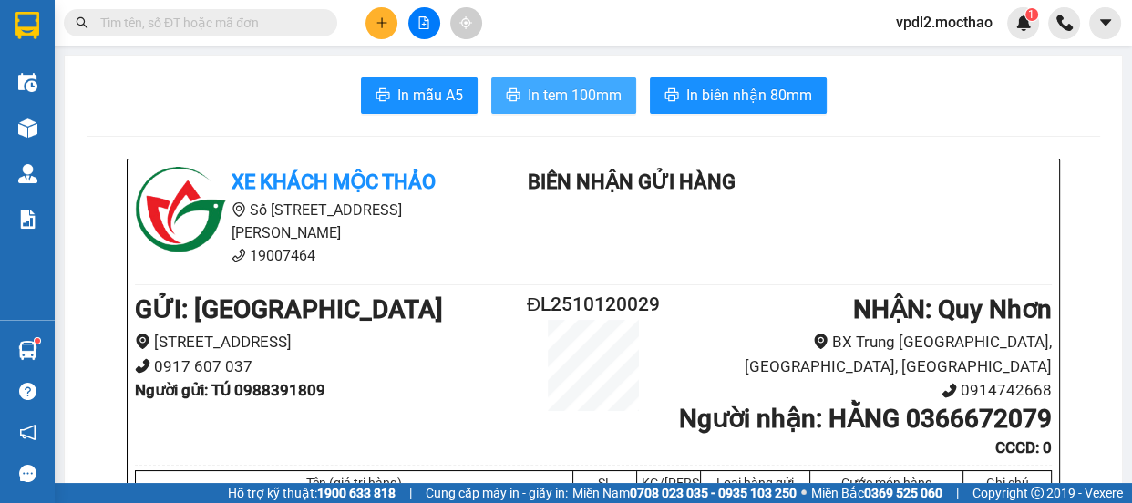
click at [563, 92] on span "In tem 100mm" at bounding box center [575, 95] width 94 height 23
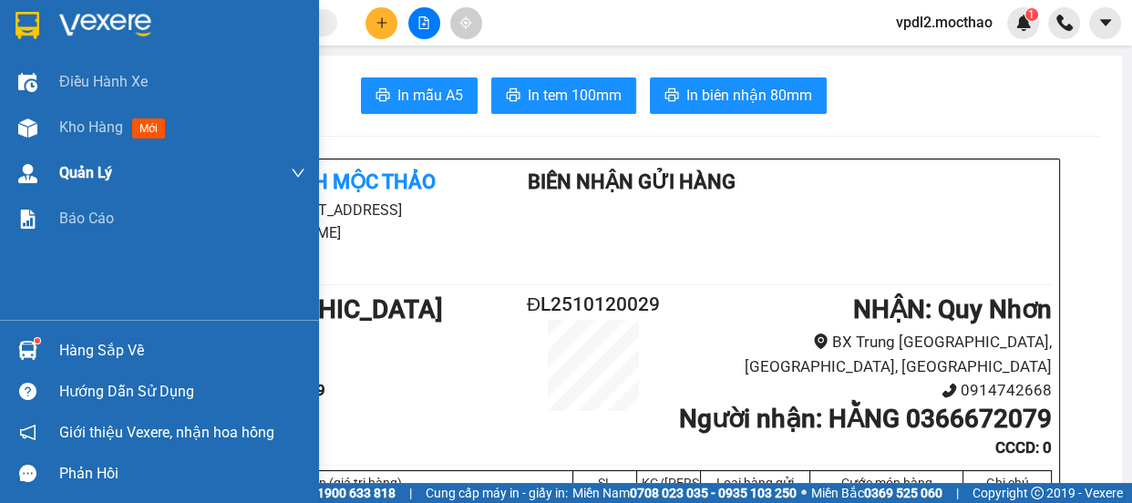
drag, startPoint x: 101, startPoint y: 130, endPoint x: 132, endPoint y: 150, distance: 36.9
click at [97, 129] on span "Kho hàng" at bounding box center [91, 126] width 64 height 17
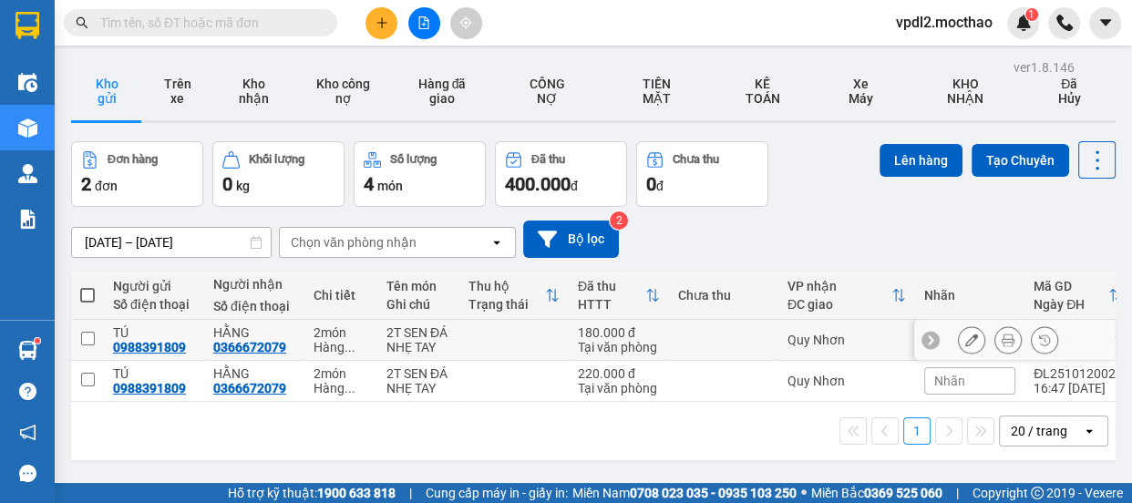
click at [85, 337] on input "checkbox" at bounding box center [88, 339] width 14 height 14
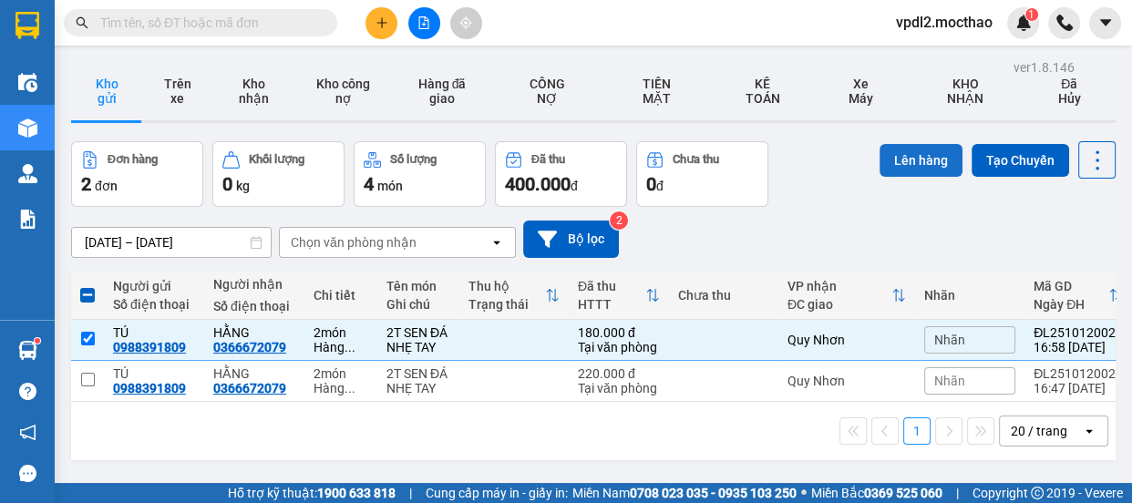
click at [918, 159] on button "Lên hàng" at bounding box center [920, 160] width 83 height 33
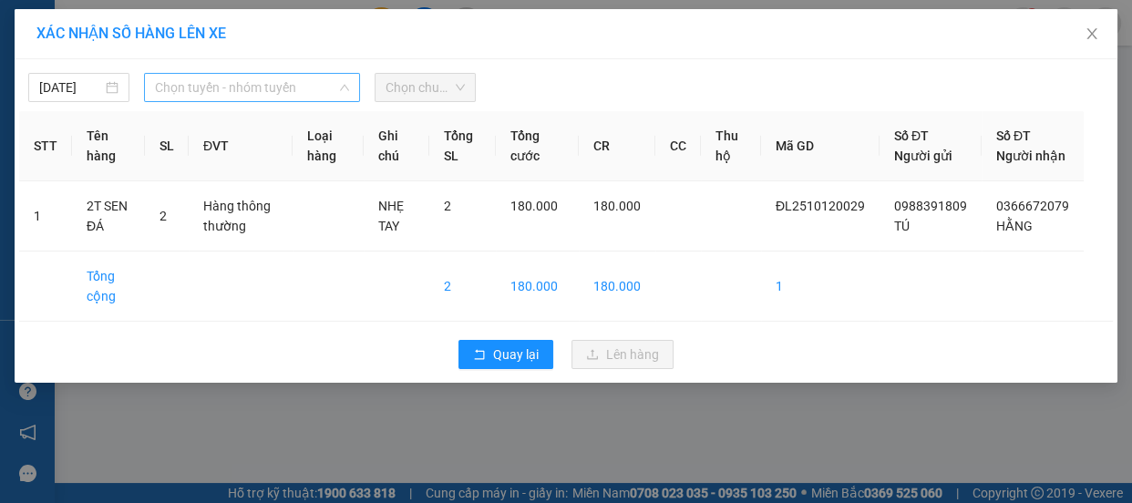
click at [197, 81] on span "Chọn tuyến - nhóm tuyến" at bounding box center [252, 87] width 194 height 27
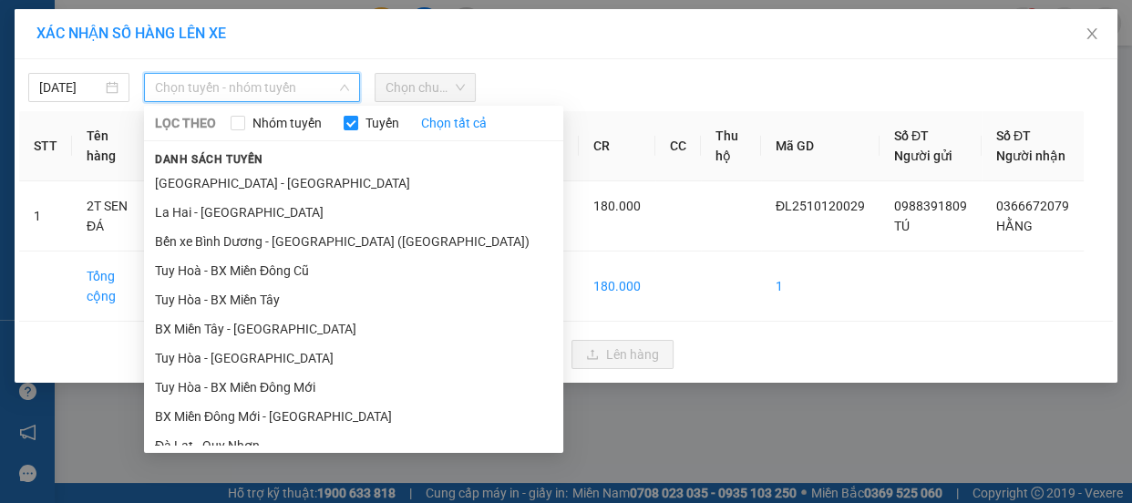
drag, startPoint x: 248, startPoint y: 281, endPoint x: 344, endPoint y: 175, distance: 142.6
click at [250, 431] on li "Đà Lạt - Quy Nhơn" at bounding box center [353, 445] width 419 height 29
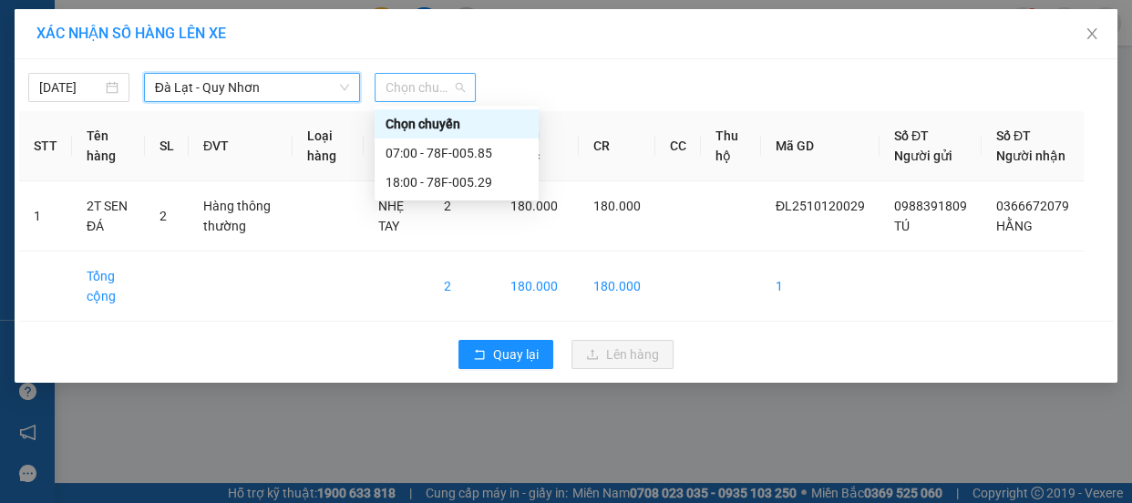
click at [437, 92] on span "Chọn chuyến" at bounding box center [424, 87] width 79 height 27
click at [464, 184] on div "18:00 - 78F-005.29" at bounding box center [456, 182] width 142 height 20
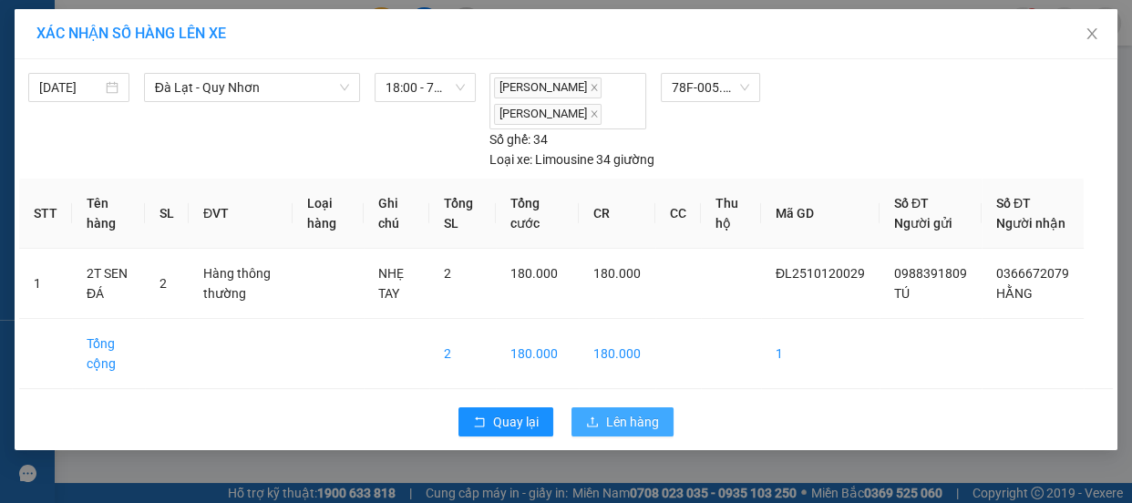
click at [631, 429] on button "Lên hàng" at bounding box center [622, 421] width 102 height 29
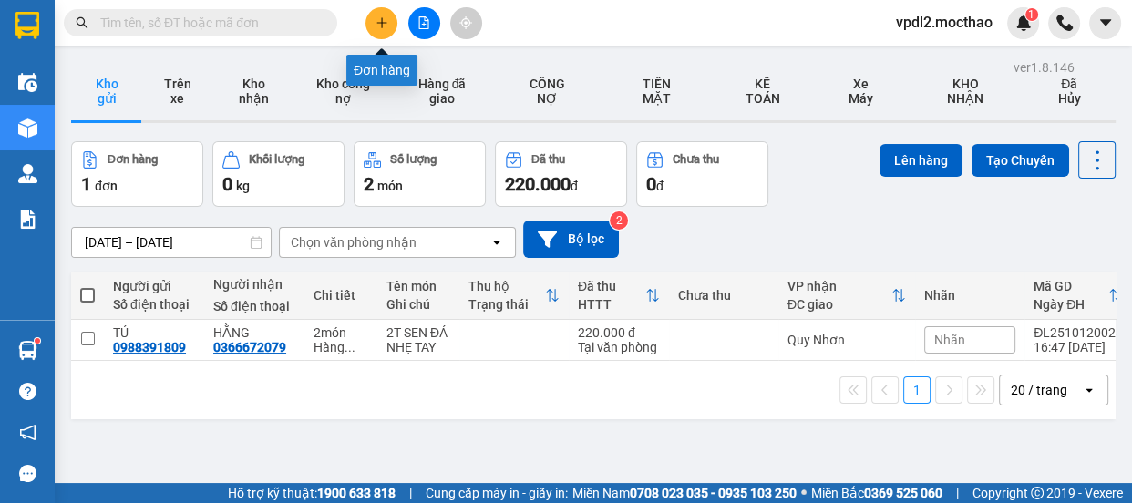
click at [385, 23] on icon "plus" at bounding box center [381, 22] width 10 height 1
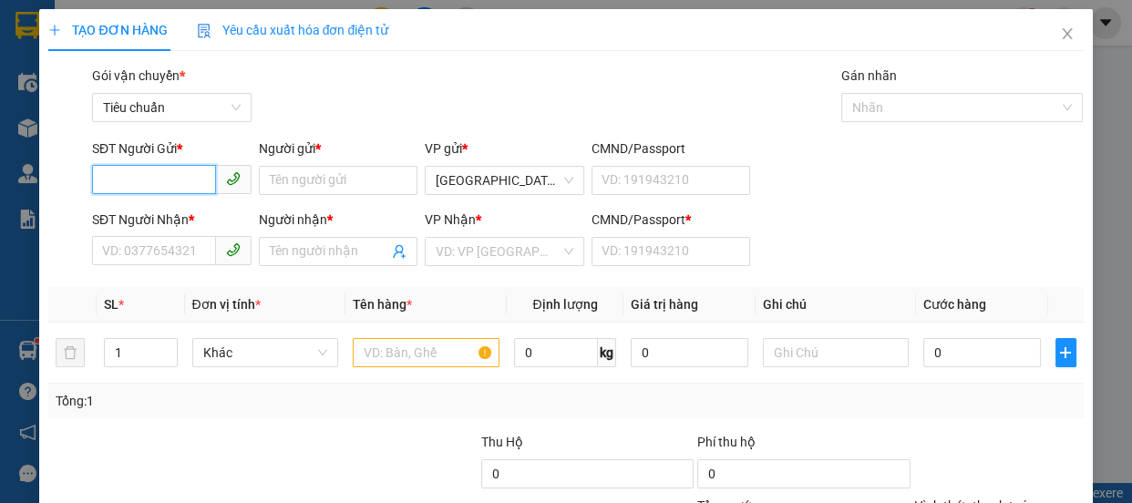
click at [157, 178] on input "SĐT Người Gửi *" at bounding box center [154, 179] width 124 height 29
click at [143, 213] on div "0909112727 - TRANG" at bounding box center [170, 217] width 136 height 20
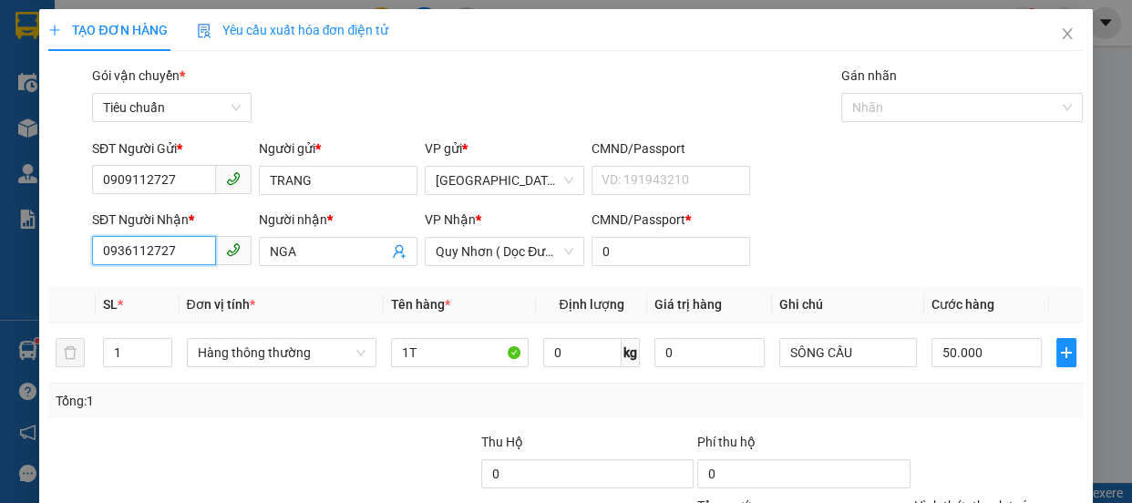
click at [188, 248] on input "0936112727" at bounding box center [154, 250] width 124 height 29
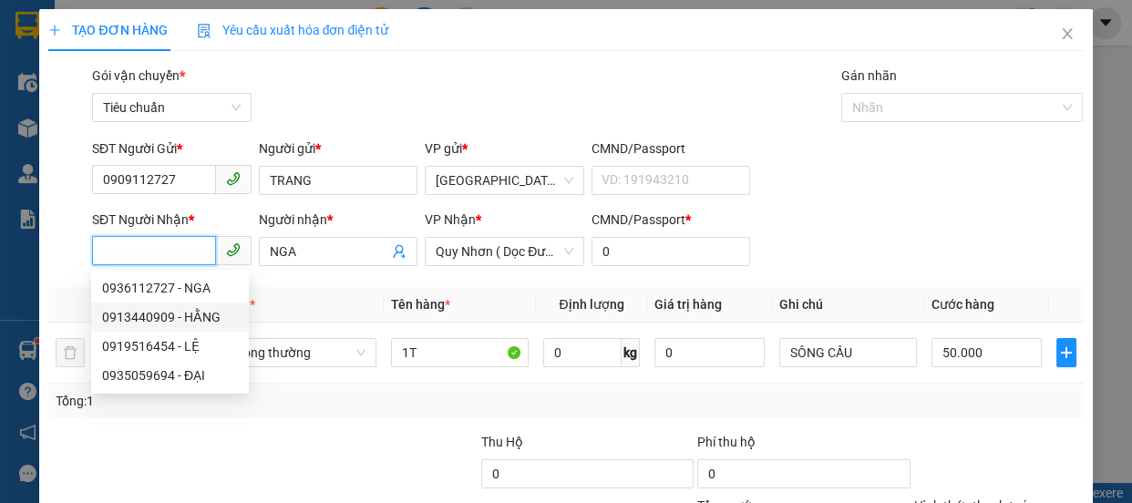
click at [152, 304] on div "0913440909 - HẰNG" at bounding box center [170, 317] width 158 height 29
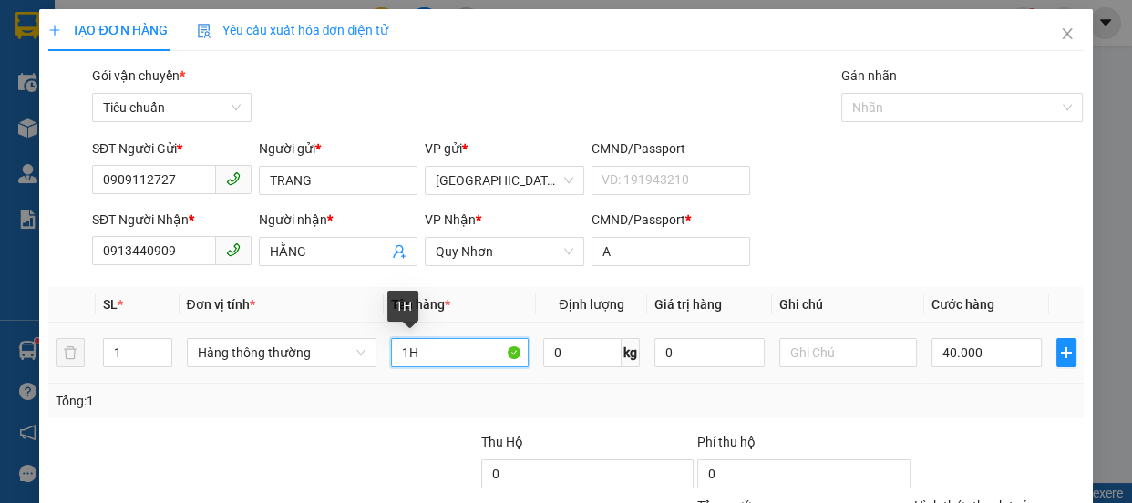
click at [429, 354] on input "1H" at bounding box center [460, 352] width 138 height 29
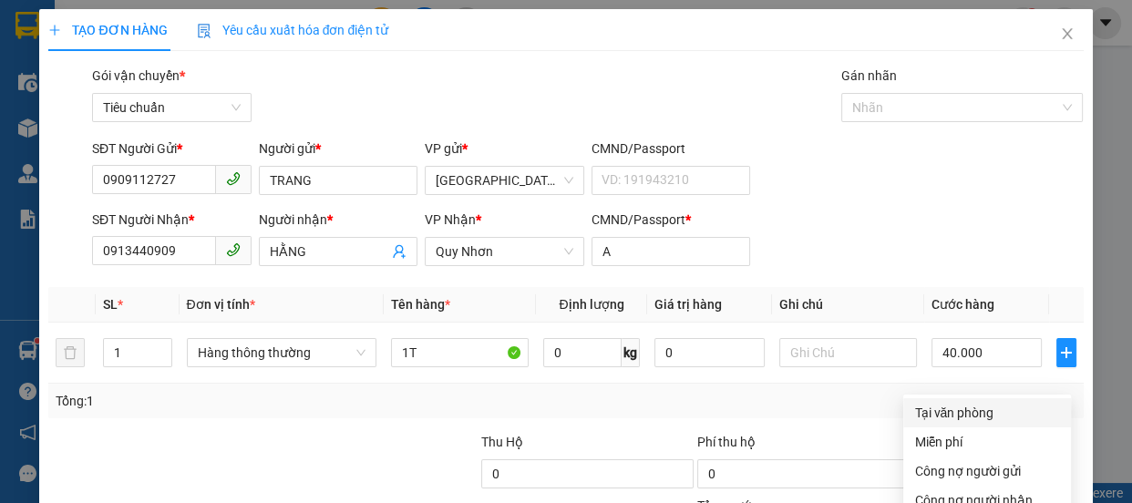
click at [956, 403] on div "Tại văn phòng" at bounding box center [987, 413] width 146 height 20
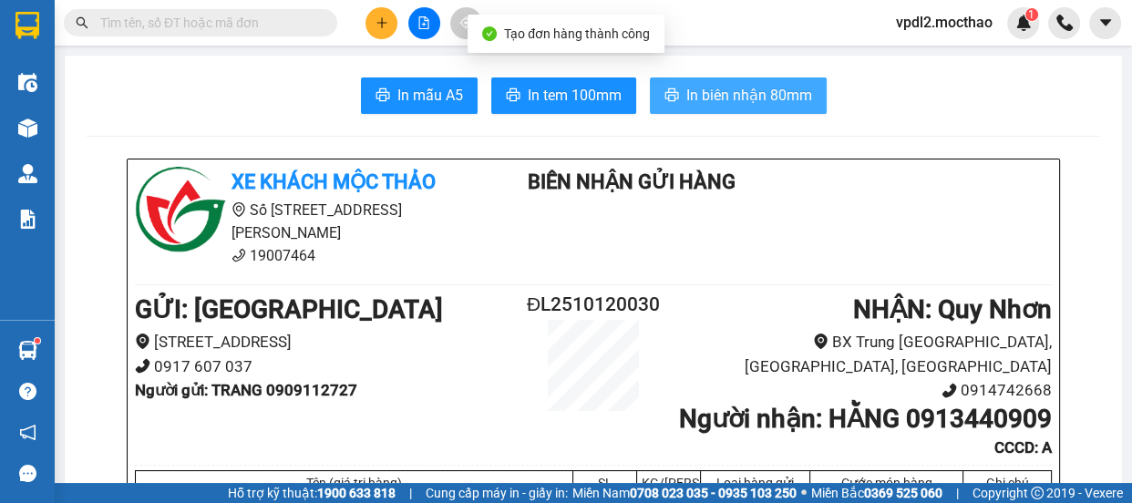
click at [714, 81] on button "In biên nhận 80mm" at bounding box center [738, 95] width 177 height 36
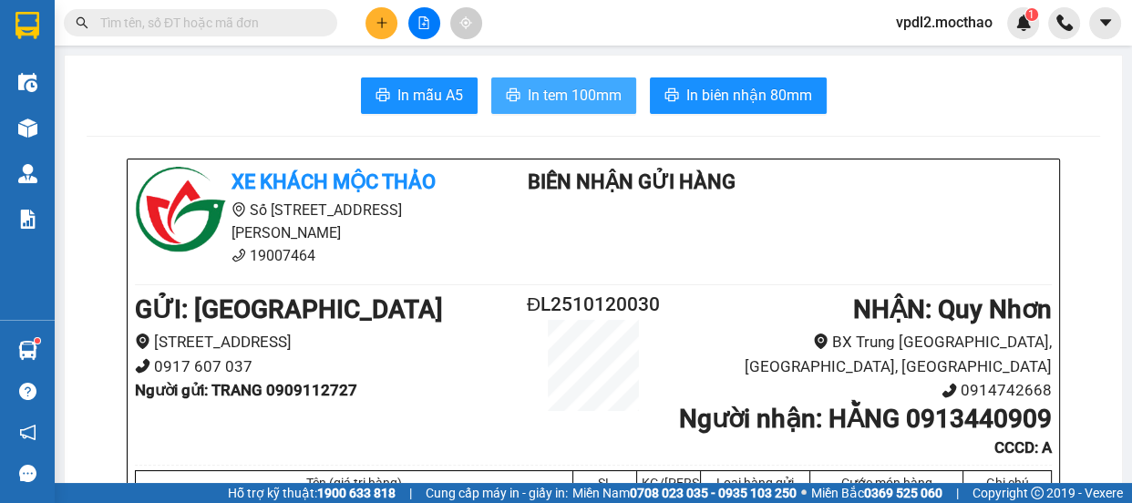
click at [584, 86] on span "In tem 100mm" at bounding box center [575, 95] width 94 height 23
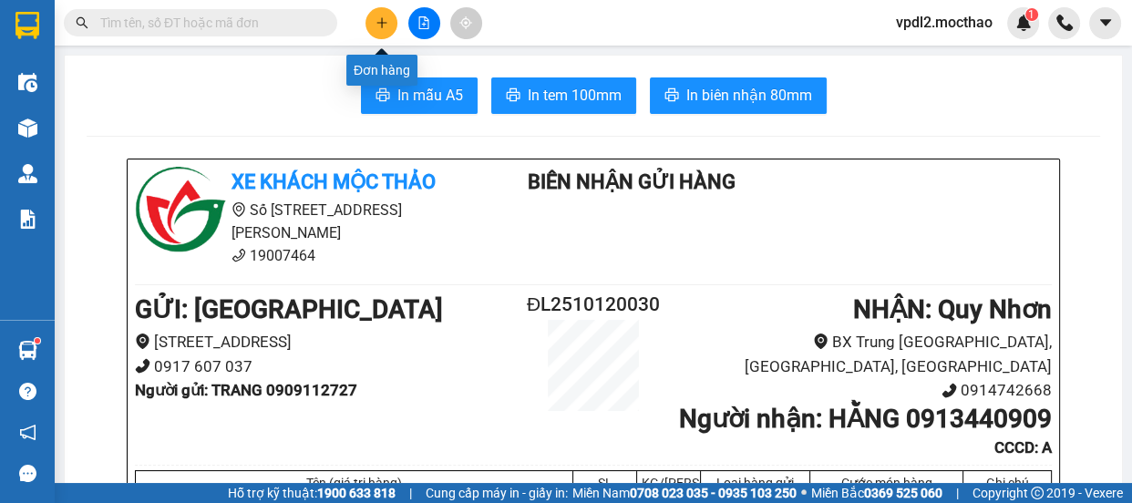
click at [375, 16] on icon "plus" at bounding box center [381, 22] width 13 height 13
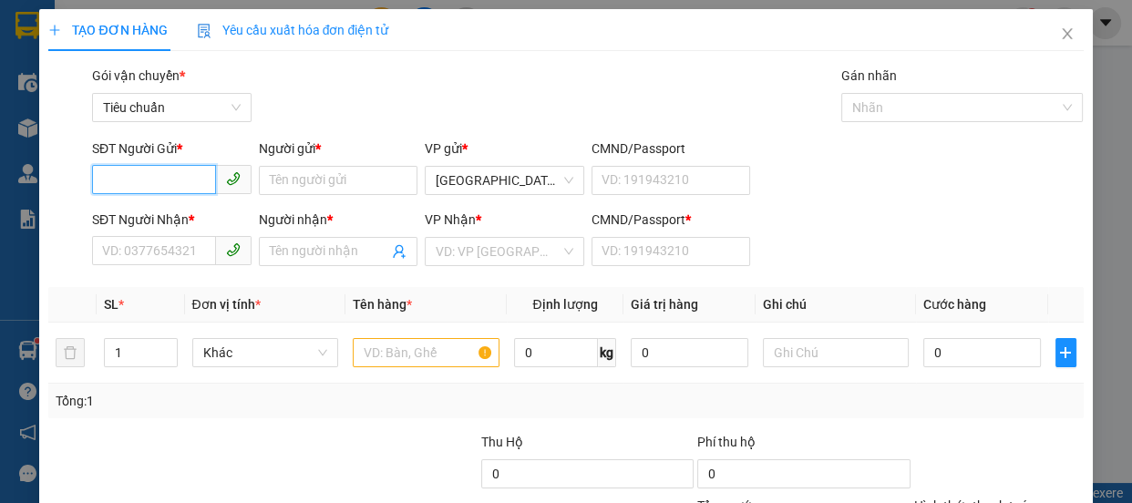
click at [157, 182] on input "SĐT Người Gửi *" at bounding box center [154, 179] width 124 height 29
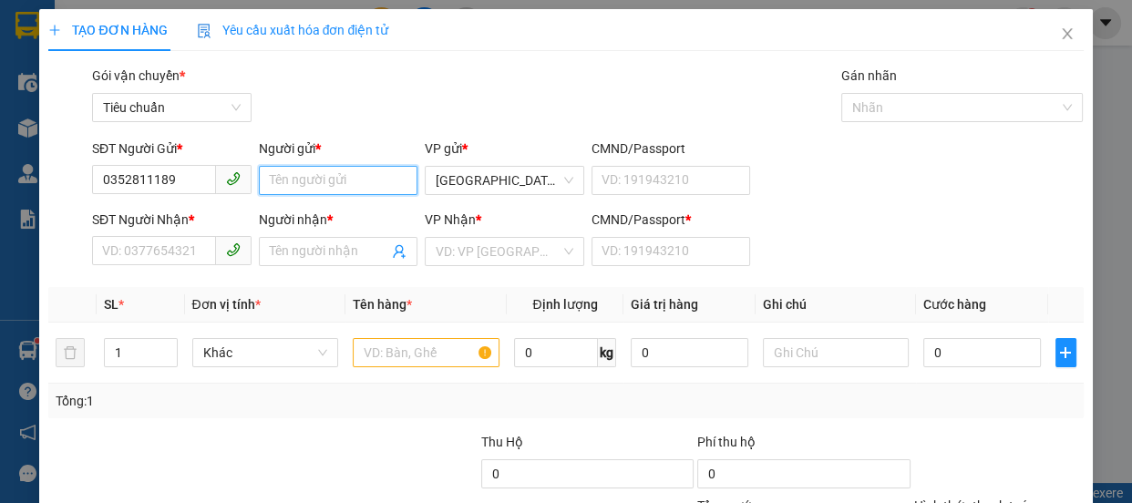
click at [326, 189] on input "Người gửi *" at bounding box center [338, 180] width 159 height 29
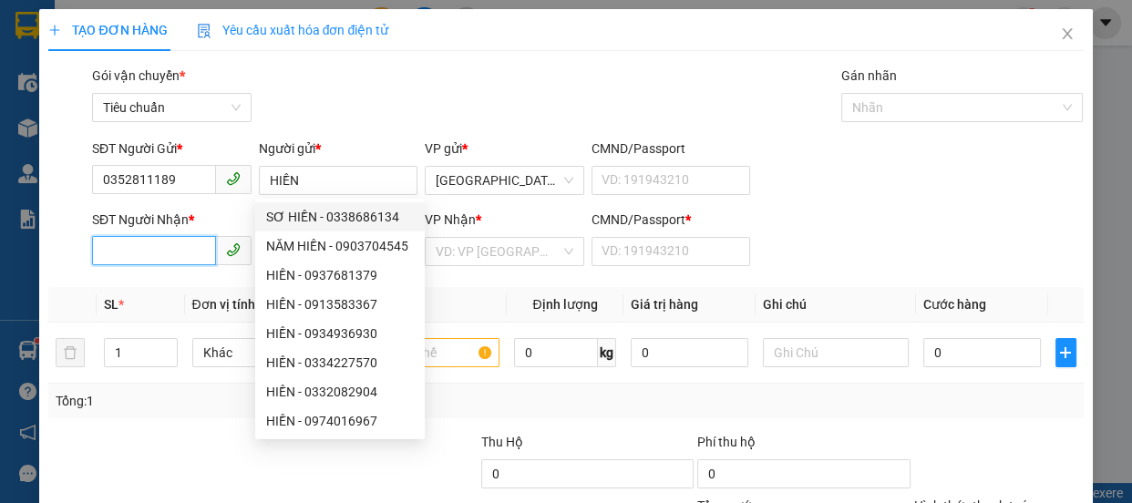
click at [183, 248] on input "SĐT Người Nhận *" at bounding box center [154, 250] width 124 height 29
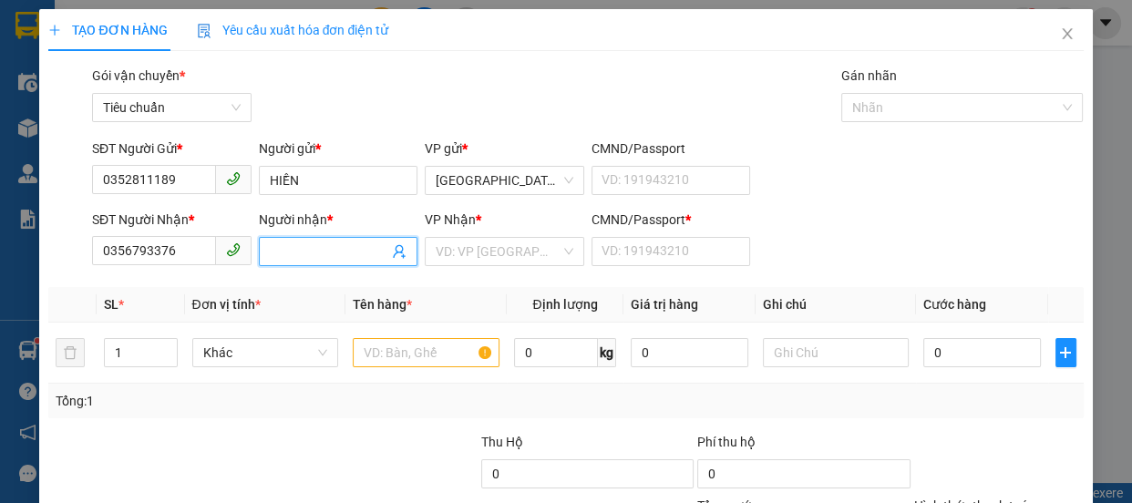
drag, startPoint x: 308, startPoint y: 264, endPoint x: 319, endPoint y: 253, distance: 15.5
click at [311, 264] on span at bounding box center [338, 251] width 159 height 29
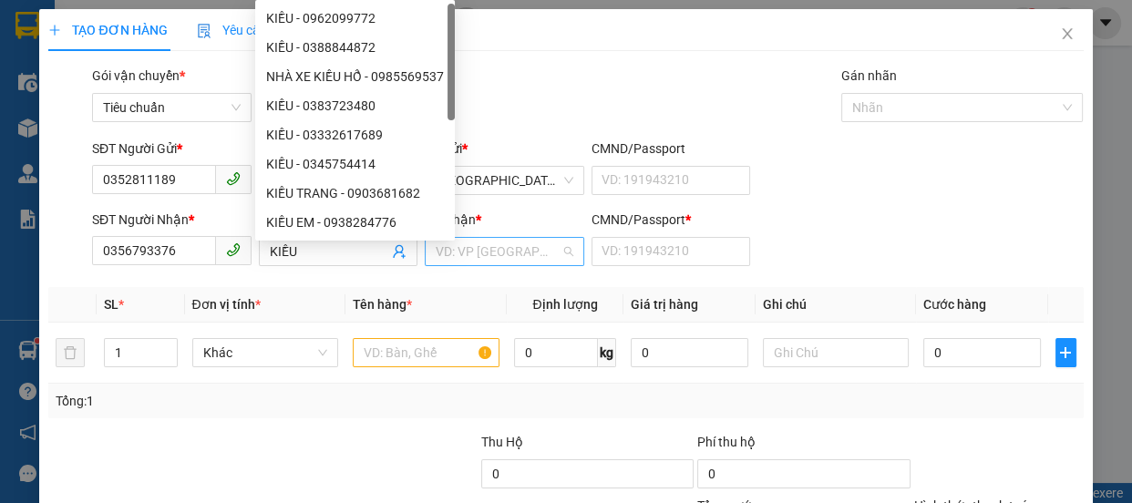
click at [516, 253] on input "search" at bounding box center [498, 251] width 125 height 27
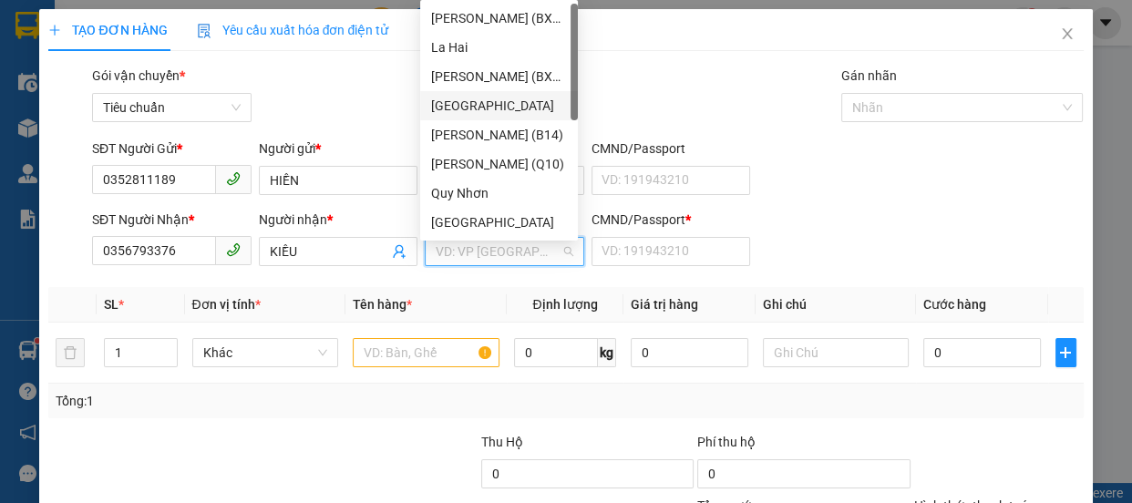
click at [464, 110] on div "[GEOGRAPHIC_DATA]" at bounding box center [499, 106] width 136 height 20
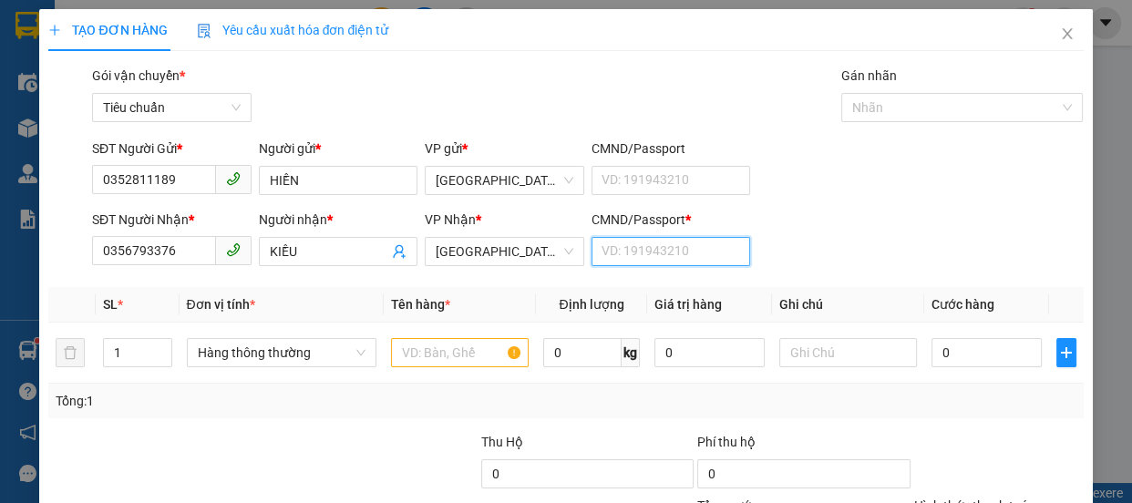
click at [657, 255] on input "CMND/Passport *" at bounding box center [670, 251] width 159 height 29
click at [121, 350] on input "1" at bounding box center [137, 352] width 67 height 27
click at [485, 354] on input "text" at bounding box center [460, 352] width 138 height 29
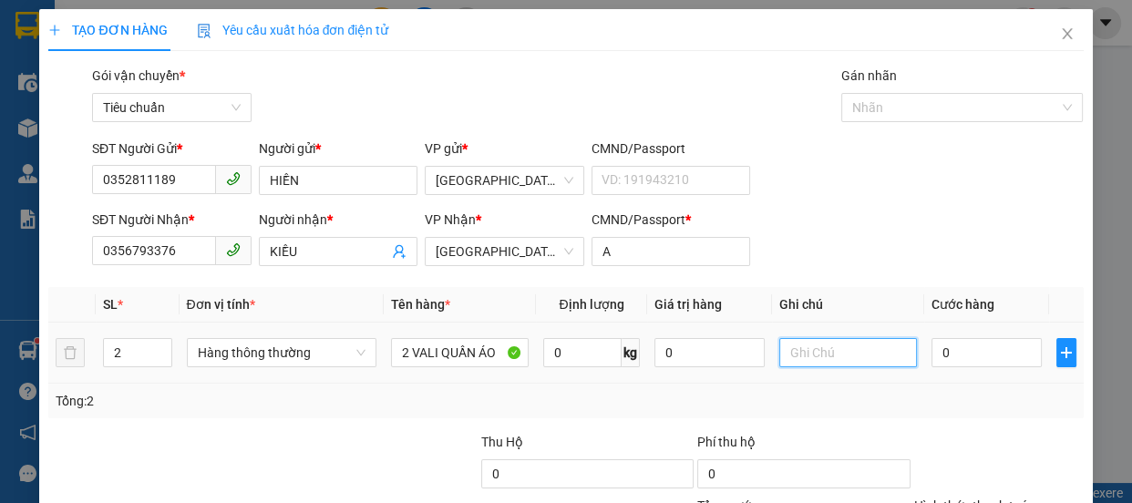
click at [812, 354] on input "text" at bounding box center [848, 352] width 138 height 29
click at [950, 341] on input "0" at bounding box center [986, 352] width 110 height 29
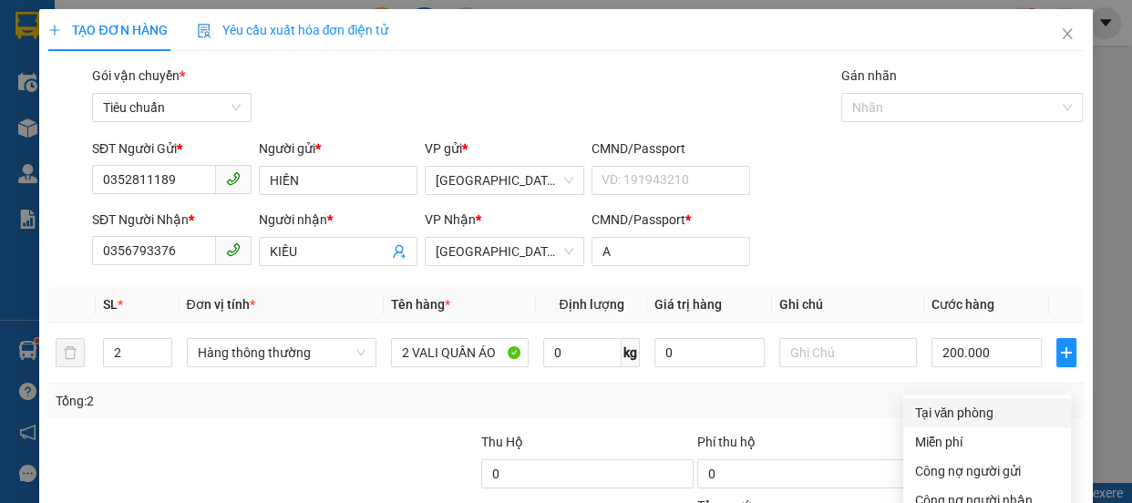
click at [970, 403] on div "Tại văn phòng" at bounding box center [987, 413] width 146 height 20
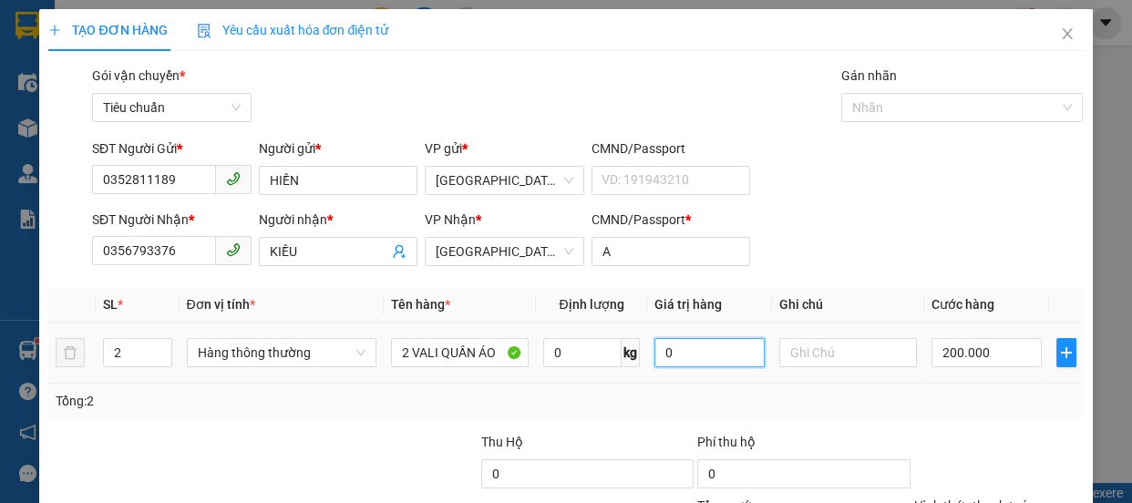
click at [686, 338] on input "0" at bounding box center [709, 352] width 110 height 29
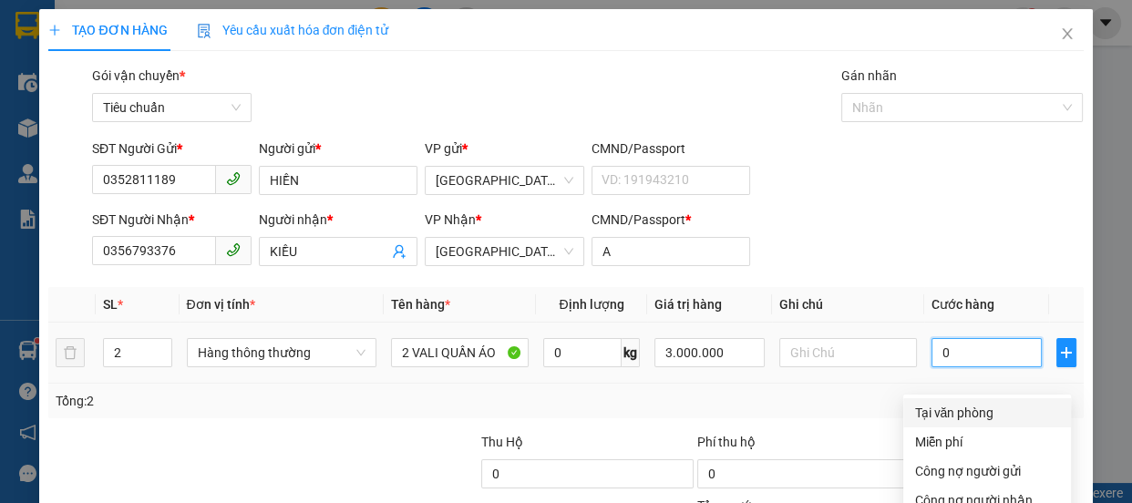
click at [937, 338] on input "0" at bounding box center [986, 352] width 110 height 29
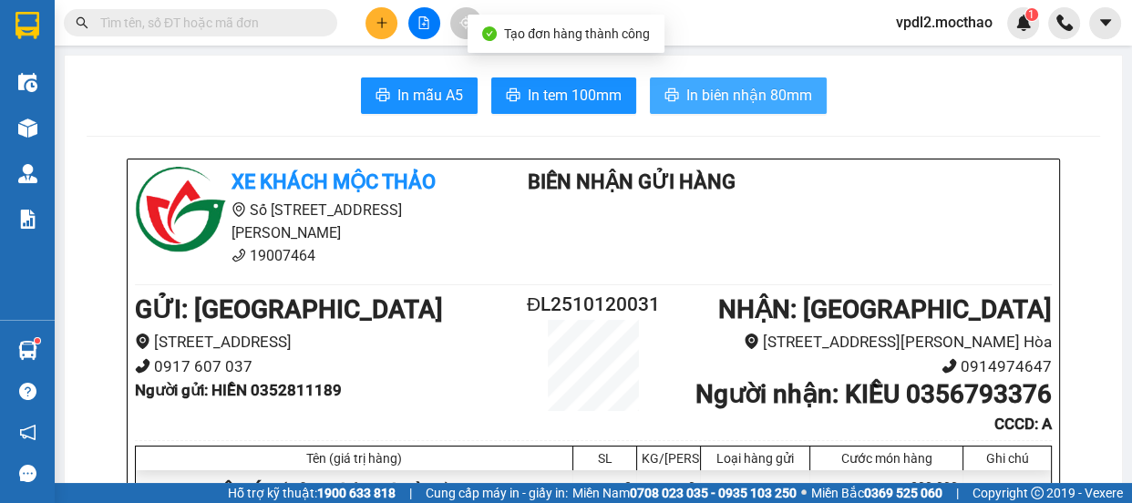
click at [728, 93] on span "In biên nhận 80mm" at bounding box center [749, 95] width 126 height 23
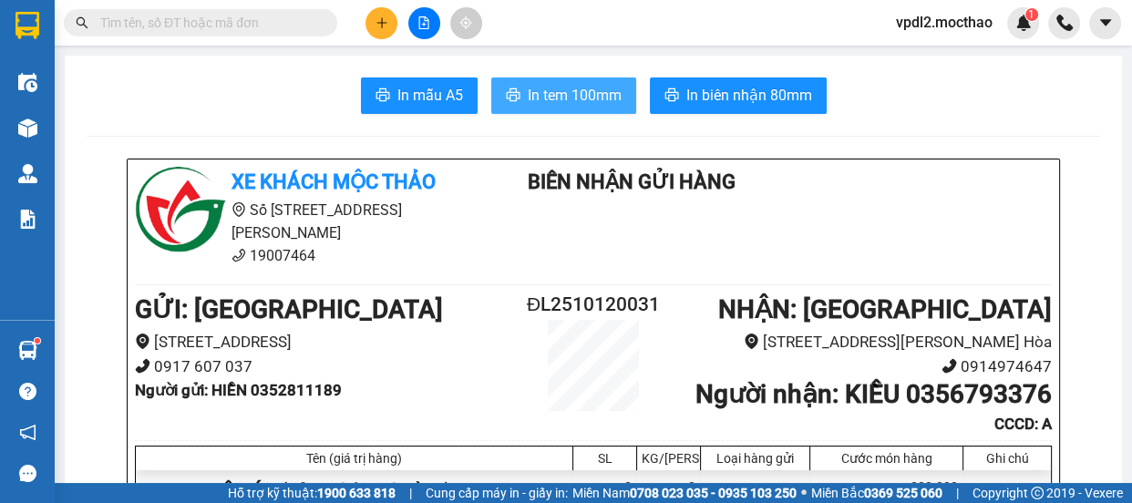
click at [595, 87] on span "In tem 100mm" at bounding box center [575, 95] width 94 height 23
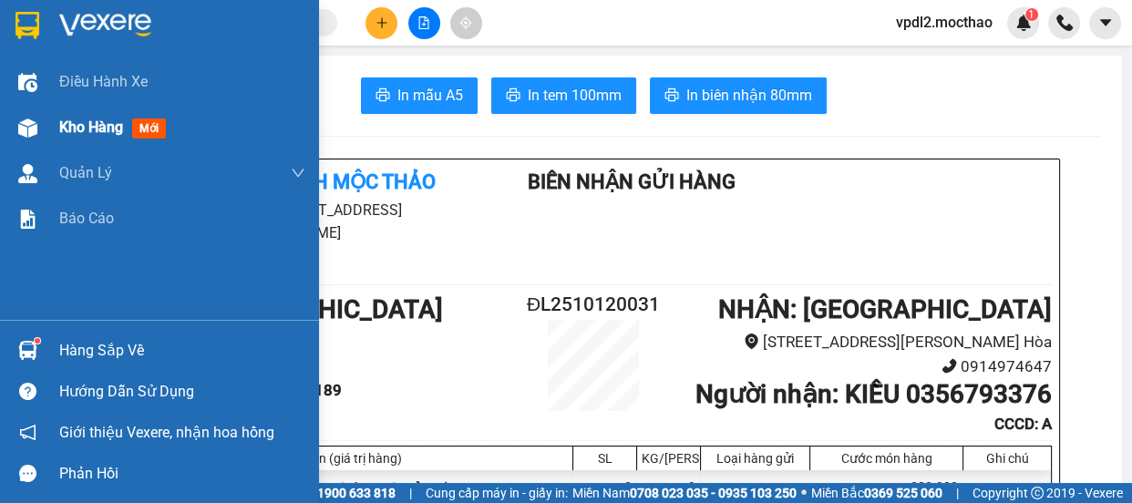
click at [100, 126] on span "Kho hàng" at bounding box center [91, 126] width 64 height 17
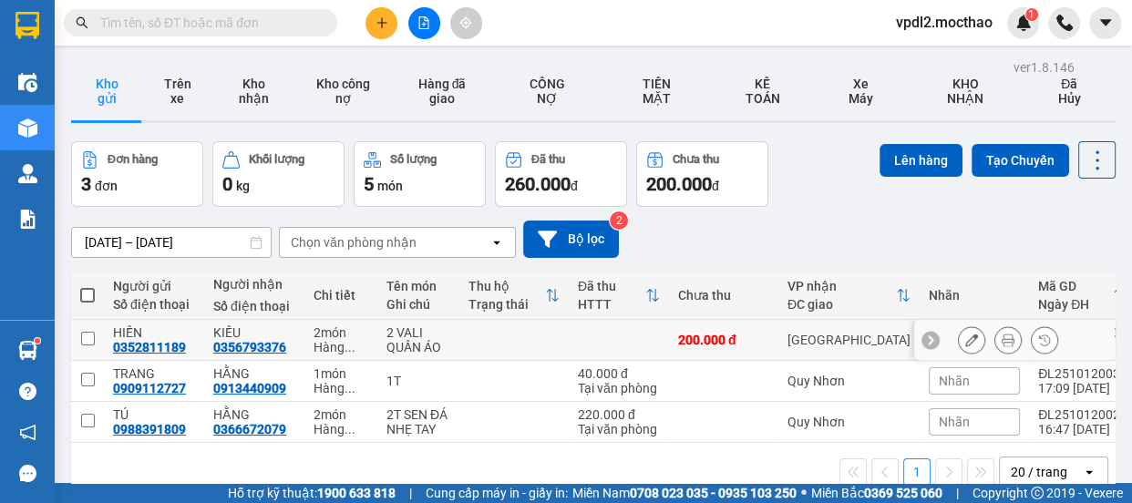
click at [90, 335] on input "checkbox" at bounding box center [88, 339] width 14 height 14
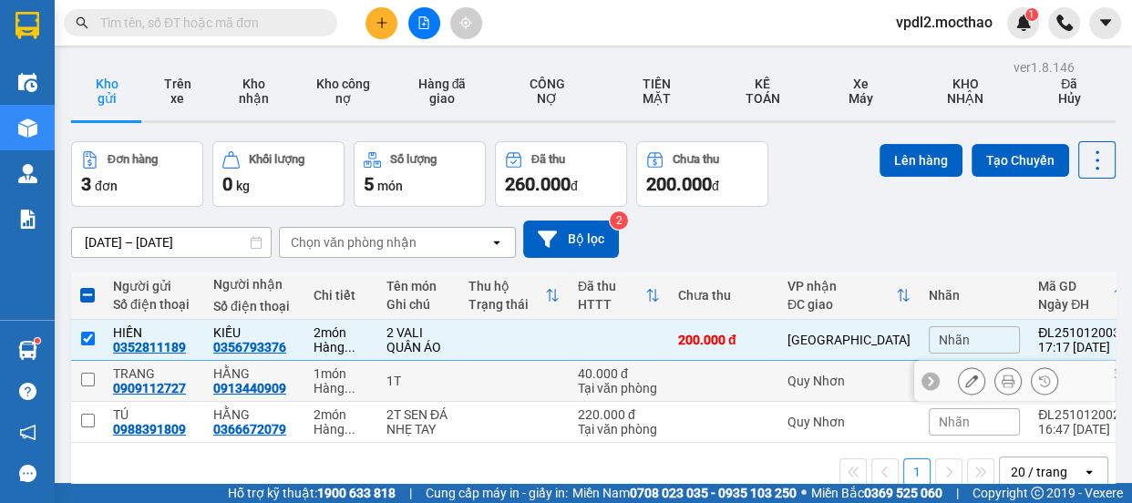
click at [84, 375] on input "checkbox" at bounding box center [88, 380] width 14 height 14
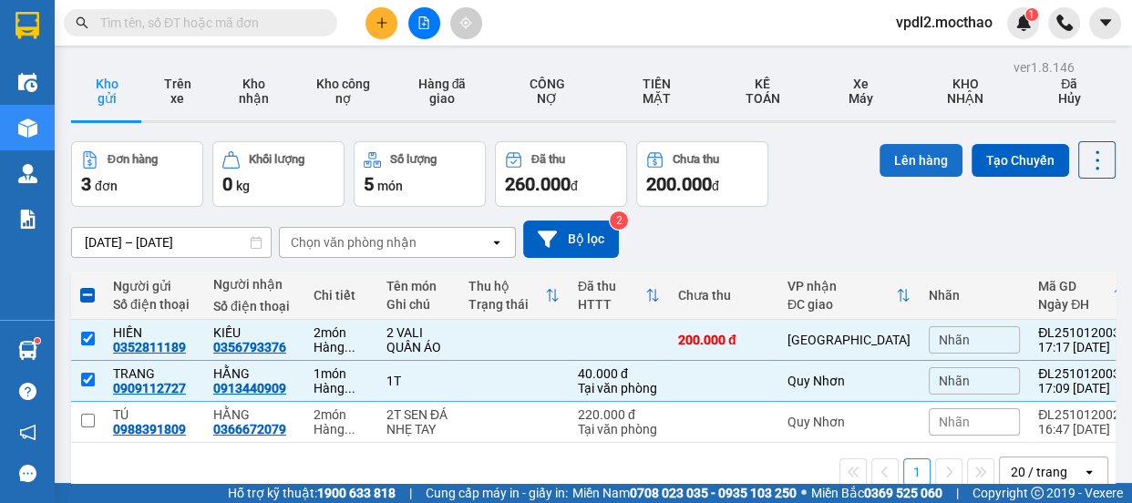
click at [908, 162] on button "Lên hàng" at bounding box center [920, 160] width 83 height 33
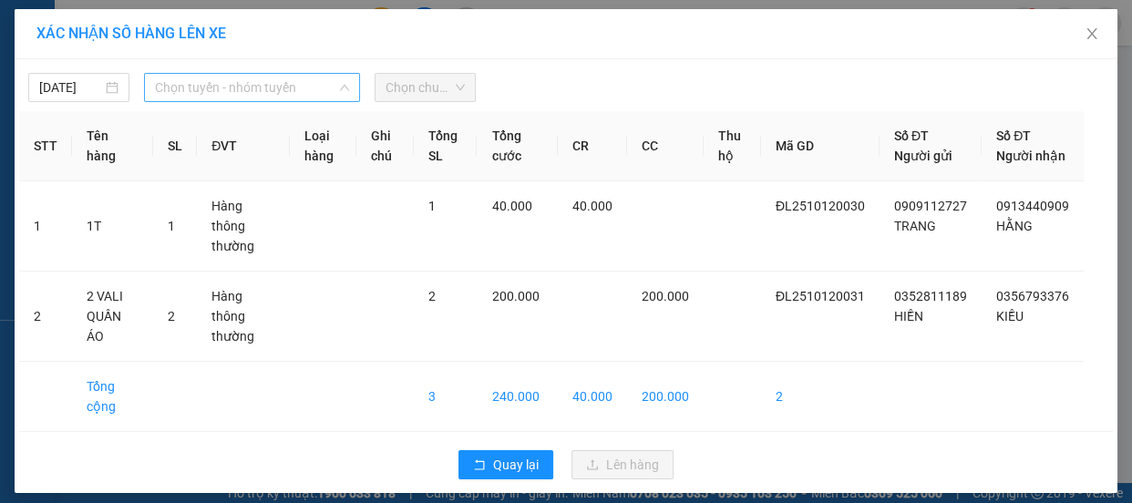
click at [206, 81] on span "Chọn tuyến - nhóm tuyến" at bounding box center [252, 87] width 194 height 27
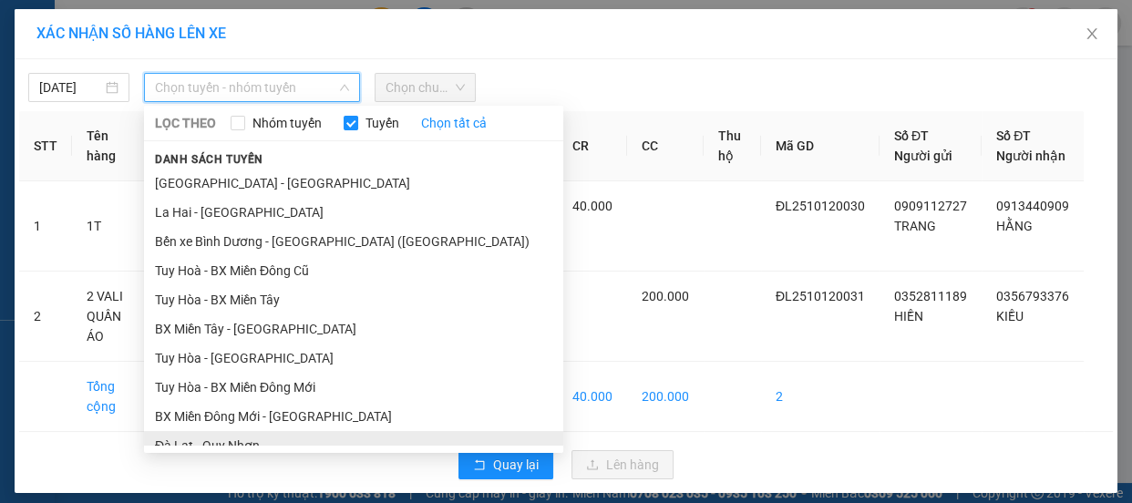
click at [256, 431] on li "Đà Lạt - Quy Nhơn" at bounding box center [353, 445] width 419 height 29
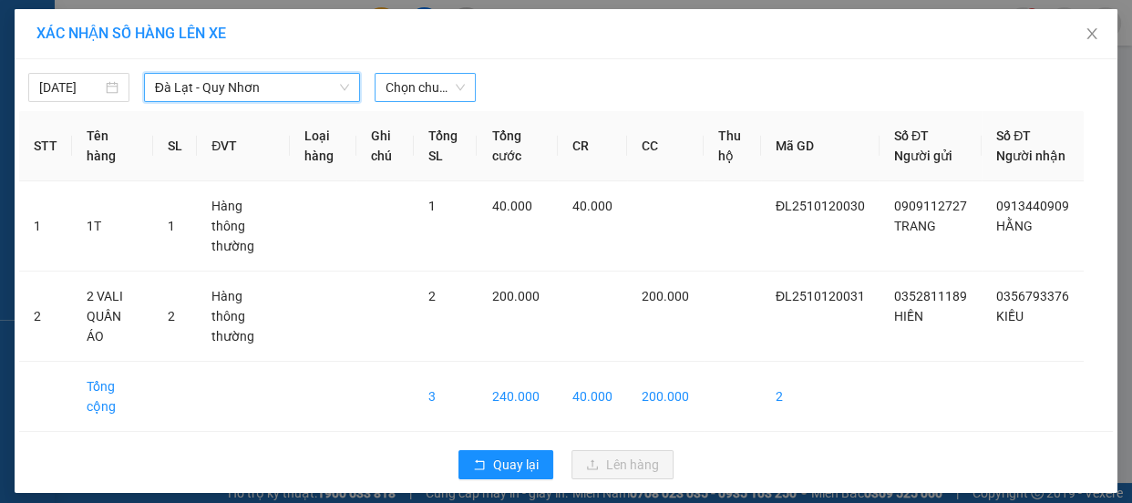
click at [436, 88] on span "Chọn chuyến" at bounding box center [424, 87] width 79 height 27
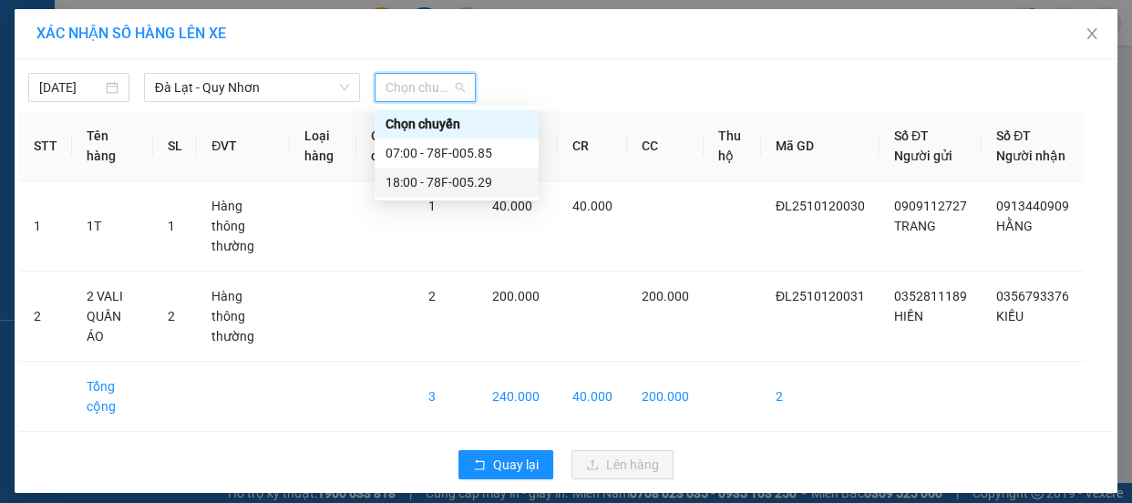
drag, startPoint x: 455, startPoint y: 176, endPoint x: 478, endPoint y: 216, distance: 46.6
click at [458, 179] on div "18:00 - 78F-005.29" at bounding box center [456, 182] width 142 height 20
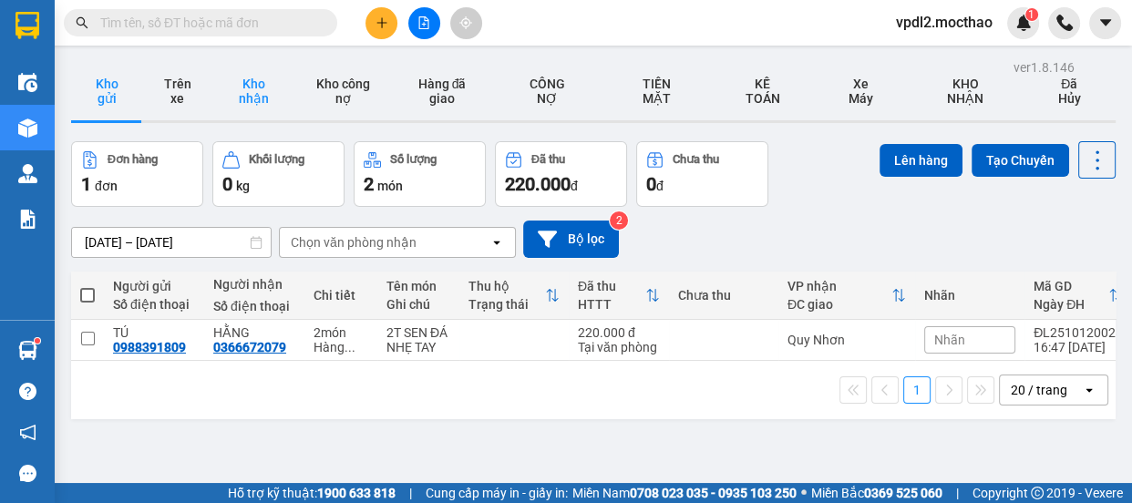
click at [249, 85] on button "Kho nhận" at bounding box center [253, 91] width 82 height 58
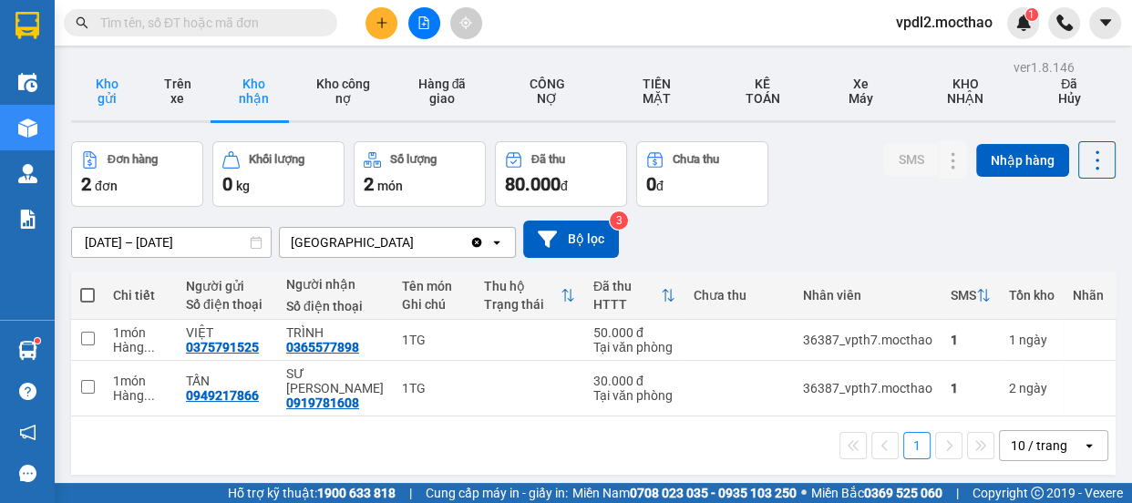
click at [98, 86] on button "Kho gửi" at bounding box center [106, 91] width 71 height 58
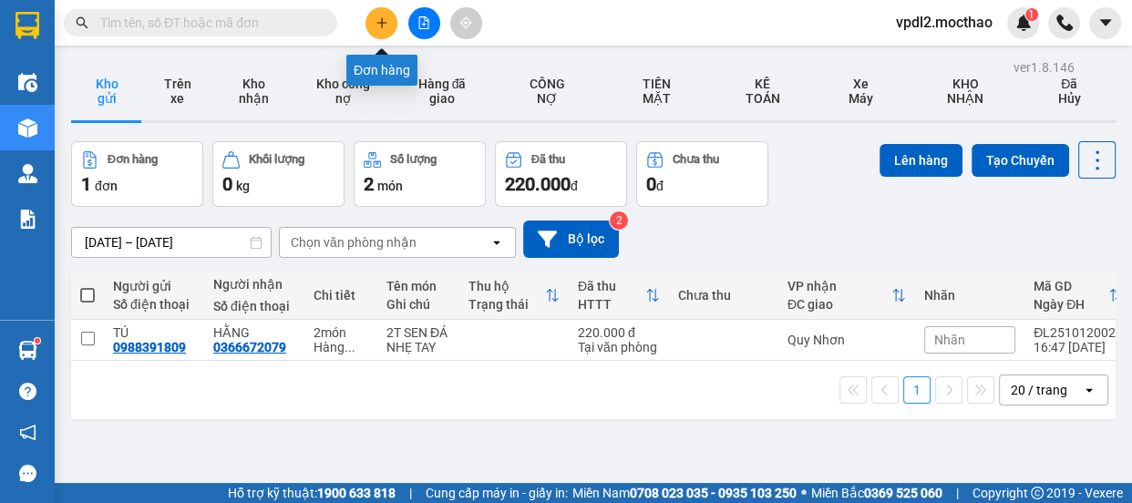
click at [376, 22] on icon "plus" at bounding box center [381, 22] width 13 height 13
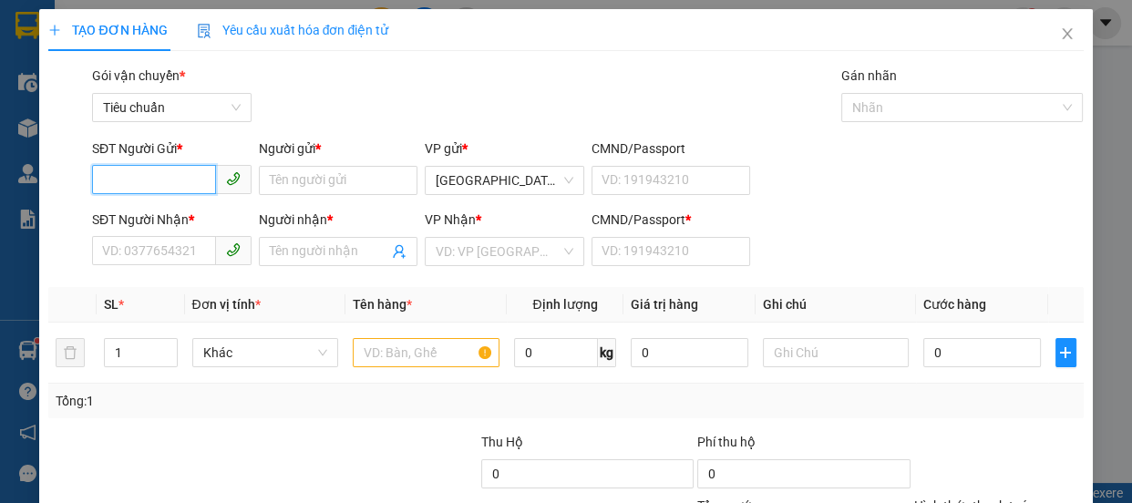
click at [169, 170] on input "SĐT Người Gửi *" at bounding box center [154, 179] width 124 height 29
click at [1060, 36] on icon "close" at bounding box center [1067, 33] width 15 height 15
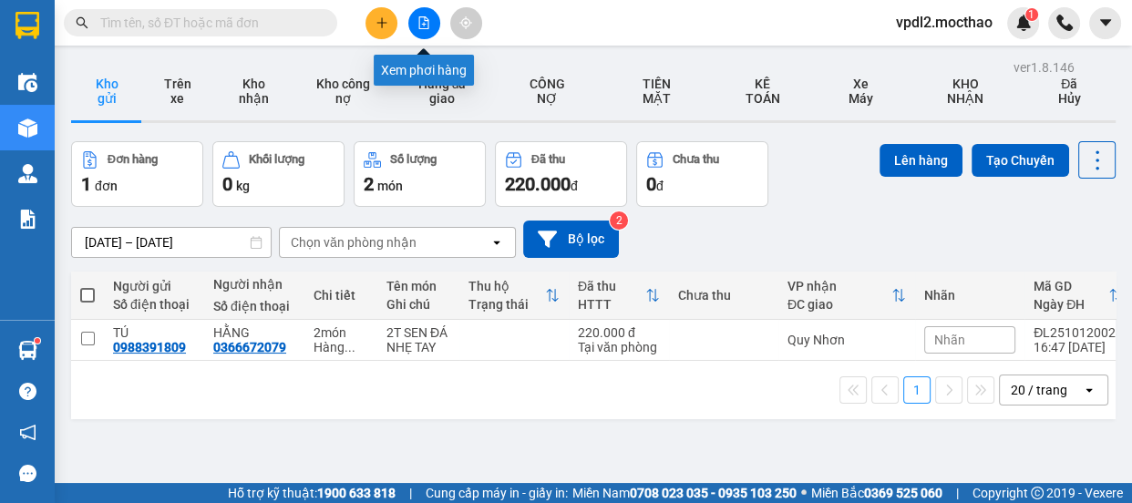
click at [426, 21] on icon "file-add" at bounding box center [423, 22] width 13 height 13
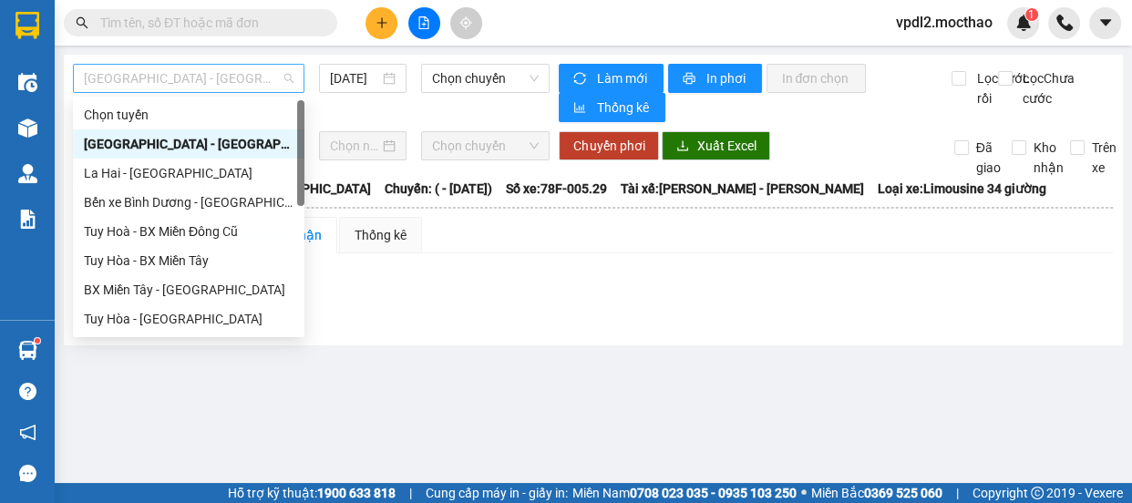
click at [210, 80] on span "[GEOGRAPHIC_DATA] - [GEOGRAPHIC_DATA]" at bounding box center [189, 78] width 210 height 27
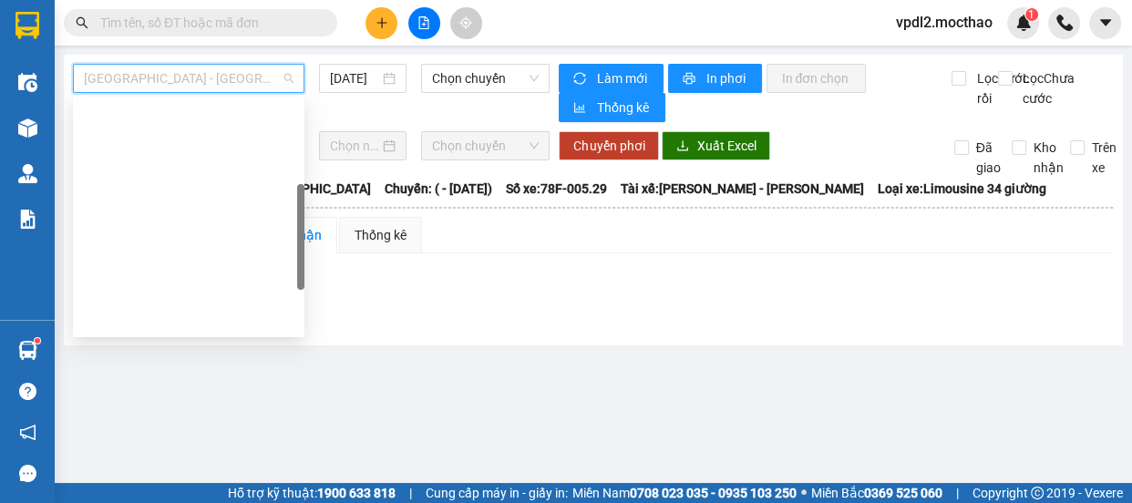
click at [171, 396] on div "Đà Lạt - Quy Nhơn" at bounding box center [189, 406] width 210 height 20
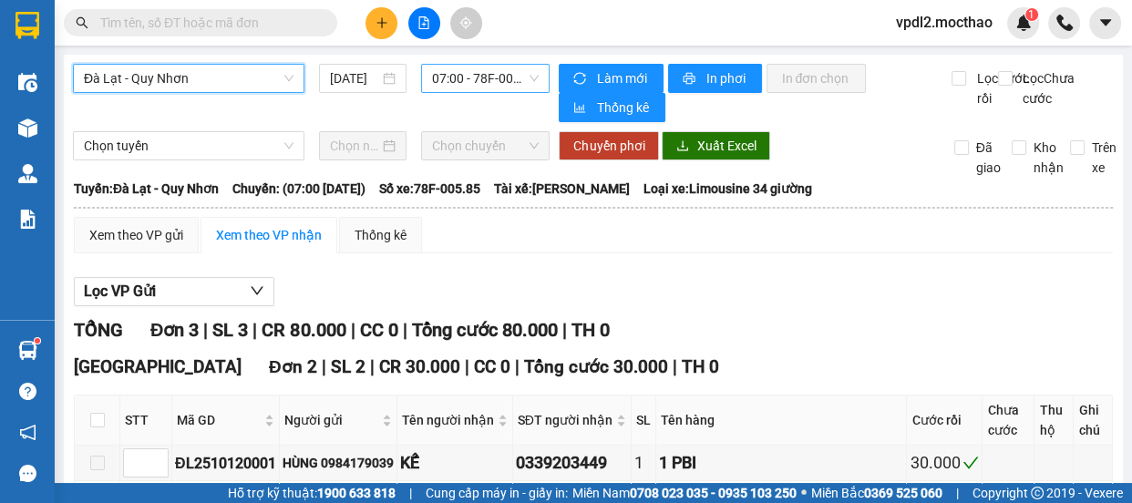
click at [448, 73] on span "07:00 - 78F-005.85" at bounding box center [485, 78] width 107 height 27
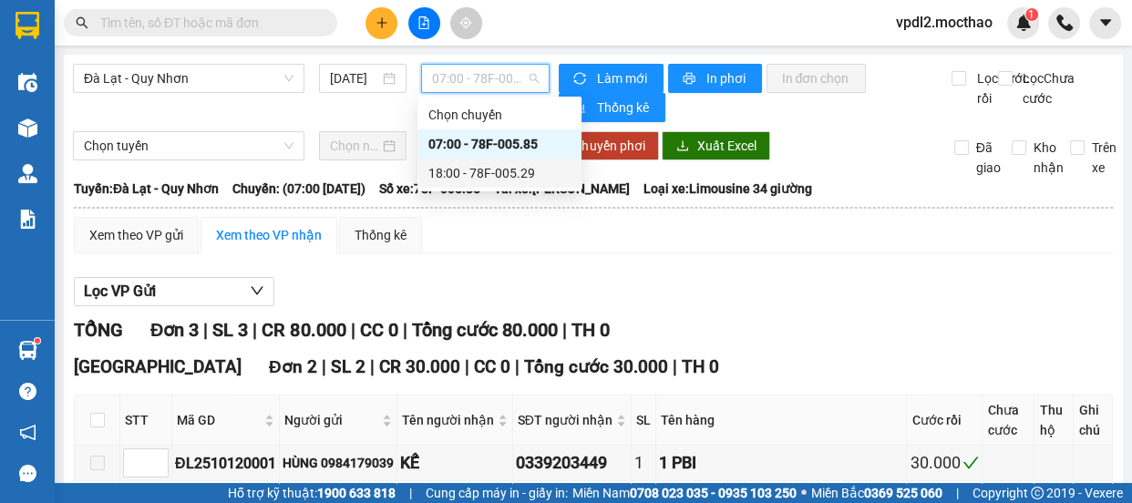
click at [487, 175] on div "18:00 - 78F-005.29" at bounding box center [499, 173] width 142 height 20
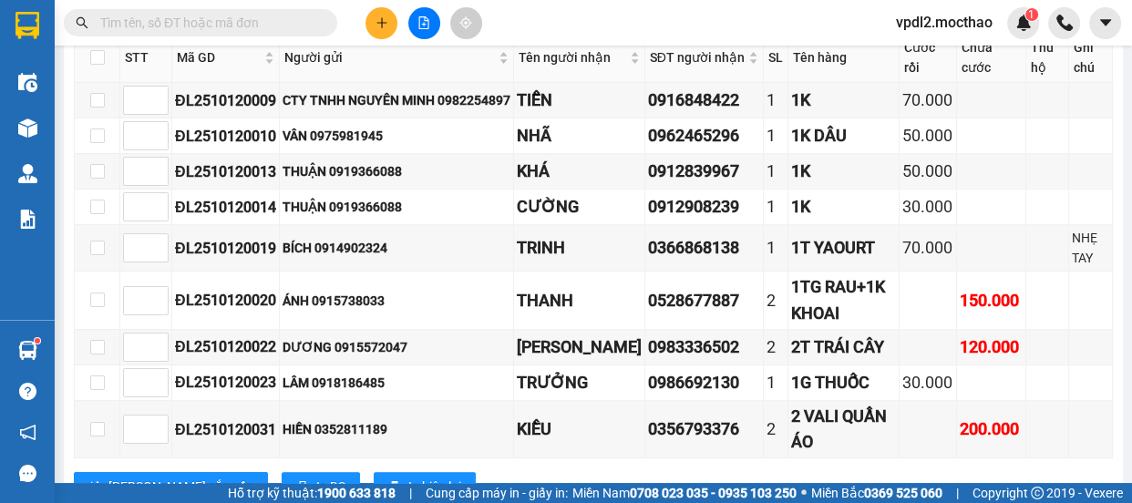
scroll to position [1285, 0]
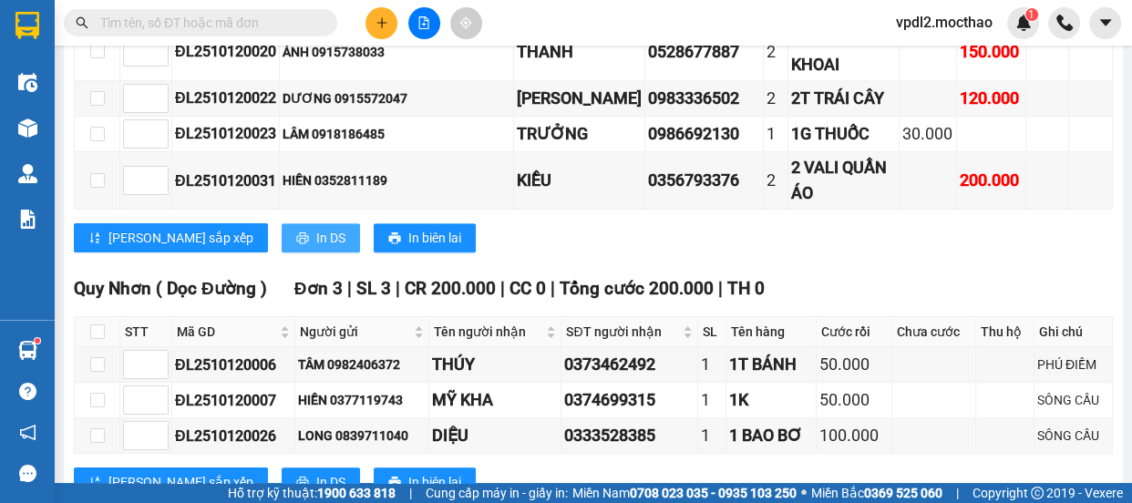
drag, startPoint x: 261, startPoint y: 258, endPoint x: 261, endPoint y: 247, distance: 10.9
click at [316, 248] on span "In DS" at bounding box center [330, 238] width 29 height 20
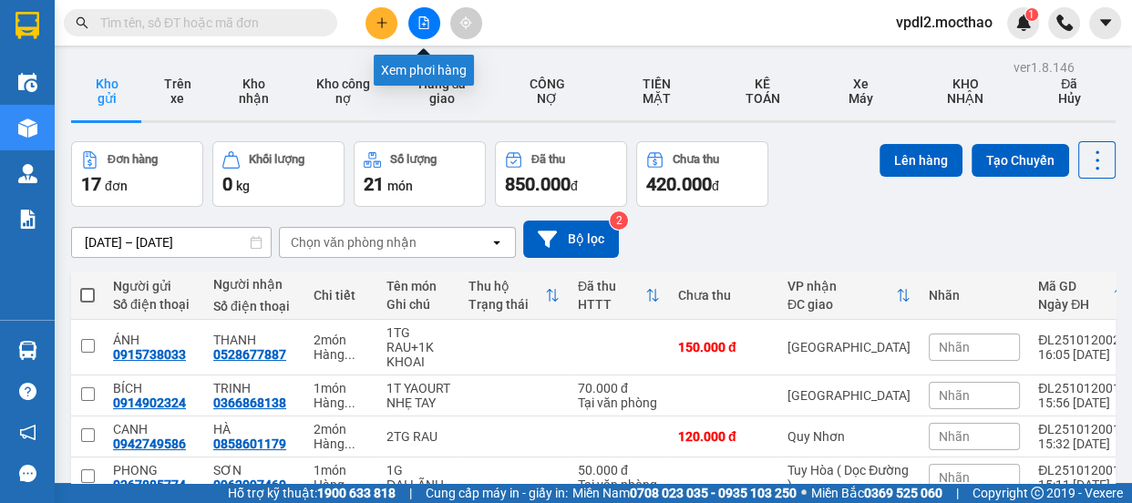
click at [416, 24] on button at bounding box center [424, 23] width 32 height 32
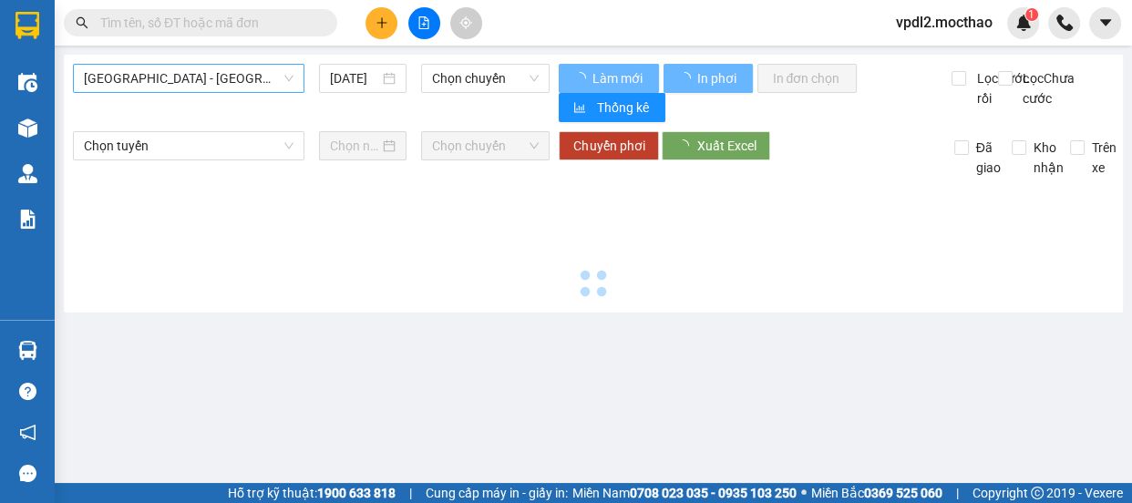
click at [201, 72] on span "[GEOGRAPHIC_DATA] - [GEOGRAPHIC_DATA]" at bounding box center [189, 78] width 210 height 27
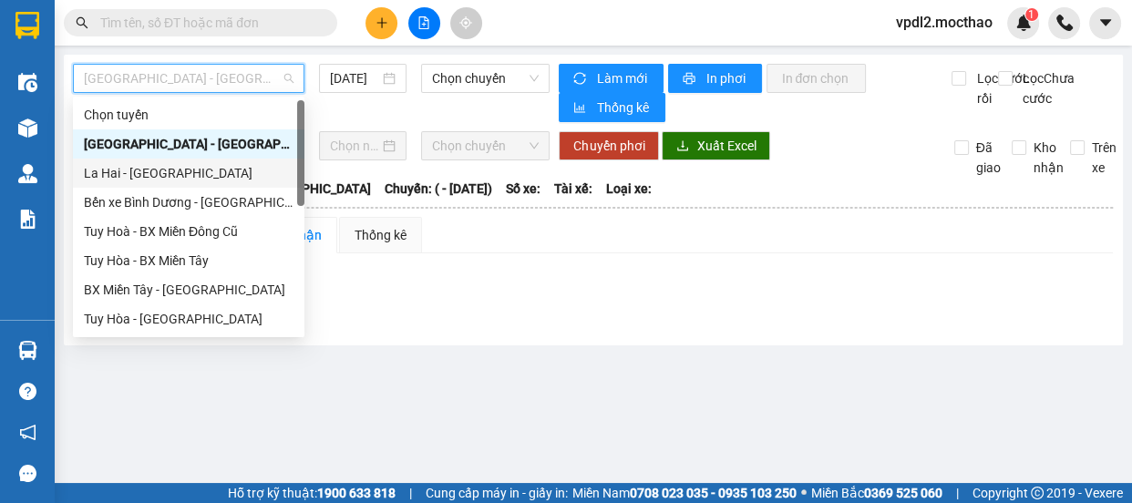
scroll to position [248, 0]
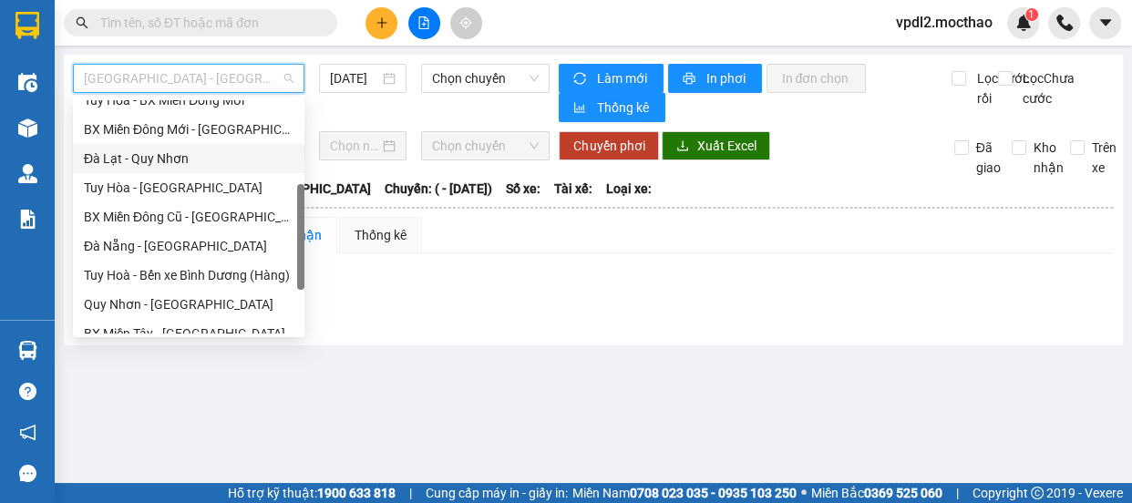
drag, startPoint x: 173, startPoint y: 165, endPoint x: 201, endPoint y: 146, distance: 34.1
click at [173, 165] on div "Đà Lạt - Quy Nhơn" at bounding box center [189, 159] width 210 height 20
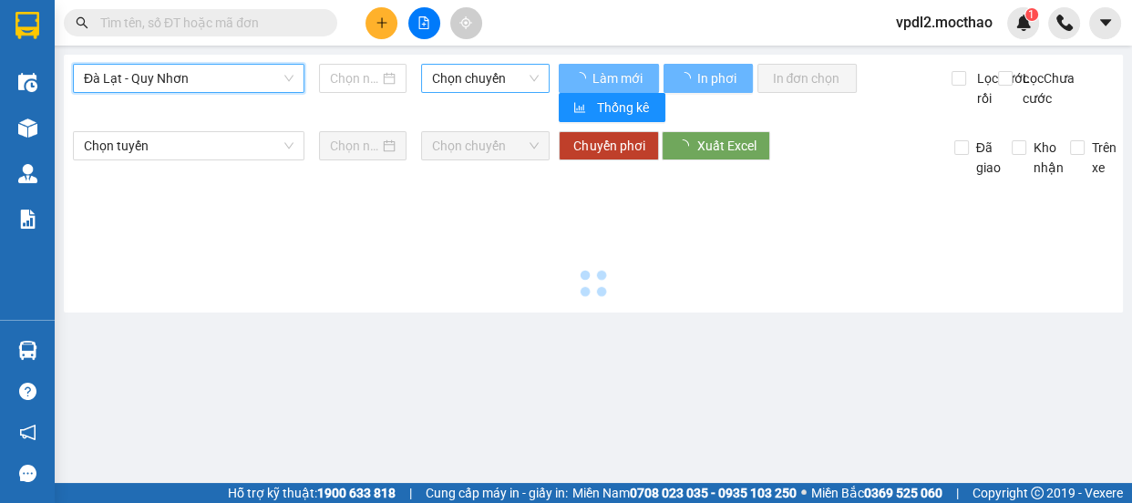
type input "[DATE]"
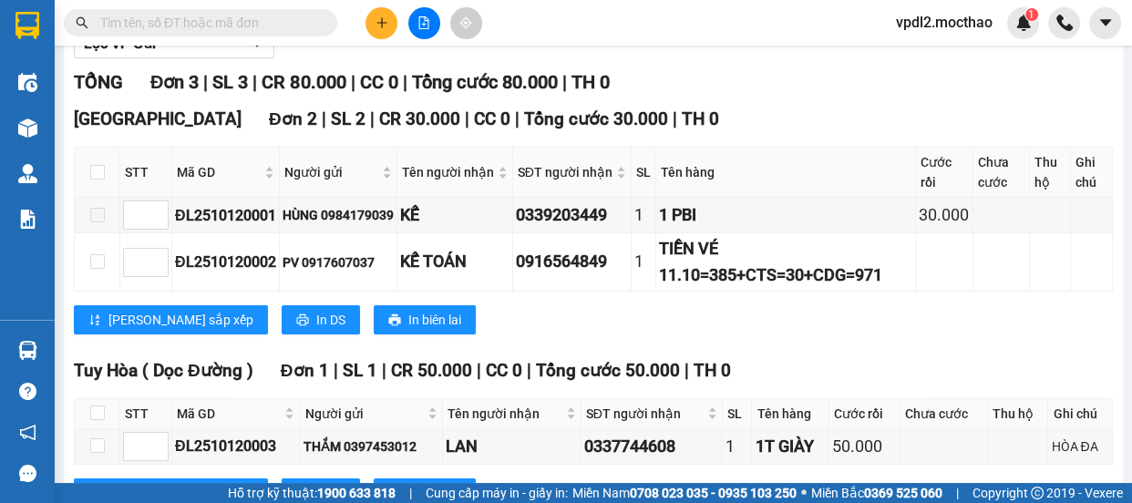
scroll to position [328, 0]
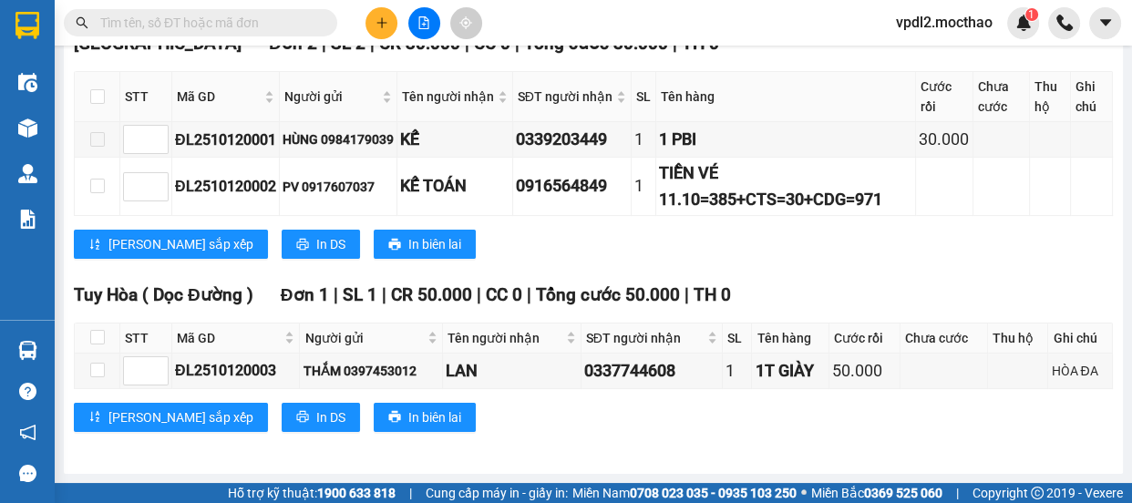
click at [375, 24] on icon "plus" at bounding box center [381, 22] width 13 height 13
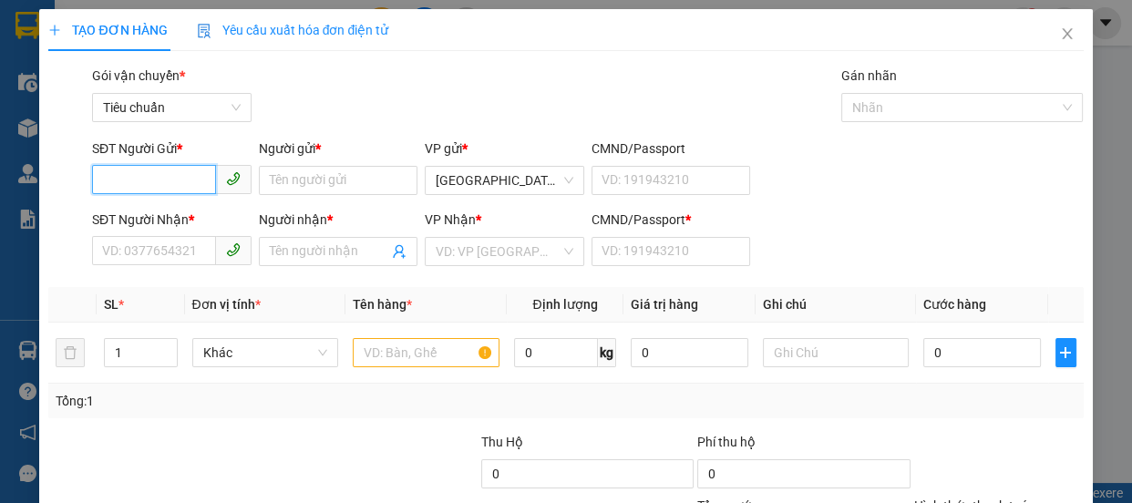
click at [164, 178] on input "SĐT Người Gửi *" at bounding box center [154, 179] width 124 height 29
click at [142, 216] on div "0965746815 - HIỀN" at bounding box center [170, 217] width 136 height 20
type input "0965746815"
type input "HIỀN"
type input "0347599447"
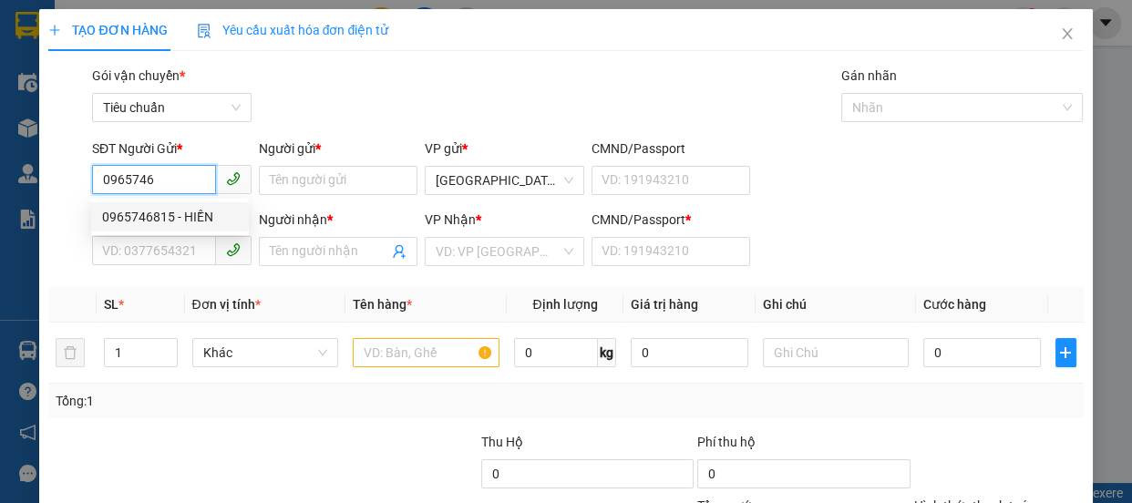
type input "VILA NGUYỄN"
type input "0"
type input "50.000"
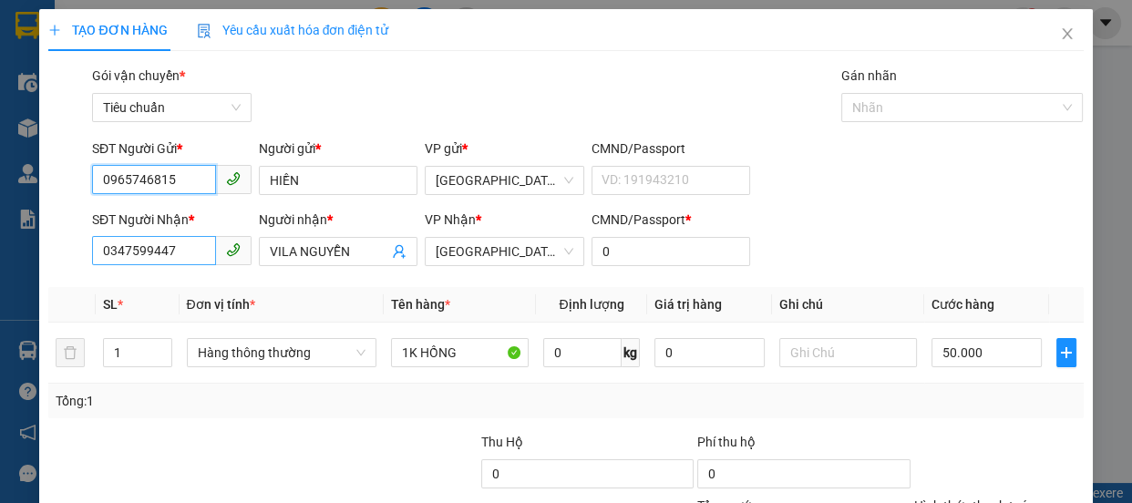
type input "0965746815"
click at [193, 253] on input "0347599447" at bounding box center [154, 250] width 124 height 29
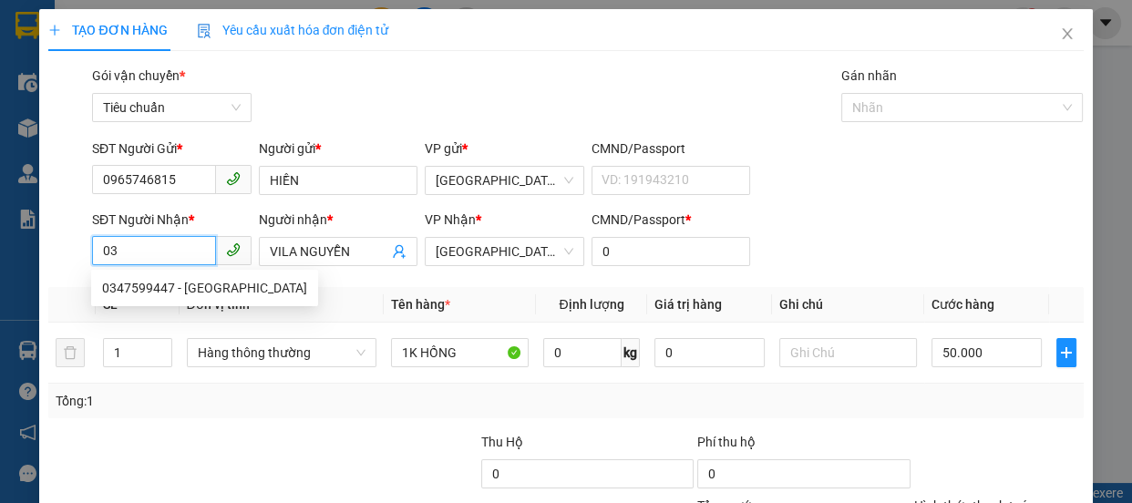
type input "0"
click at [170, 282] on div "0584596100 - NHUNG" at bounding box center [170, 288] width 136 height 20
type input "0584596100"
type input "NHUNG"
type input "120.000"
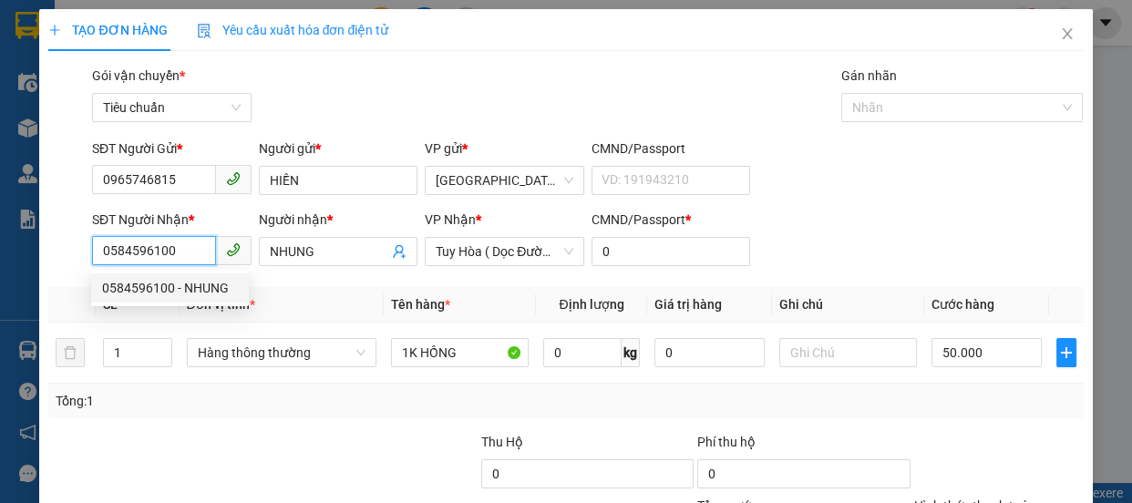
type input "120.000"
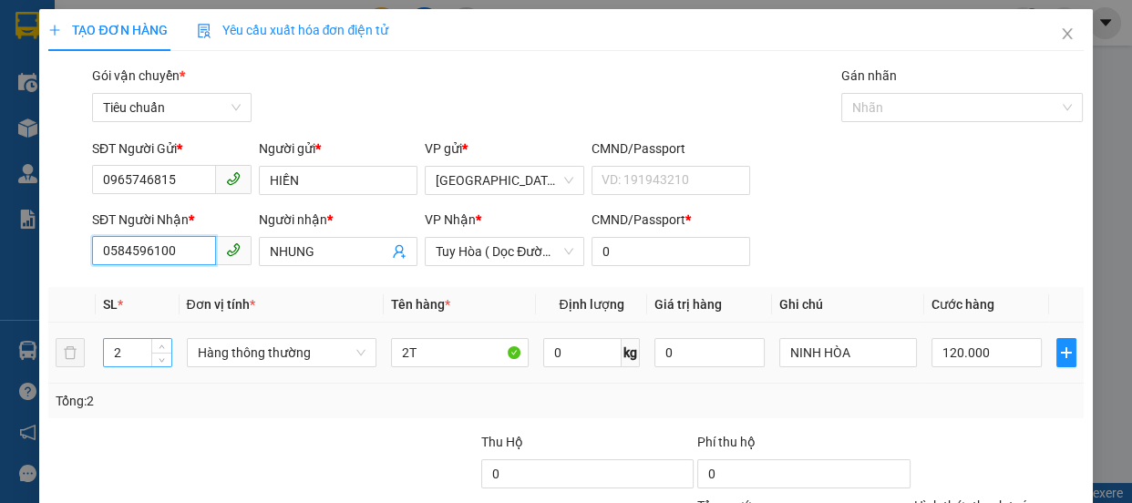
type input "0584596100"
click at [130, 349] on input "2" at bounding box center [137, 352] width 67 height 27
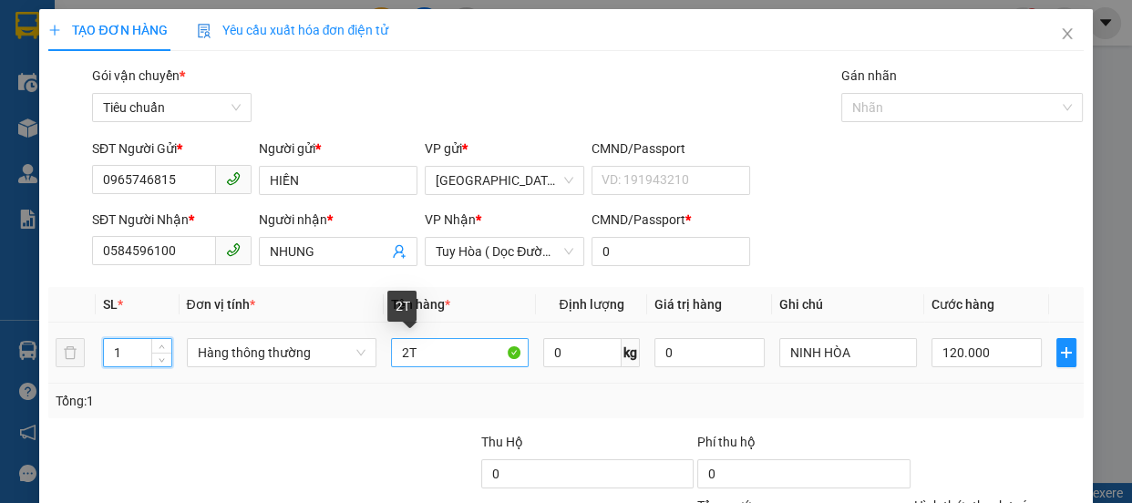
type input "1"
click at [407, 357] on input "2T" at bounding box center [460, 352] width 138 height 29
type input "0"
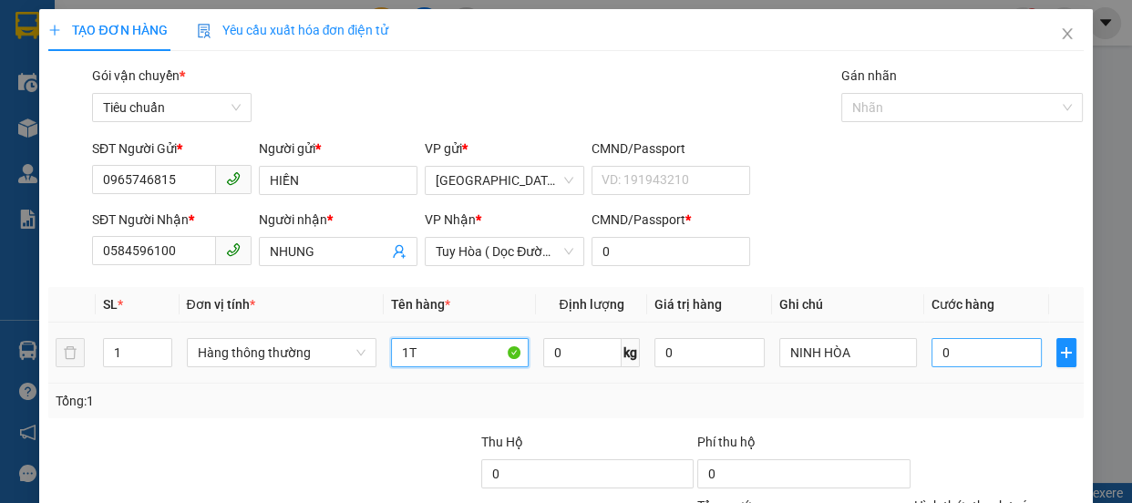
type input "1T"
click at [984, 354] on input "0" at bounding box center [986, 352] width 110 height 29
type input "5"
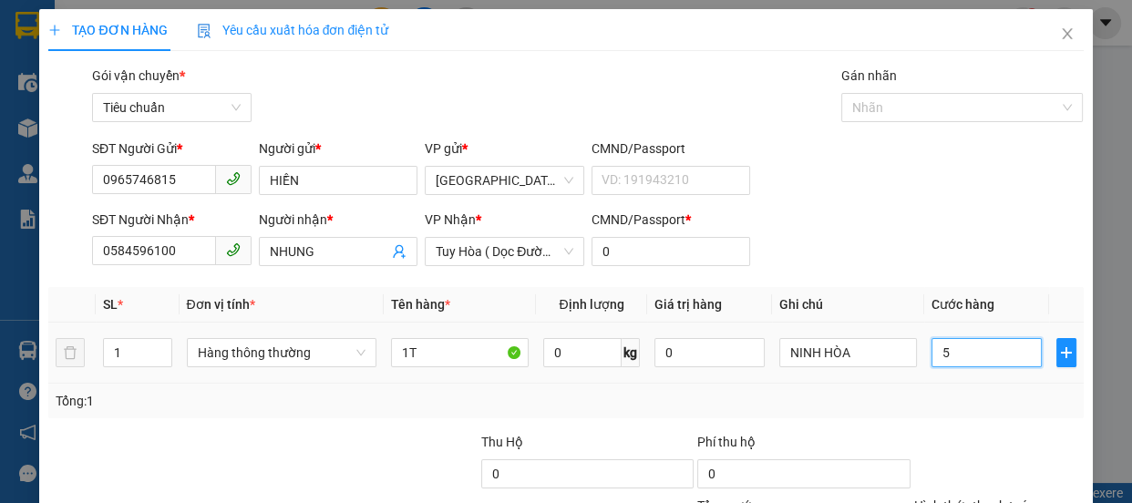
type input "50"
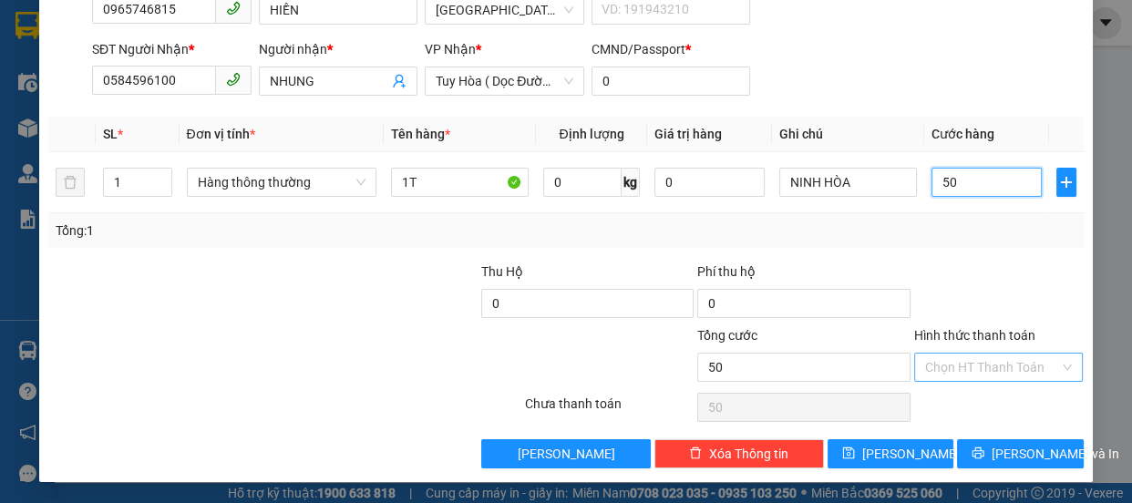
type input "50"
type input "50.000"
click at [1020, 366] on input "Hình thức thanh toán" at bounding box center [992, 367] width 135 height 27
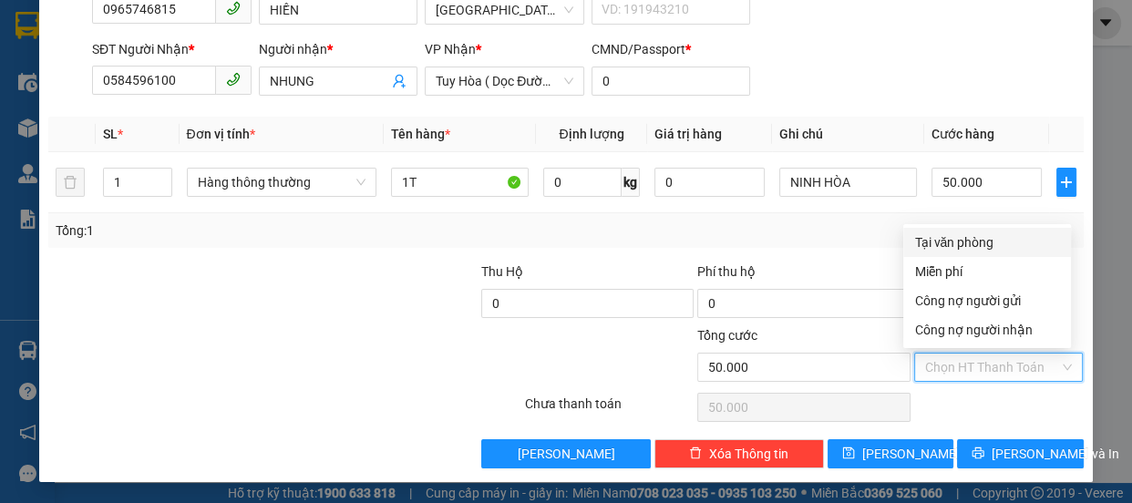
click at [983, 239] on div "Tại văn phòng" at bounding box center [987, 242] width 146 height 20
type input "0"
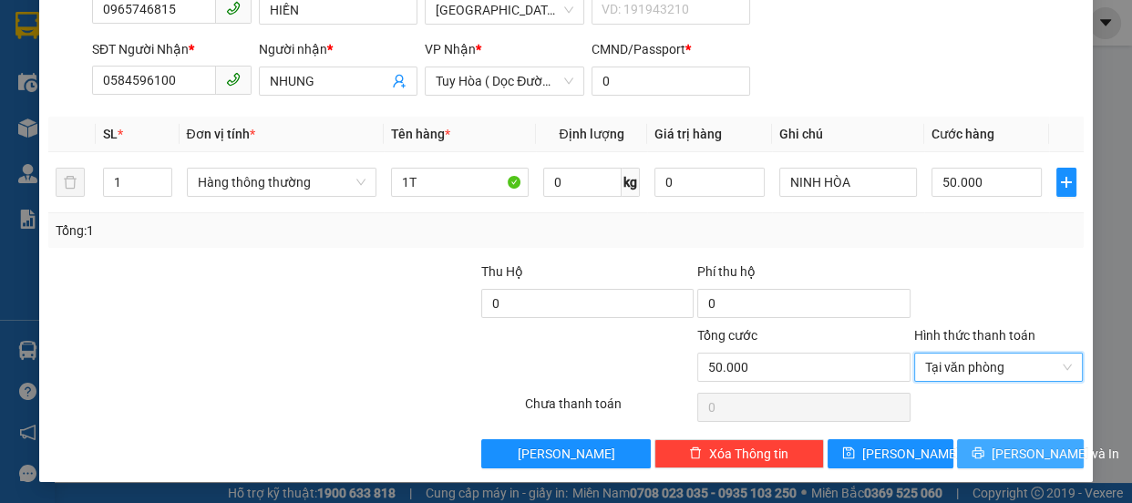
click at [1047, 457] on button "[PERSON_NAME] và In" at bounding box center [1020, 453] width 126 height 29
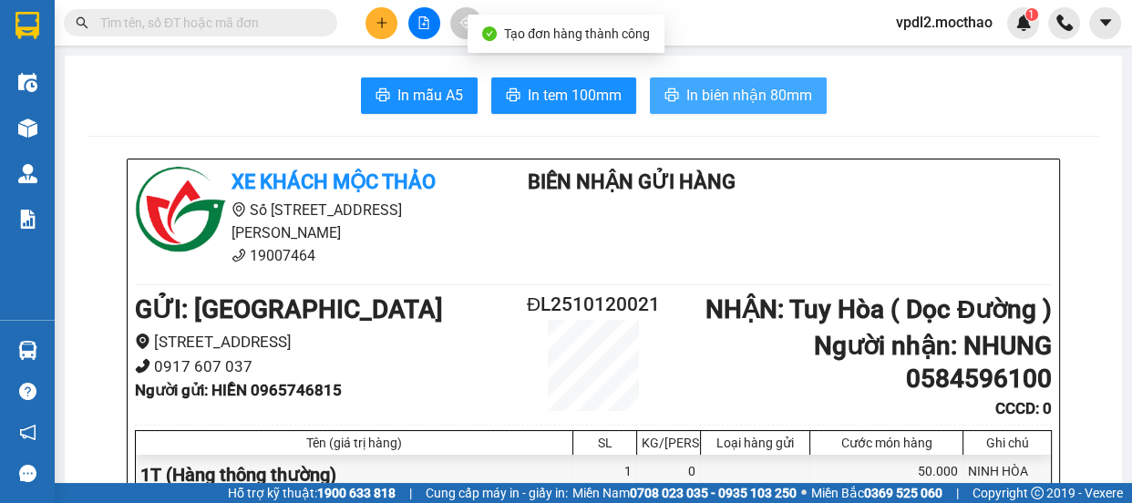
click at [760, 105] on span "In biên nhận 80mm" at bounding box center [749, 95] width 126 height 23
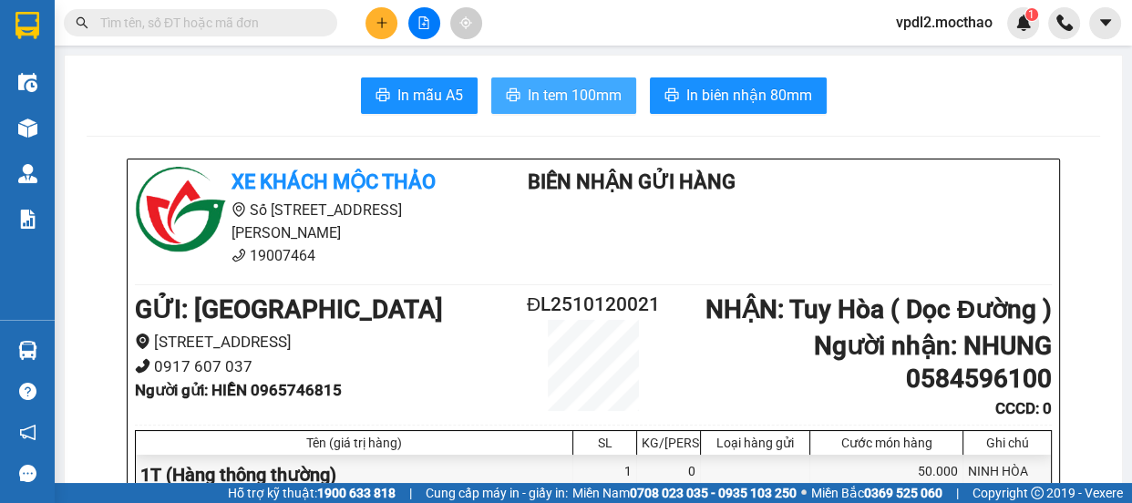
click at [600, 95] on span "In tem 100mm" at bounding box center [575, 95] width 94 height 23
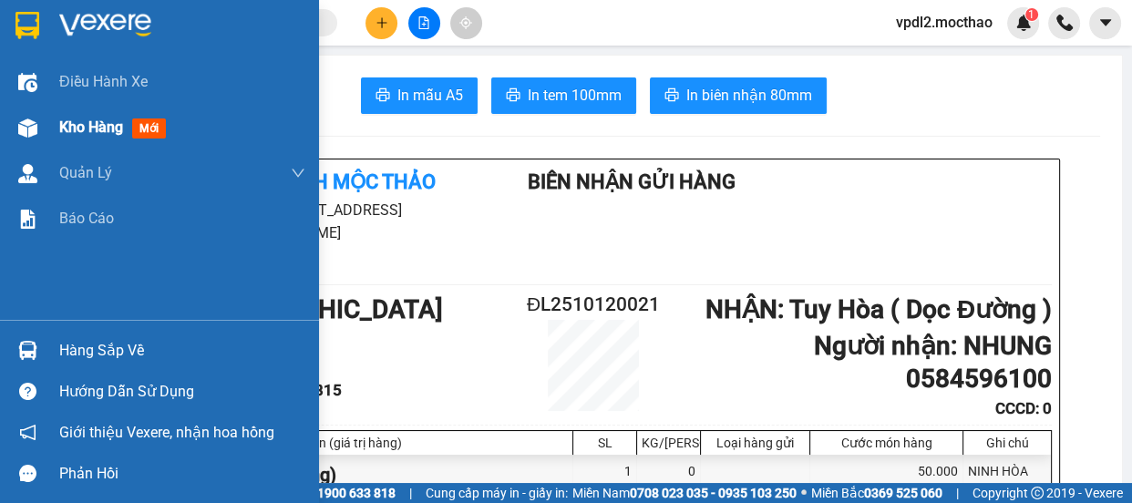
click at [86, 124] on span "Kho hàng" at bounding box center [91, 126] width 64 height 17
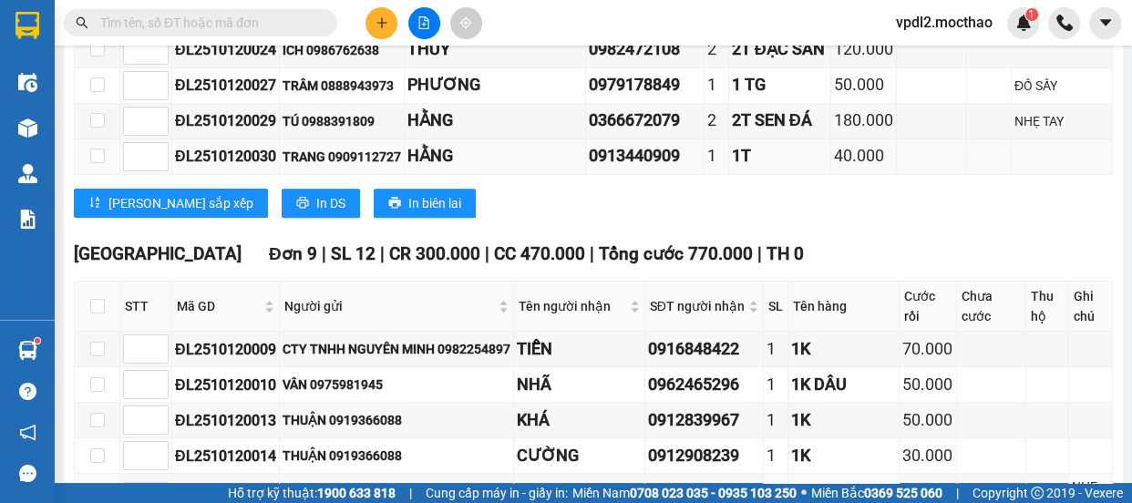
scroll to position [704, 0]
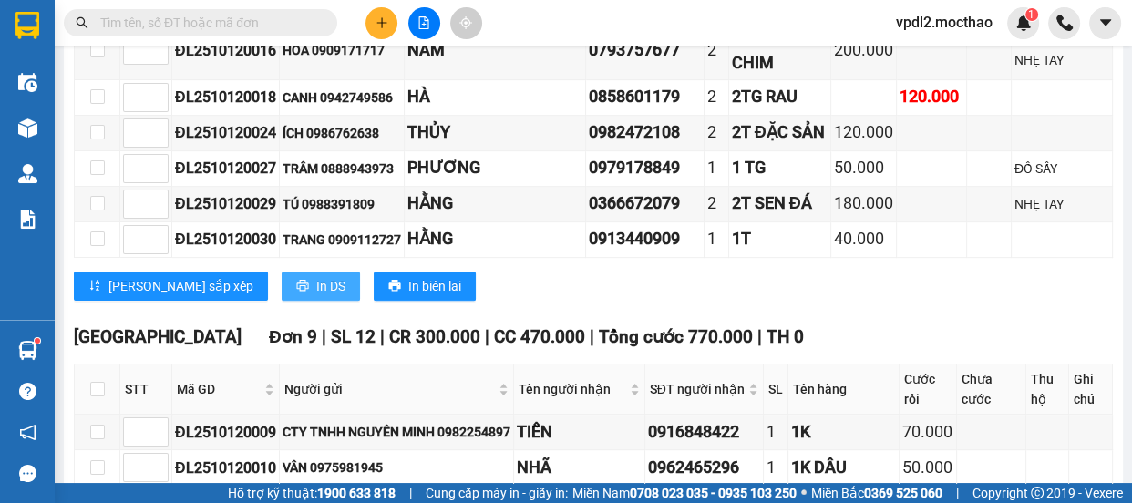
click at [316, 296] on span "In DS" at bounding box center [330, 286] width 29 height 20
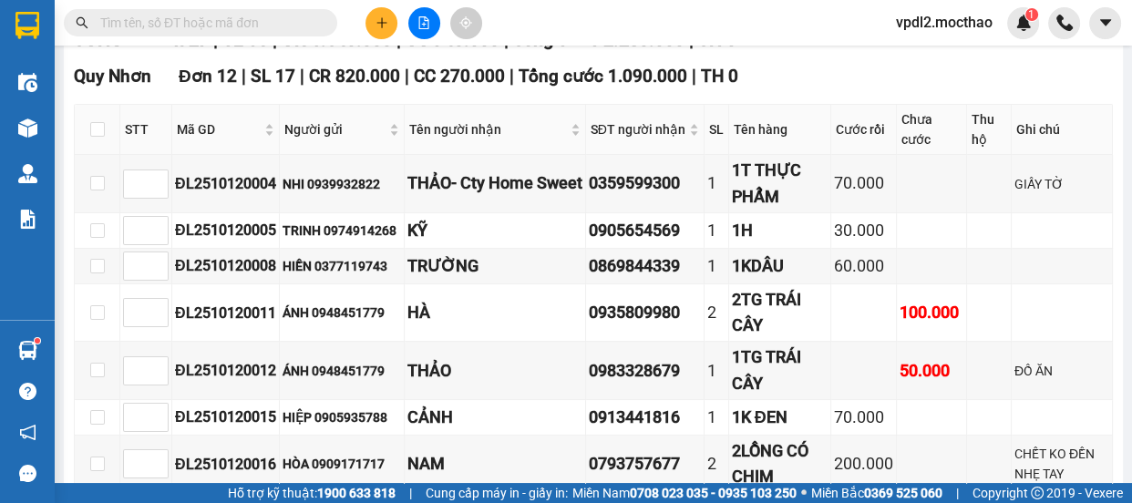
scroll to position [0, 0]
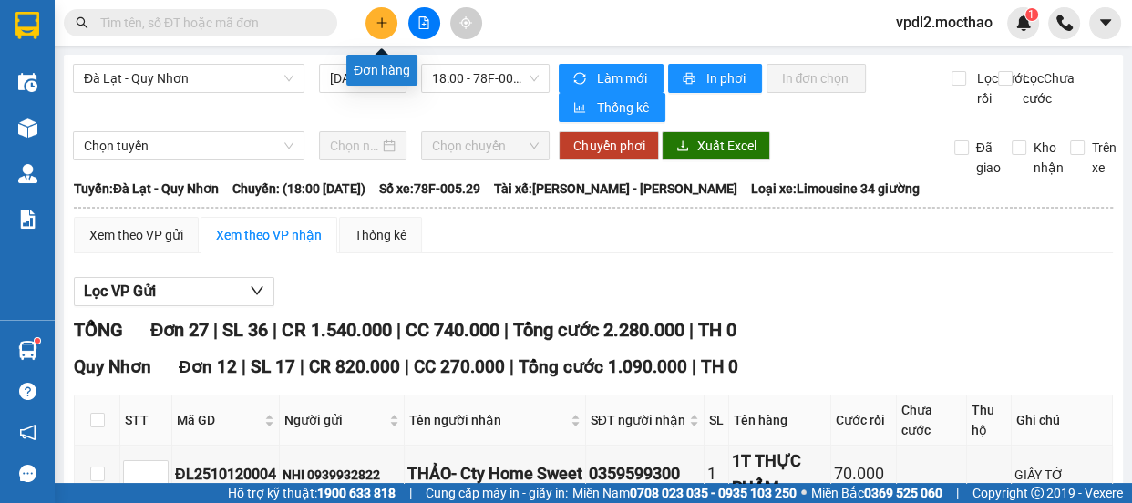
click at [383, 30] on button at bounding box center [381, 23] width 32 height 32
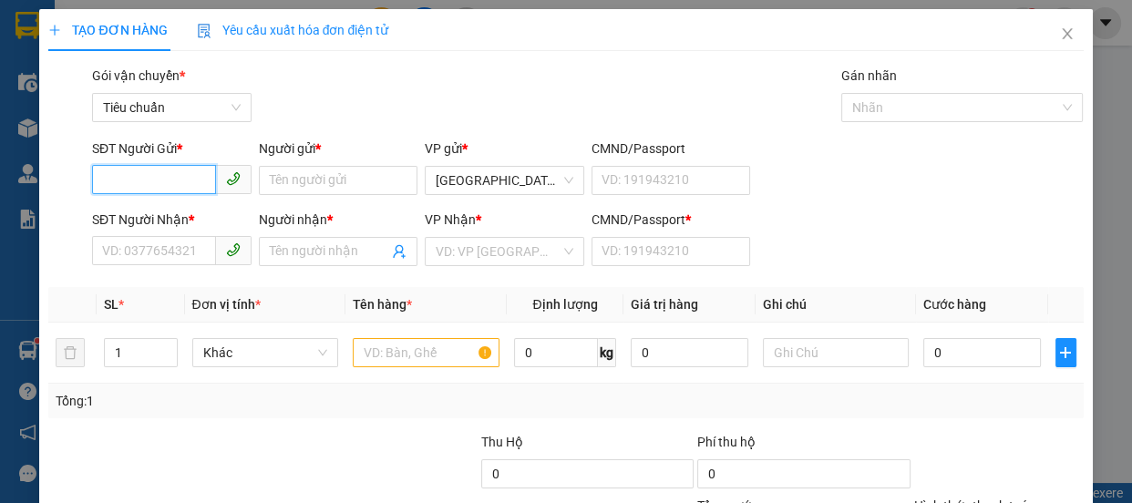
click at [173, 183] on input "SĐT Người Gửi *" at bounding box center [154, 179] width 124 height 29
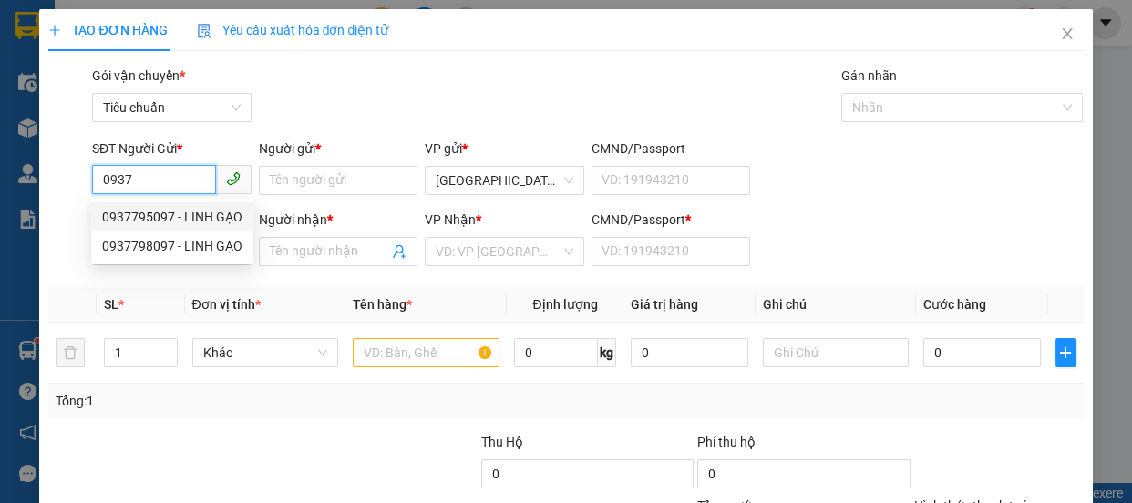
click at [152, 217] on div "0937795097 - LINH GẠO" at bounding box center [172, 217] width 140 height 20
type input "0937795097"
type input "LINH GẠO"
type input "0356669829"
type input "THẢO"
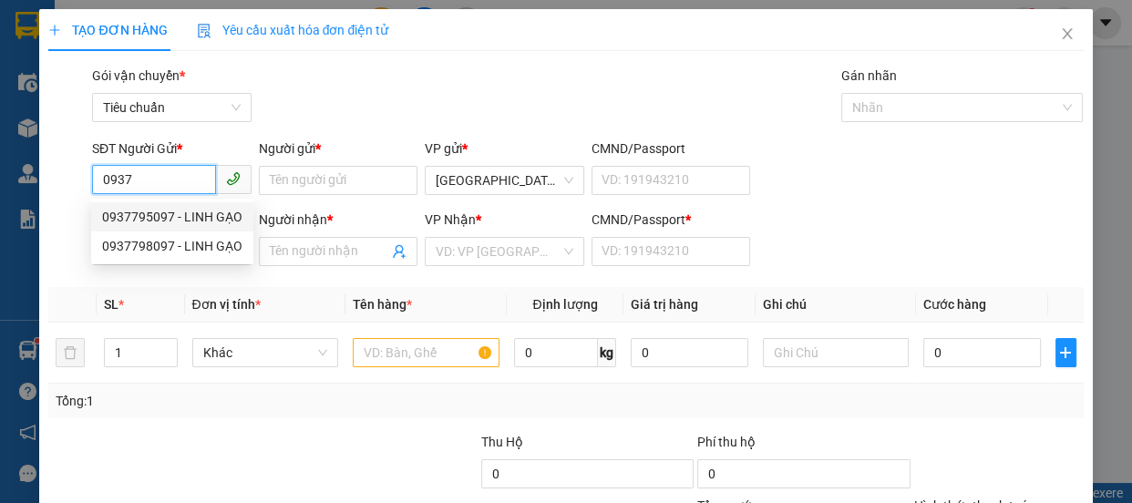
type input "0"
type input "70.000"
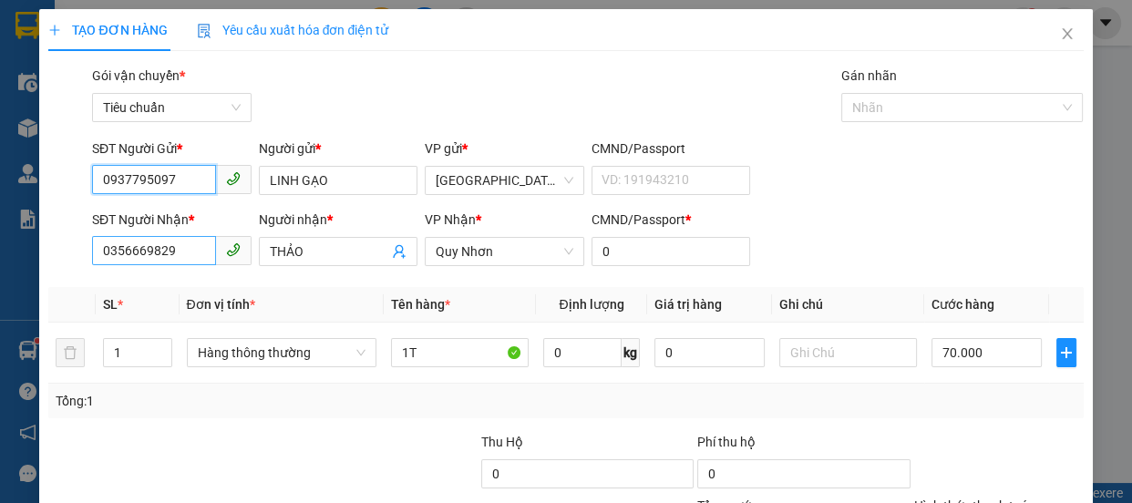
type input "0937795097"
click at [183, 251] on input "0356669829" at bounding box center [154, 250] width 124 height 29
type input "0"
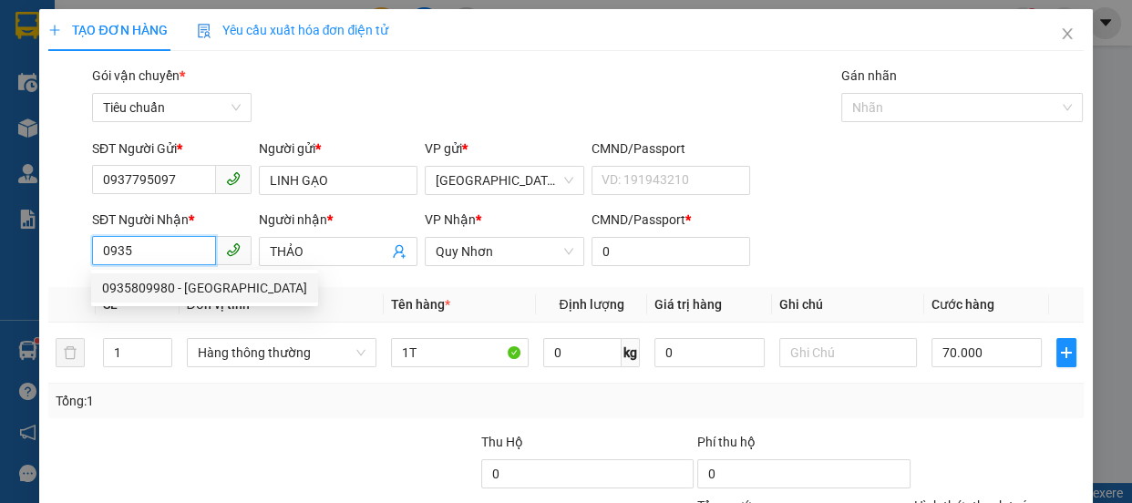
click at [148, 283] on div "0935809980 - HÀ" at bounding box center [204, 288] width 205 height 20
type input "0935809980"
type input "HÀ"
type input "100.000"
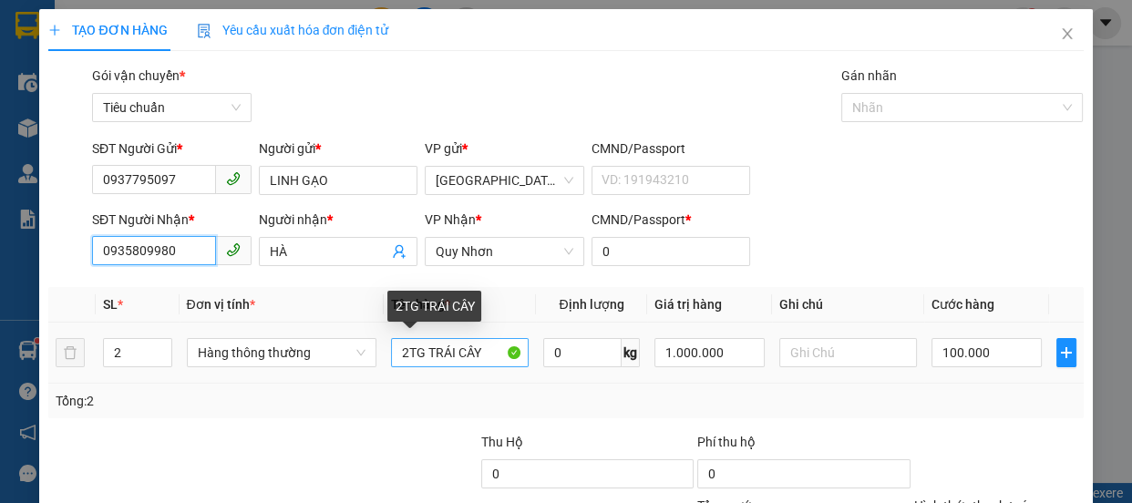
type input "0935809980"
click at [402, 354] on input "2TG TRÁI CÂY" at bounding box center [460, 352] width 138 height 29
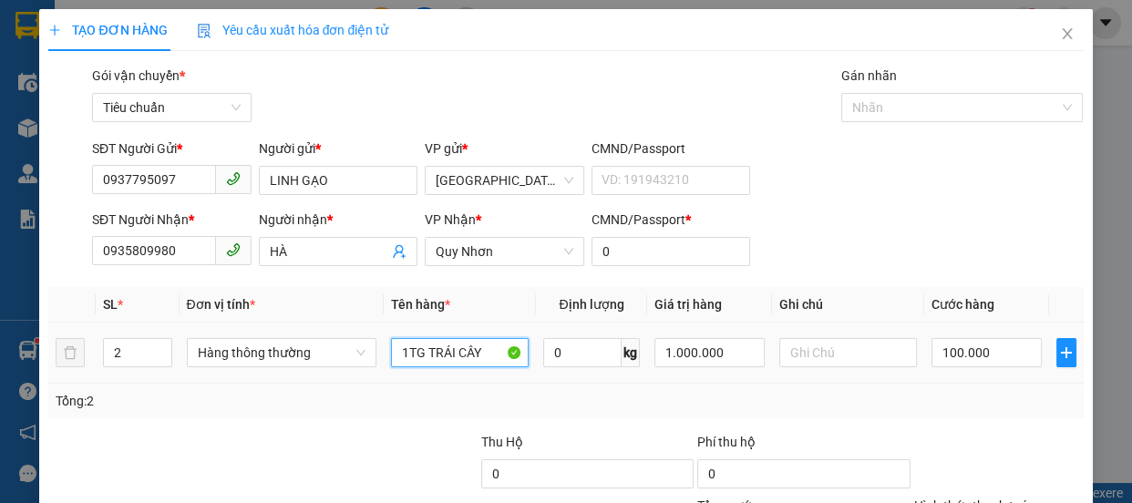
click at [496, 352] on input "1TG TRÁI CÂY" at bounding box center [460, 352] width 138 height 29
type input "1TG TRÁI CÂY+1TX"
click at [970, 359] on input "100.000" at bounding box center [986, 352] width 110 height 29
type input "2"
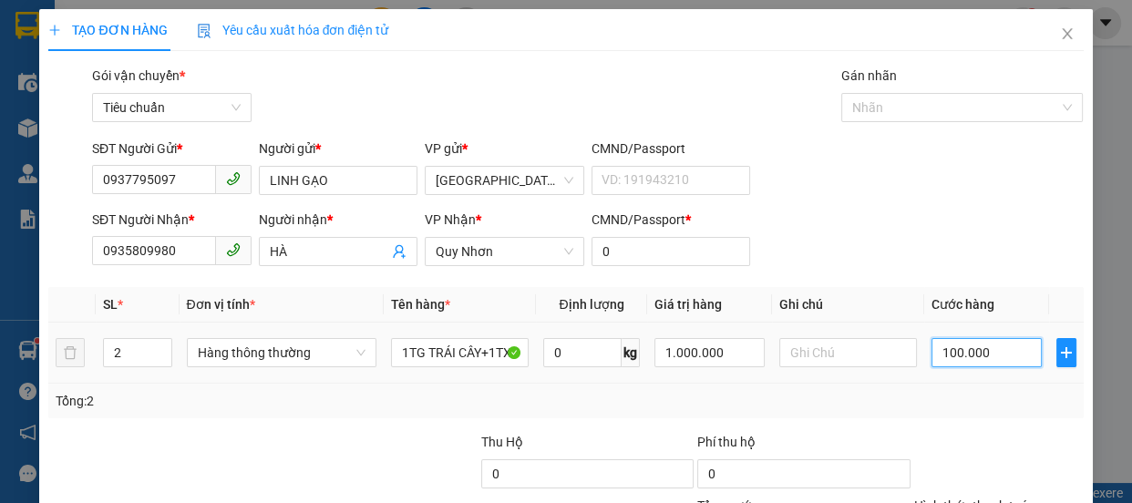
type input "2"
type input "27"
type input "270"
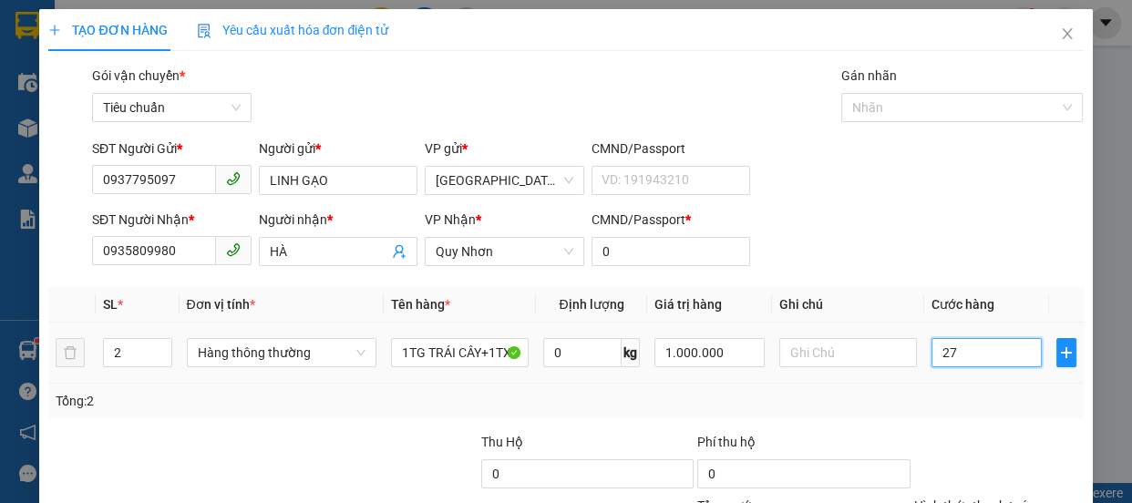
type input "270"
type input "27"
type input "2"
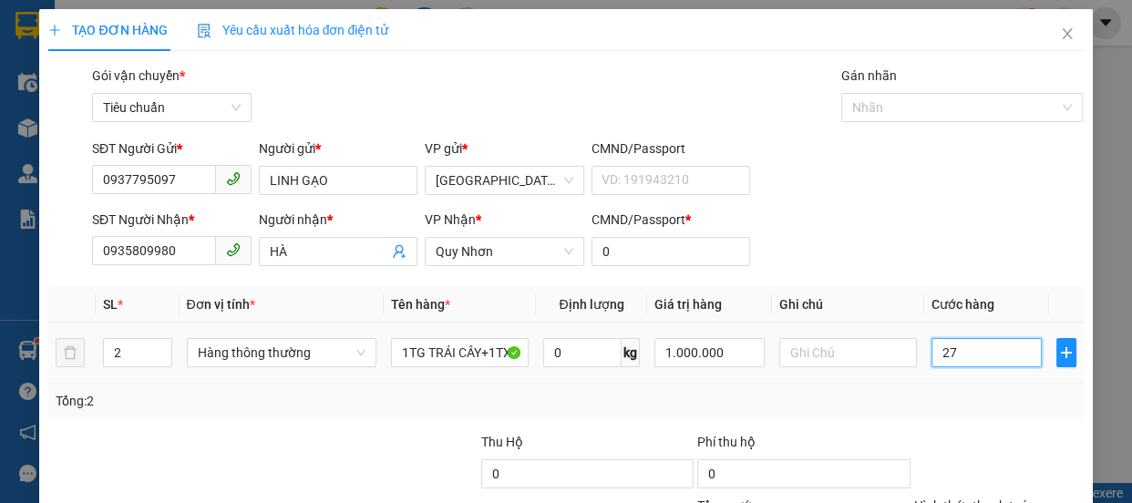
type input "2"
type input "0"
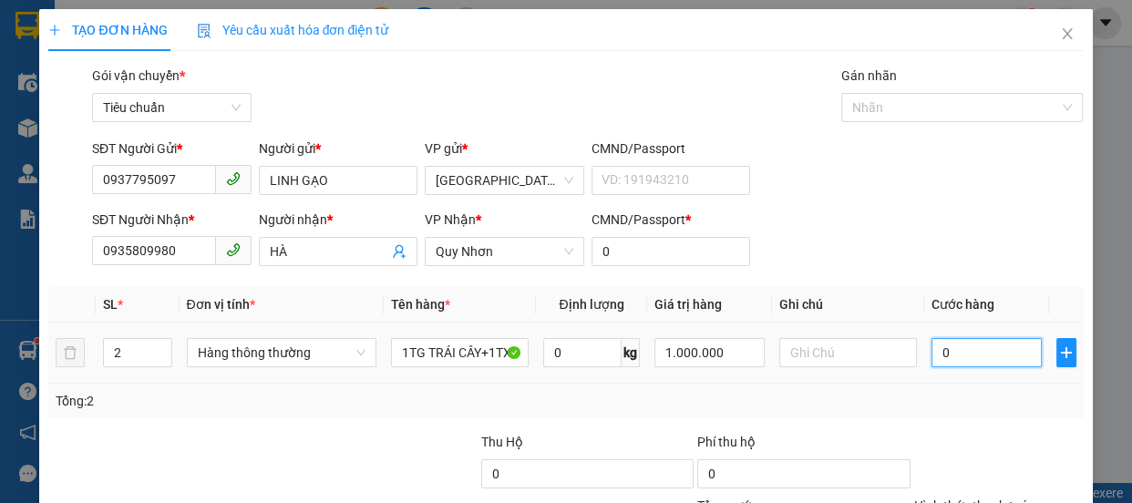
type input "1"
type input "01"
type input "17"
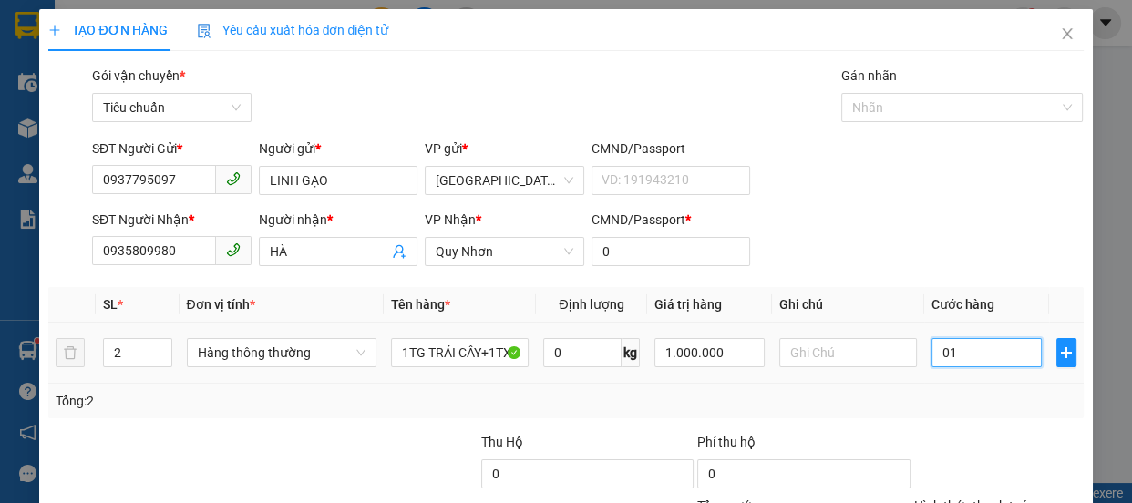
type input "017"
type input "170"
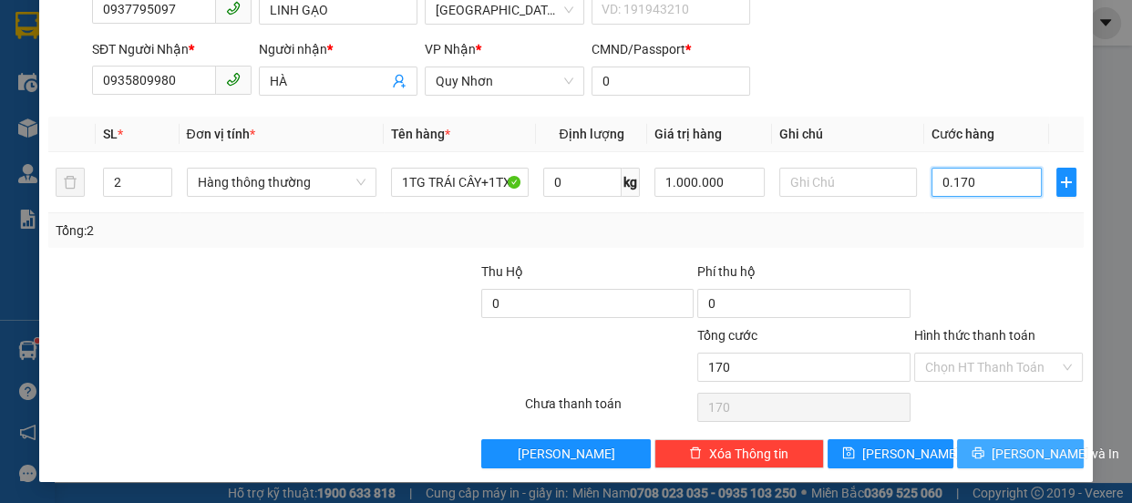
type input "0.170"
type input "170.000"
click at [1021, 448] on span "[PERSON_NAME] và In" at bounding box center [1055, 454] width 128 height 20
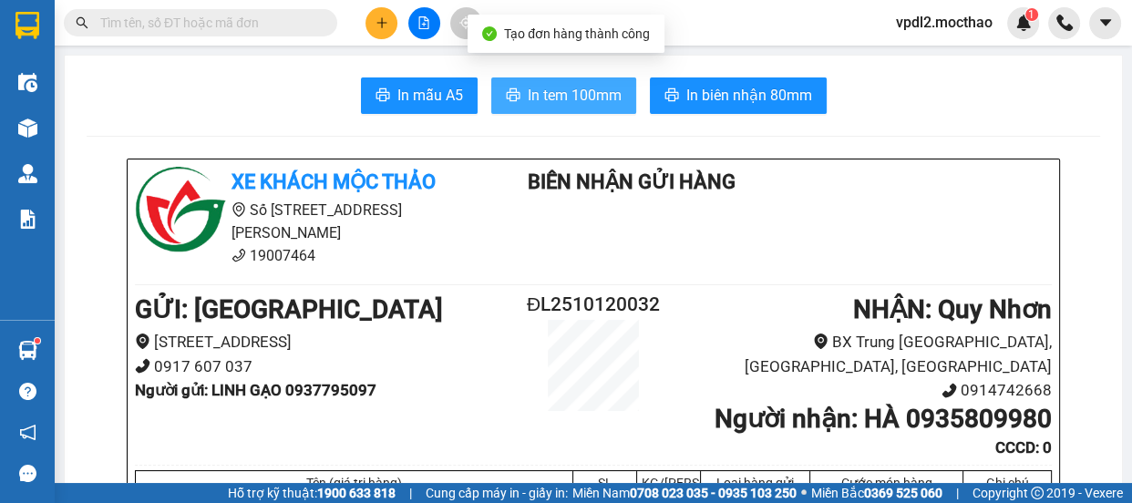
click at [556, 94] on span "In tem 100mm" at bounding box center [575, 95] width 94 height 23
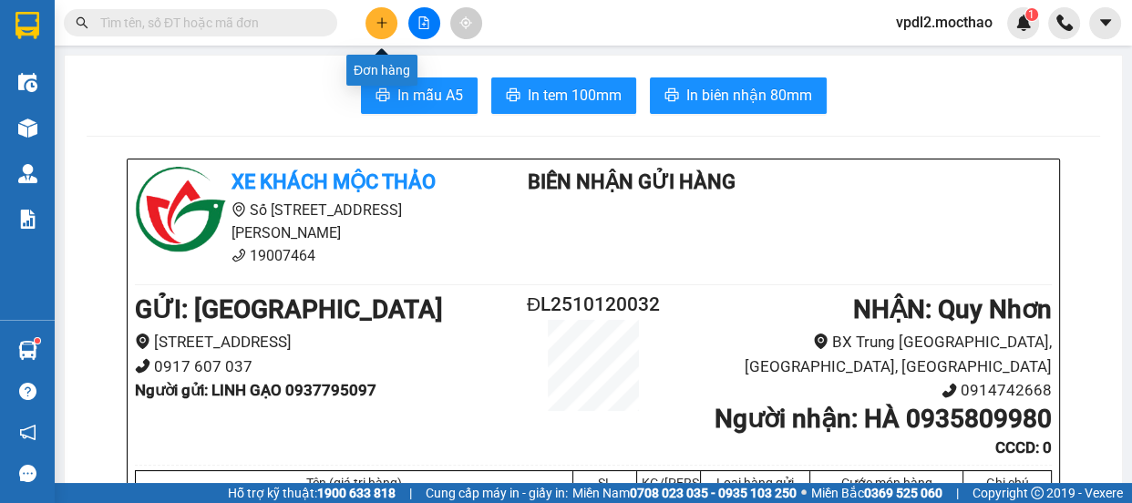
click at [385, 19] on icon "plus" at bounding box center [381, 22] width 13 height 13
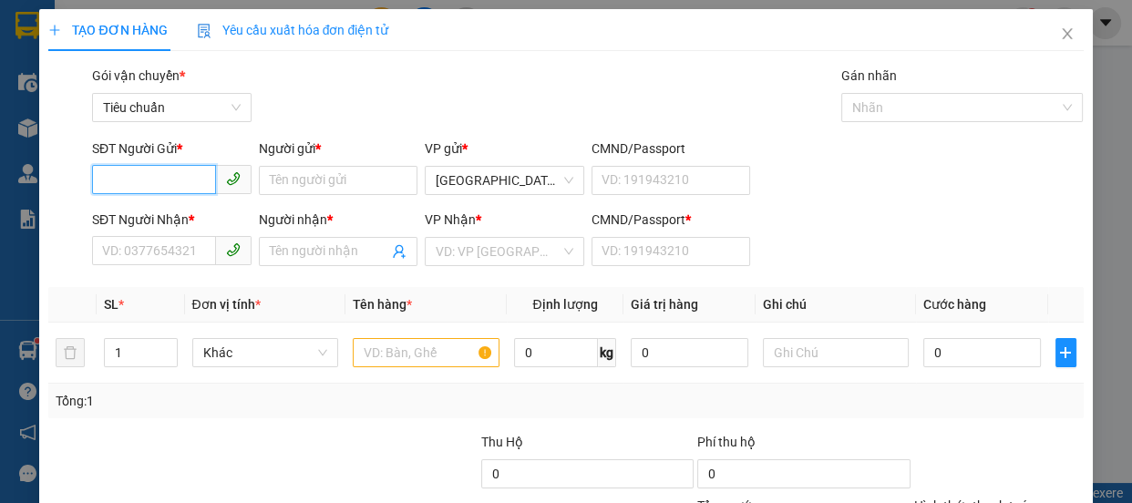
drag, startPoint x: 199, startPoint y: 181, endPoint x: 191, endPoint y: 173, distance: 11.0
click at [198, 180] on input "SĐT Người Gửi *" at bounding box center [154, 179] width 124 height 29
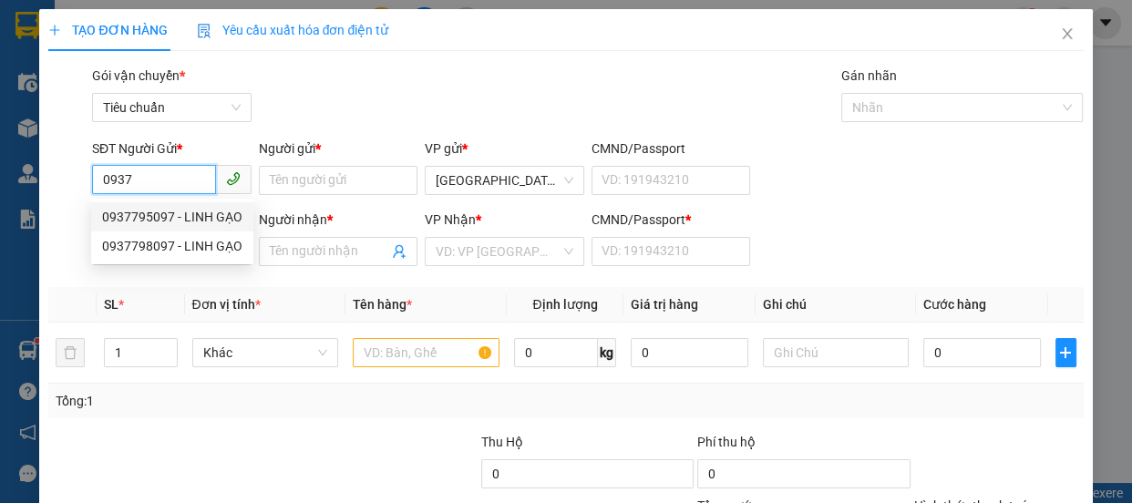
click at [136, 219] on div "0937795097 - LINH GẠO" at bounding box center [172, 217] width 140 height 20
type input "0937795097"
type input "LINH GẠO"
type input "0935809980"
type input "HÀ"
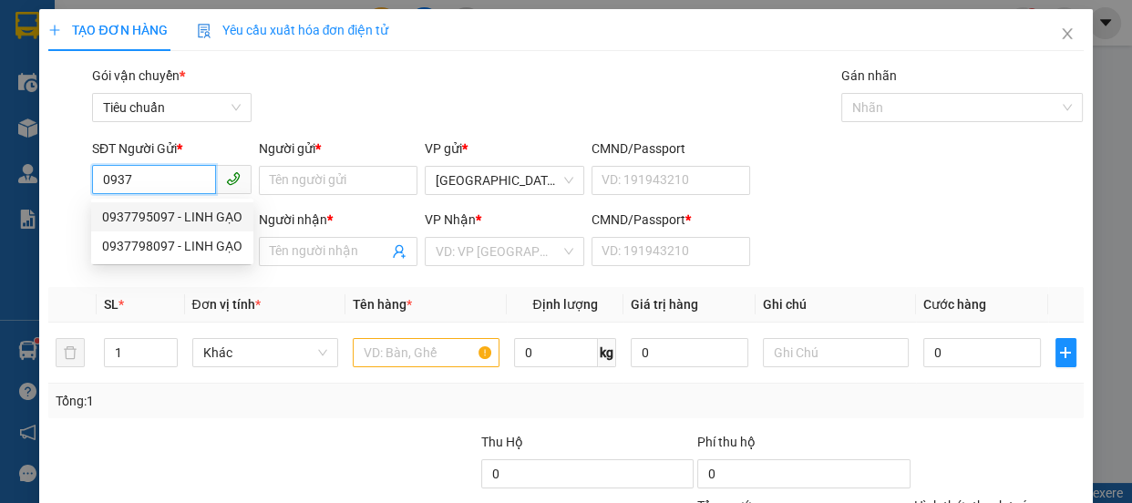
type input "0"
type input "170.000"
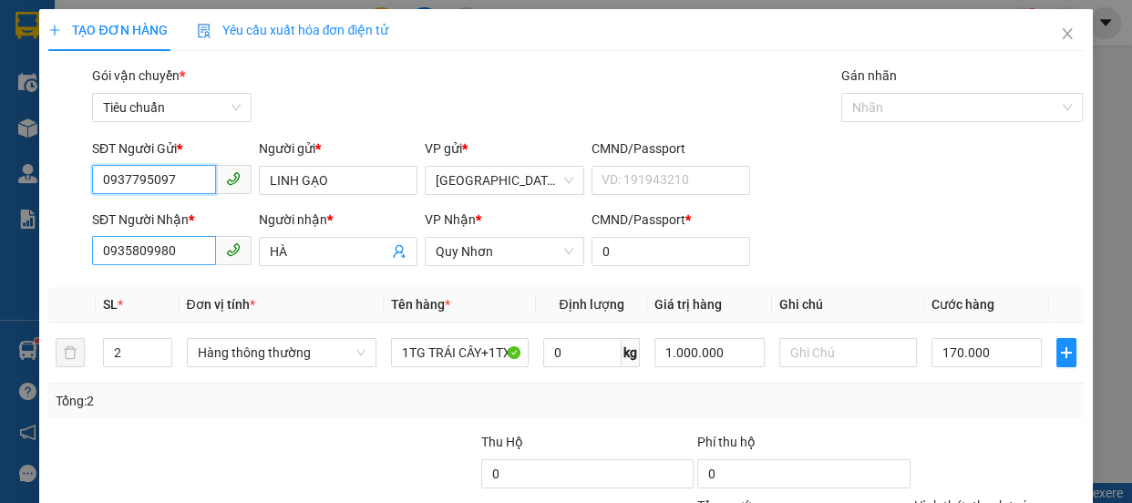
type input "0937795097"
click at [186, 246] on input "0935809980" at bounding box center [154, 250] width 124 height 29
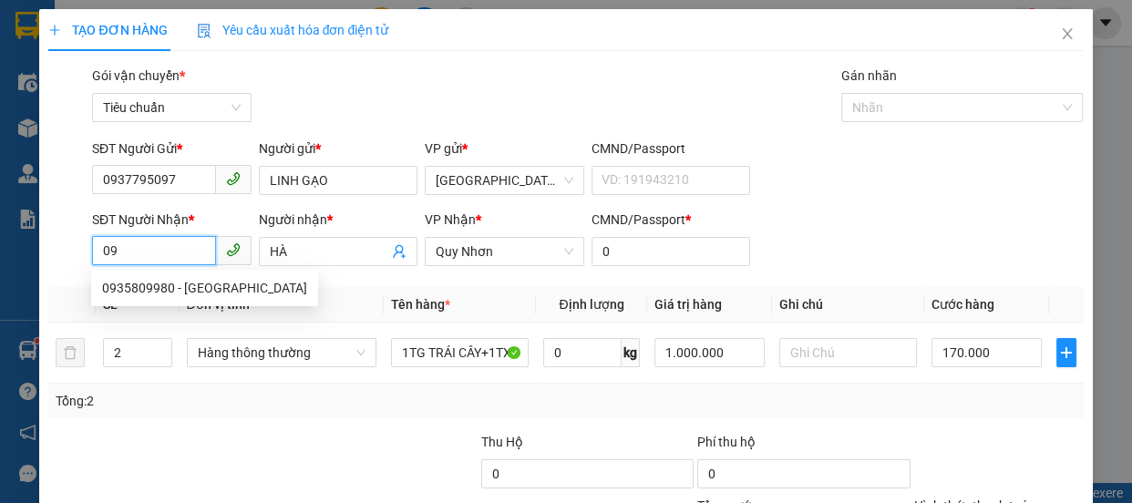
type input "0"
click at [145, 288] on div "0935809980 - HÀ" at bounding box center [204, 288] width 205 height 20
type input "0"
click at [162, 286] on div "0987780704 - DUYÊN" at bounding box center [170, 288] width 136 height 20
type input "0987780704"
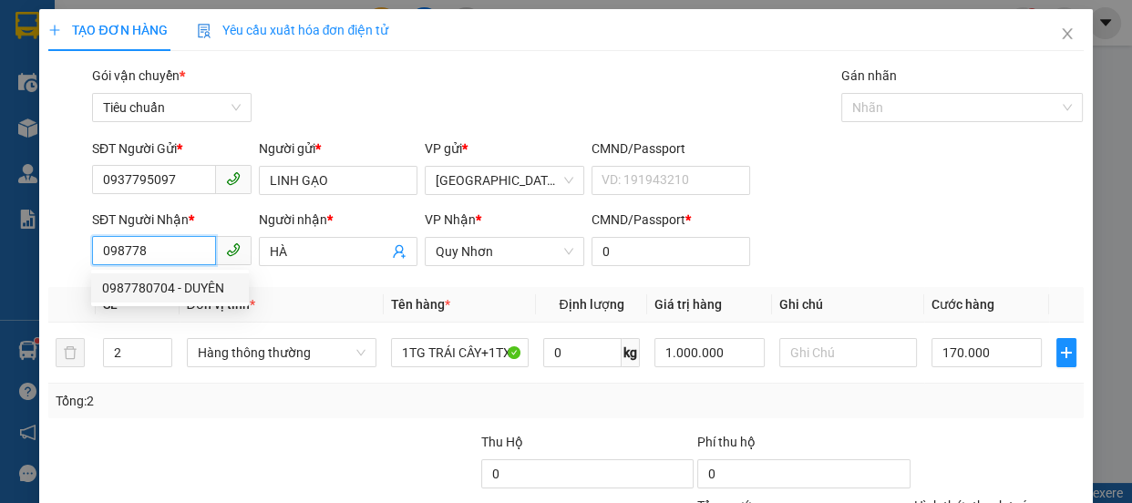
type input "DUYÊN"
type input "30.000"
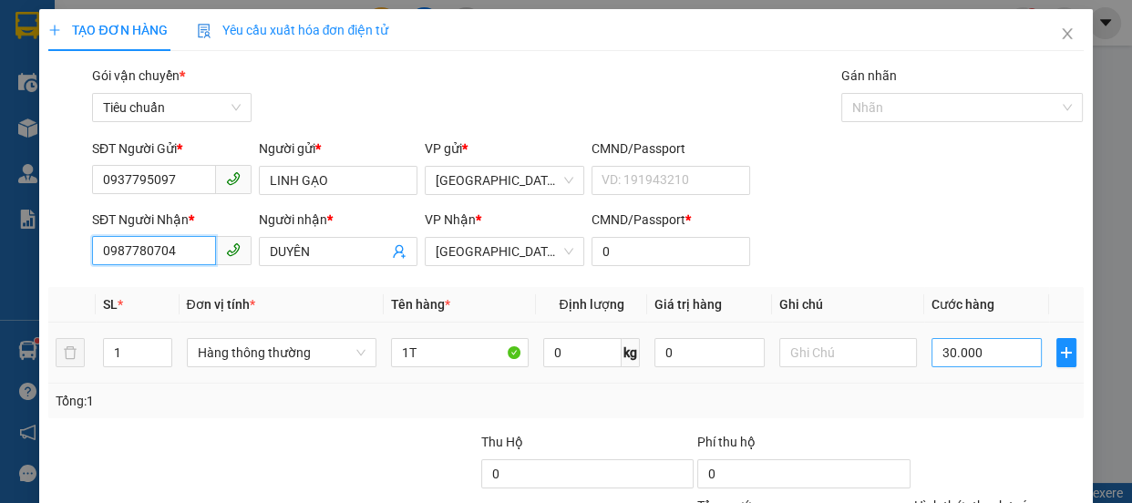
type input "0987780704"
click at [1003, 342] on input "30.000" at bounding box center [986, 352] width 110 height 29
type input "4"
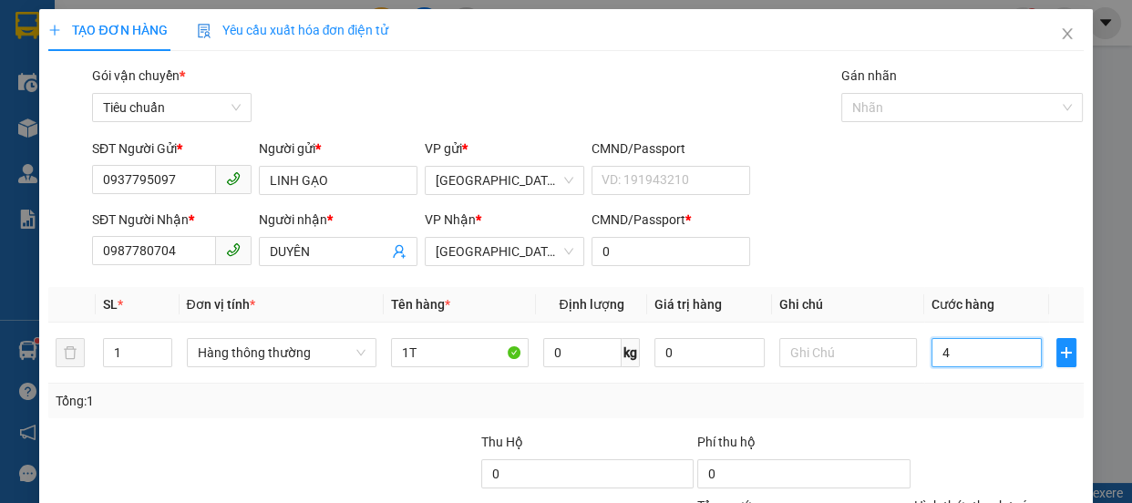
type input "40"
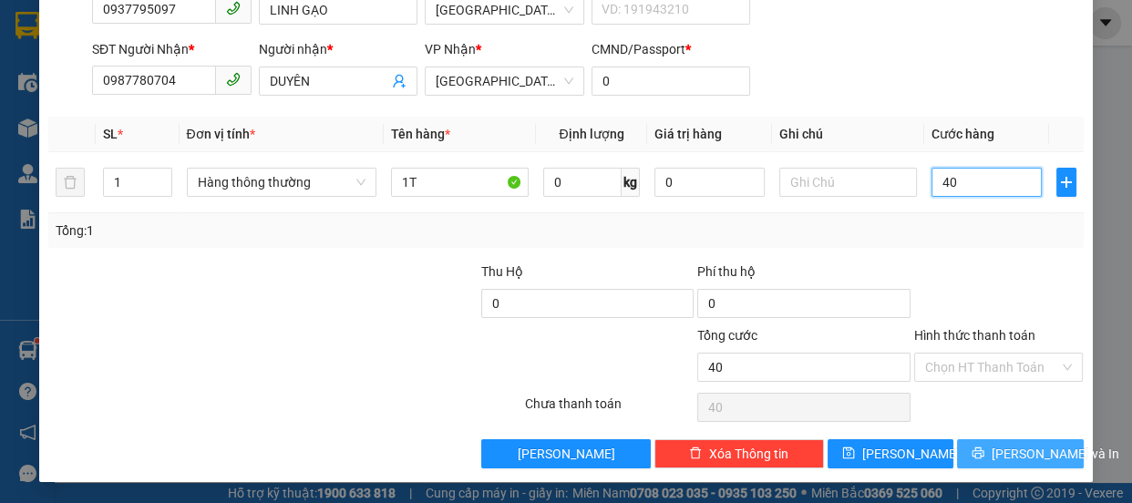
type input "40"
type input "40.000"
click at [1017, 453] on span "[PERSON_NAME] và In" at bounding box center [1055, 454] width 128 height 20
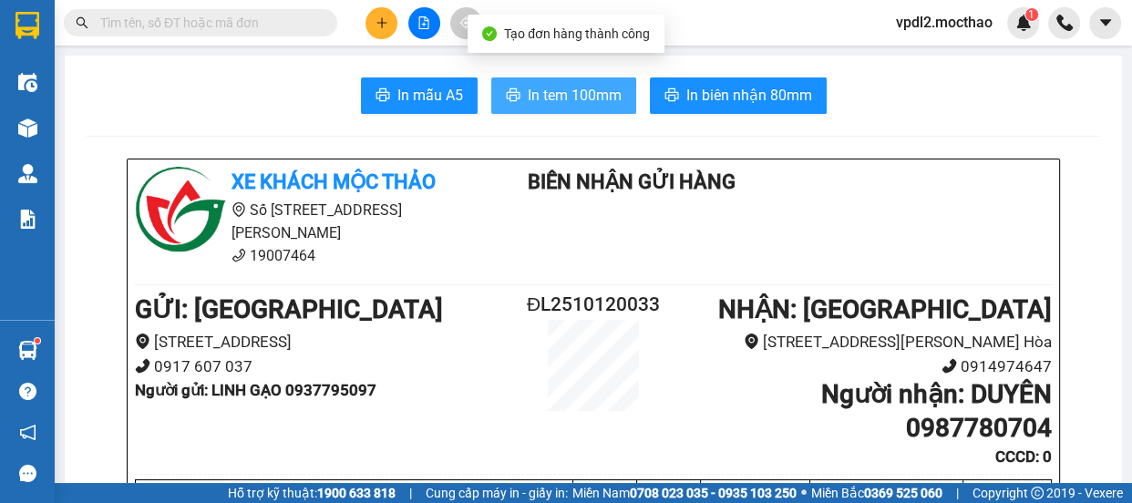
click at [558, 84] on span "In tem 100mm" at bounding box center [575, 95] width 94 height 23
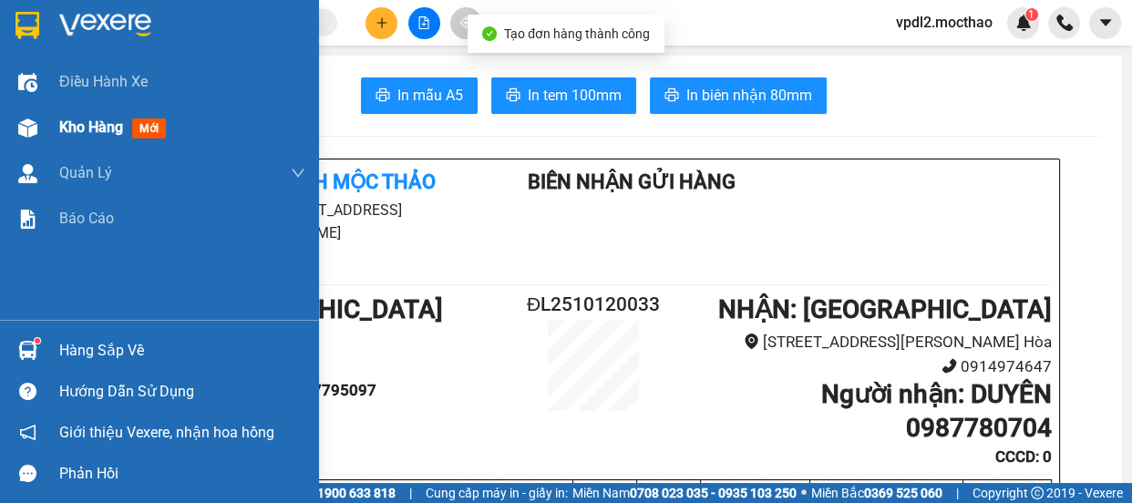
click at [78, 128] on span "Kho hàng" at bounding box center [91, 126] width 64 height 17
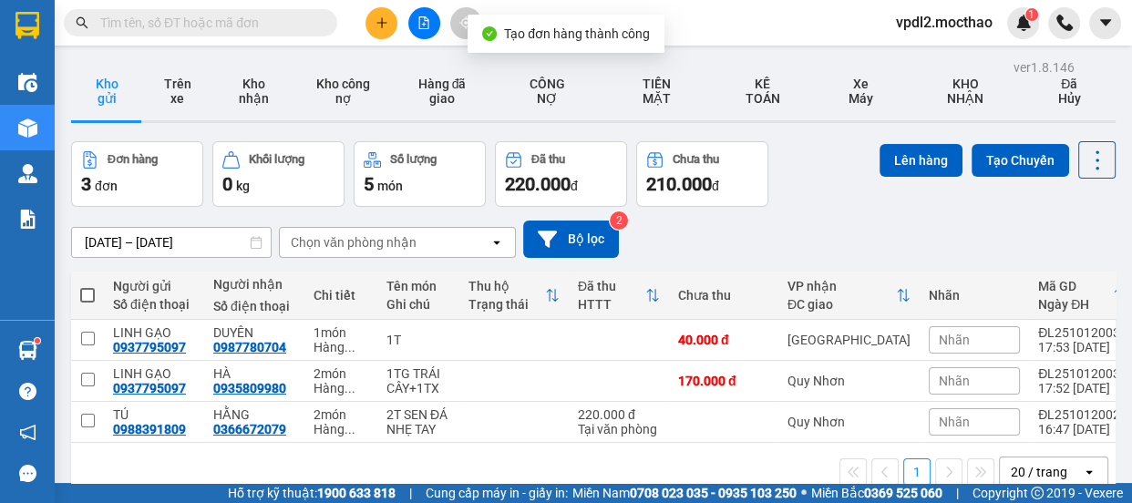
click at [85, 291] on span at bounding box center [87, 295] width 15 height 15
click at [87, 286] on input "checkbox" at bounding box center [87, 286] width 0 height 0
checkbox input "true"
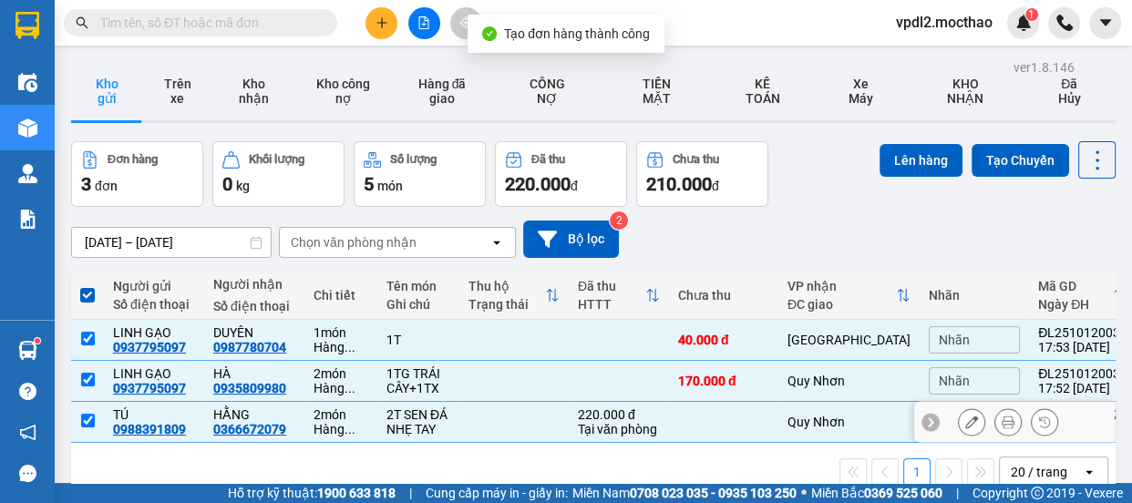
click at [83, 416] on input "checkbox" at bounding box center [88, 421] width 14 height 14
checkbox input "false"
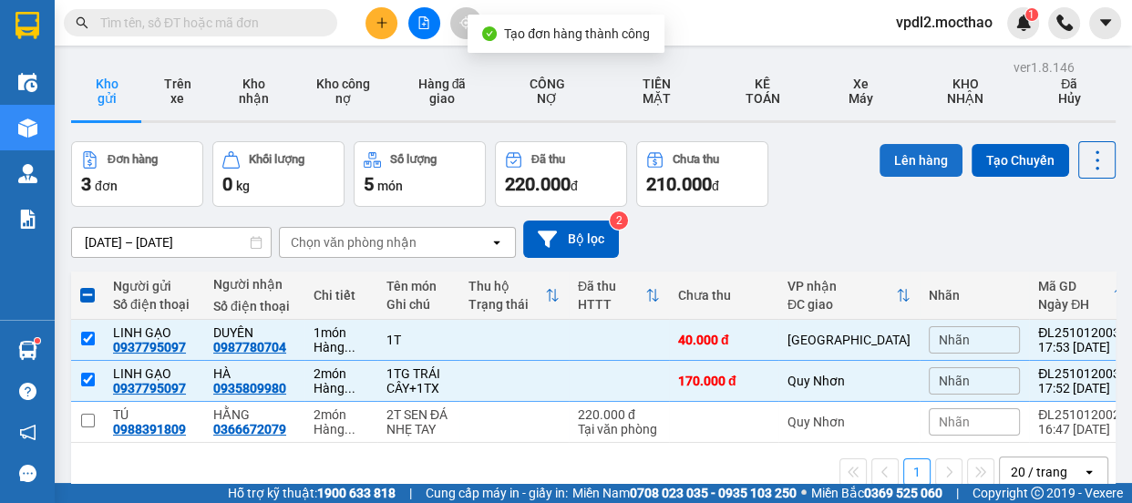
click at [892, 159] on button "Lên hàng" at bounding box center [920, 160] width 83 height 33
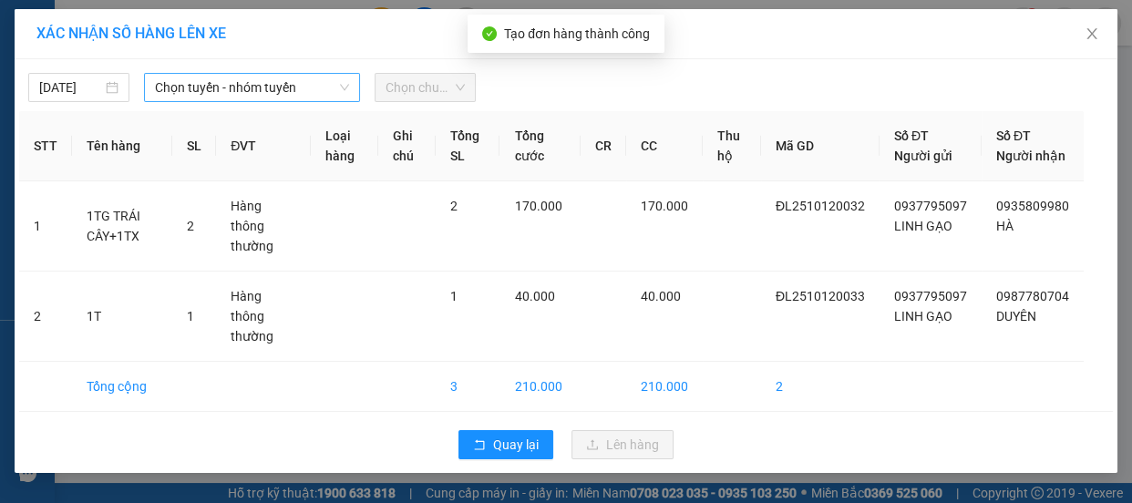
click at [210, 91] on span "Chọn tuyến - nhóm tuyến" at bounding box center [252, 87] width 194 height 27
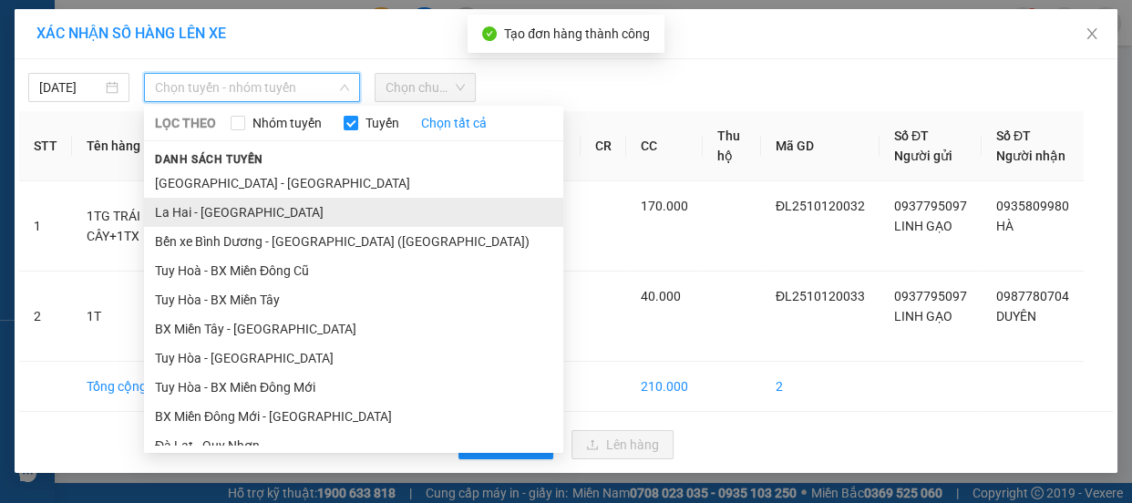
scroll to position [248, 0]
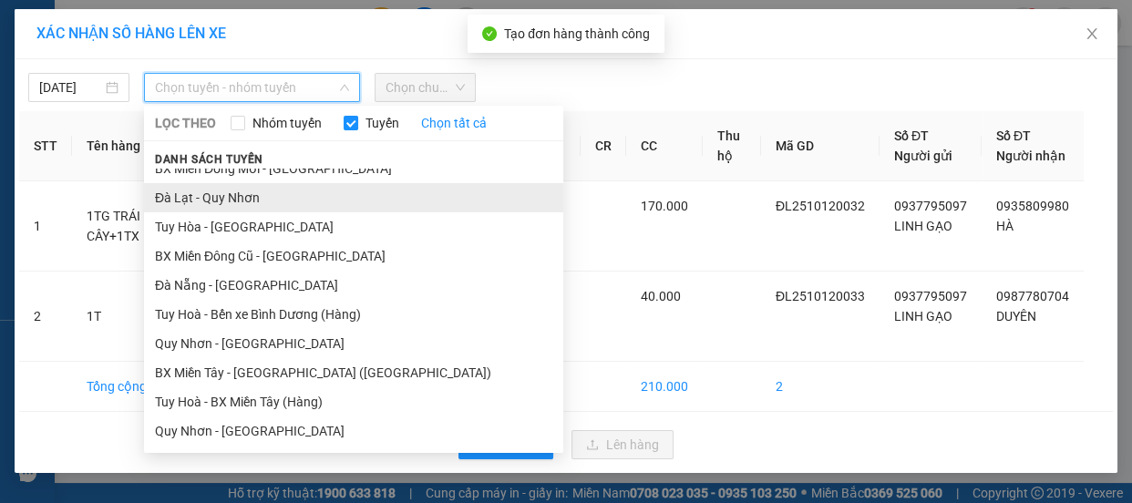
click at [232, 196] on li "Đà Lạt - Quy Nhơn" at bounding box center [353, 197] width 419 height 29
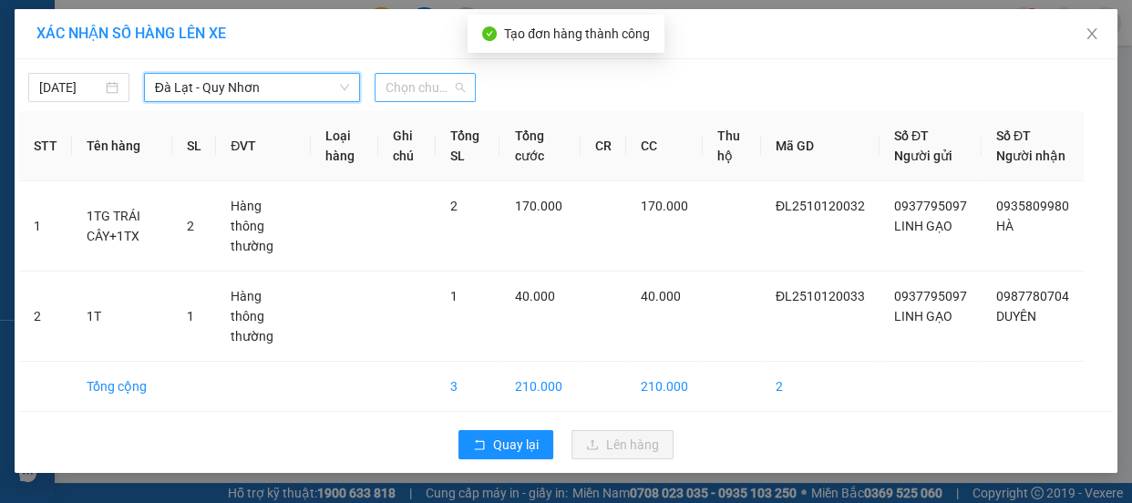
click at [431, 95] on span "Chọn chuyến" at bounding box center [424, 87] width 79 height 27
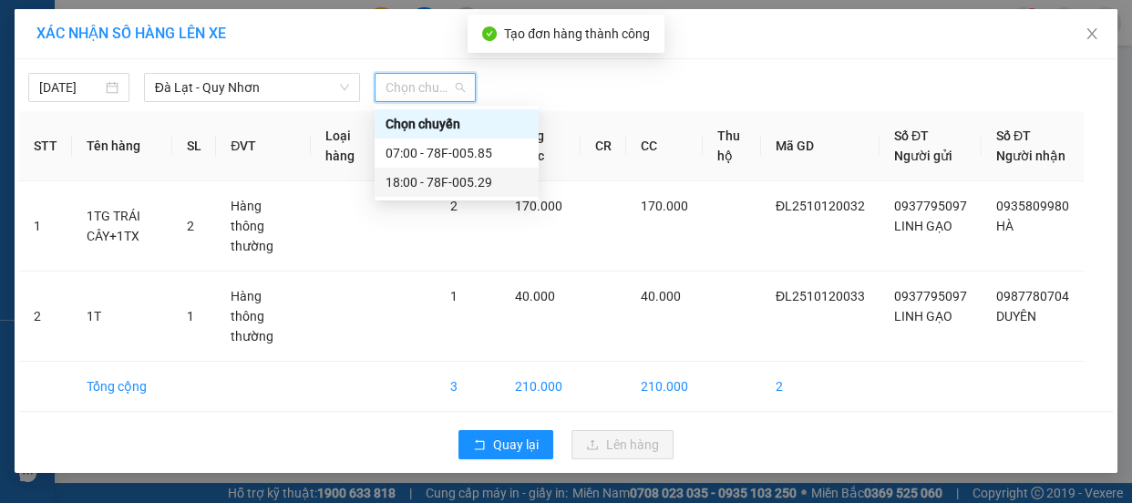
drag, startPoint x: 457, startPoint y: 180, endPoint x: 508, endPoint y: 251, distance: 87.5
click at [457, 180] on div "18:00 - 78F-005.29" at bounding box center [456, 182] width 142 height 20
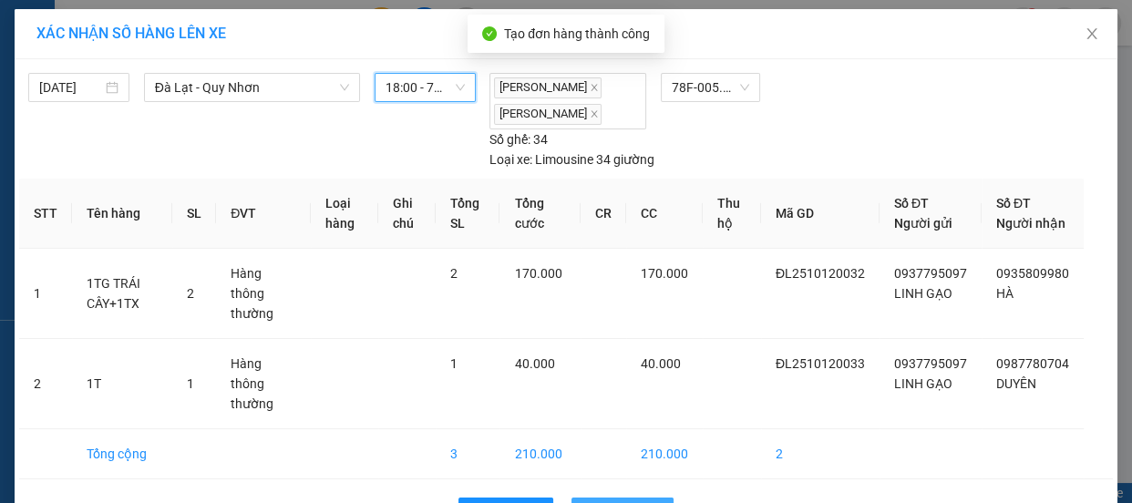
click at [638, 502] on span "Lên hàng" at bounding box center [632, 512] width 53 height 20
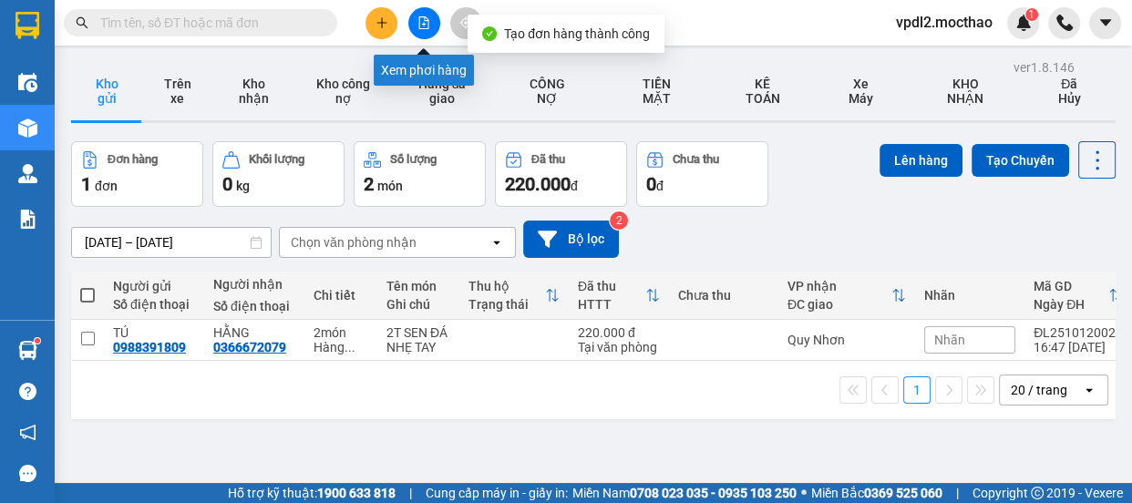
click at [424, 26] on icon "file-add" at bounding box center [423, 22] width 13 height 13
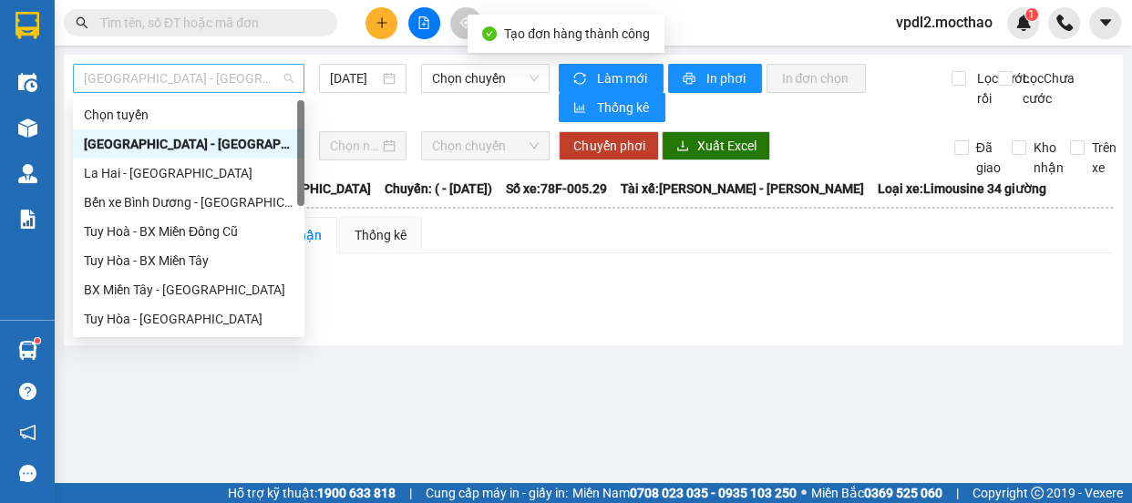
click at [200, 81] on span "[GEOGRAPHIC_DATA] - [GEOGRAPHIC_DATA]" at bounding box center [189, 78] width 210 height 27
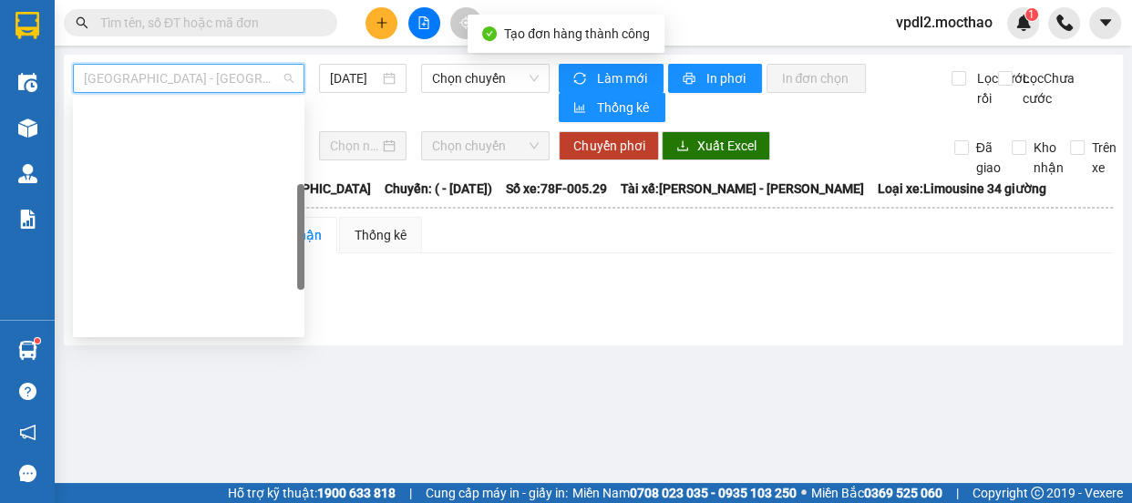
scroll to position [248, 0]
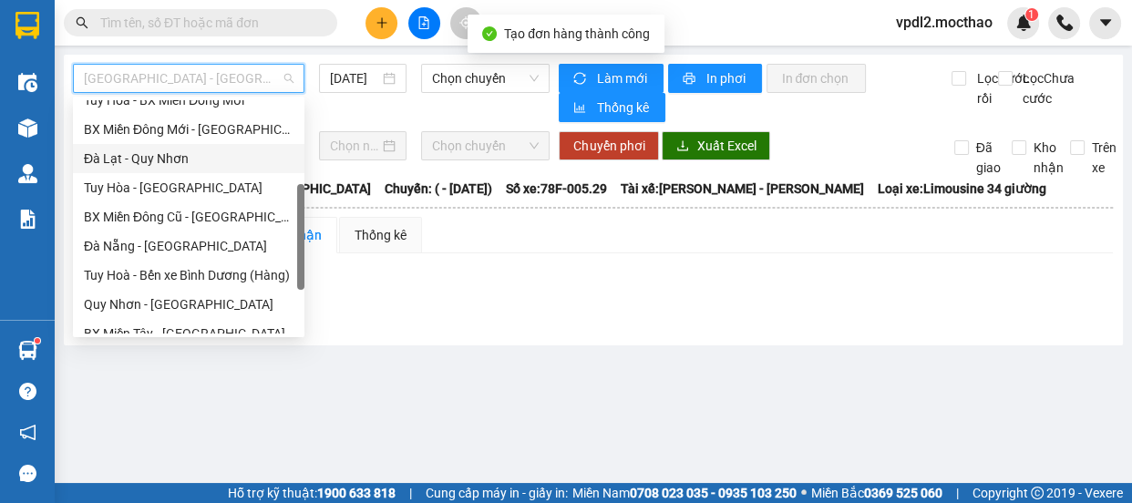
click at [175, 161] on div "Đà Lạt - Quy Nhơn" at bounding box center [189, 159] width 210 height 20
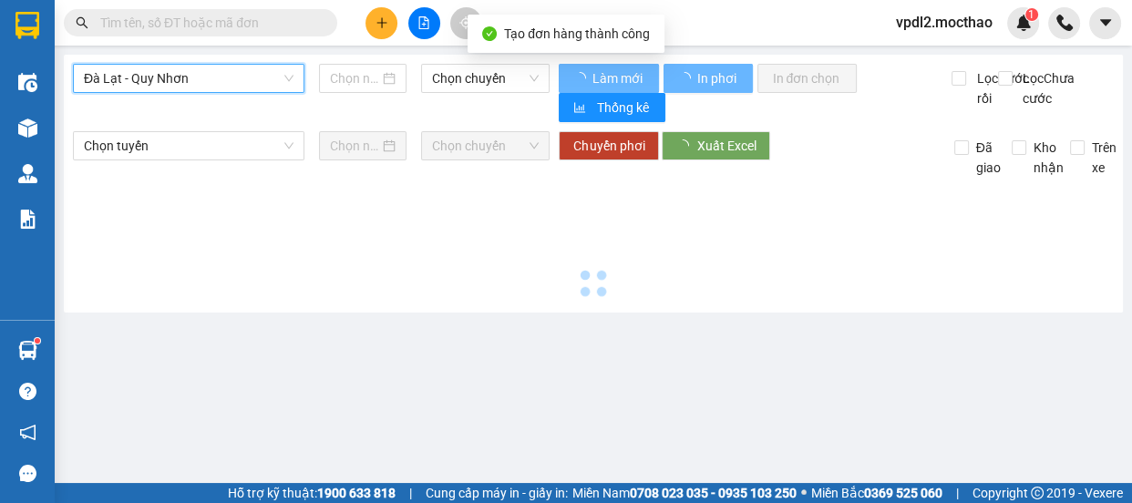
type input "[DATE]"
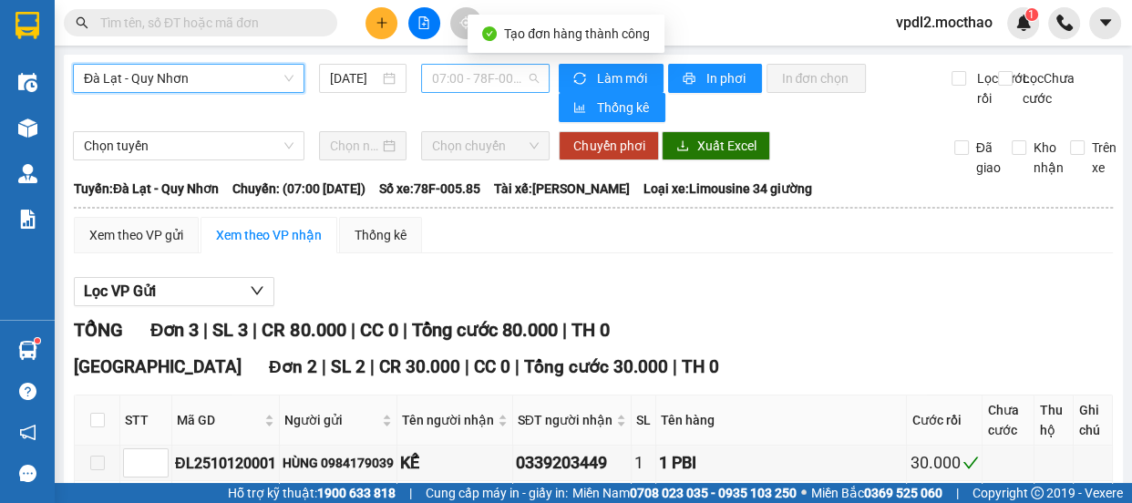
click at [477, 80] on span "07:00 - 78F-005.85" at bounding box center [485, 78] width 107 height 27
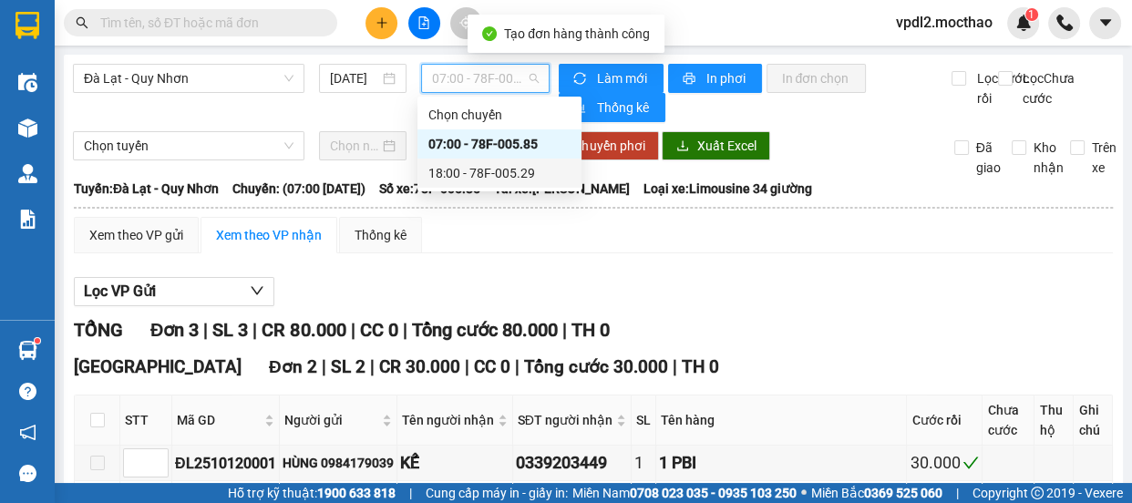
click at [498, 171] on div "18:00 - 78F-005.29" at bounding box center [499, 173] width 142 height 20
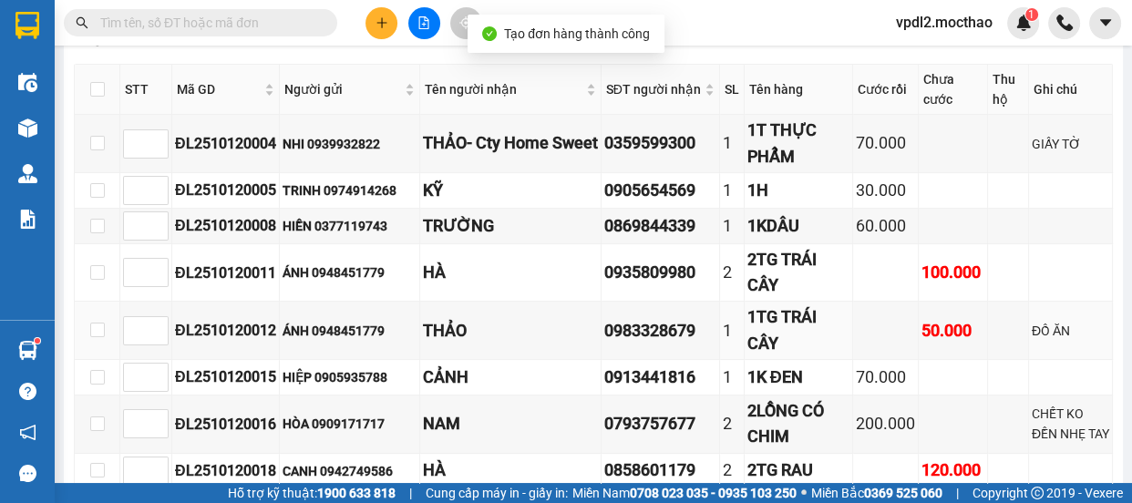
scroll to position [745, 0]
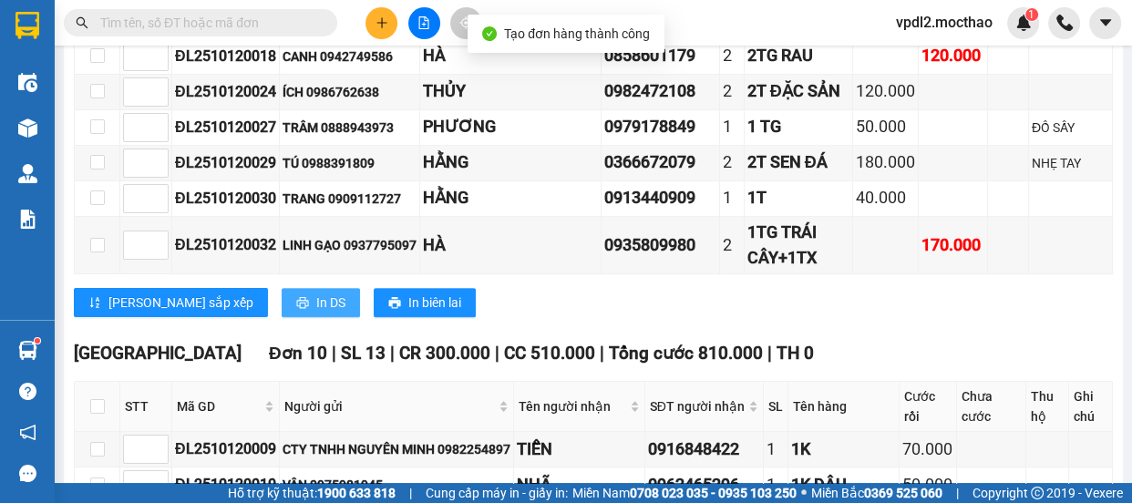
click at [316, 310] on span "In DS" at bounding box center [330, 303] width 29 height 20
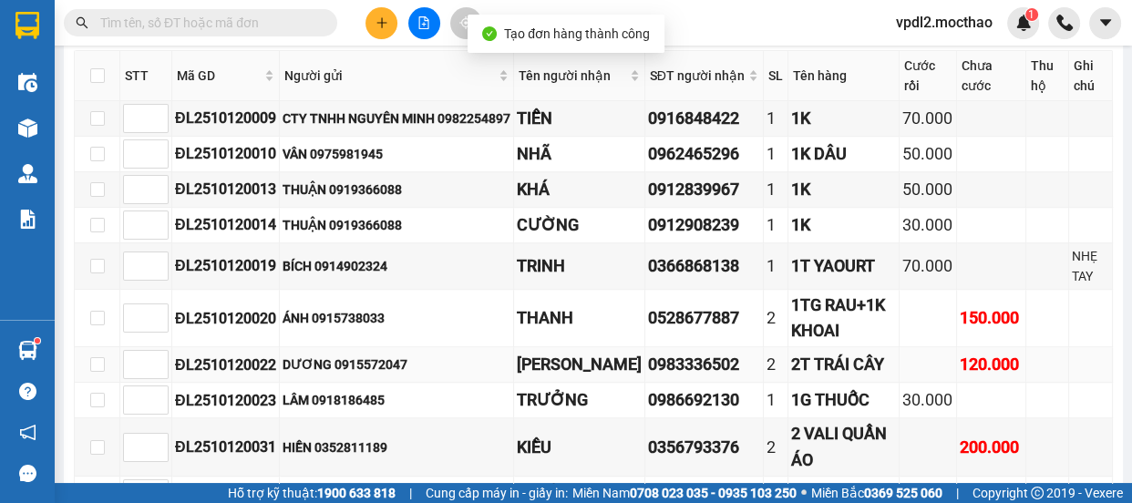
scroll to position [1242, 0]
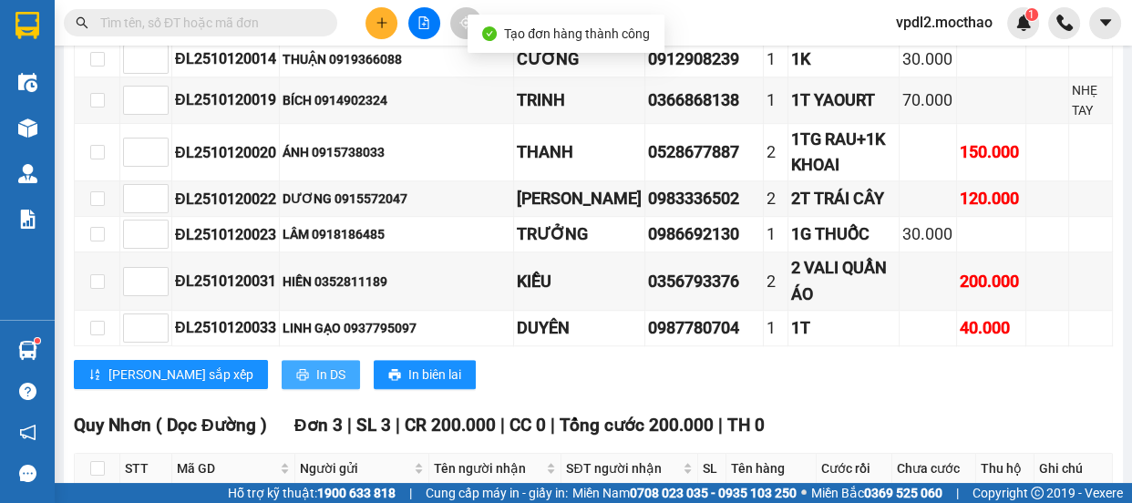
click at [316, 380] on span "In DS" at bounding box center [330, 374] width 29 height 20
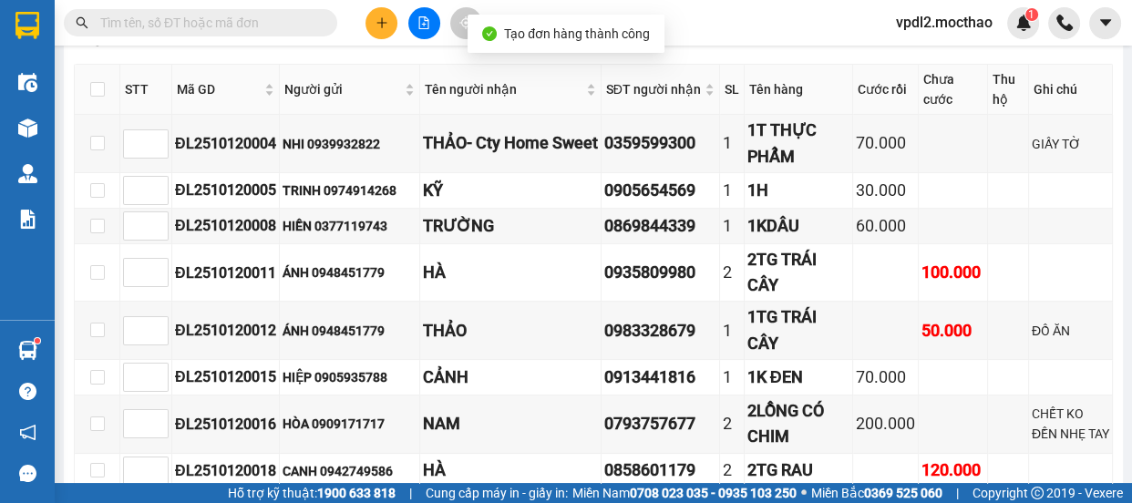
scroll to position [0, 0]
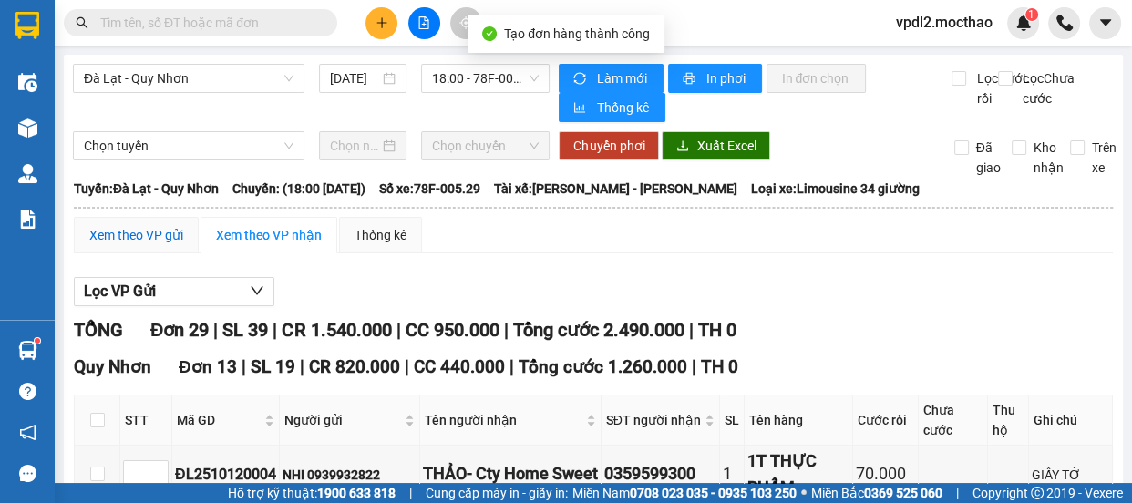
click at [123, 236] on div "Xem theo VP gửi" at bounding box center [136, 235] width 94 height 20
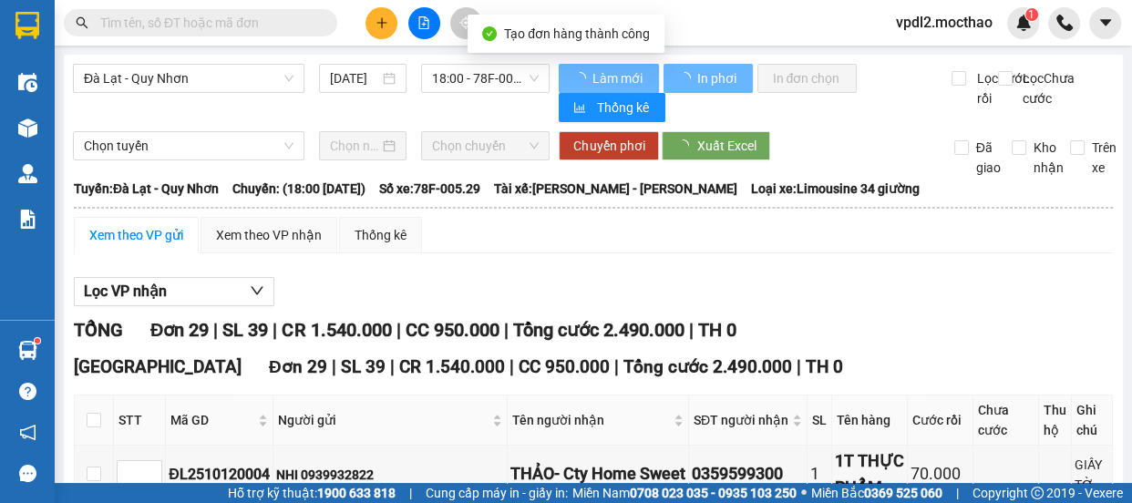
scroll to position [1545, 0]
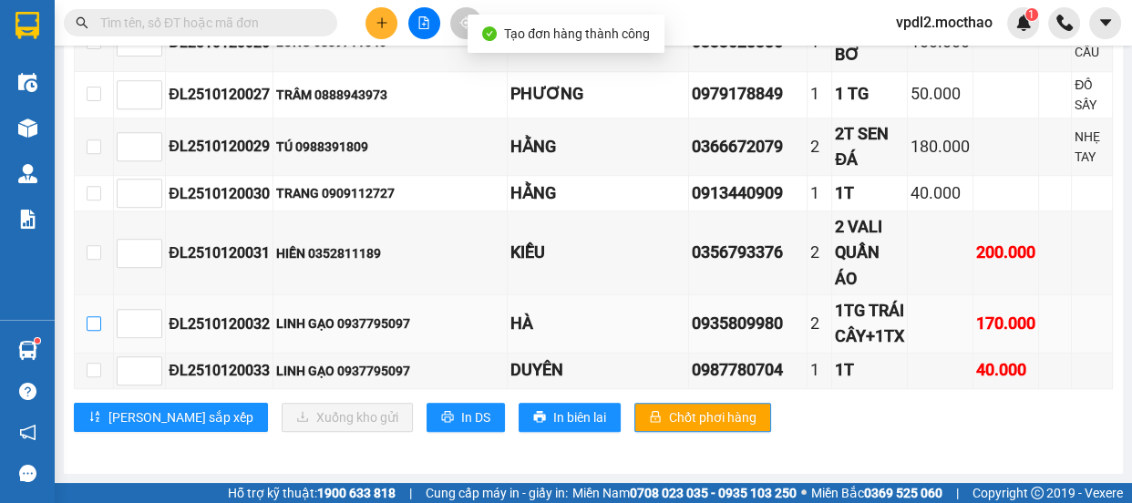
click at [87, 326] on input "checkbox" at bounding box center [94, 323] width 15 height 15
checkbox input "true"
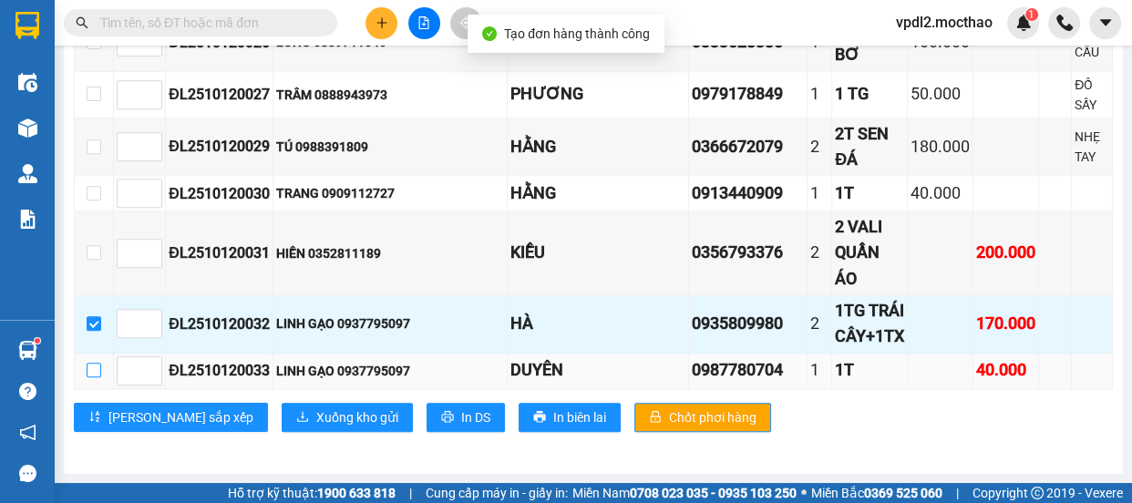
click at [91, 373] on input "checkbox" at bounding box center [94, 370] width 15 height 15
checkbox input "true"
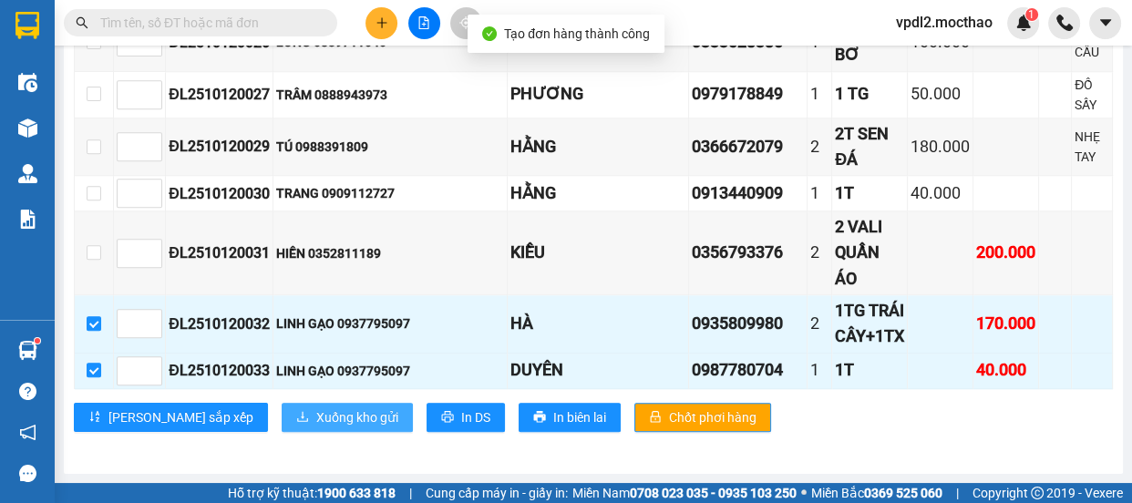
click at [316, 416] on span "Xuống kho gửi" at bounding box center [357, 417] width 82 height 20
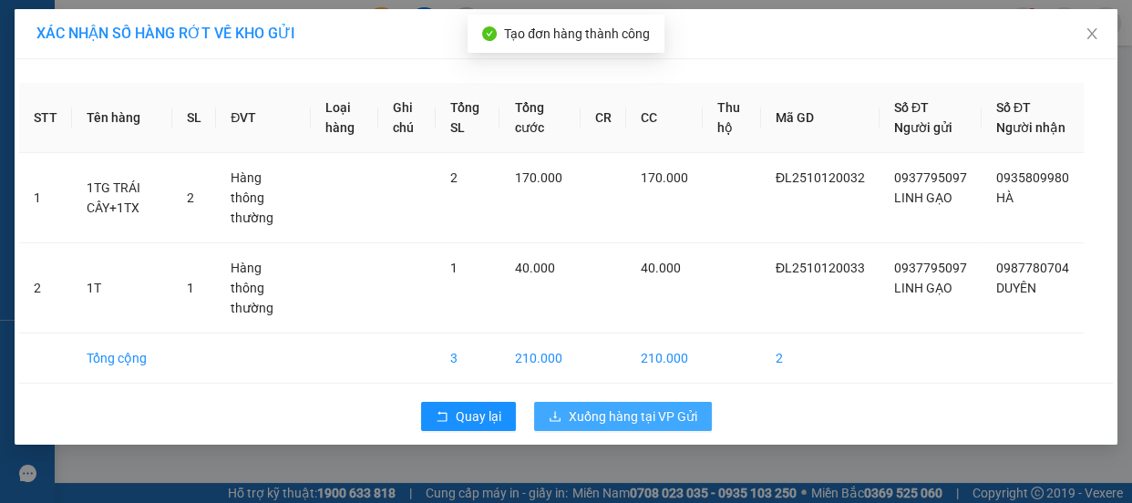
click at [625, 406] on span "Xuống hàng tại VP Gửi" at bounding box center [633, 416] width 128 height 20
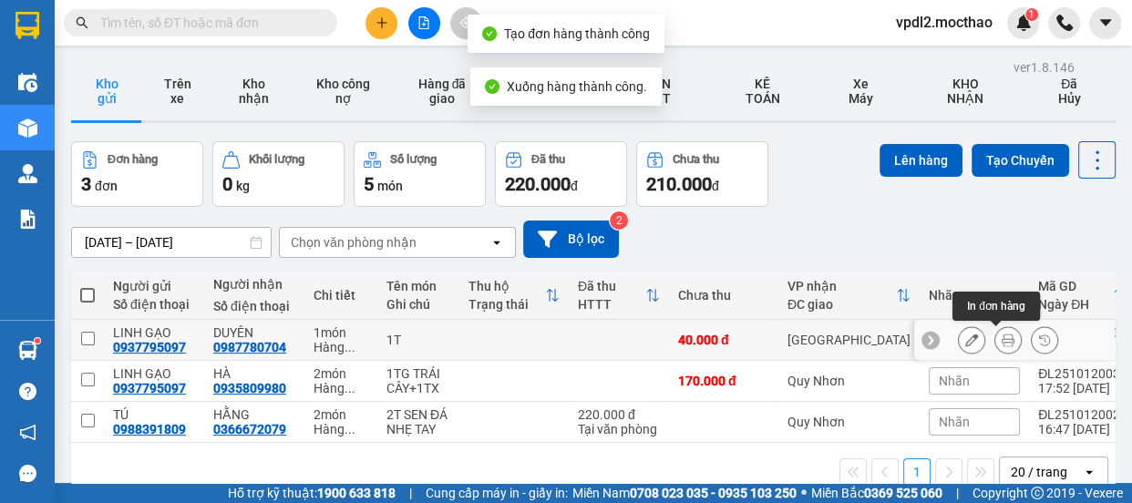
click at [1001, 336] on icon at bounding box center [1007, 340] width 13 height 13
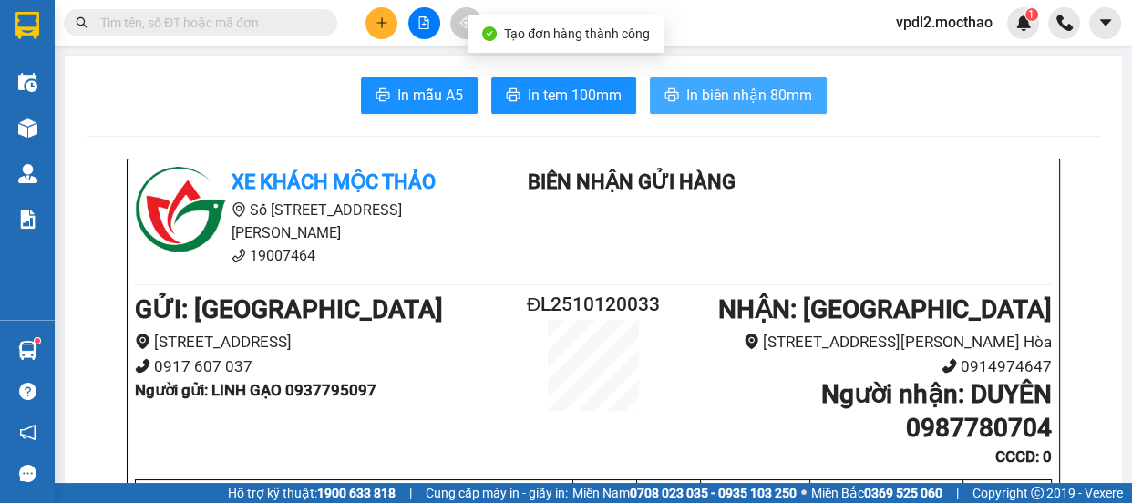
click at [747, 84] on span "In biên nhận 80mm" at bounding box center [749, 95] width 126 height 23
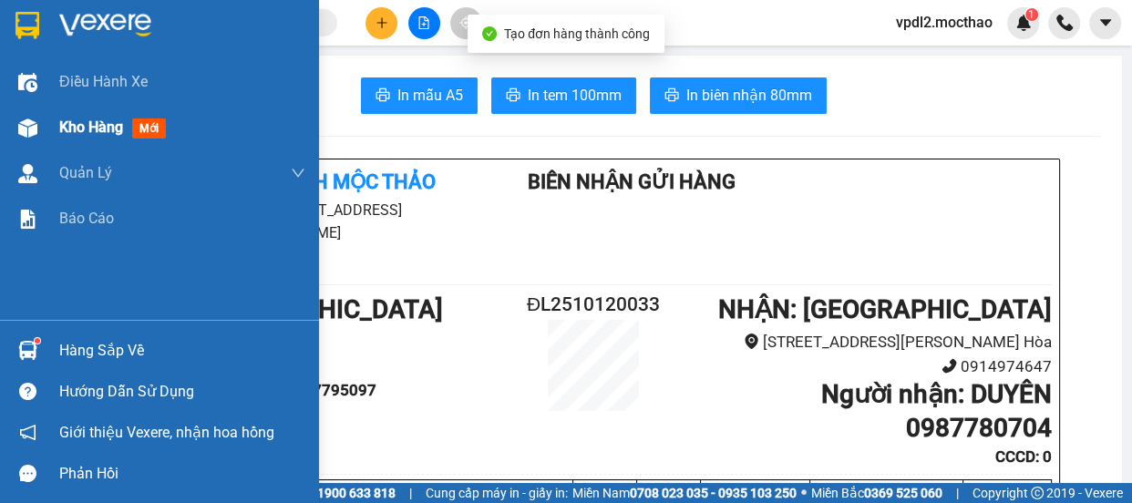
click at [98, 128] on span "Kho hàng" at bounding box center [91, 126] width 64 height 17
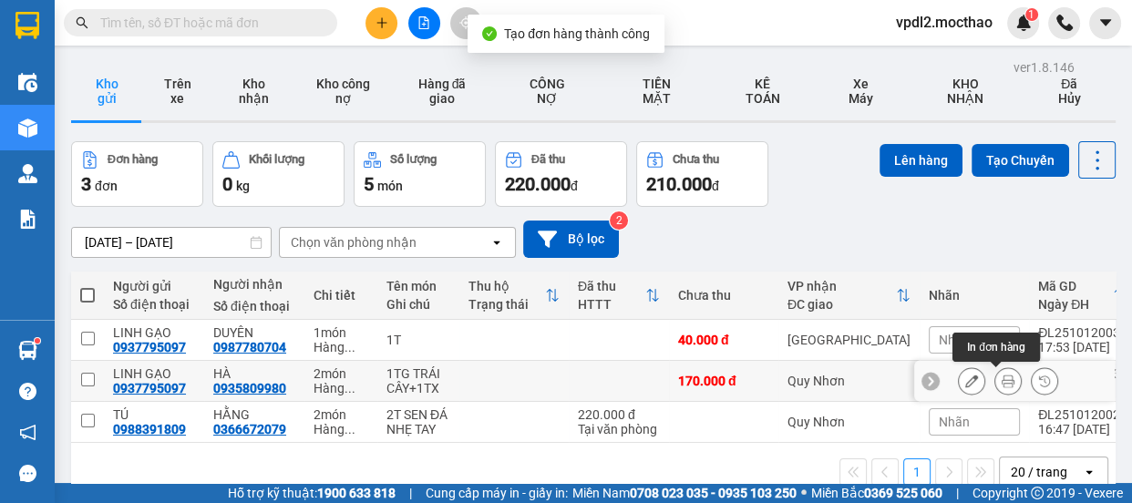
click at [1001, 382] on icon at bounding box center [1007, 381] width 13 height 13
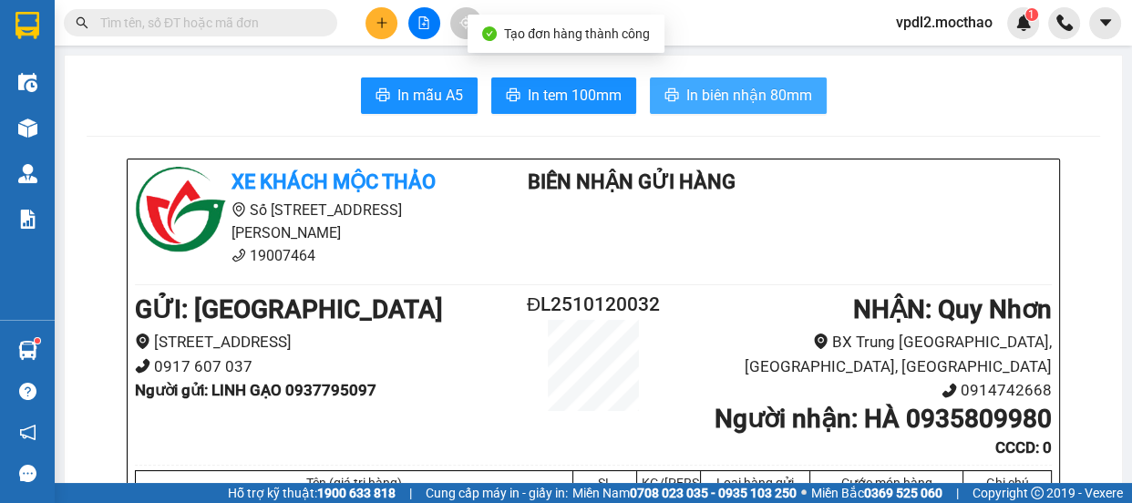
click at [720, 91] on span "In biên nhận 80mm" at bounding box center [749, 95] width 126 height 23
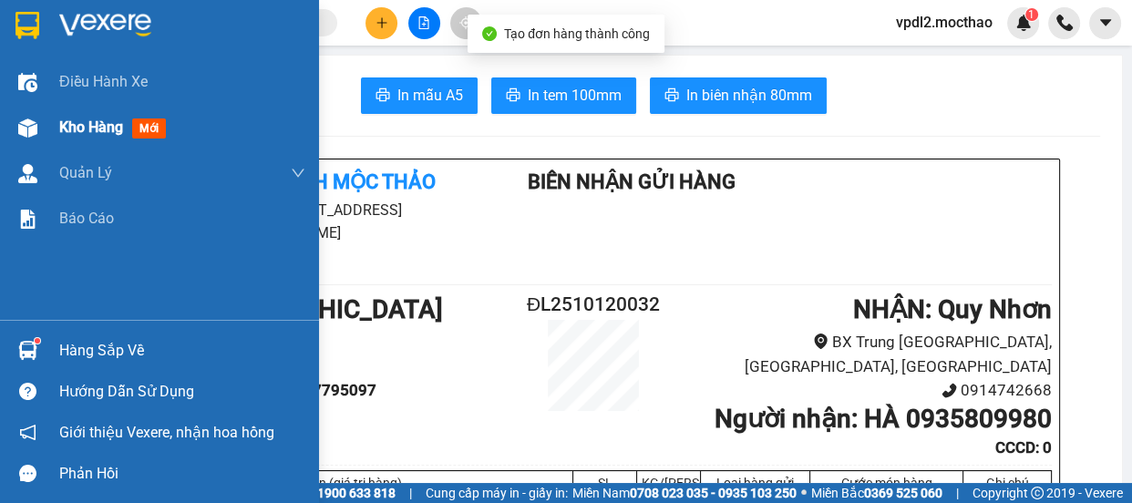
click at [90, 119] on span "Kho hàng" at bounding box center [91, 126] width 64 height 17
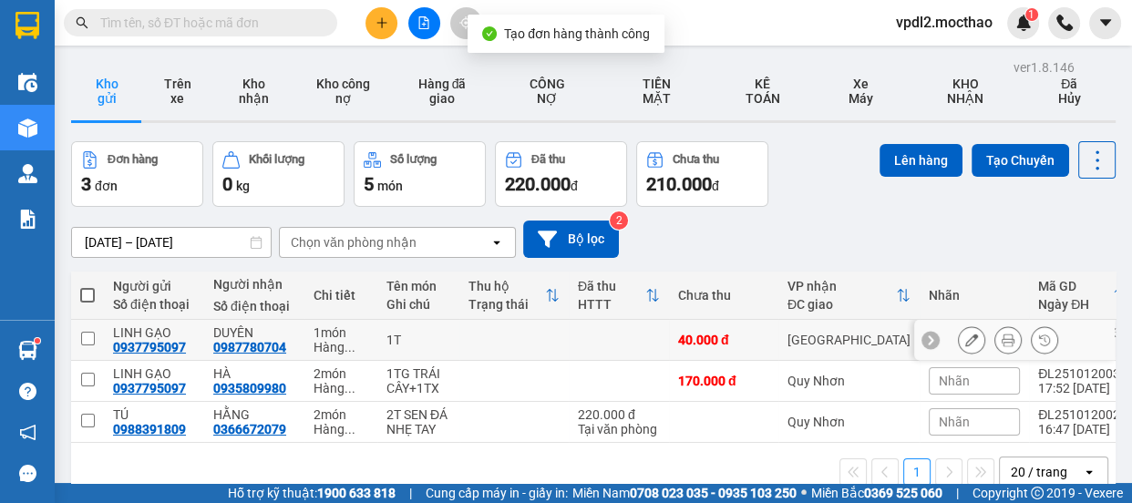
click at [87, 334] on input "checkbox" at bounding box center [88, 339] width 14 height 14
checkbox input "true"
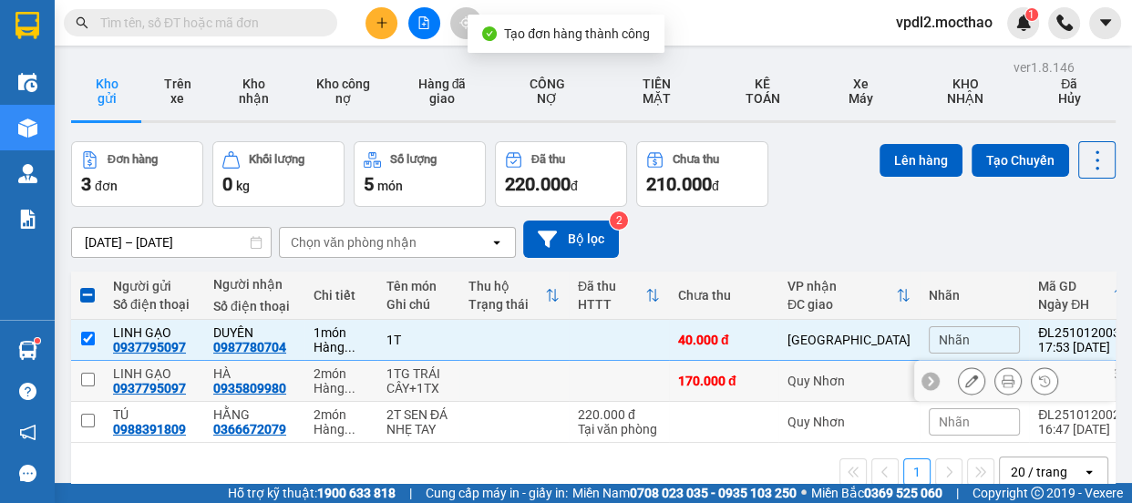
click at [91, 379] on input "checkbox" at bounding box center [88, 380] width 14 height 14
checkbox input "true"
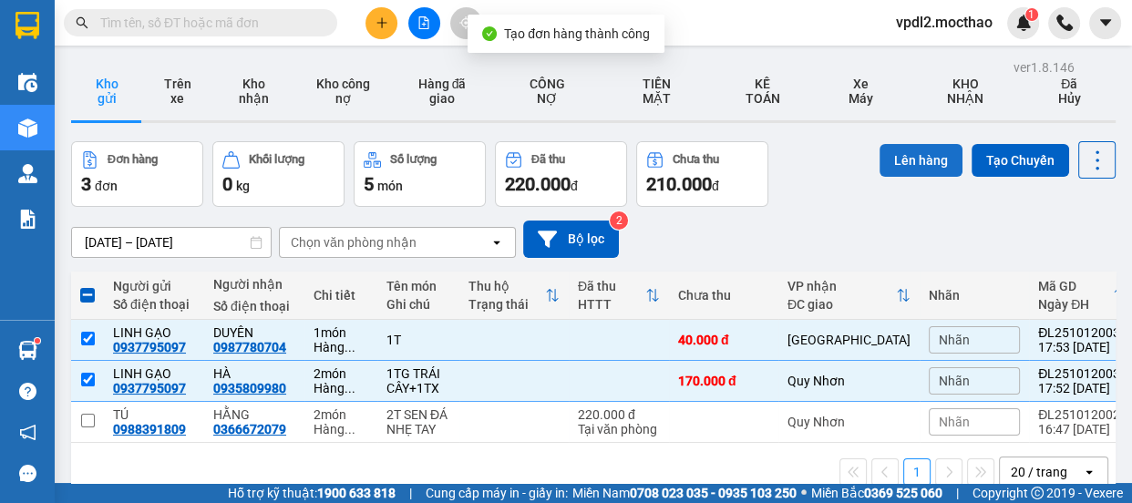
click at [907, 159] on button "Lên hàng" at bounding box center [920, 160] width 83 height 33
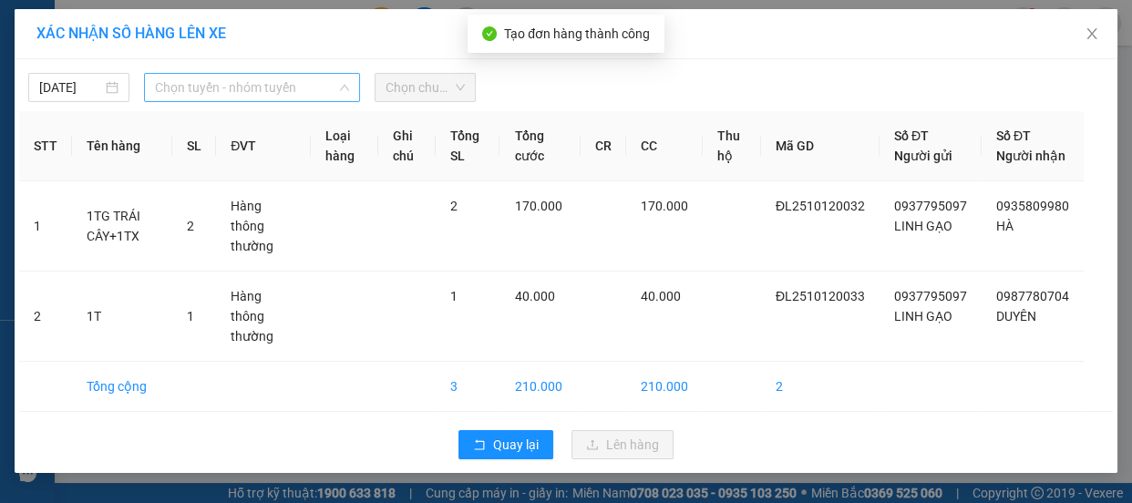
click at [214, 85] on span "Chọn tuyến - nhóm tuyến" at bounding box center [252, 87] width 194 height 27
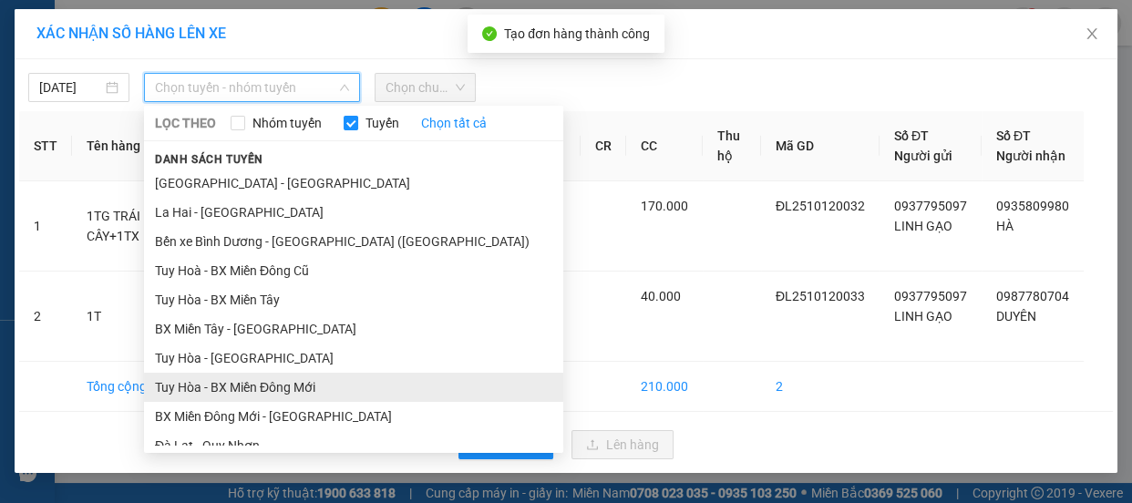
scroll to position [165, 0]
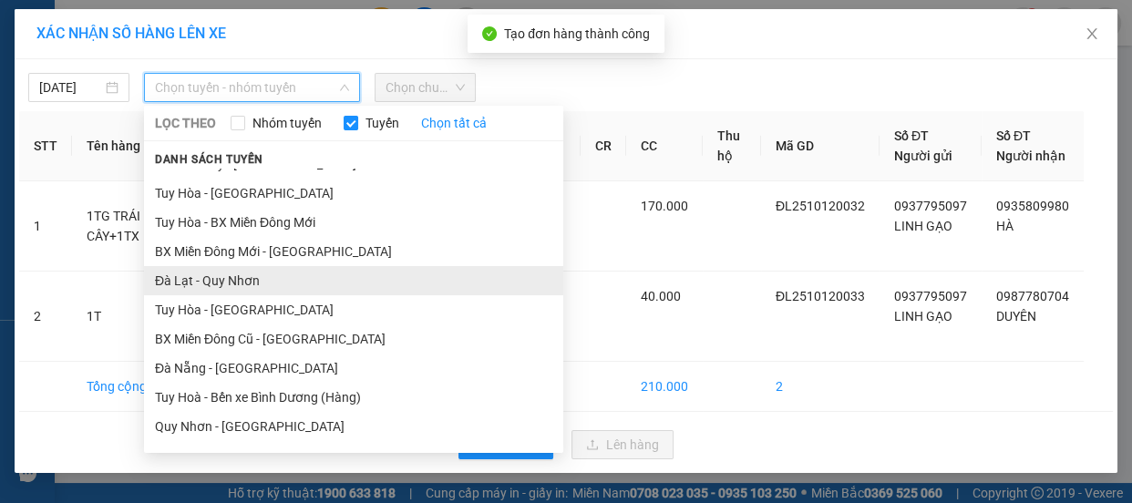
click at [248, 280] on li "Đà Lạt - Quy Nhơn" at bounding box center [353, 280] width 419 height 29
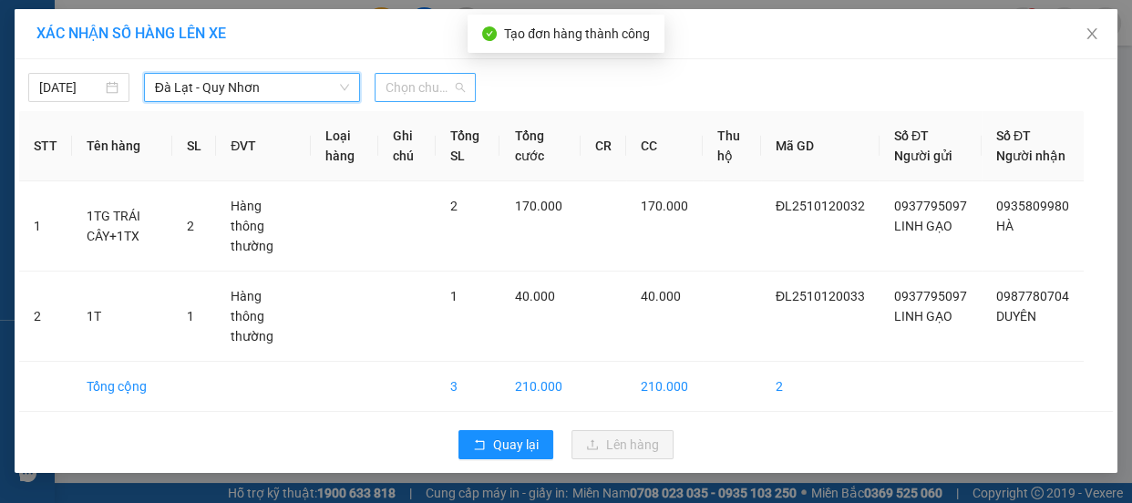
click at [448, 87] on span "Chọn chuyến" at bounding box center [424, 87] width 79 height 27
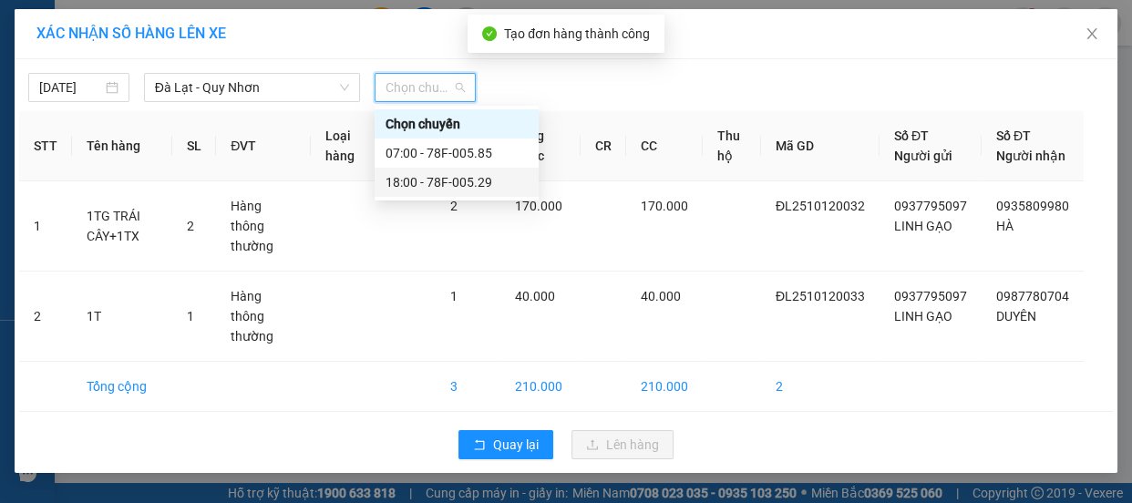
click at [467, 187] on div "18:00 - 78F-005.29" at bounding box center [456, 182] width 142 height 20
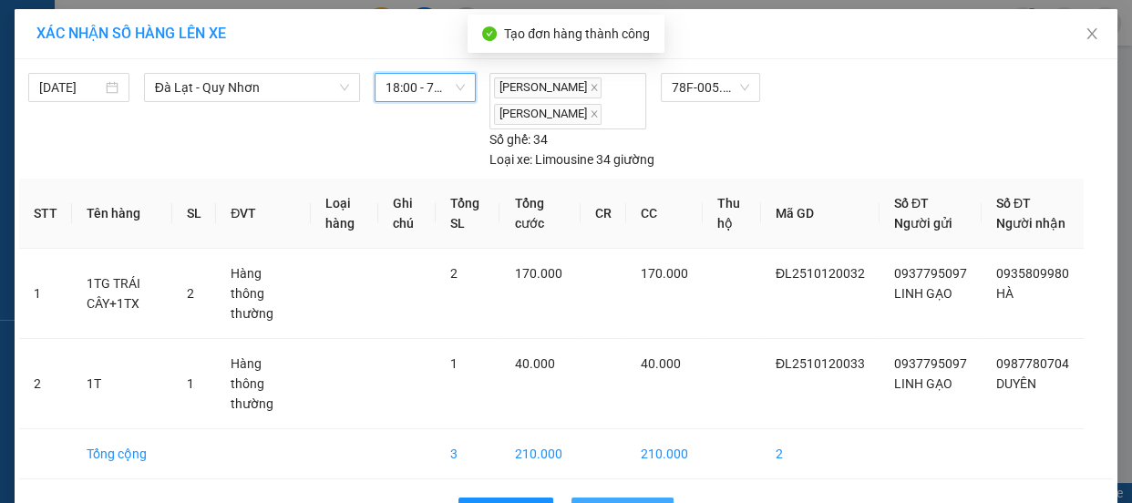
click at [629, 502] on span "Lên hàng" at bounding box center [632, 512] width 53 height 20
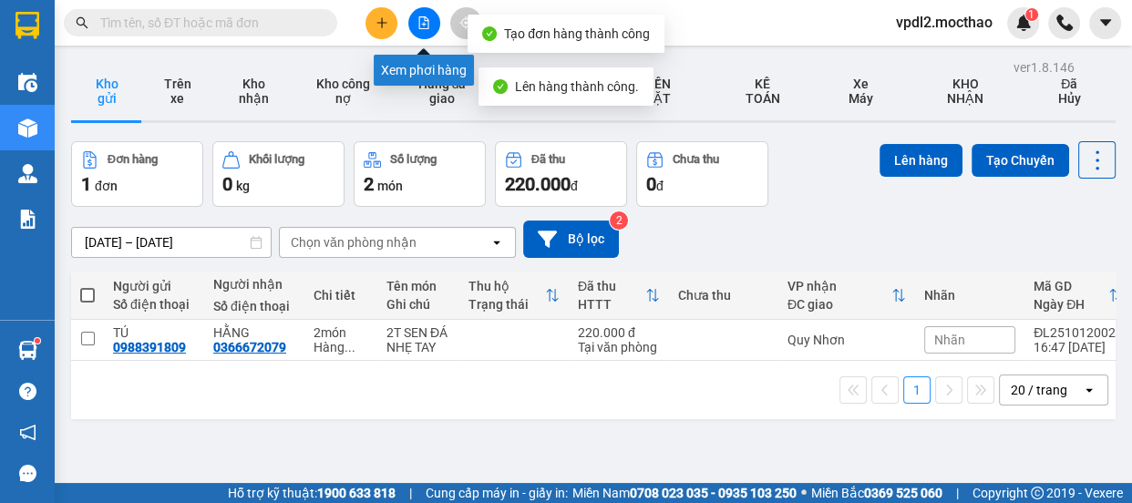
click at [431, 21] on button at bounding box center [424, 23] width 32 height 32
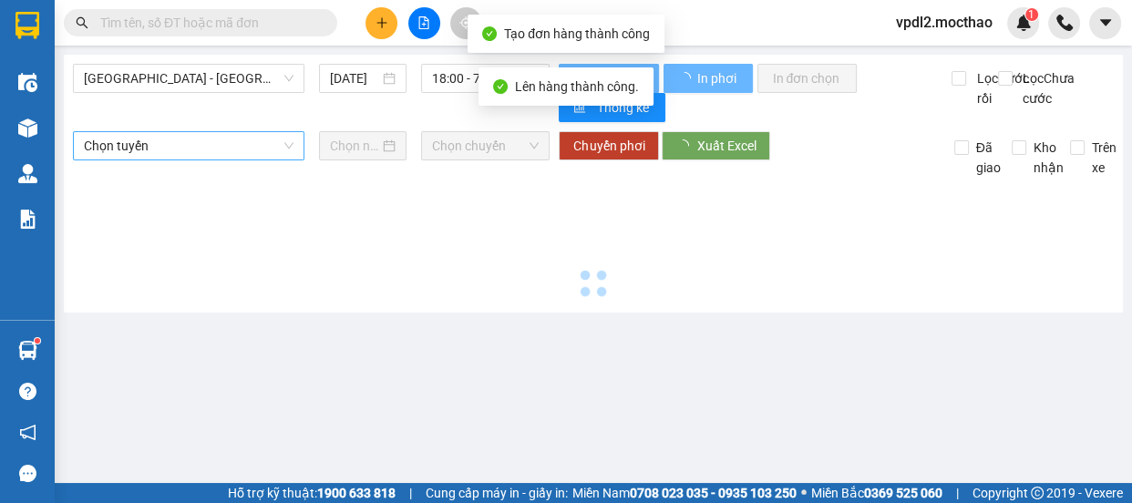
click at [149, 80] on span "[GEOGRAPHIC_DATA] - [GEOGRAPHIC_DATA]" at bounding box center [189, 78] width 210 height 27
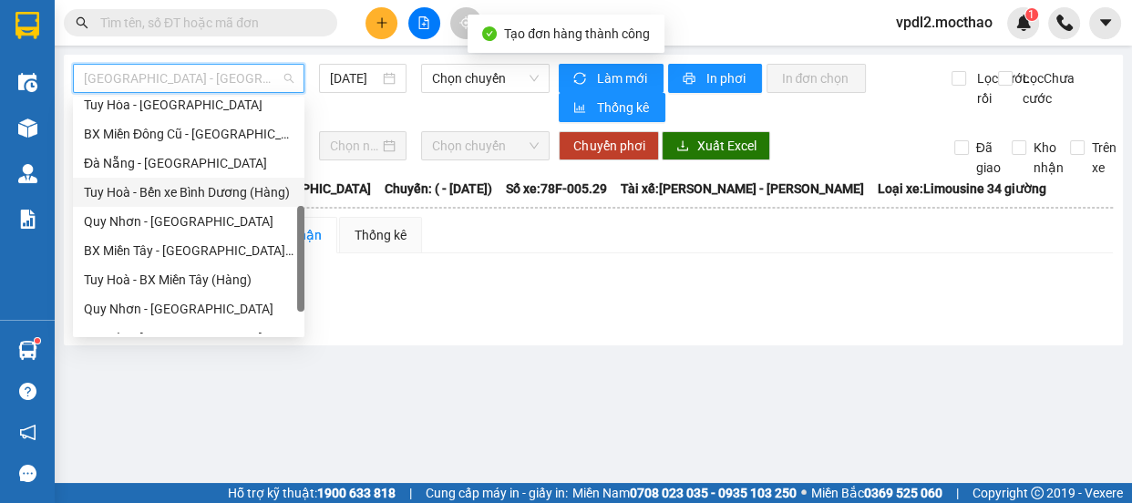
scroll to position [248, 0]
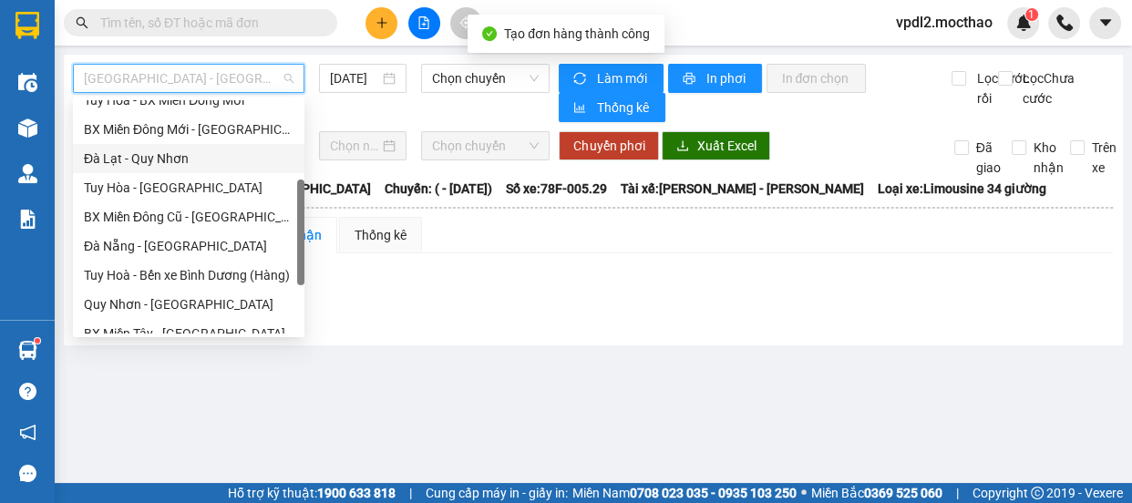
click at [156, 159] on div "Đà Lạt - Quy Nhơn" at bounding box center [189, 159] width 210 height 20
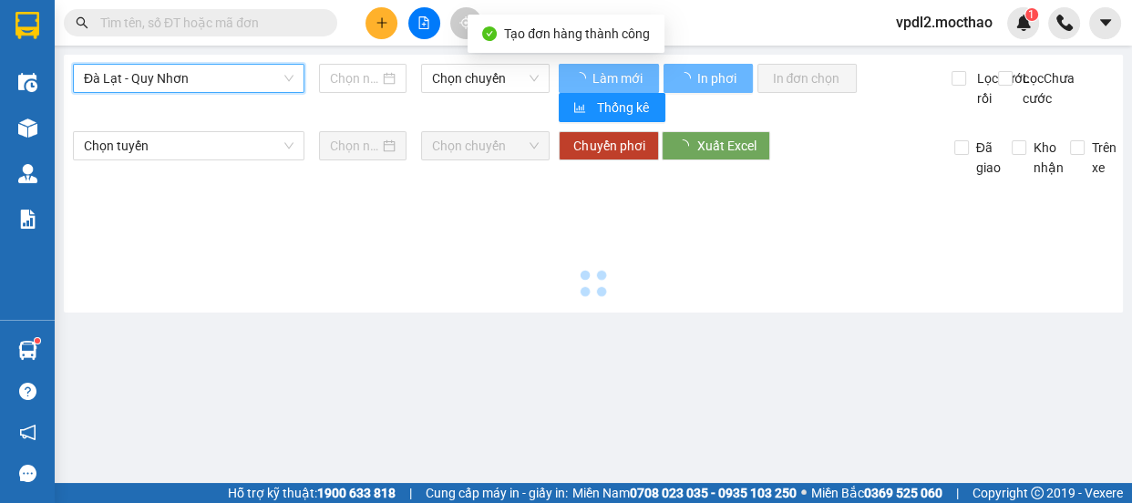
type input "[DATE]"
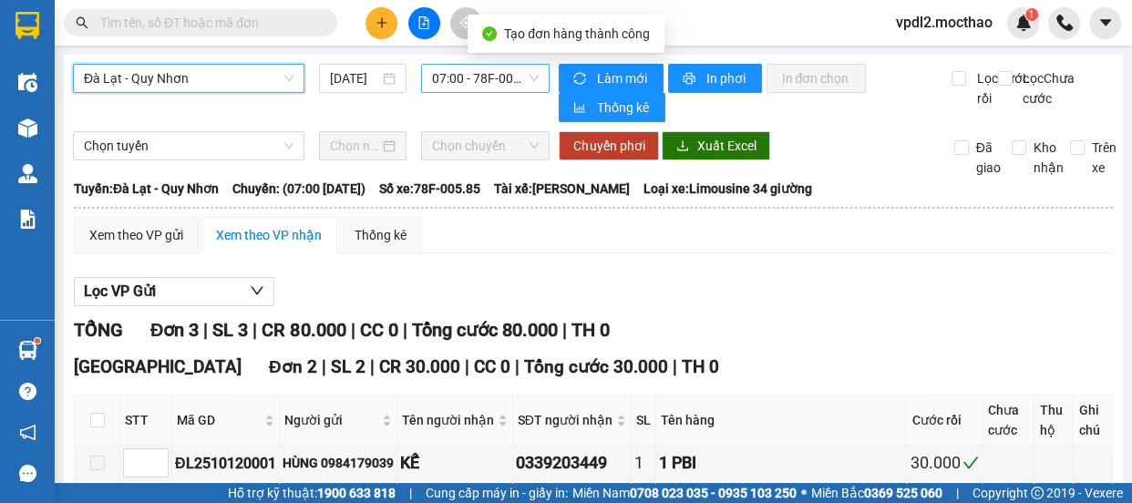
click at [474, 71] on span "07:00 - 78F-005.85" at bounding box center [485, 78] width 107 height 27
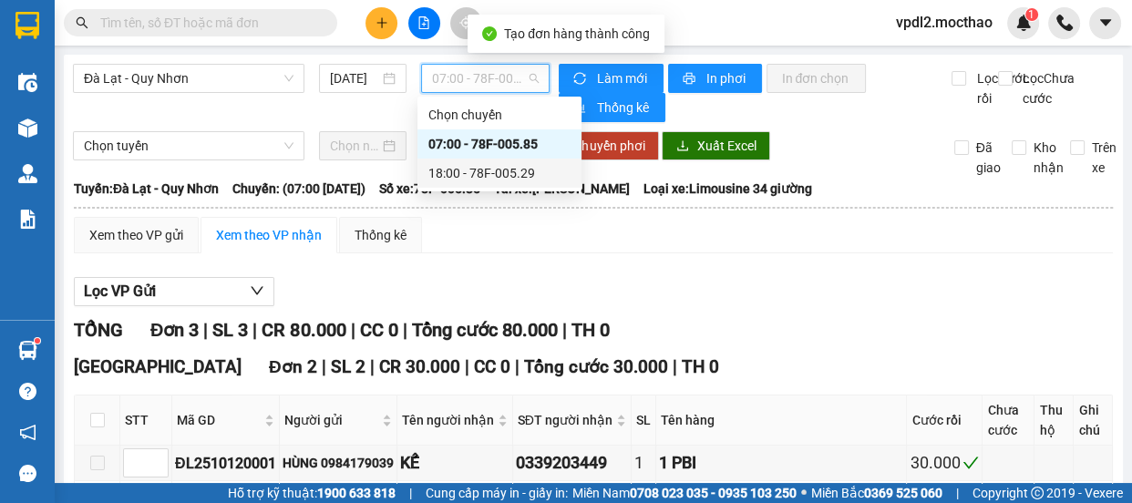
click at [499, 171] on div "18:00 - 78F-005.29" at bounding box center [499, 173] width 142 height 20
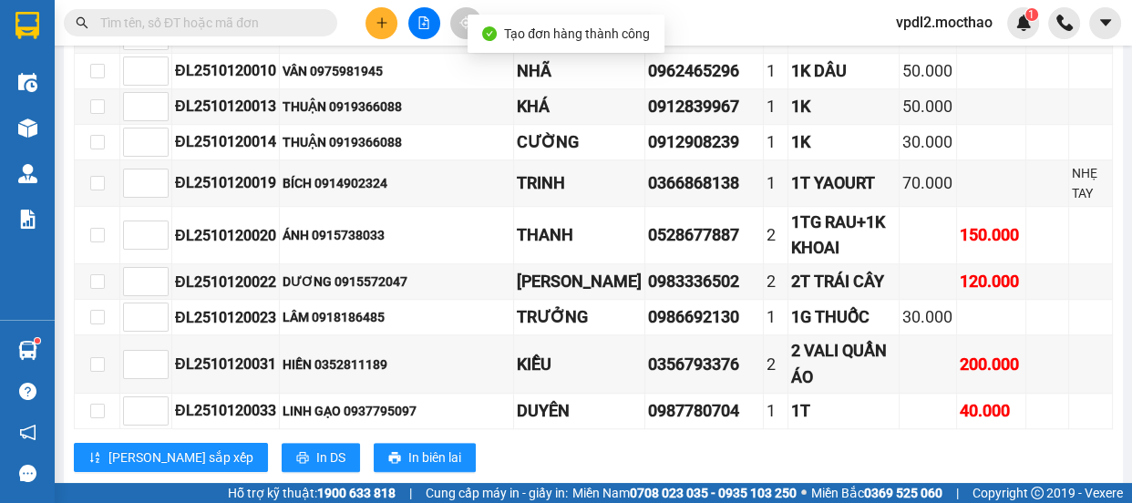
scroll to position [1491, 0]
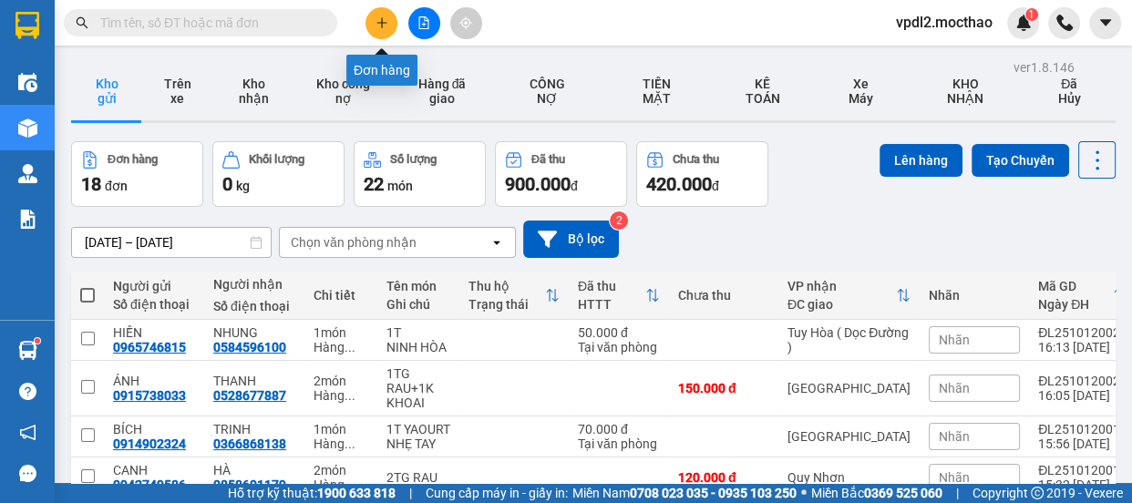
click at [379, 18] on icon "plus" at bounding box center [381, 22] width 13 height 13
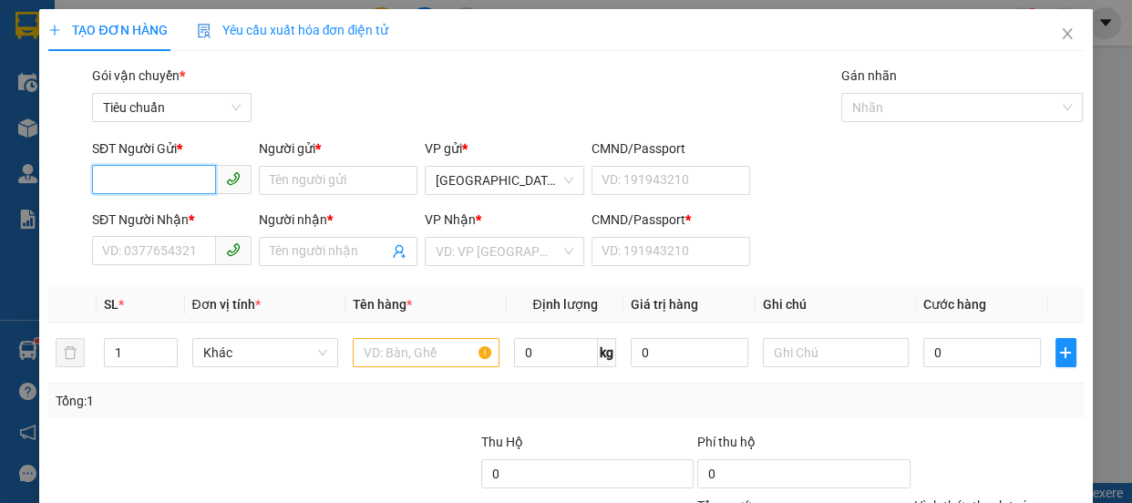
click at [153, 174] on input "SĐT Người Gửi *" at bounding box center [154, 179] width 124 height 29
type input "0355644623"
click at [149, 212] on div "0355644623 - THU" at bounding box center [170, 217] width 136 height 20
type input "THU"
type input "0357189281"
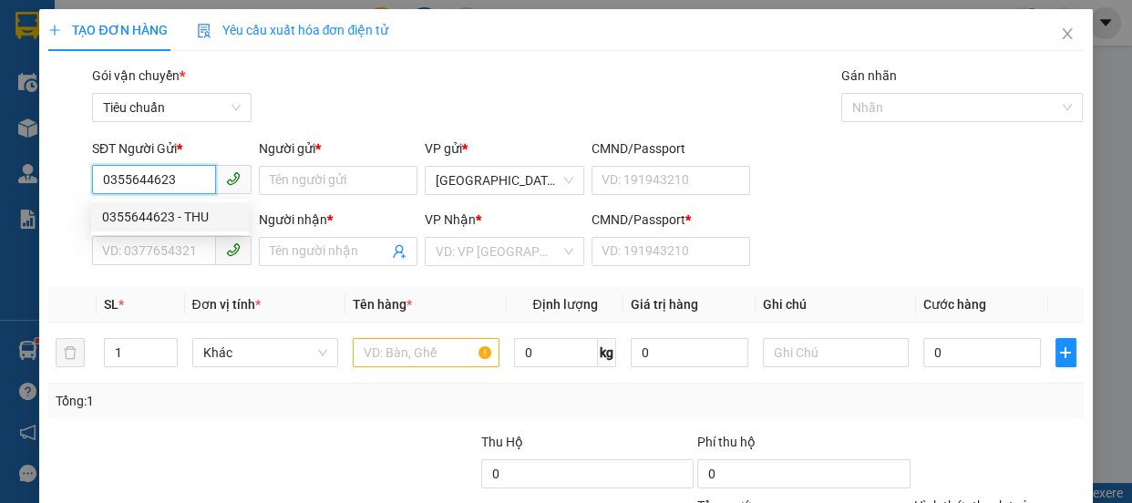
type input "HÒA"
type input "0"
type input "150.000"
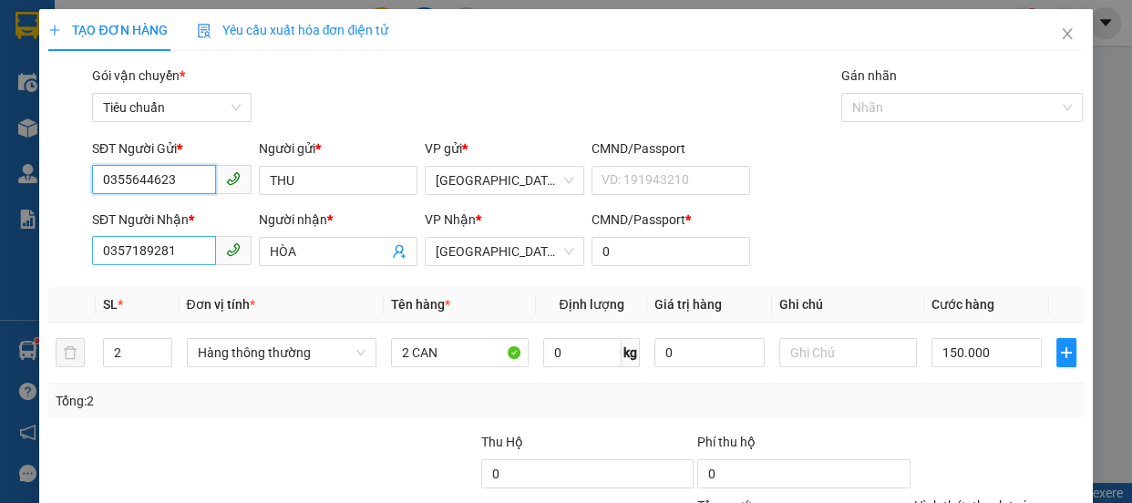
type input "0355644623"
drag, startPoint x: 200, startPoint y: 249, endPoint x: 255, endPoint y: 200, distance: 72.9
click at [200, 248] on input "0357189281" at bounding box center [154, 250] width 124 height 29
type input "0"
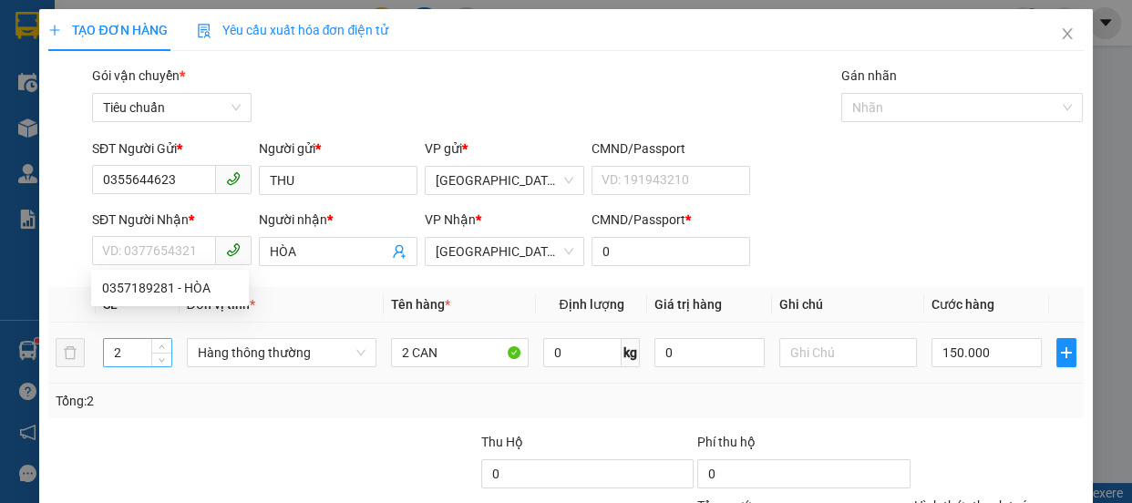
click at [128, 353] on input "2" at bounding box center [137, 352] width 67 height 27
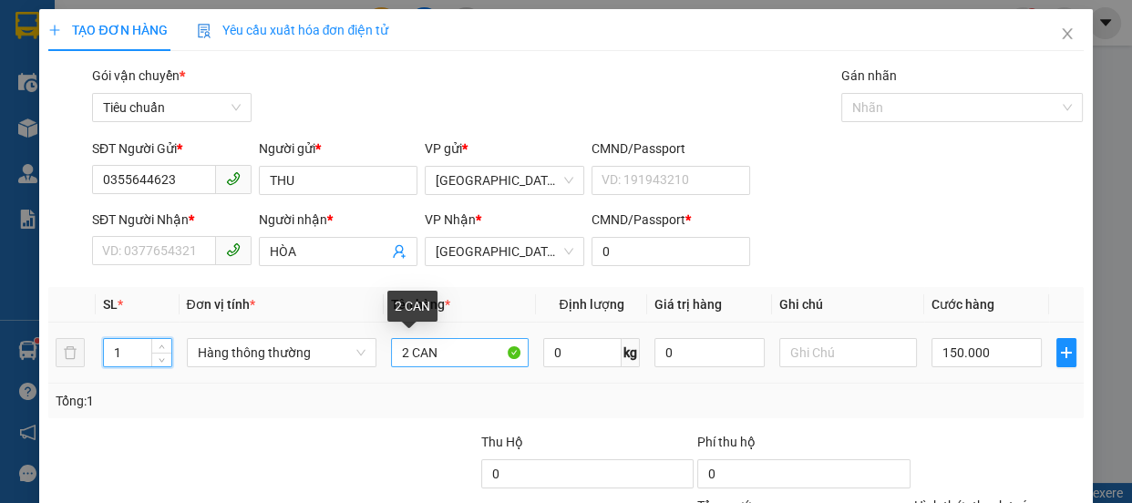
type input "1"
drag, startPoint x: 452, startPoint y: 356, endPoint x: 463, endPoint y: 354, distance: 11.1
click at [456, 358] on input "2 CAN" at bounding box center [460, 352] width 138 height 29
type input "0"
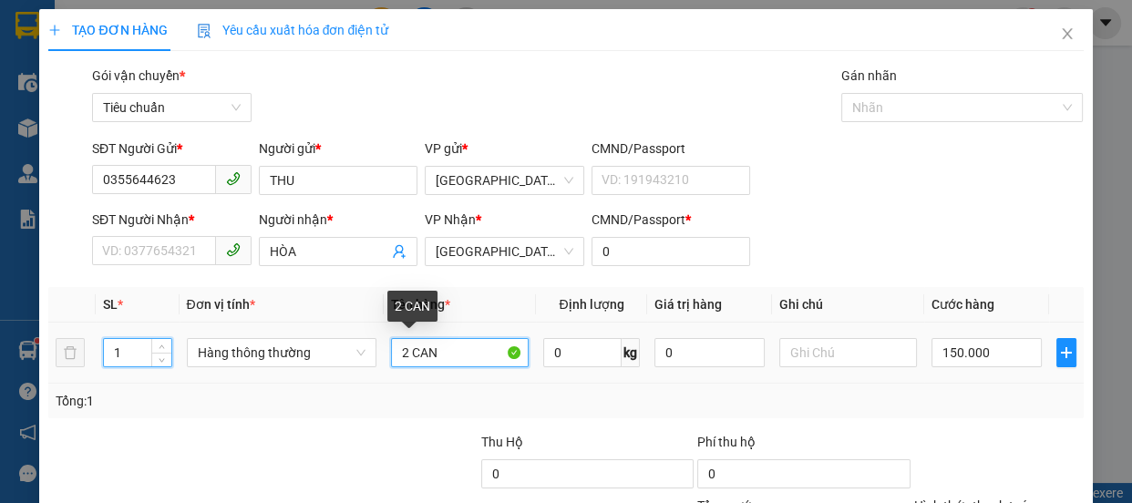
type input "0"
type input "2"
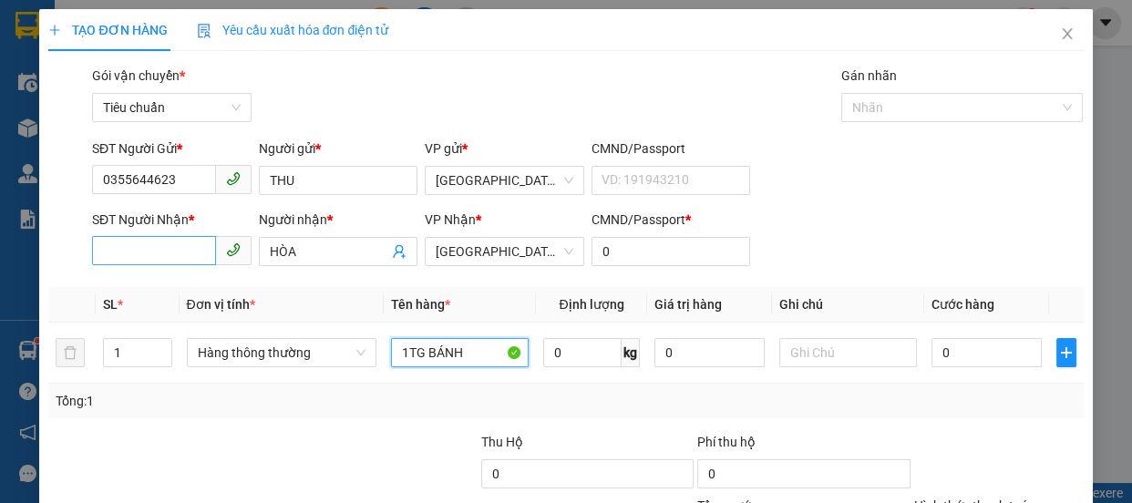
type input "1TG BÁNH"
click at [160, 243] on input "SĐT Người Nhận *" at bounding box center [154, 250] width 124 height 29
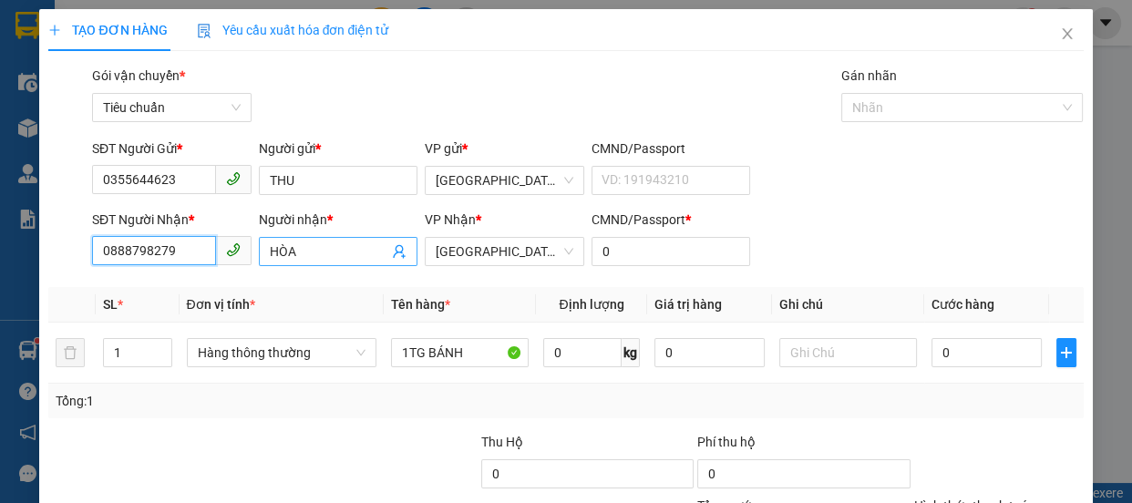
type input "0888798279"
click at [354, 259] on input "HÒA" at bounding box center [329, 251] width 119 height 20
type input "H"
type input "THÂN"
click at [1003, 354] on input "0" at bounding box center [986, 352] width 110 height 29
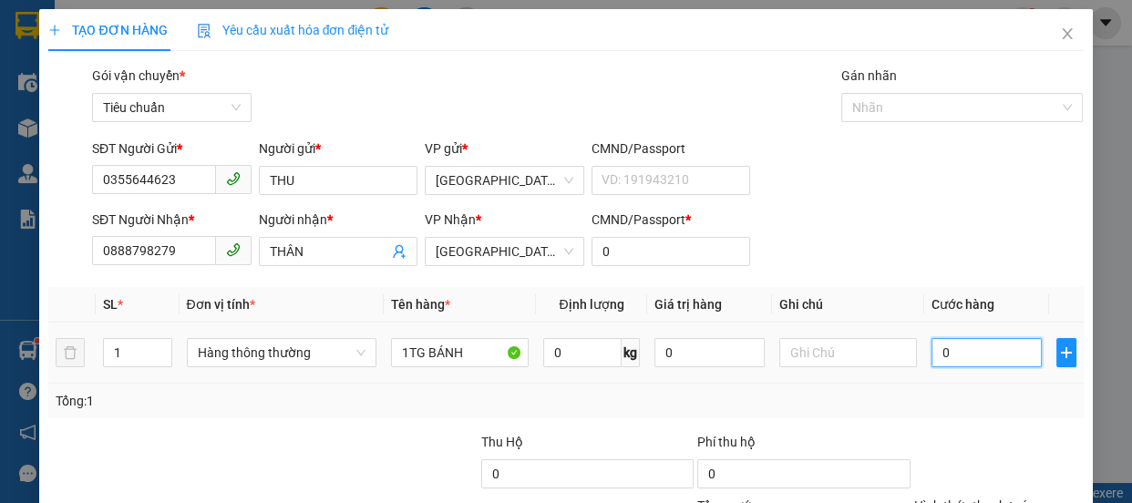
type input "4"
type input "40"
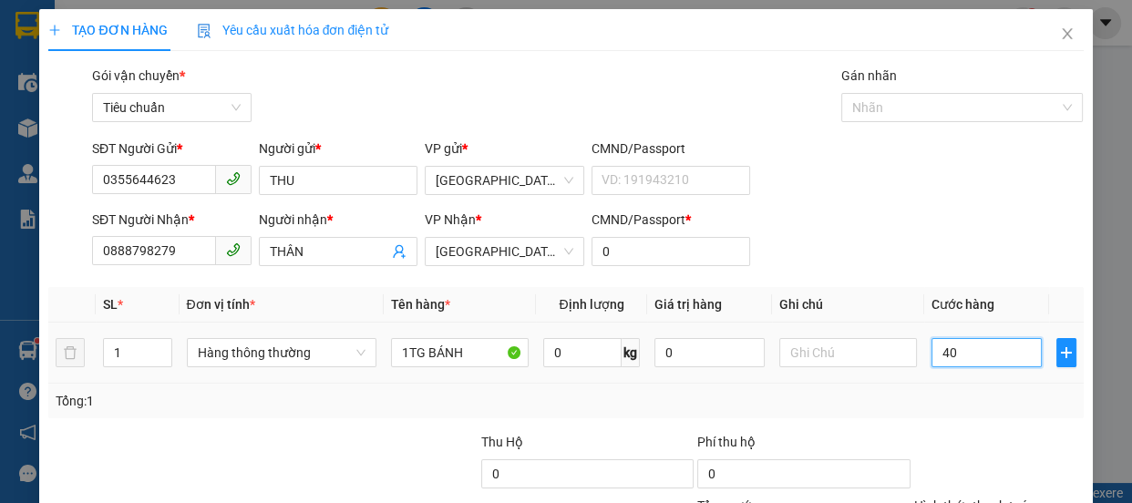
type input "40"
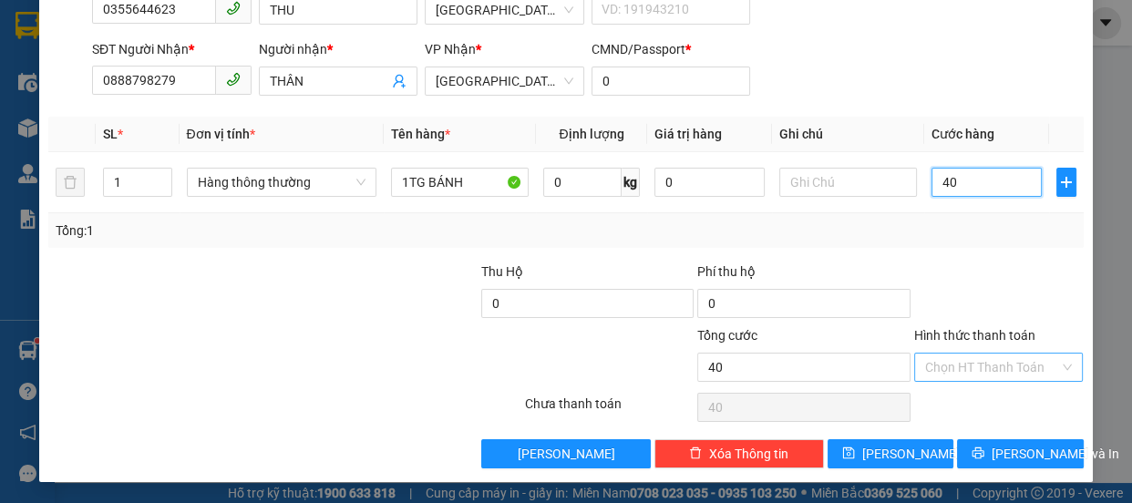
type input "40"
type input "40.000"
click at [992, 364] on input "Hình thức thanh toán" at bounding box center [992, 367] width 135 height 27
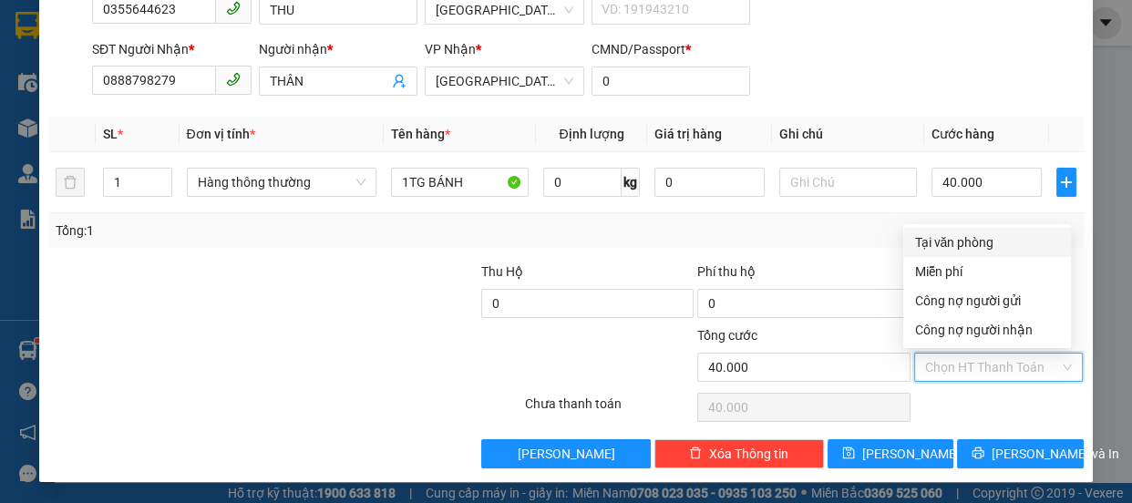
click at [970, 245] on div "Tại văn phòng" at bounding box center [987, 242] width 146 height 20
type input "0"
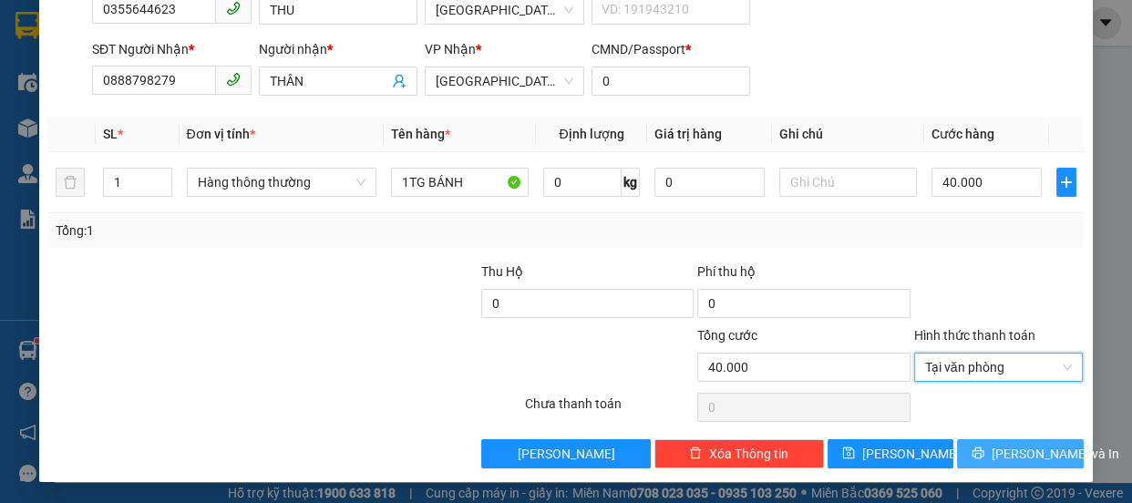
click at [1023, 458] on span "[PERSON_NAME] và In" at bounding box center [1055, 454] width 128 height 20
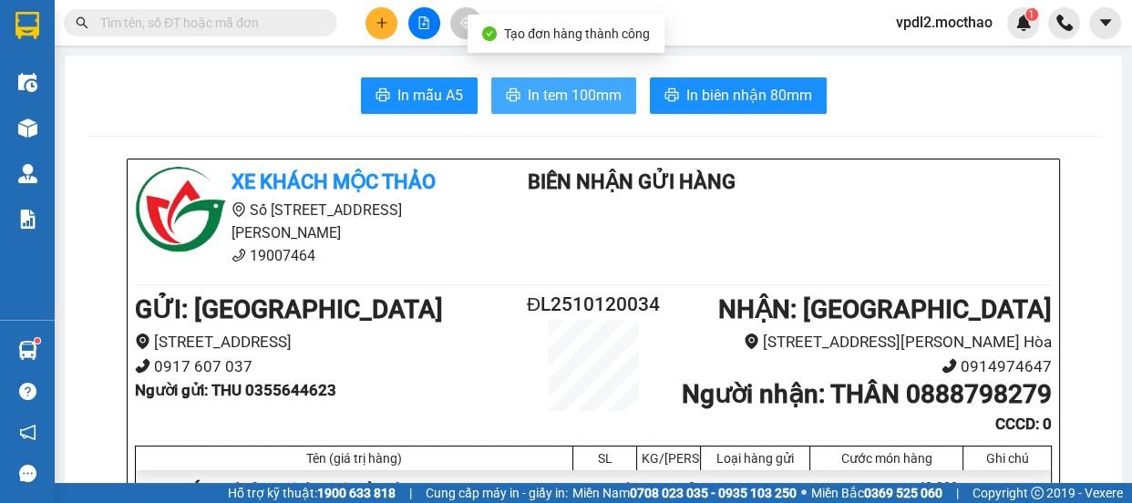
click at [609, 90] on span "In tem 100mm" at bounding box center [575, 95] width 94 height 23
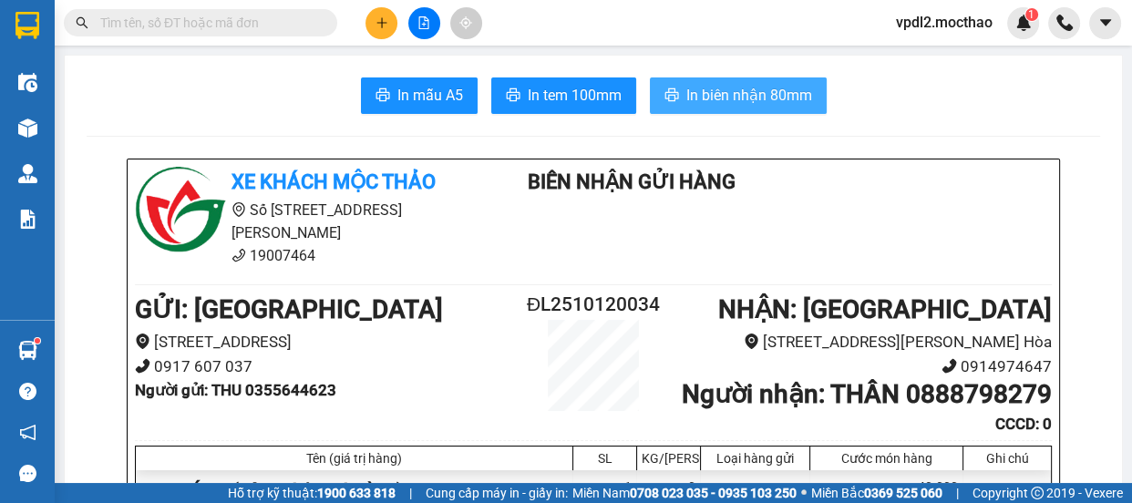
click at [747, 102] on span "In biên nhận 80mm" at bounding box center [749, 95] width 126 height 23
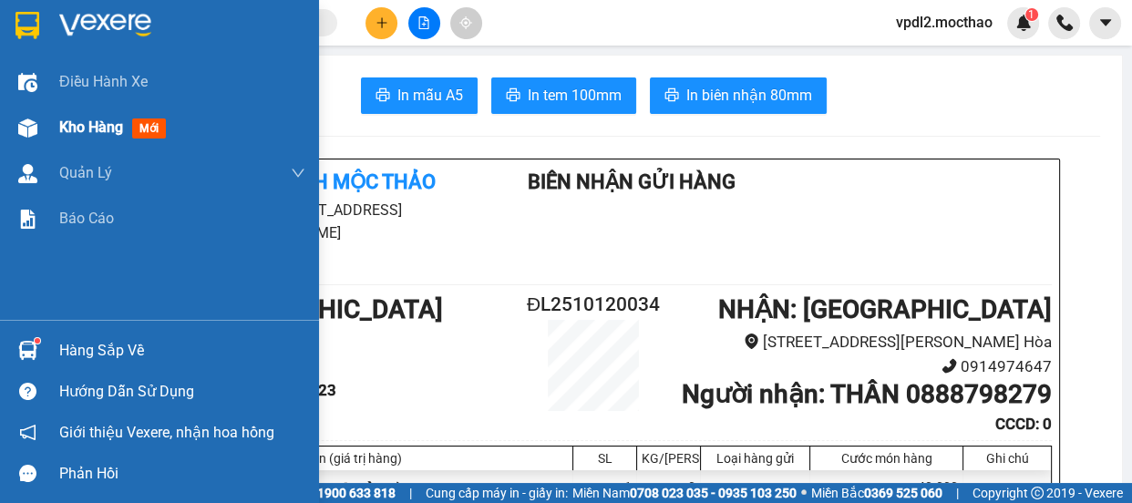
click at [105, 128] on span "Kho hàng" at bounding box center [91, 126] width 64 height 17
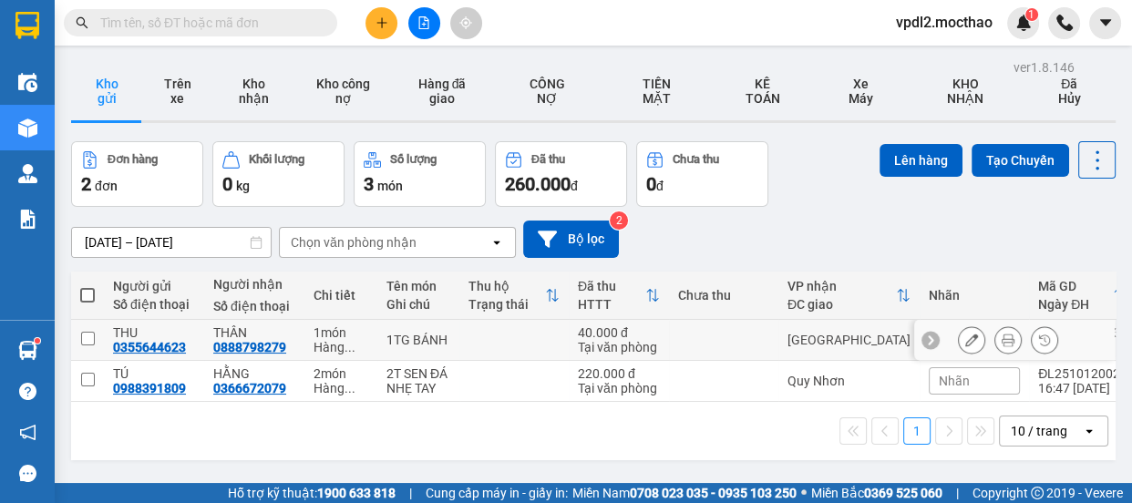
click at [88, 342] on input "checkbox" at bounding box center [88, 339] width 14 height 14
checkbox input "true"
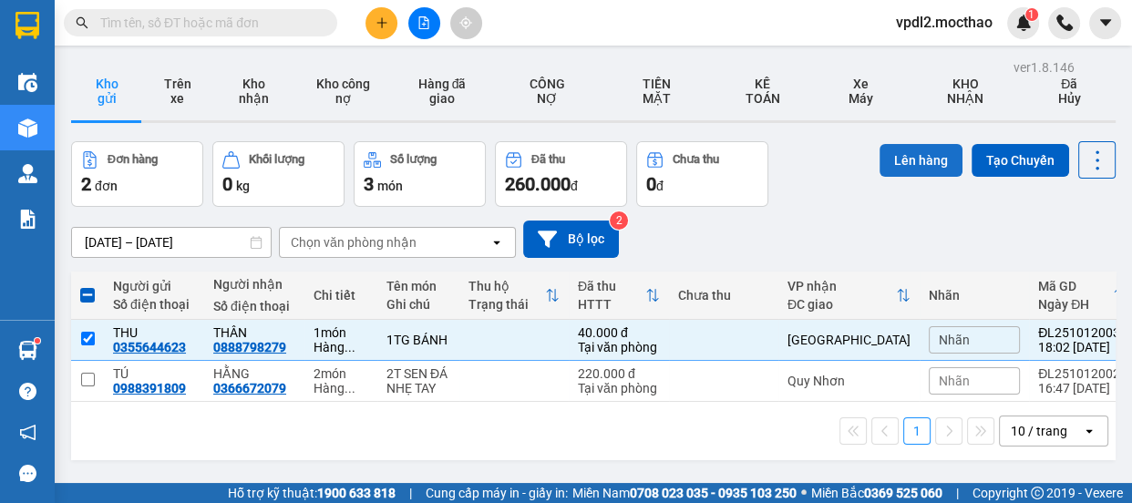
click at [908, 158] on button "Lên hàng" at bounding box center [920, 160] width 83 height 33
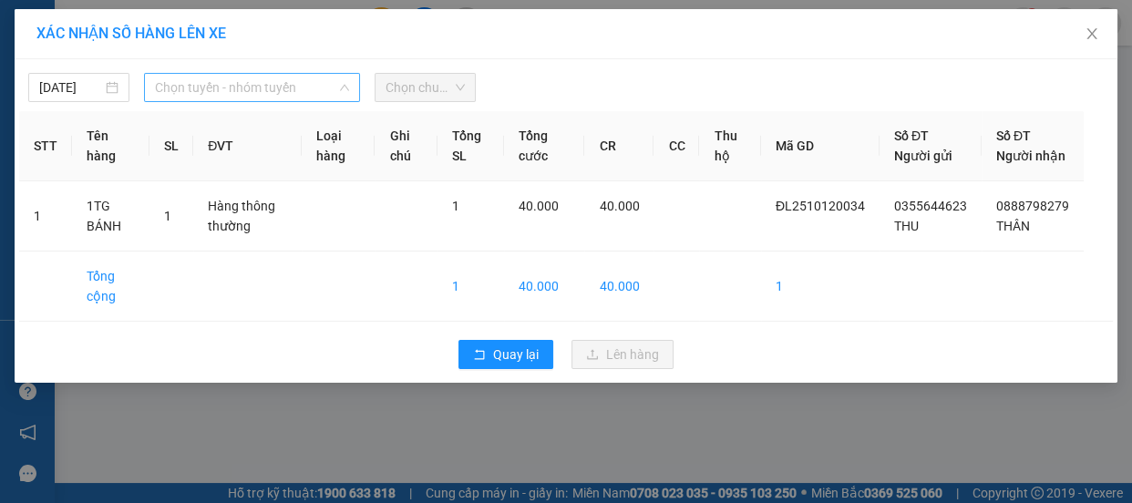
click at [214, 98] on span "Chọn tuyến - nhóm tuyến" at bounding box center [252, 87] width 194 height 27
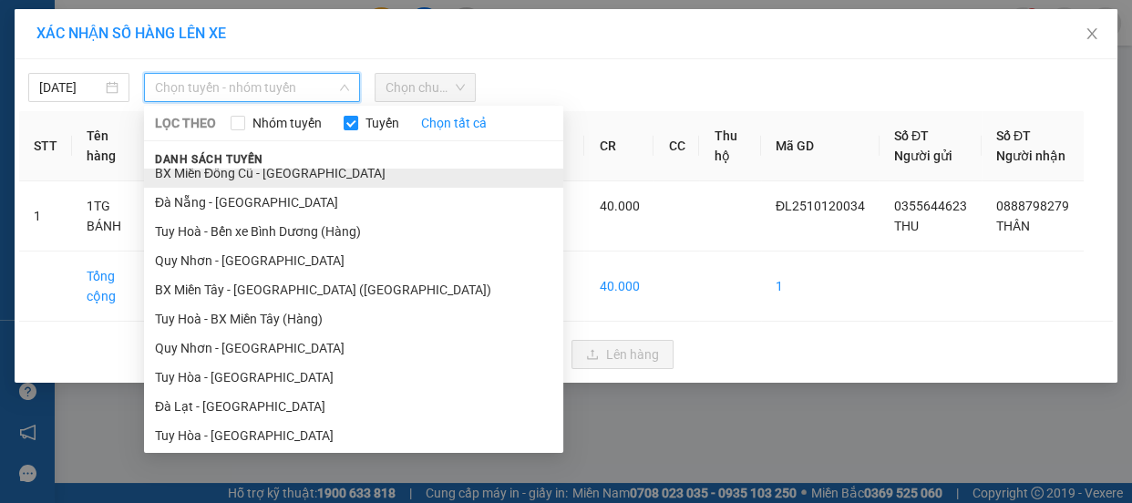
scroll to position [248, 0]
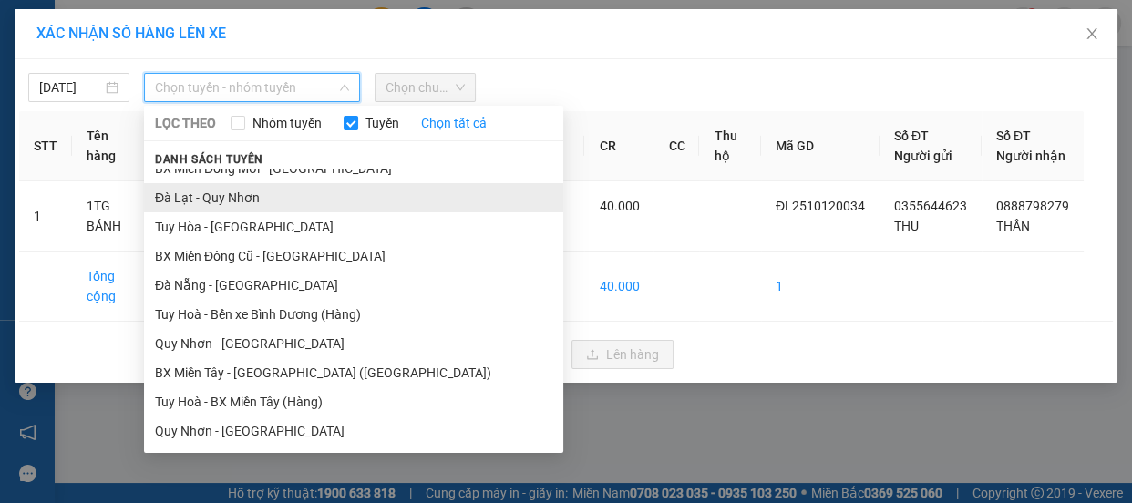
click at [229, 203] on li "Đà Lạt - Quy Nhơn" at bounding box center [353, 197] width 419 height 29
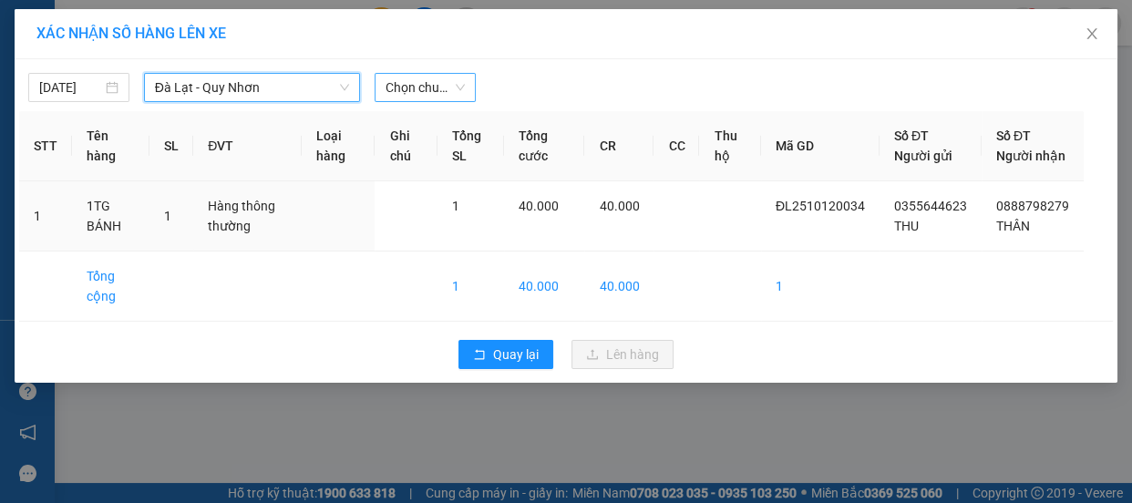
click at [425, 91] on span "Chọn chuyến" at bounding box center [424, 87] width 79 height 27
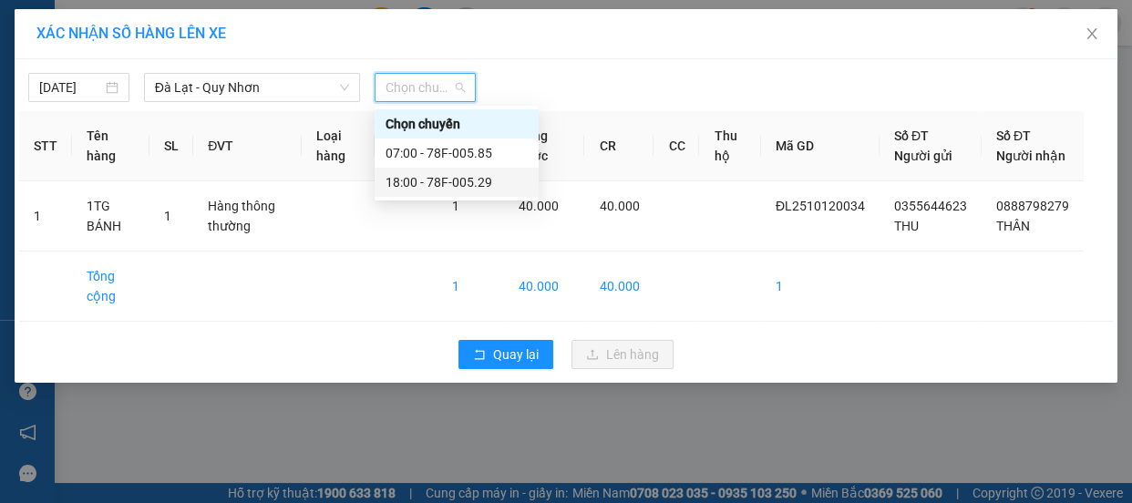
click at [450, 180] on div "18:00 - 78F-005.29" at bounding box center [456, 182] width 142 height 20
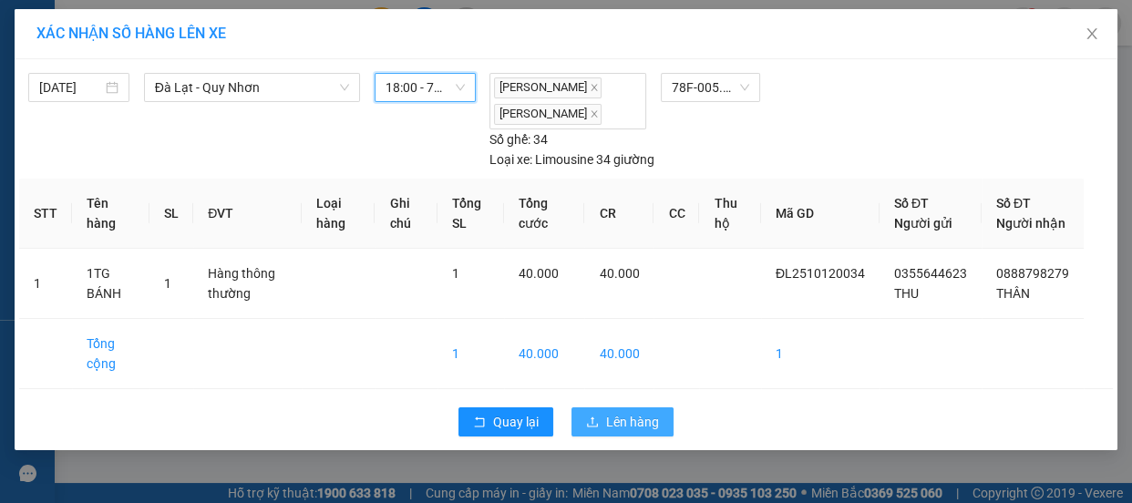
click at [636, 432] on span "Lên hàng" at bounding box center [632, 422] width 53 height 20
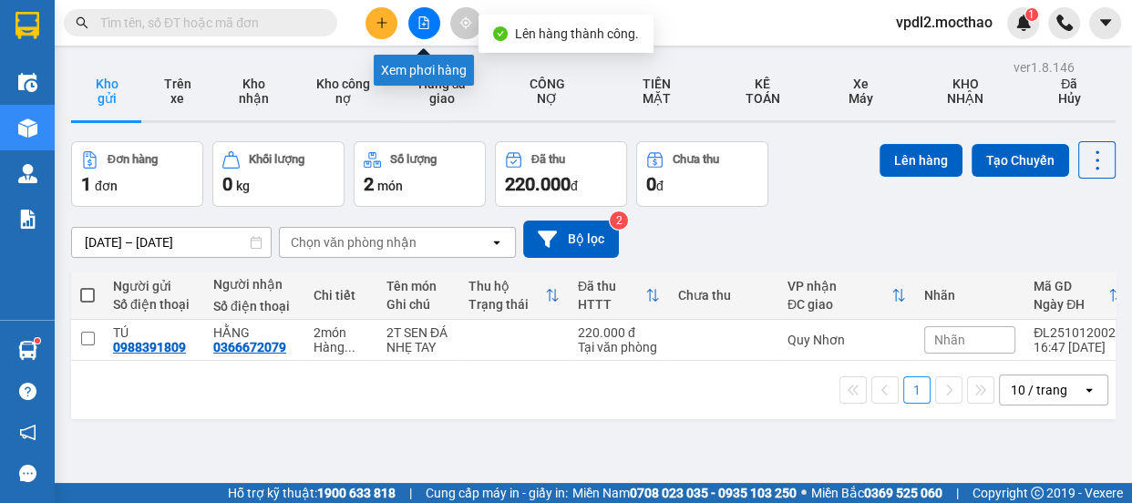
click at [426, 18] on icon "file-add" at bounding box center [424, 22] width 10 height 13
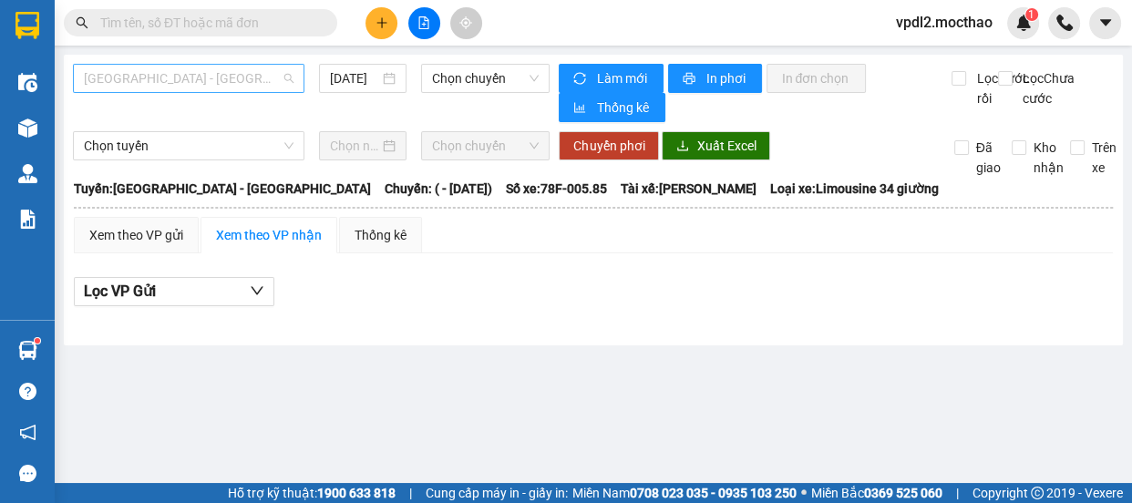
click at [185, 78] on span "[GEOGRAPHIC_DATA] - [GEOGRAPHIC_DATA]" at bounding box center [189, 78] width 210 height 27
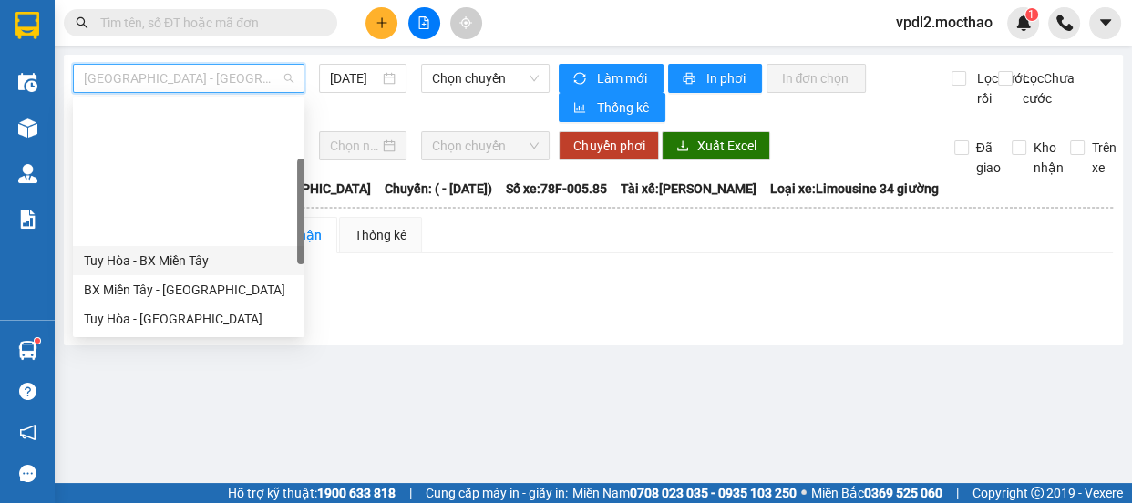
scroll to position [248, 0]
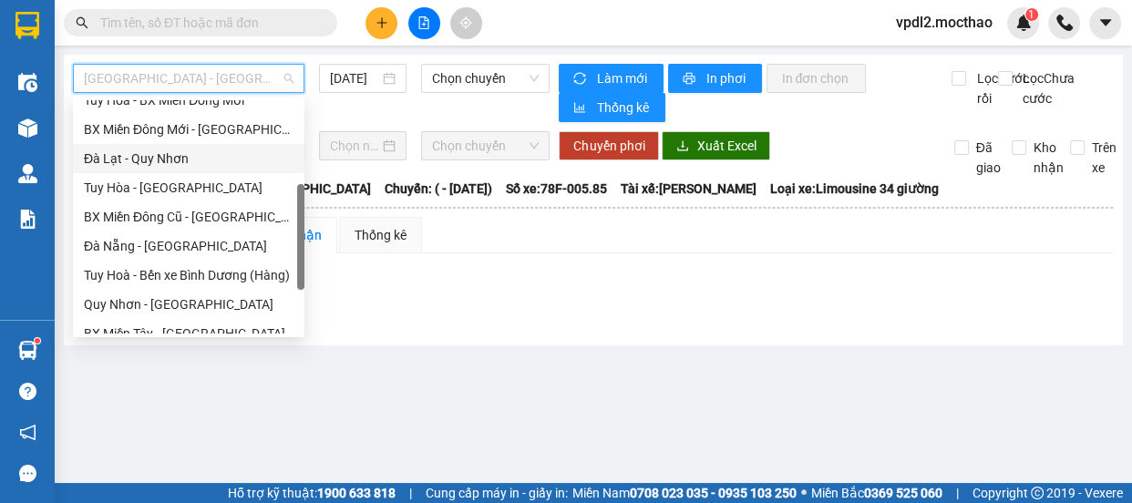
click at [168, 160] on div "Đà Lạt - Quy Nhơn" at bounding box center [189, 159] width 210 height 20
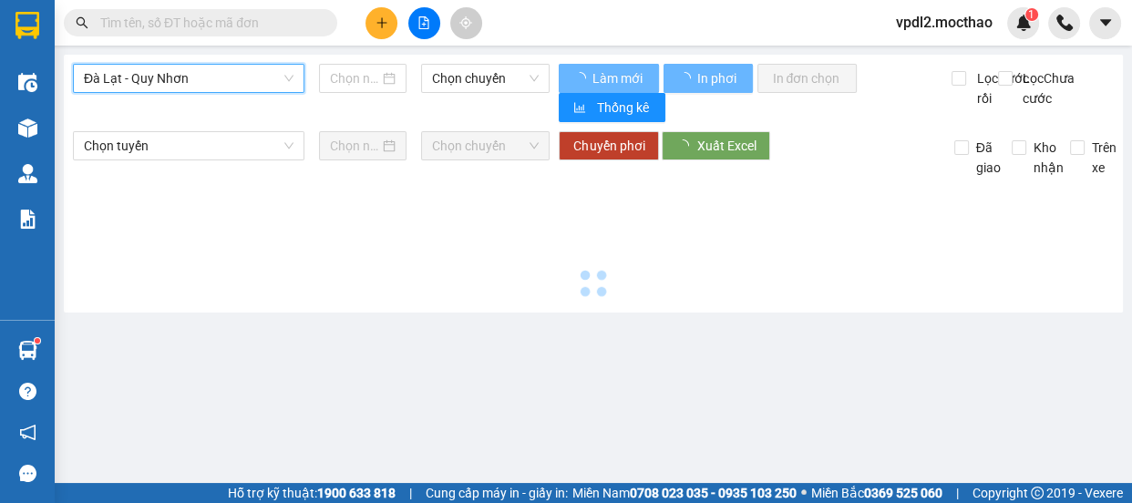
type input "[DATE]"
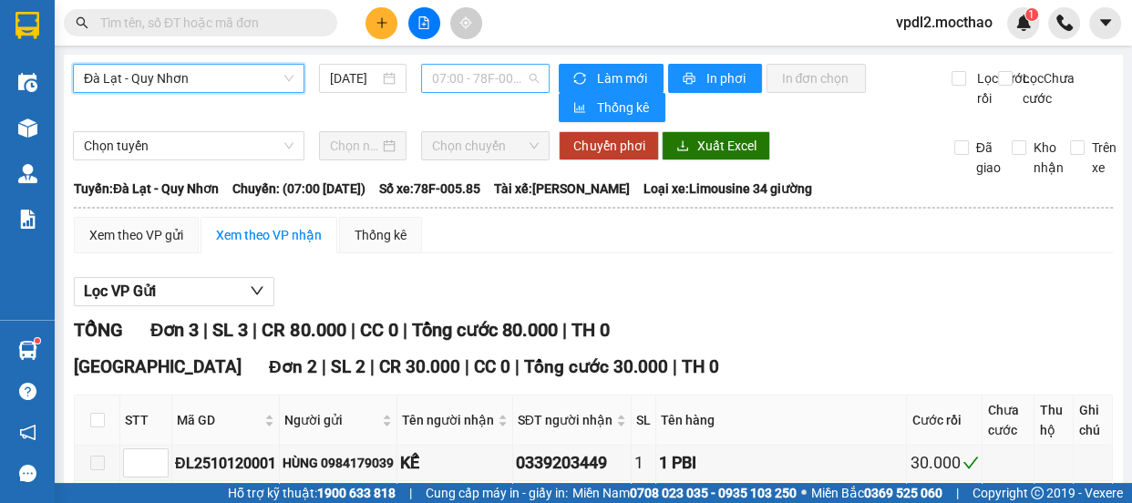
drag, startPoint x: 456, startPoint y: 80, endPoint x: 456, endPoint y: 138, distance: 57.4
click at [456, 81] on span "07:00 - 78F-005.85" at bounding box center [485, 78] width 107 height 27
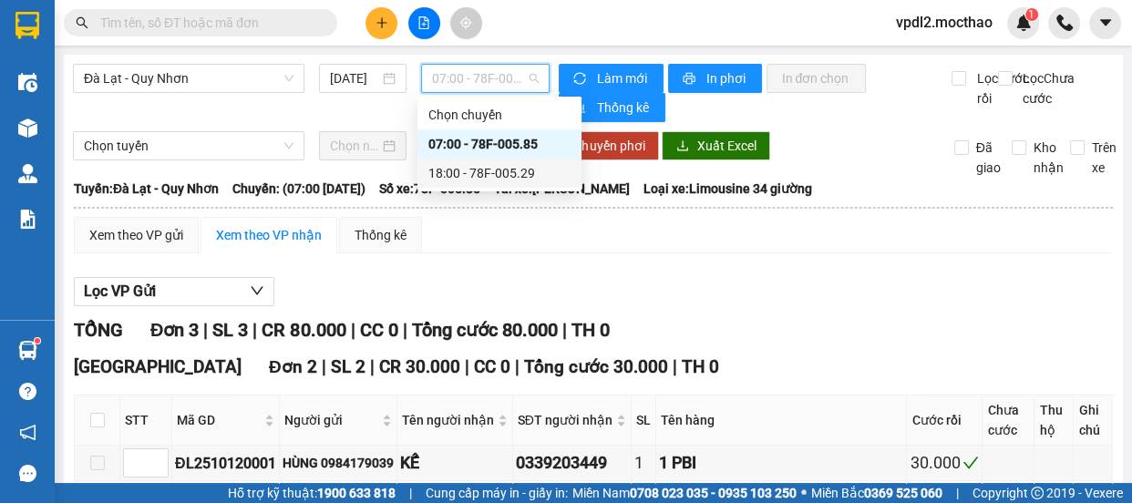
click at [462, 168] on div "18:00 - 78F-005.29" at bounding box center [499, 173] width 142 height 20
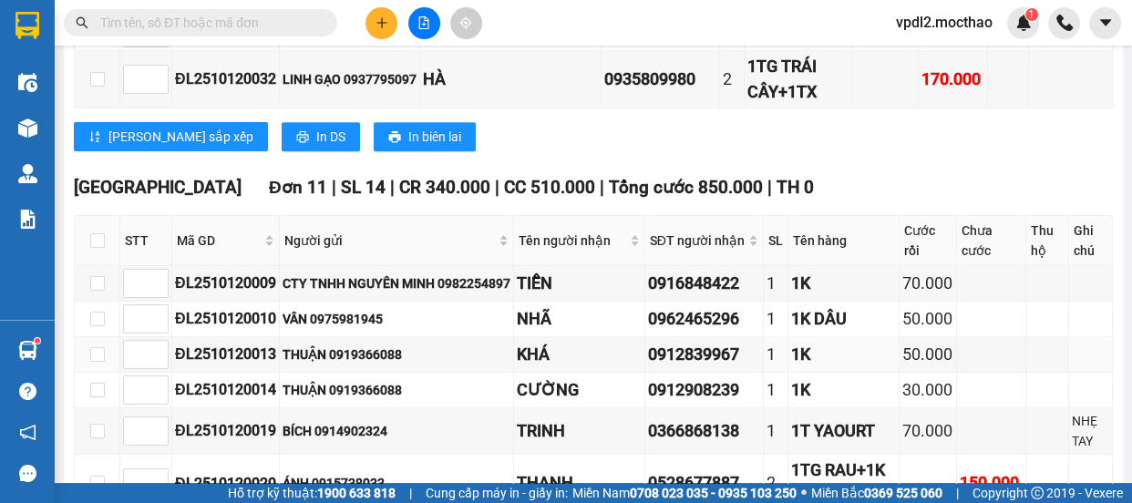
scroll to position [1242, 0]
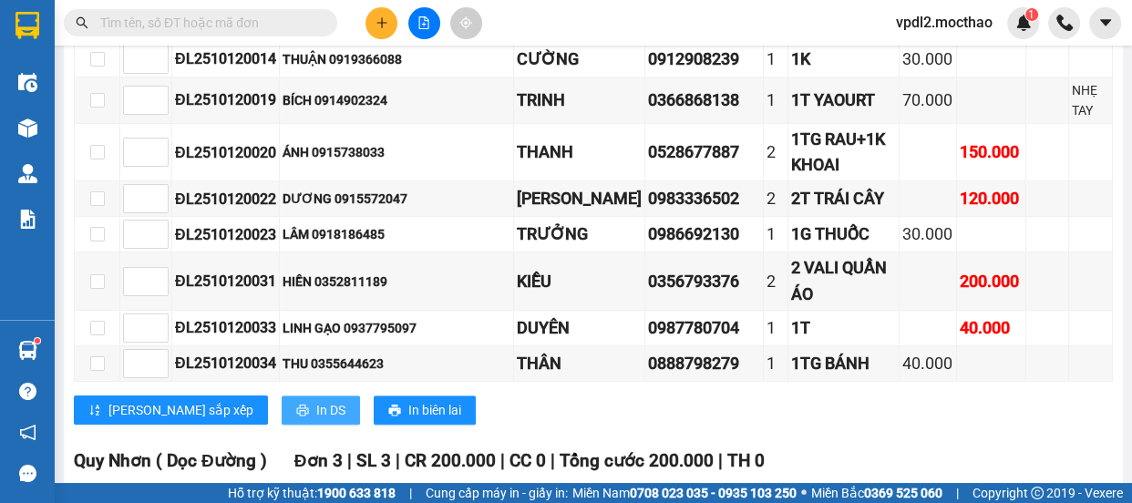
drag, startPoint x: 261, startPoint y: 405, endPoint x: 257, endPoint y: 416, distance: 11.5
click at [282, 405] on button "In DS" at bounding box center [321, 409] width 78 height 29
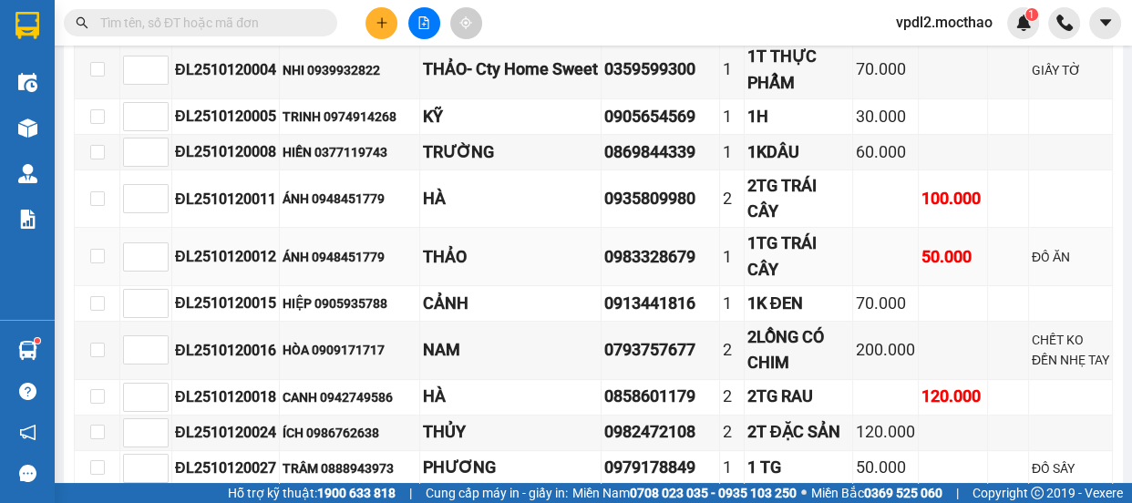
scroll to position [156, 0]
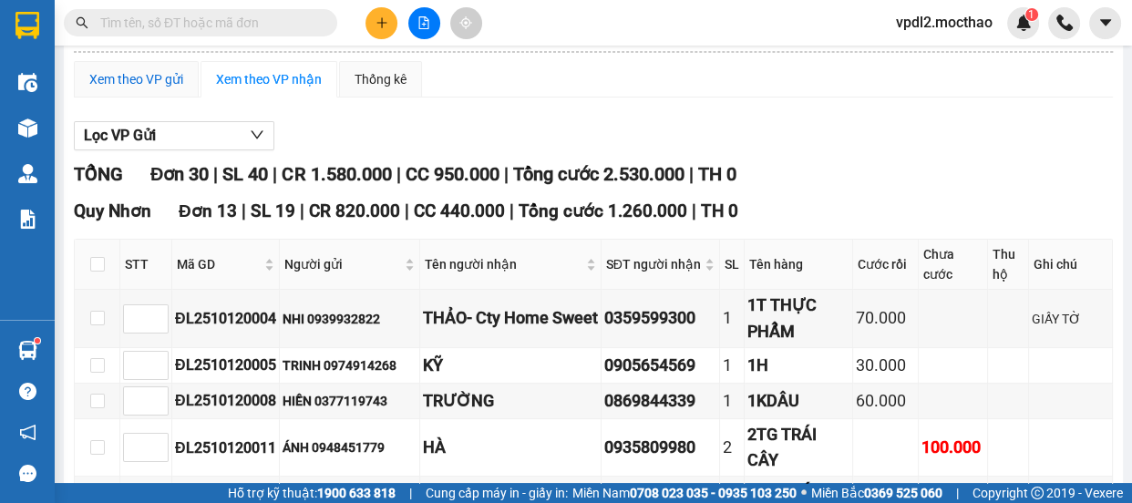
click at [128, 79] on div "Xem theo VP gửi" at bounding box center [136, 79] width 94 height 20
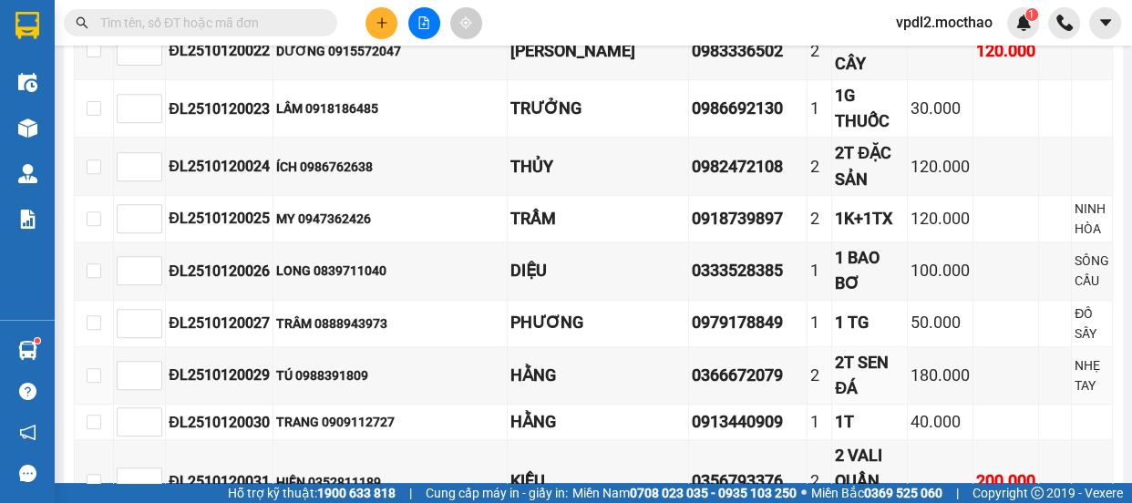
scroll to position [1604, 0]
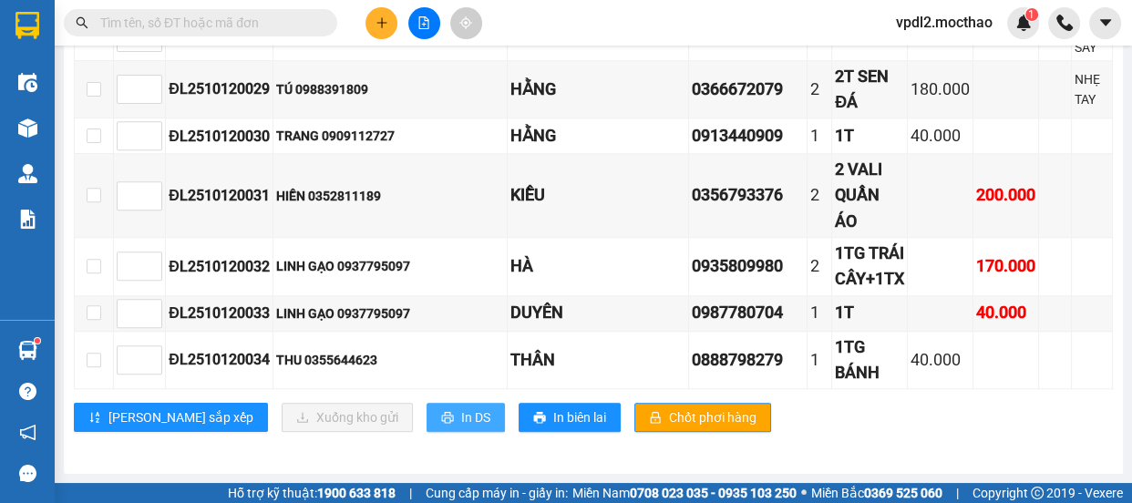
click at [461, 418] on span "In DS" at bounding box center [475, 417] width 29 height 20
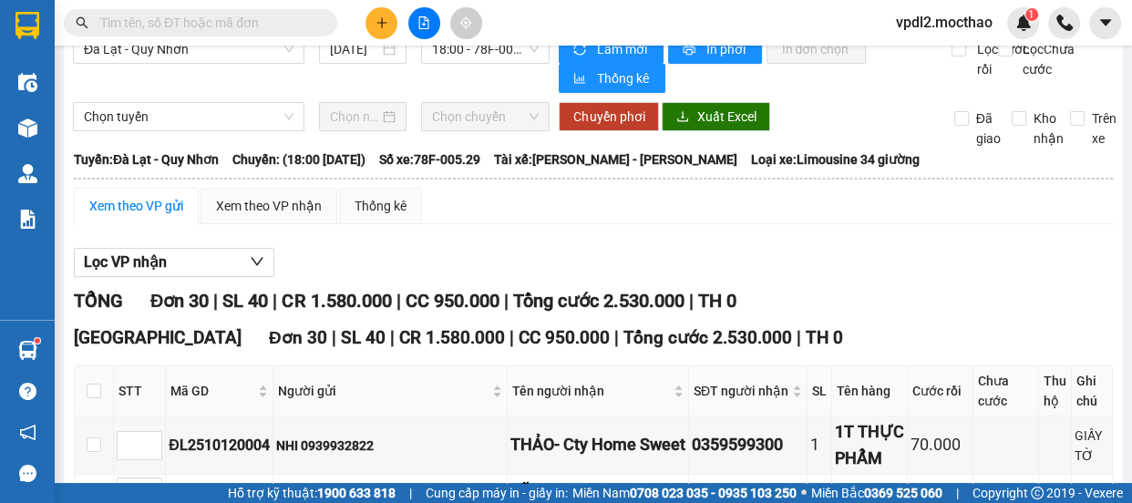
scroll to position [0, 0]
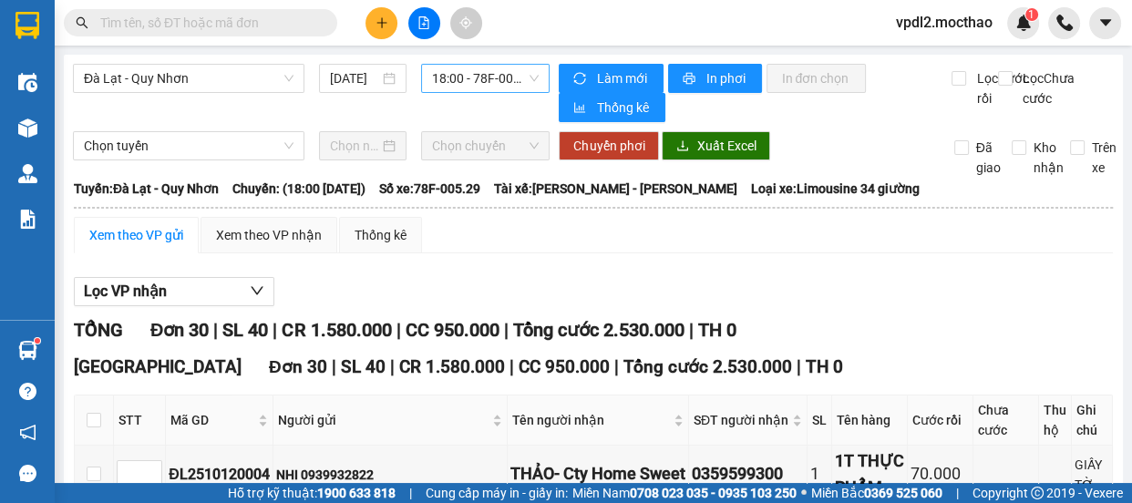
click at [483, 82] on span "18:00 - 78F-005.29" at bounding box center [485, 78] width 107 height 27
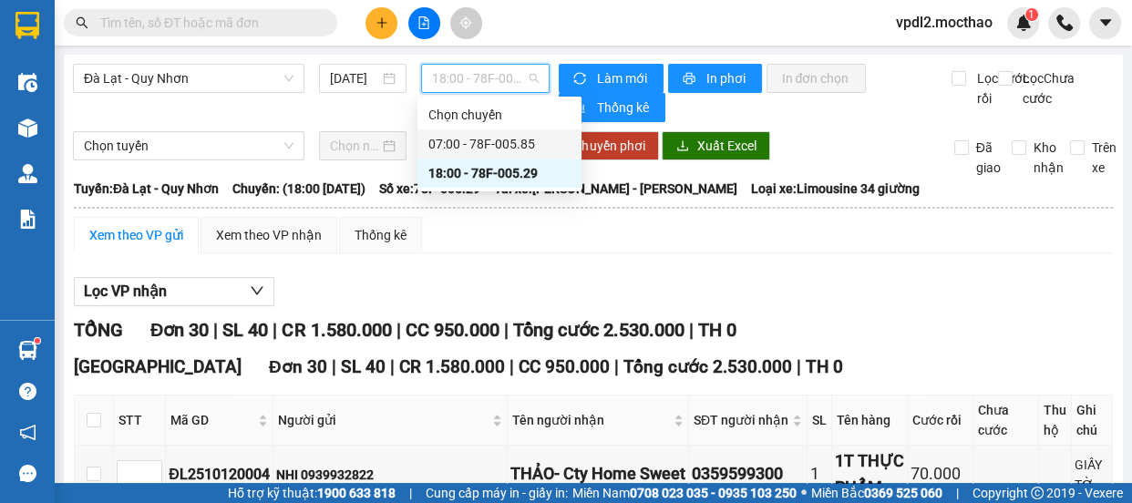
click at [513, 144] on div "07:00 - 78F-005.85" at bounding box center [499, 144] width 142 height 20
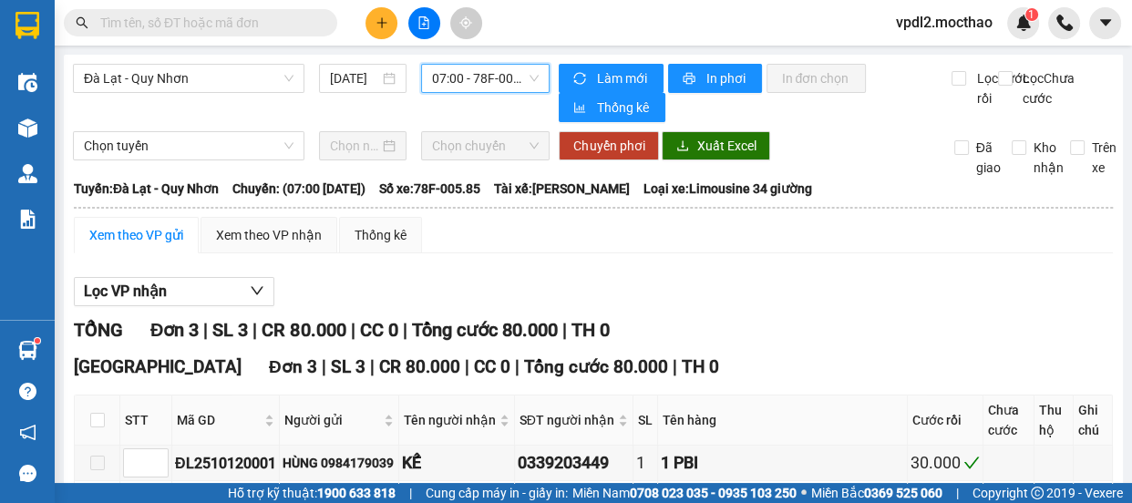
scroll to position [201, 0]
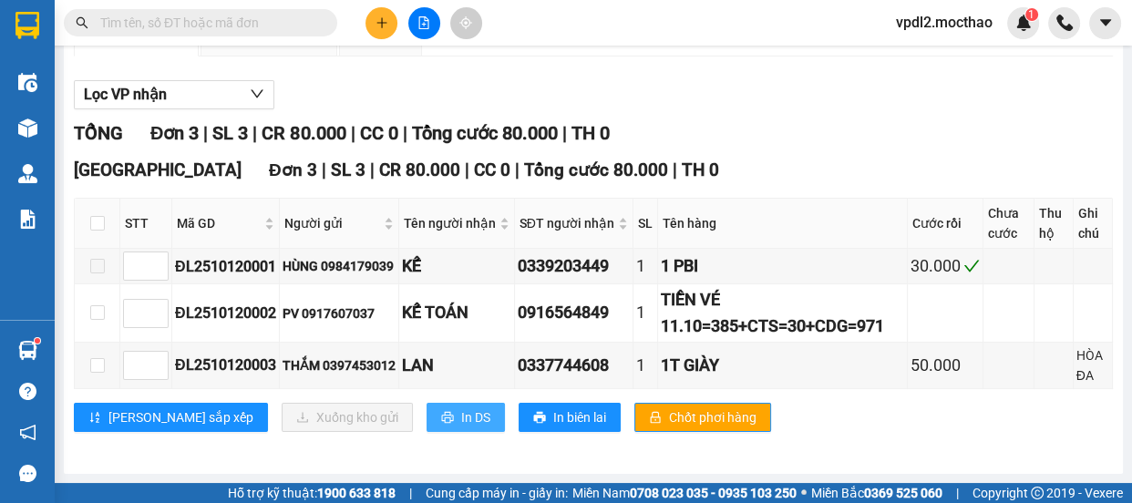
click at [461, 413] on span "In DS" at bounding box center [475, 417] width 29 height 20
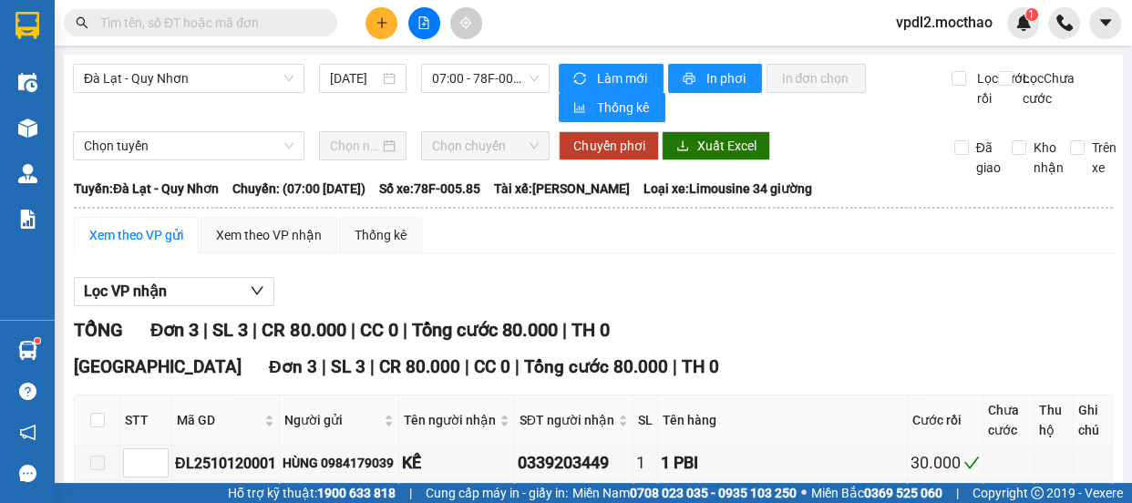
drag, startPoint x: 218, startPoint y: 73, endPoint x: 223, endPoint y: 100, distance: 27.9
click at [218, 73] on span "Đà Lạt - Quy Nhơn" at bounding box center [189, 78] width 210 height 27
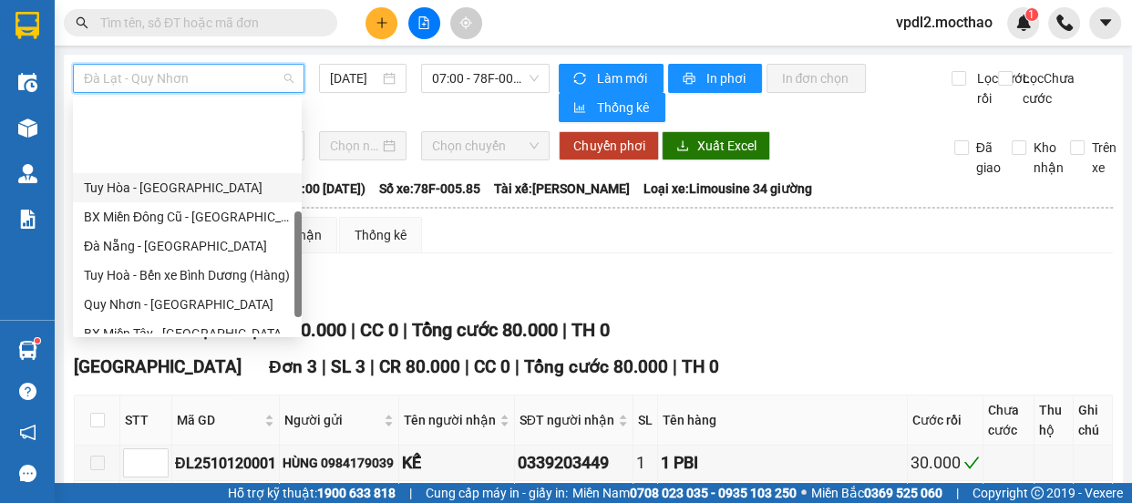
scroll to position [407, 0]
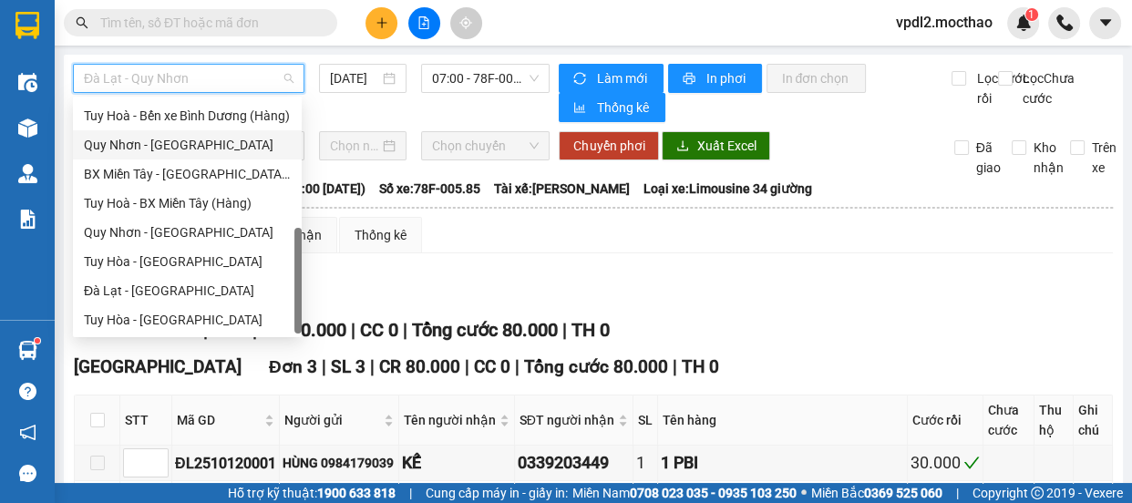
click at [174, 146] on div "Quy Nhơn - [GEOGRAPHIC_DATA]" at bounding box center [187, 145] width 207 height 20
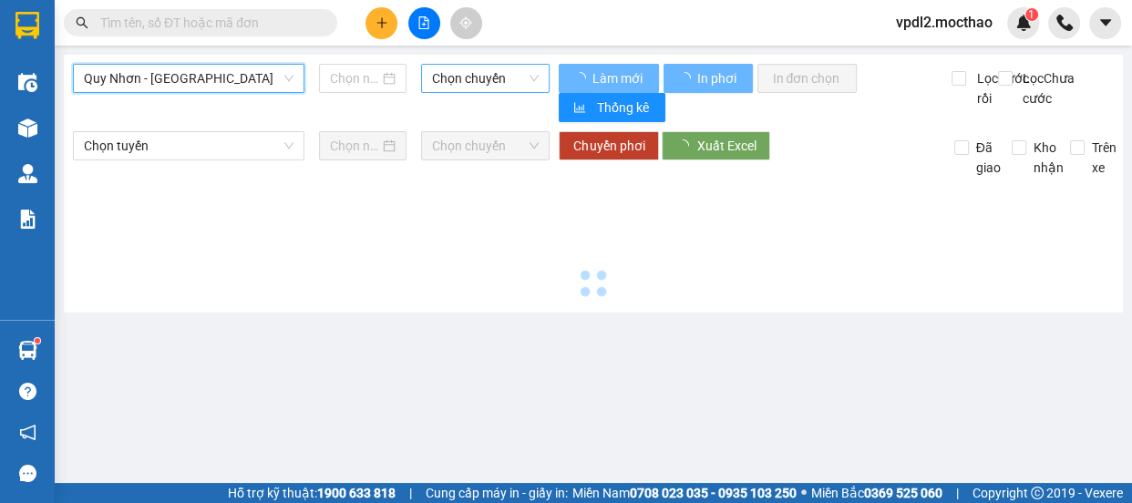
type input "[DATE]"
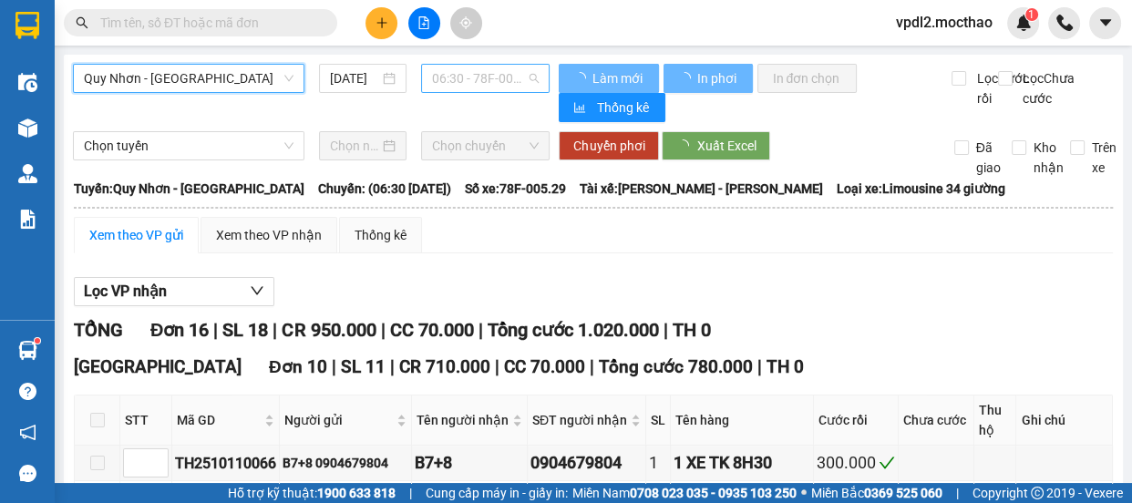
click at [488, 81] on span "06:30 - 78F-005.29" at bounding box center [485, 78] width 107 height 27
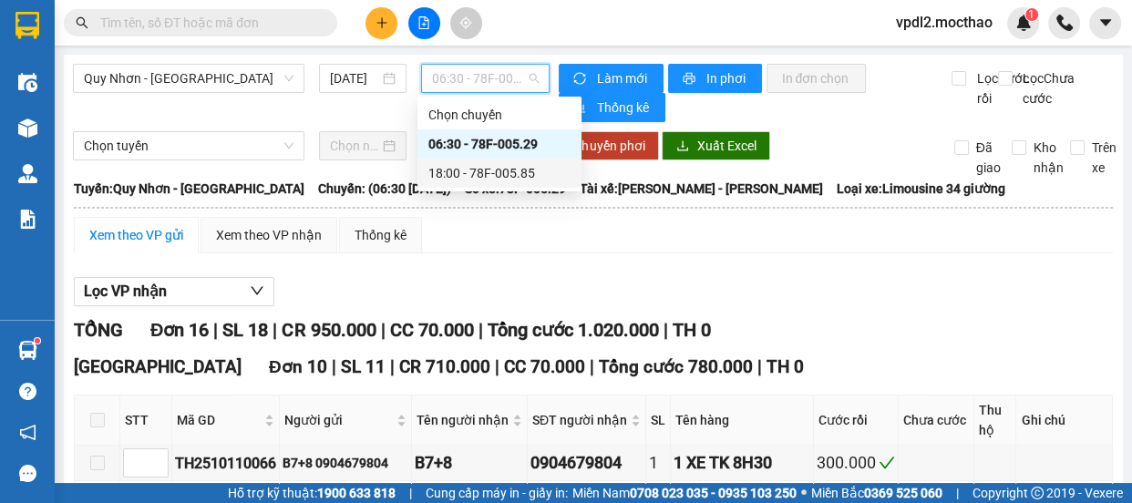
click at [484, 169] on div "18:00 - 78F-005.85" at bounding box center [499, 173] width 142 height 20
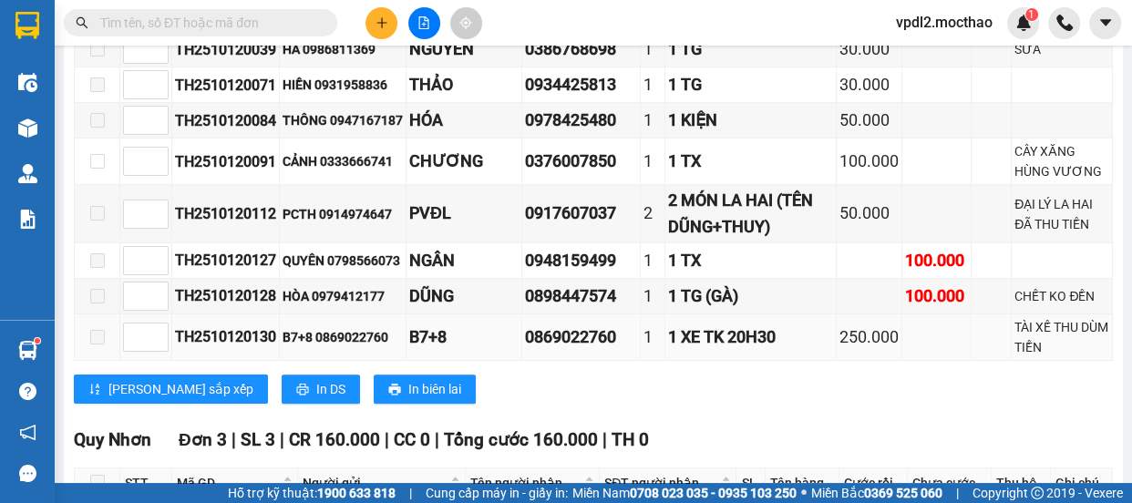
scroll to position [632, 0]
